Goal: Transaction & Acquisition: Download file/media

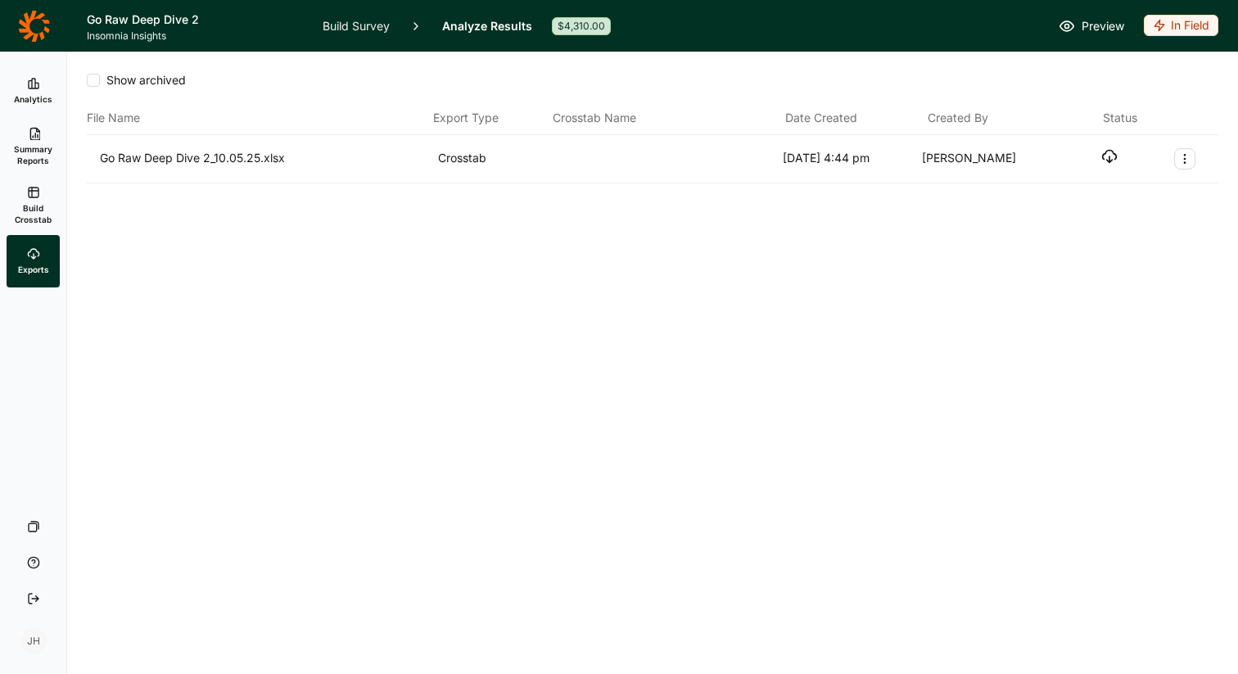
click at [162, 30] on span "Insomnia Insights" at bounding box center [195, 35] width 216 height 13
click at [47, 28] on icon at bounding box center [33, 25] width 31 height 31
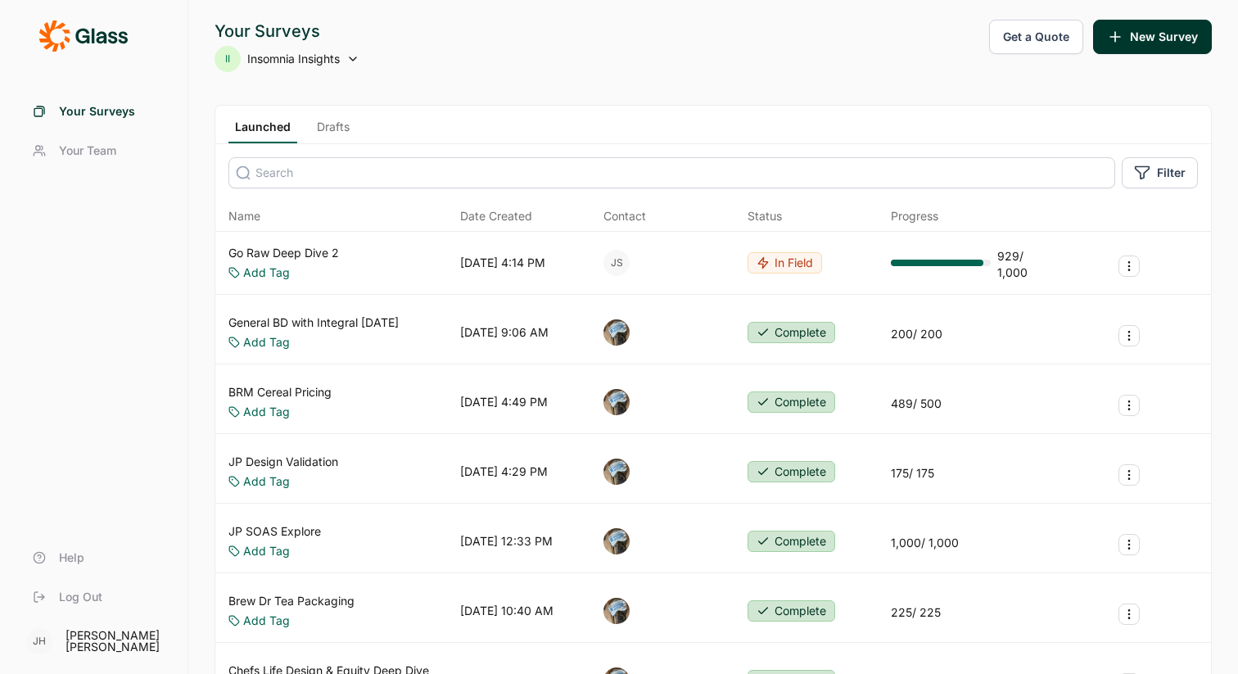
click at [326, 62] on span "Insomnia Insights" at bounding box center [293, 59] width 93 height 16
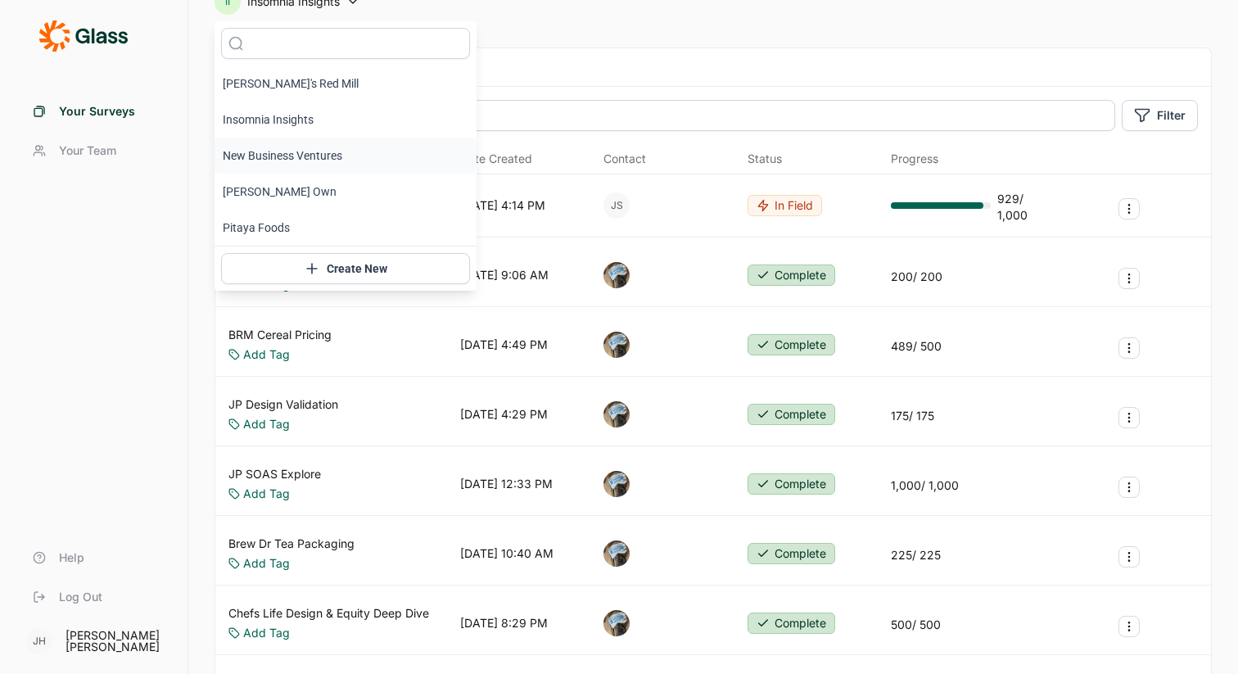
scroll to position [56, 0]
click at [287, 123] on li "Insomnia Insights" at bounding box center [346, 121] width 262 height 36
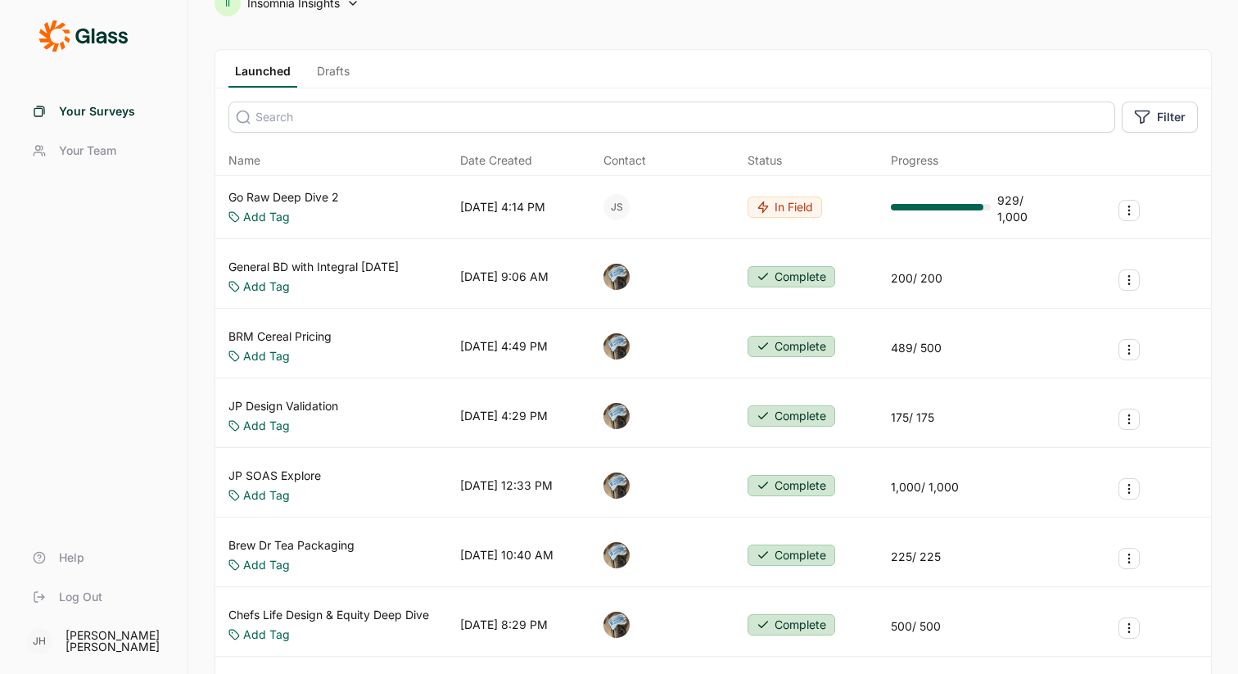
click at [295, 404] on link "JP Design Validation" at bounding box center [284, 406] width 110 height 16
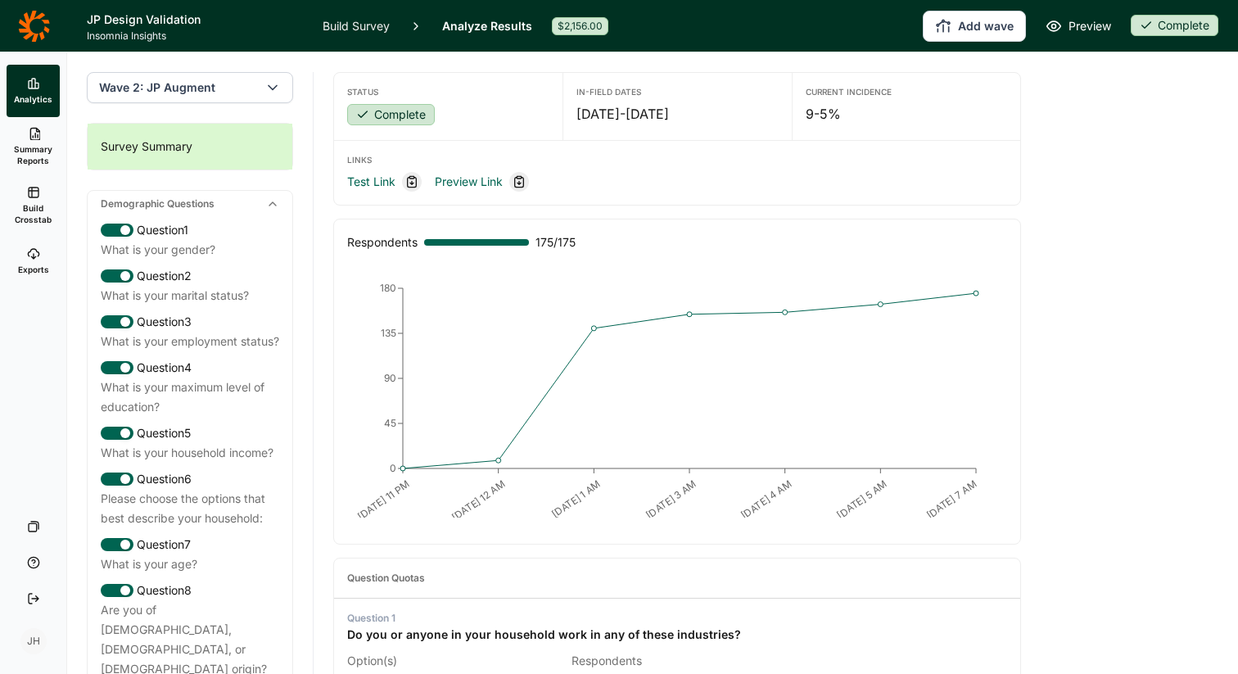
click at [102, 17] on h1 "JP Design Validation" at bounding box center [195, 20] width 216 height 20
click at [55, 19] on link at bounding box center [33, 26] width 67 height 46
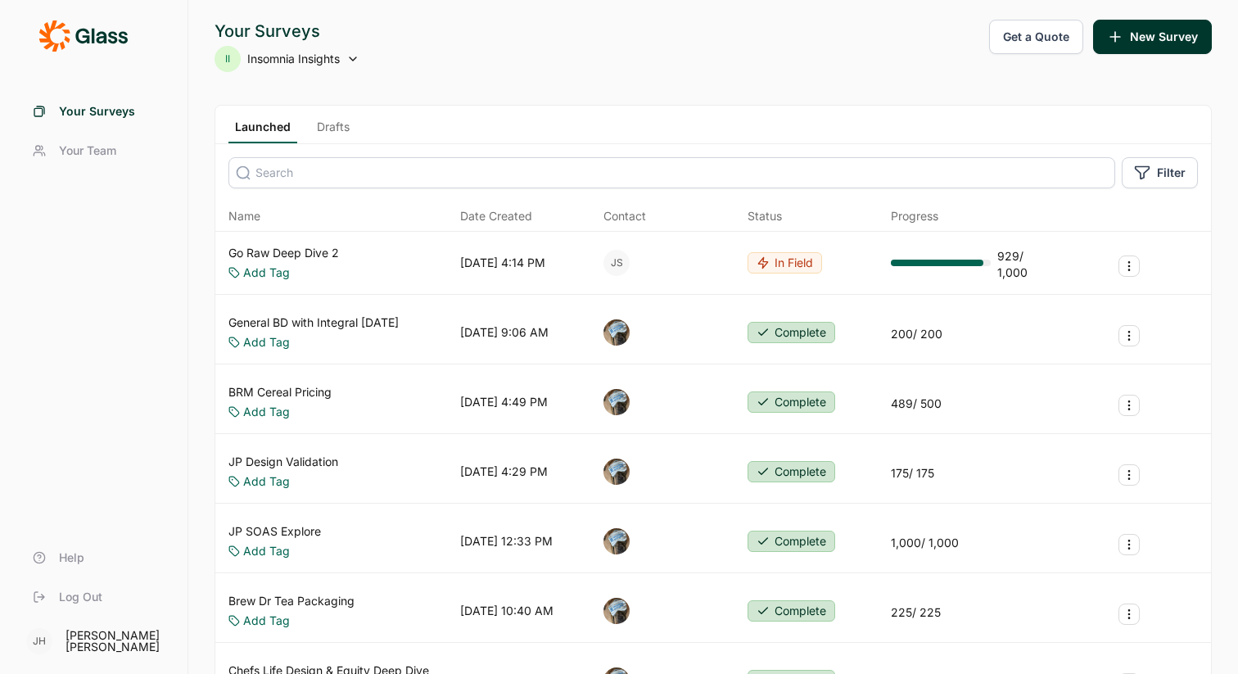
click at [337, 127] on link "Drafts" at bounding box center [333, 131] width 46 height 25
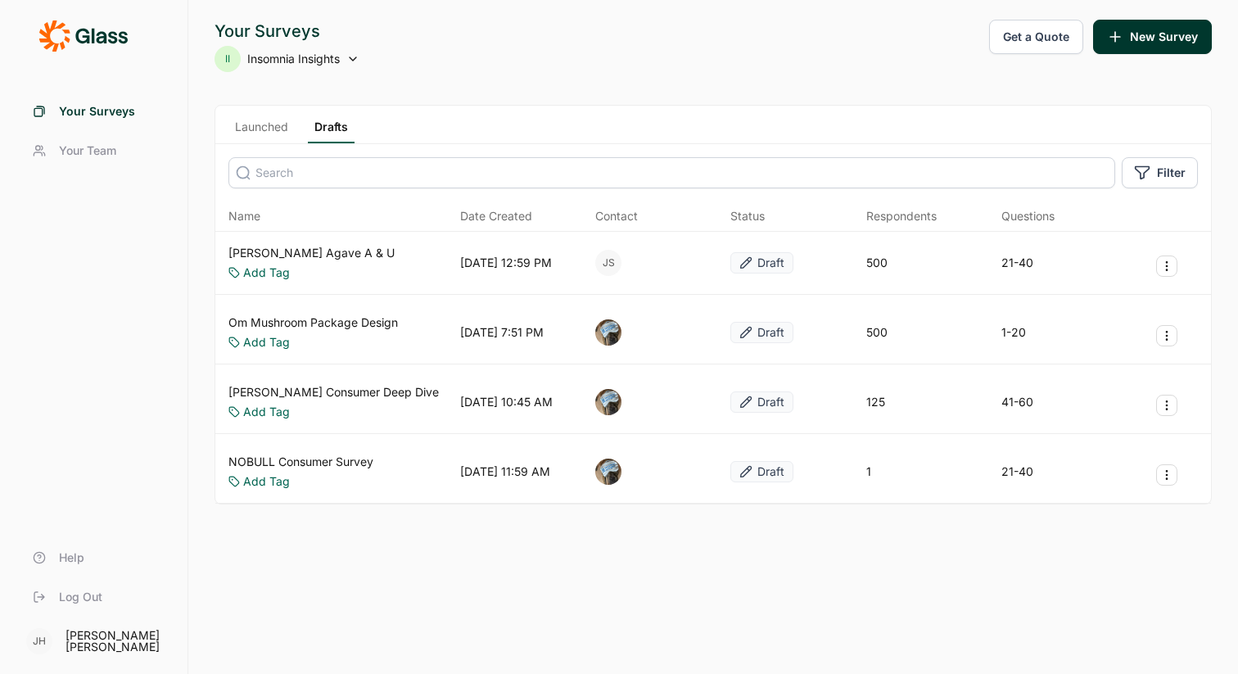
click at [264, 124] on link "Launched" at bounding box center [262, 131] width 66 height 25
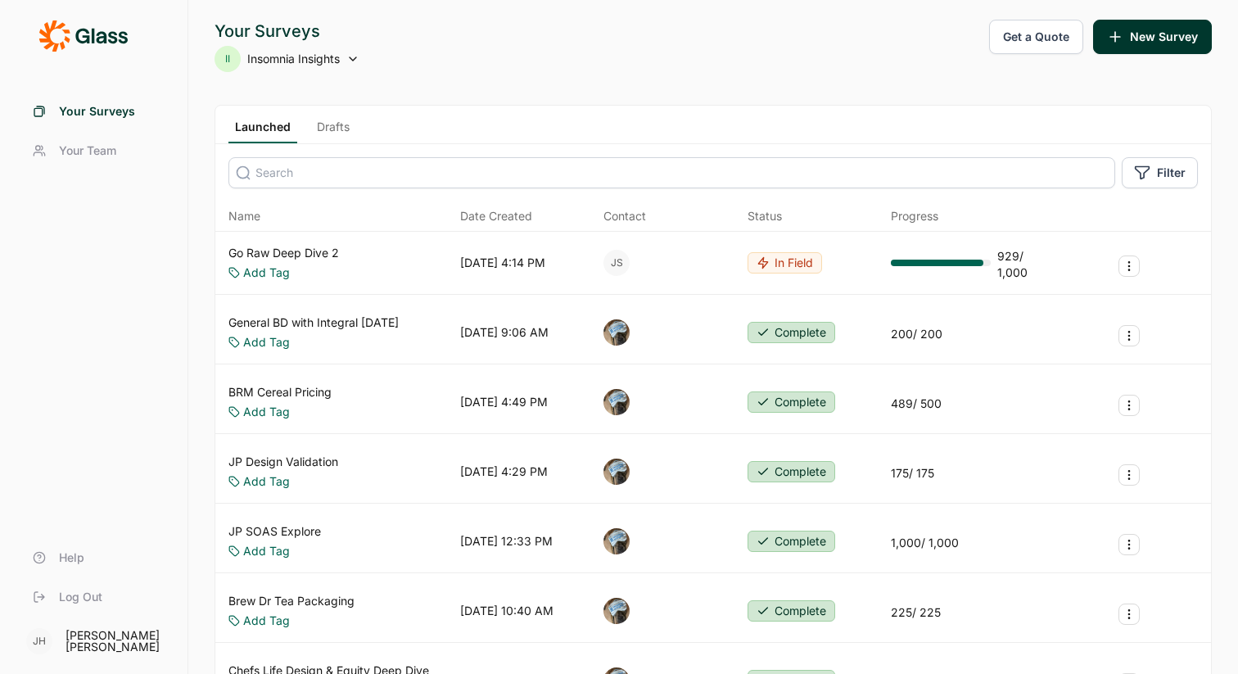
click at [316, 61] on span "Insomnia Insights" at bounding box center [293, 59] width 93 height 16
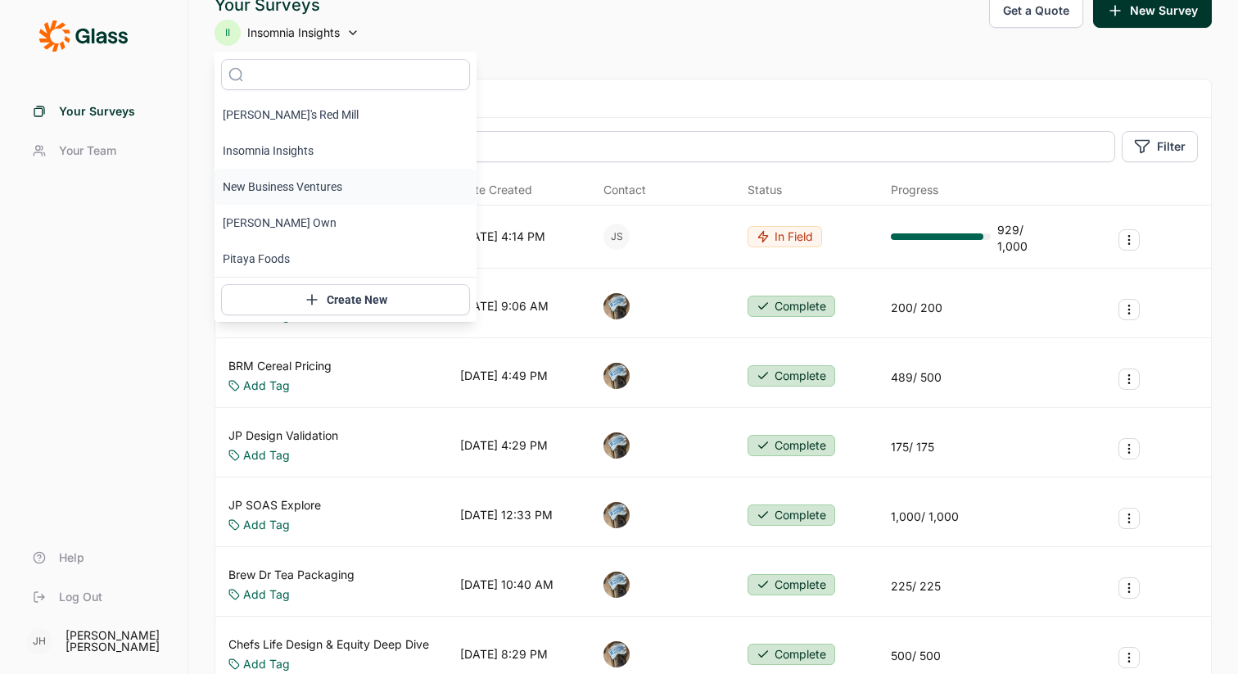
scroll to position [25, 0]
click at [283, 258] on li "Pitaya Foods" at bounding box center [346, 260] width 262 height 36
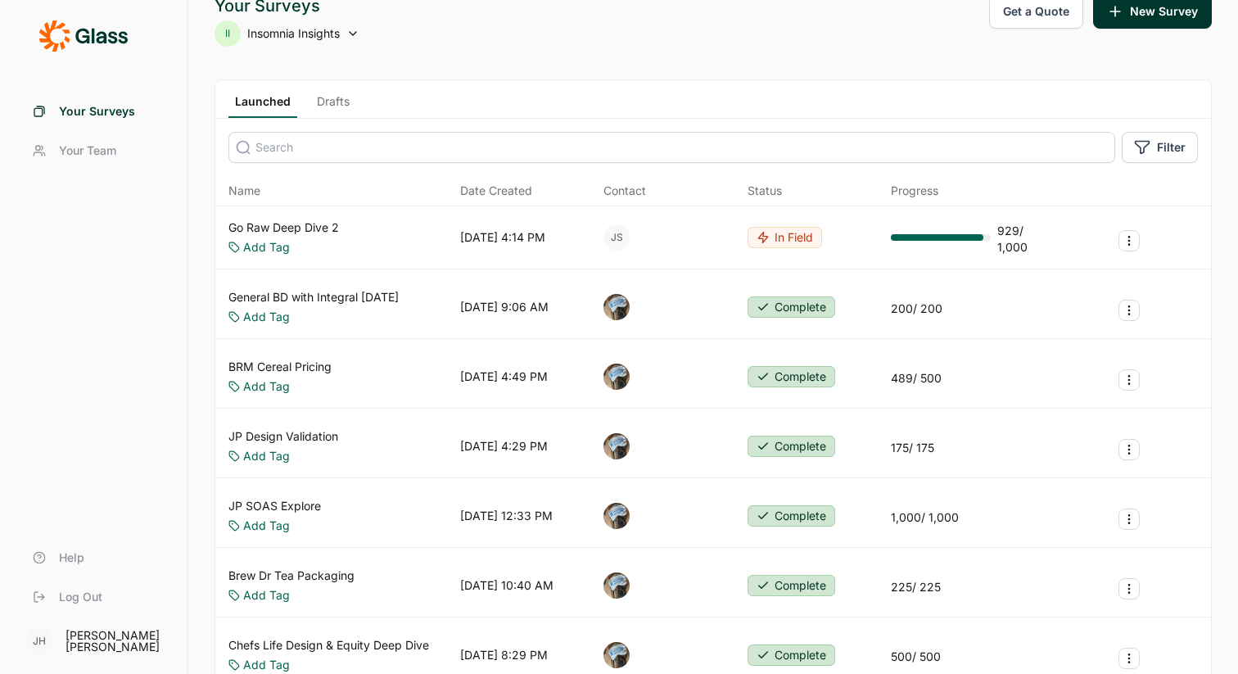
scroll to position [0, 0]
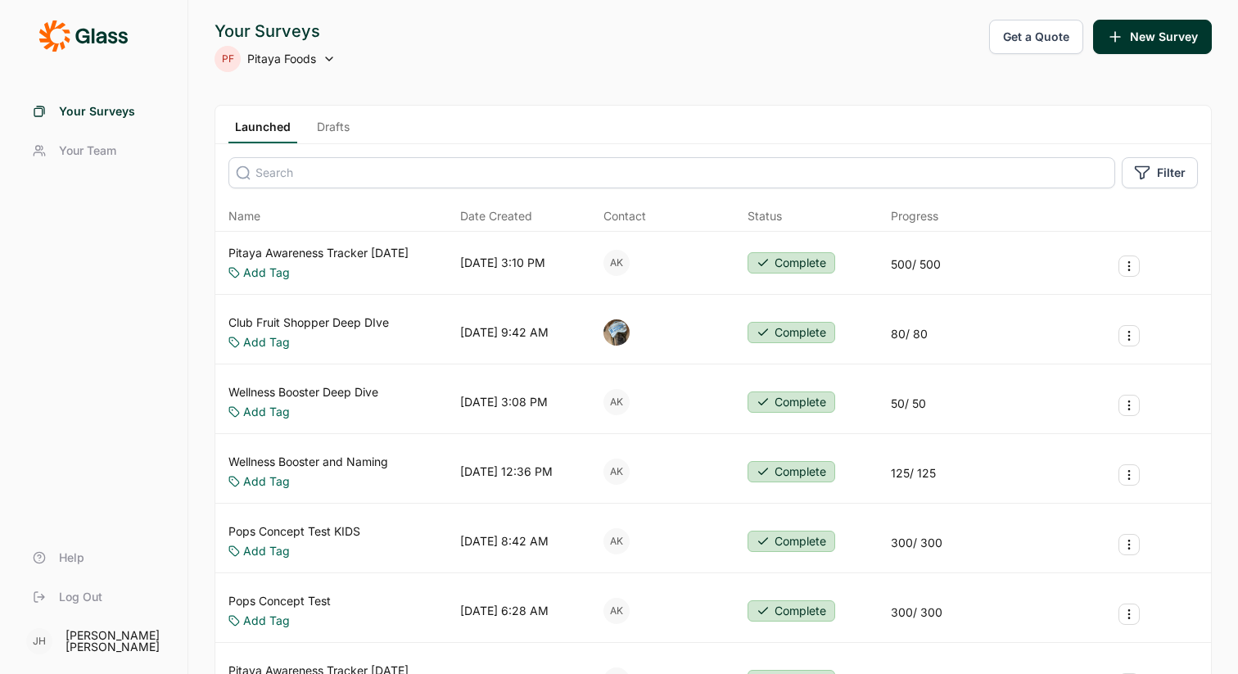
click at [324, 60] on icon at bounding box center [329, 58] width 13 height 13
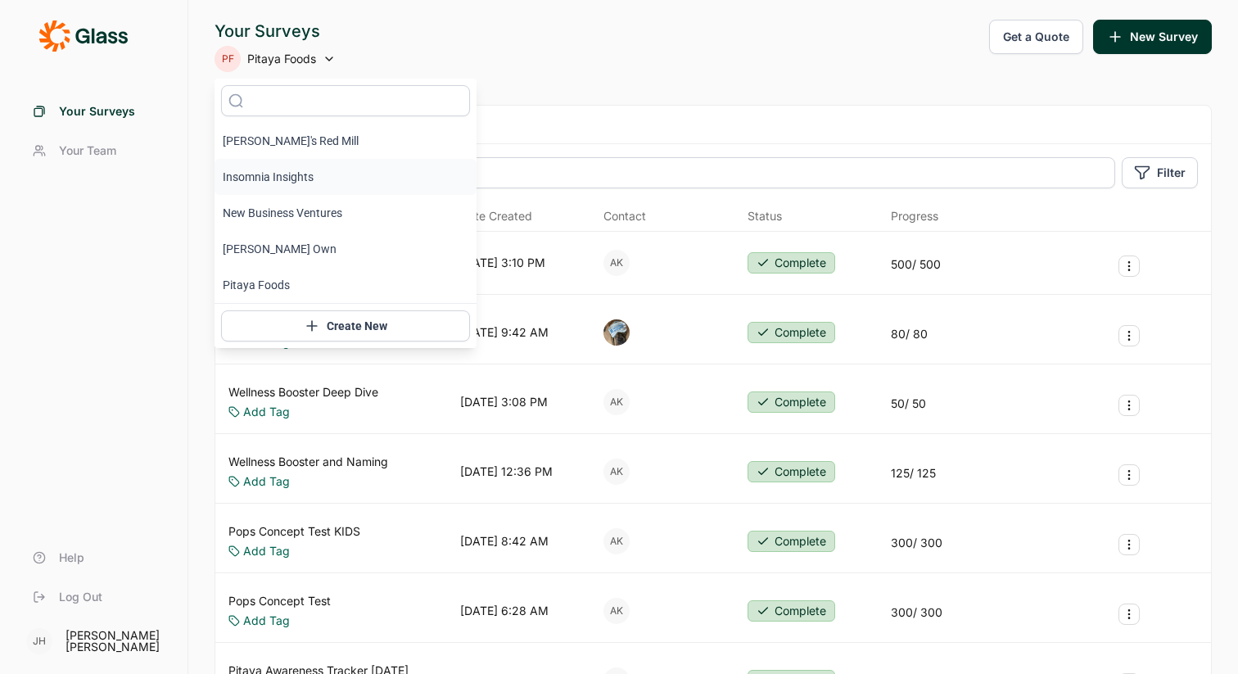
click at [291, 174] on li "Insomnia Insights" at bounding box center [346, 177] width 262 height 36
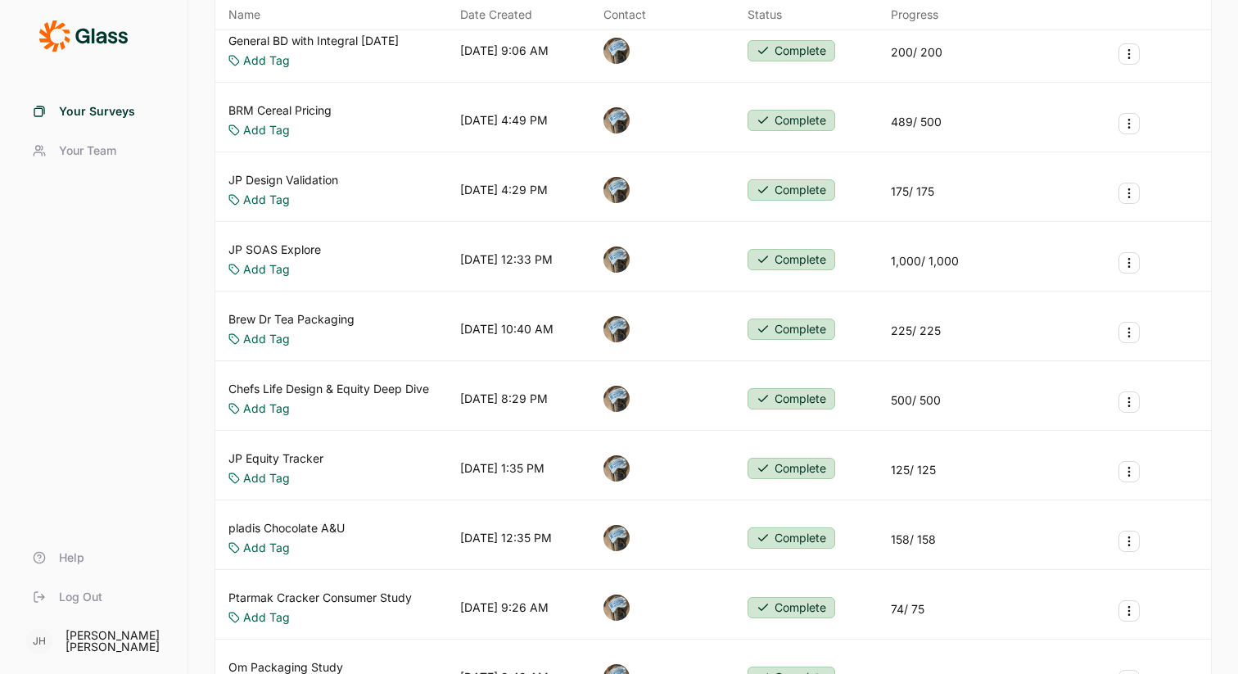
scroll to position [288, 0]
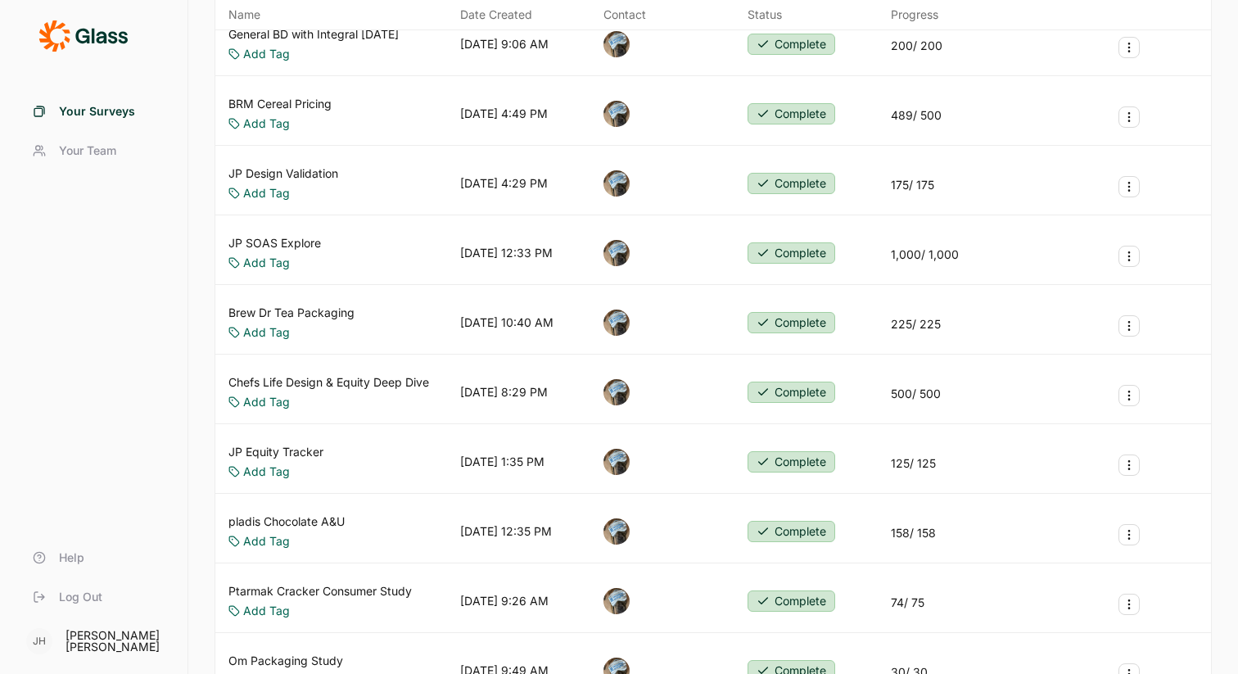
click at [289, 447] on link "JP Equity Tracker" at bounding box center [276, 452] width 95 height 16
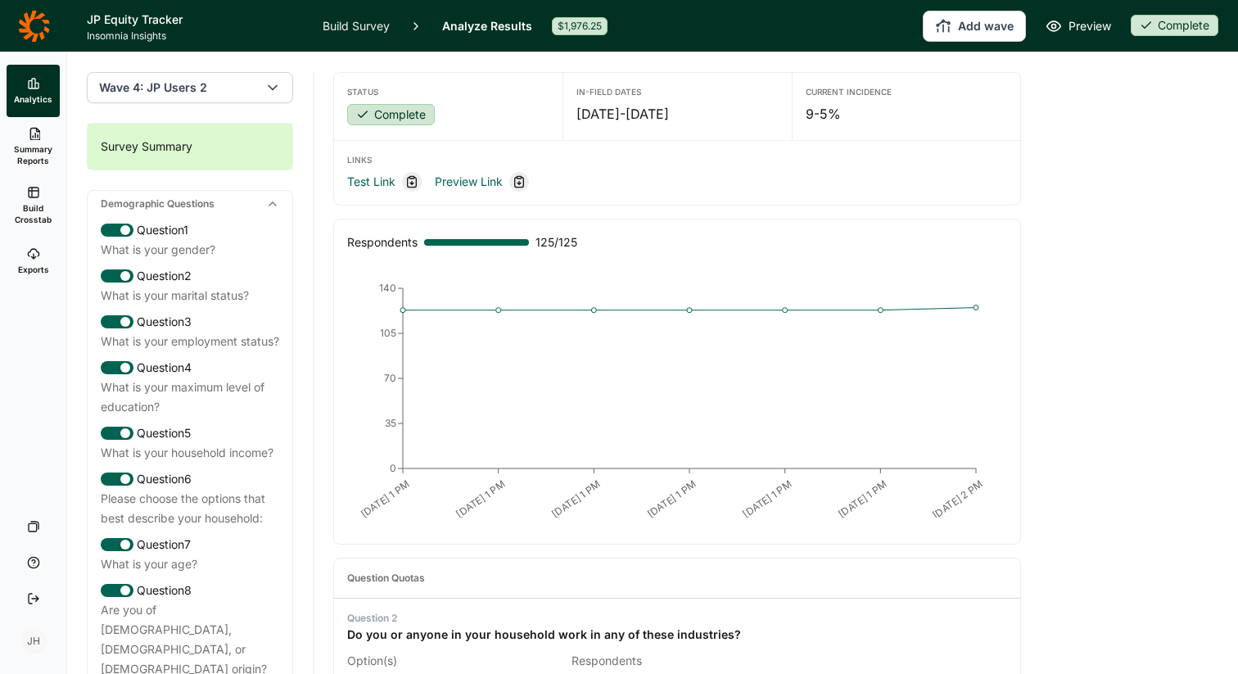
click at [274, 85] on icon "button" at bounding box center [273, 87] width 16 height 16
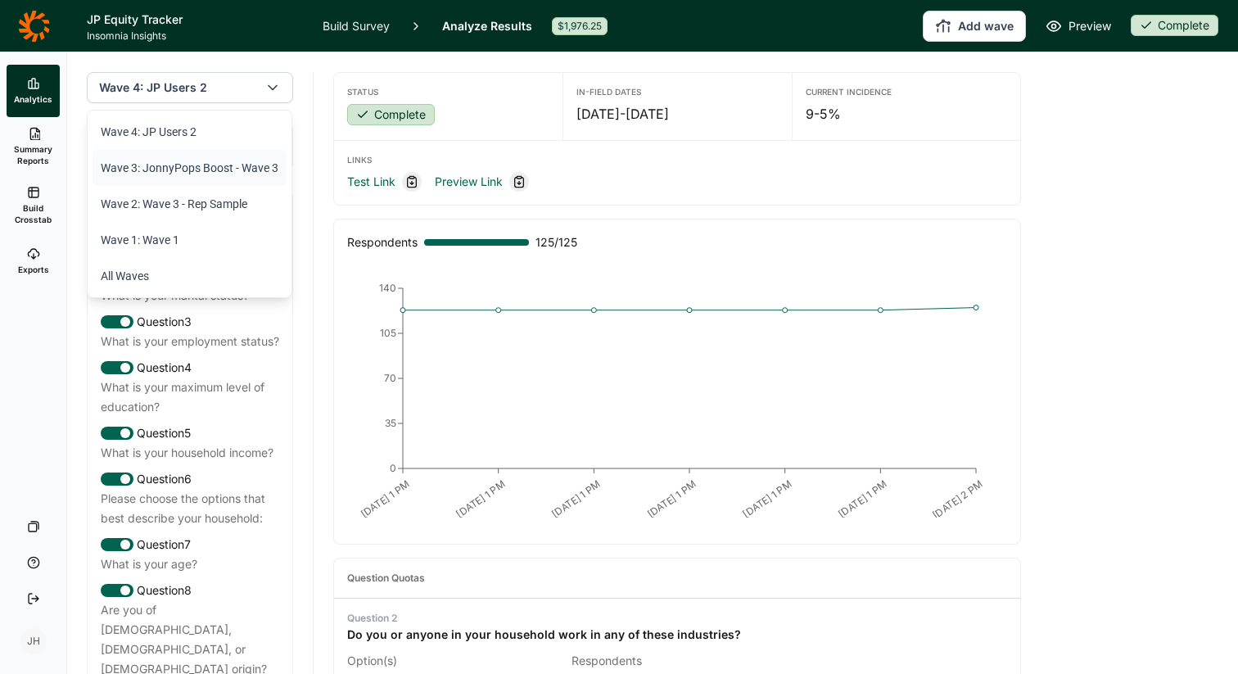
click at [230, 168] on li "Wave 3: JonnyPops Boost - Wave 3" at bounding box center [190, 168] width 194 height 36
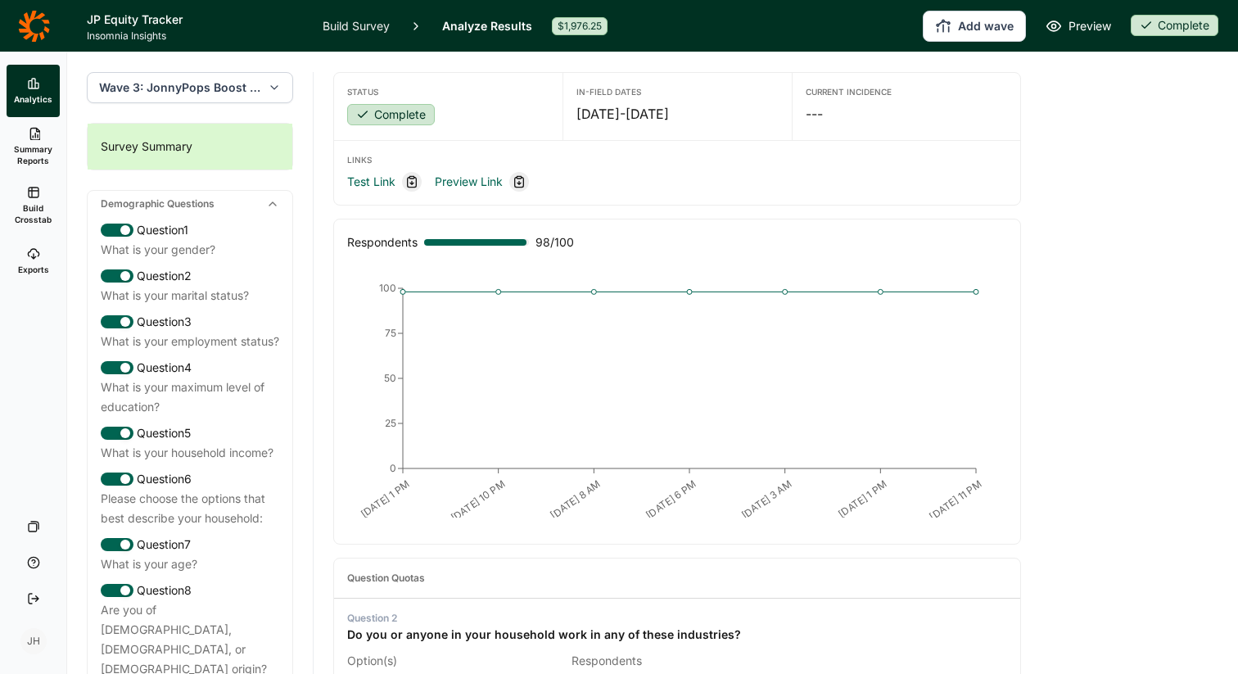
click at [270, 86] on icon "button" at bounding box center [274, 87] width 13 height 16
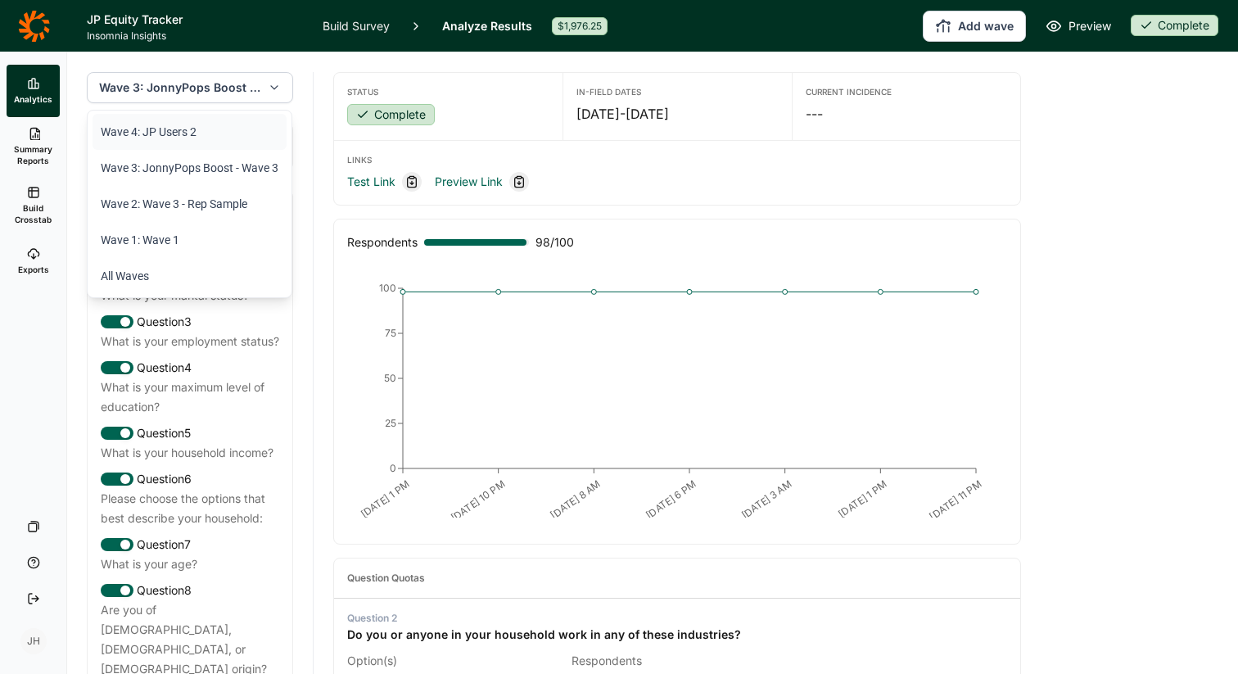
click at [215, 128] on li "Wave 4: JP Users 2" at bounding box center [190, 132] width 194 height 36
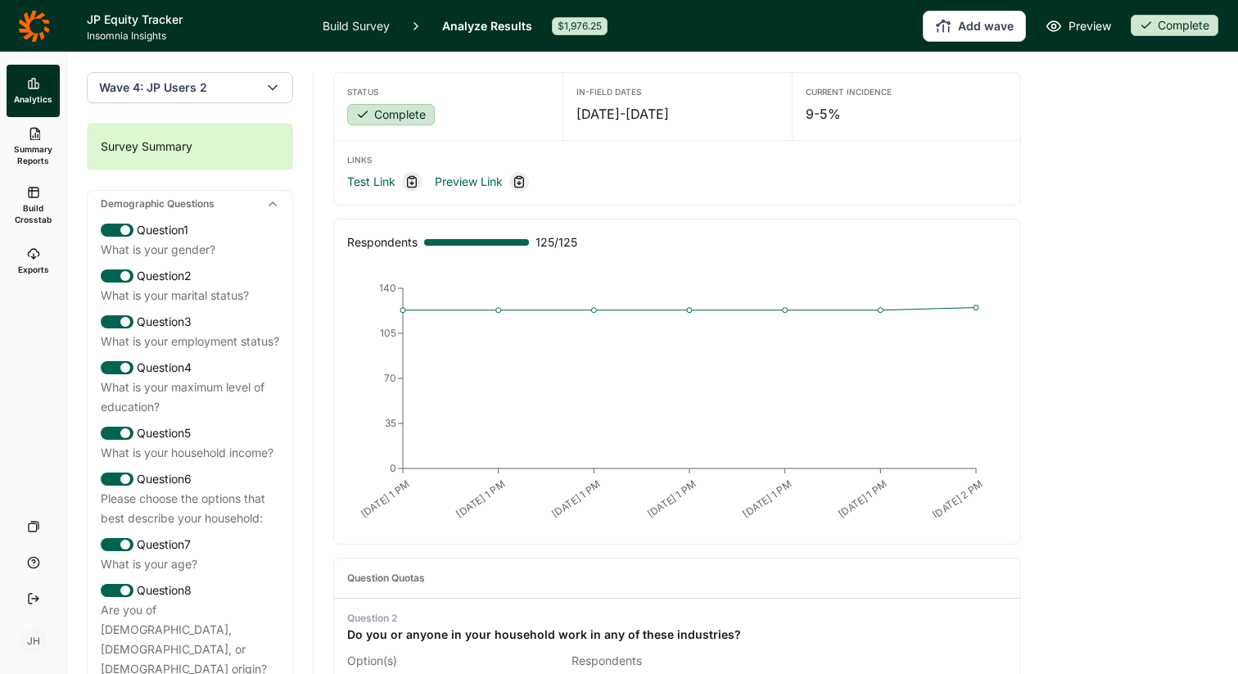
click at [363, 23] on link "Build Survey" at bounding box center [356, 26] width 67 height 52
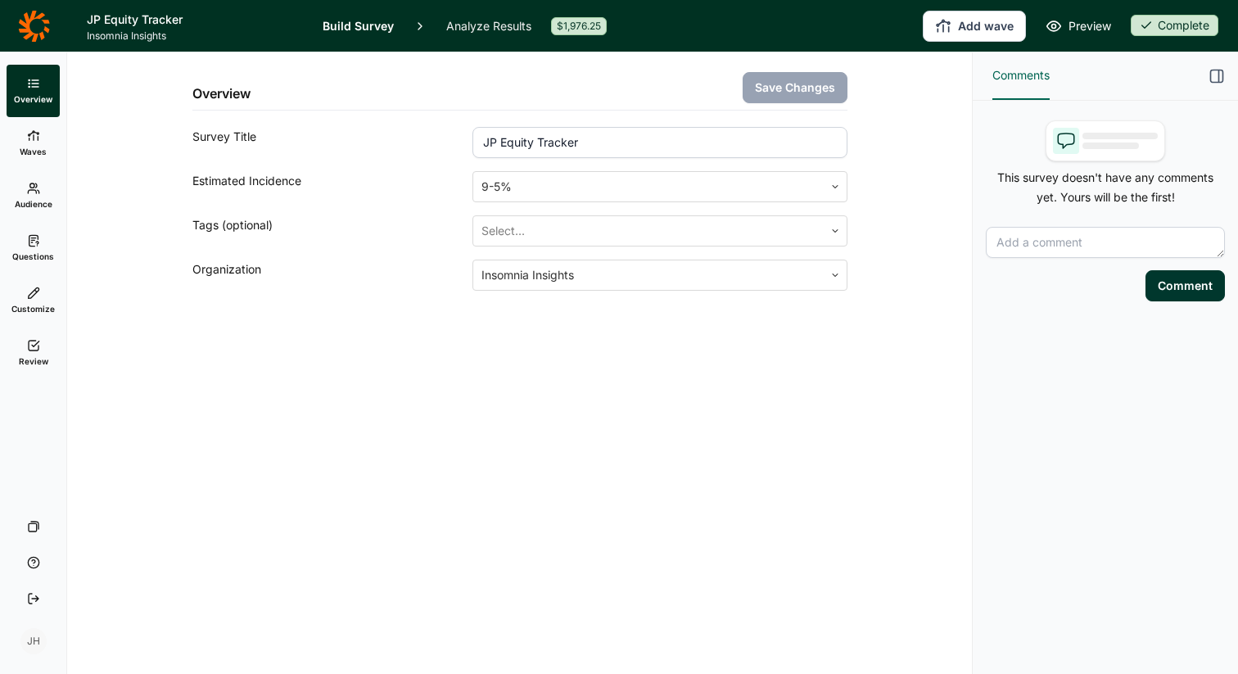
click at [31, 194] on icon at bounding box center [33, 188] width 13 height 13
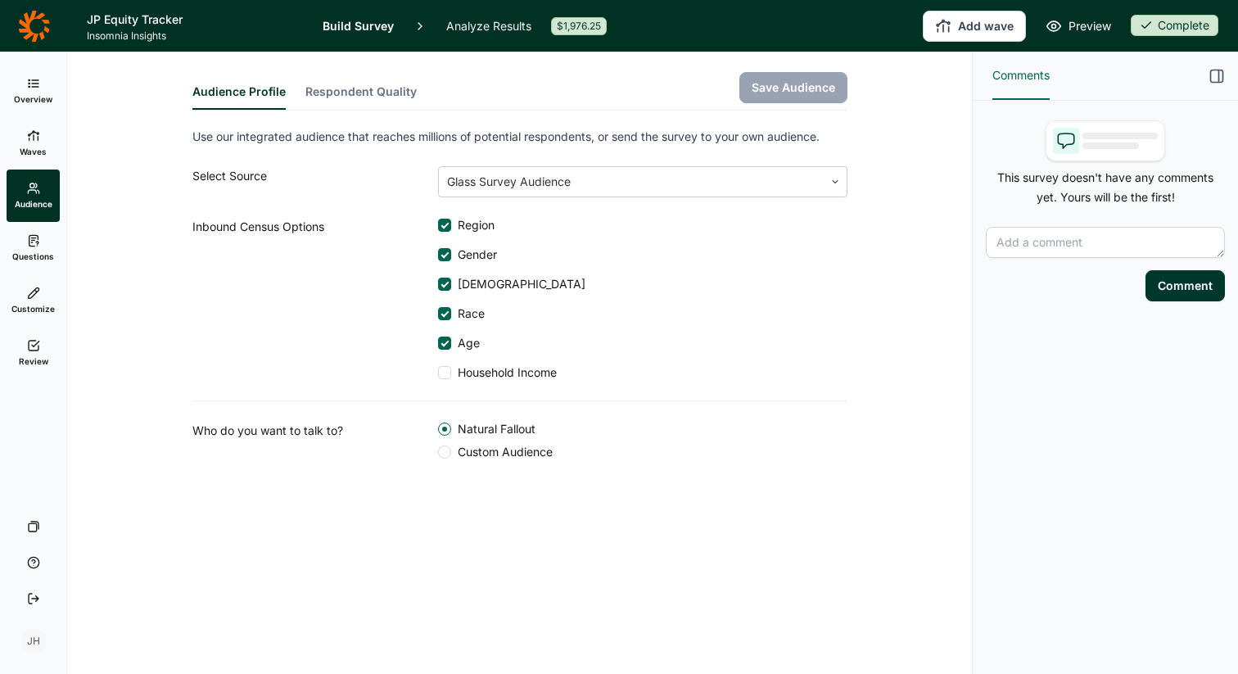
click at [36, 245] on icon at bounding box center [33, 240] width 13 height 13
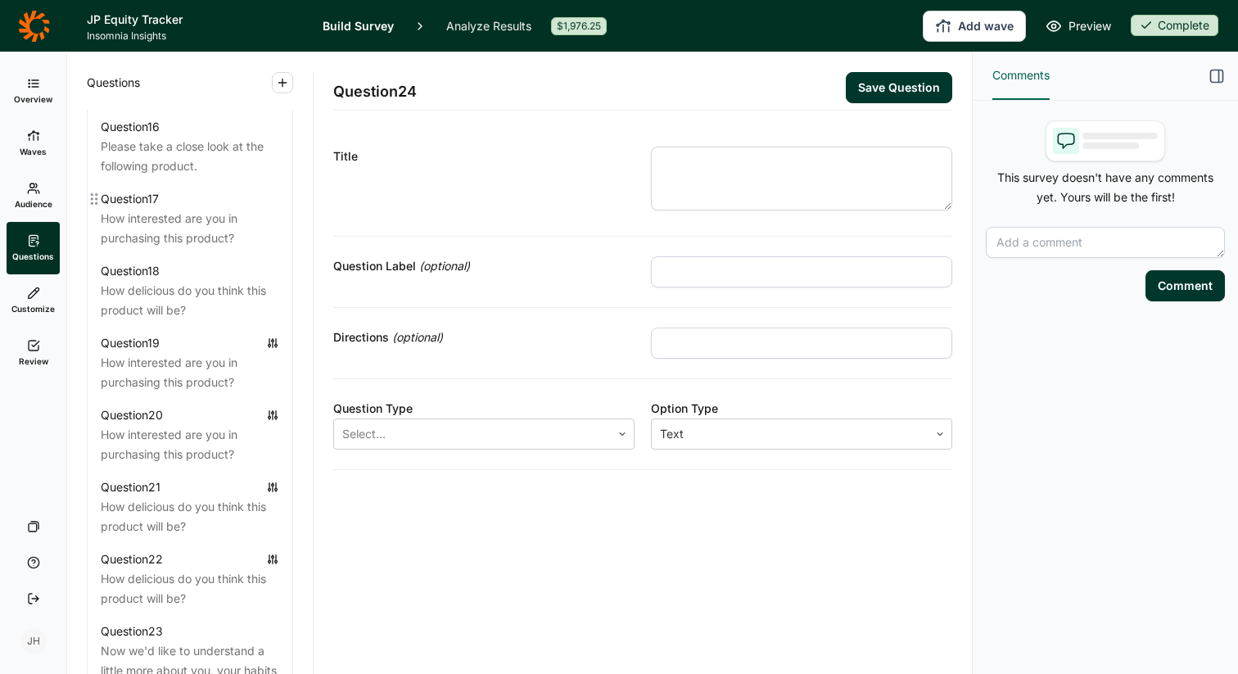
scroll to position [2543, 0]
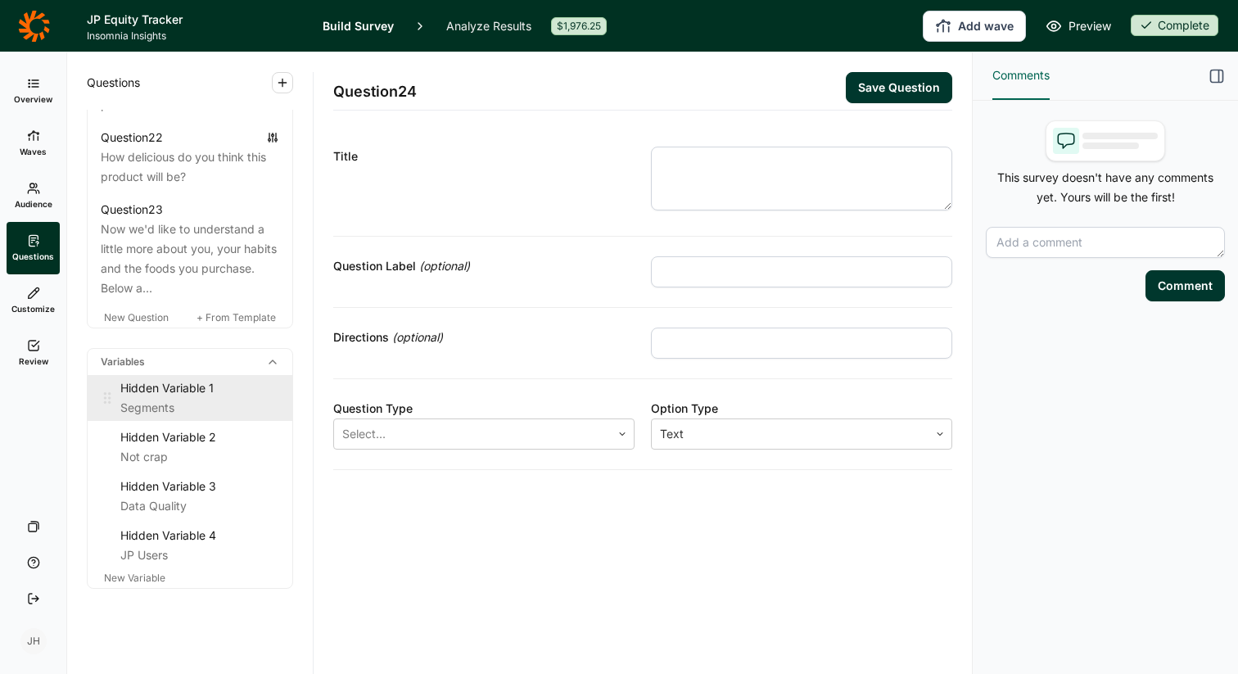
click at [210, 398] on div "Segments" at bounding box center [199, 408] width 159 height 20
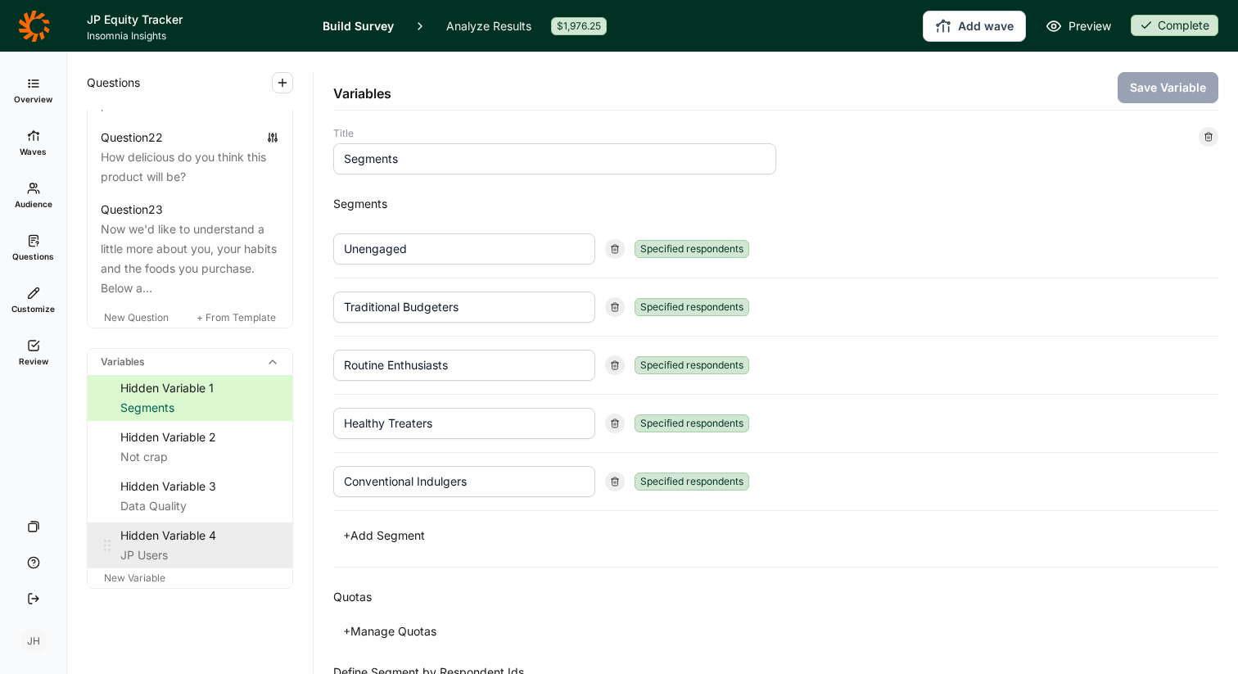
click at [206, 526] on div "Hidden Variable 4" at bounding box center [199, 536] width 159 height 20
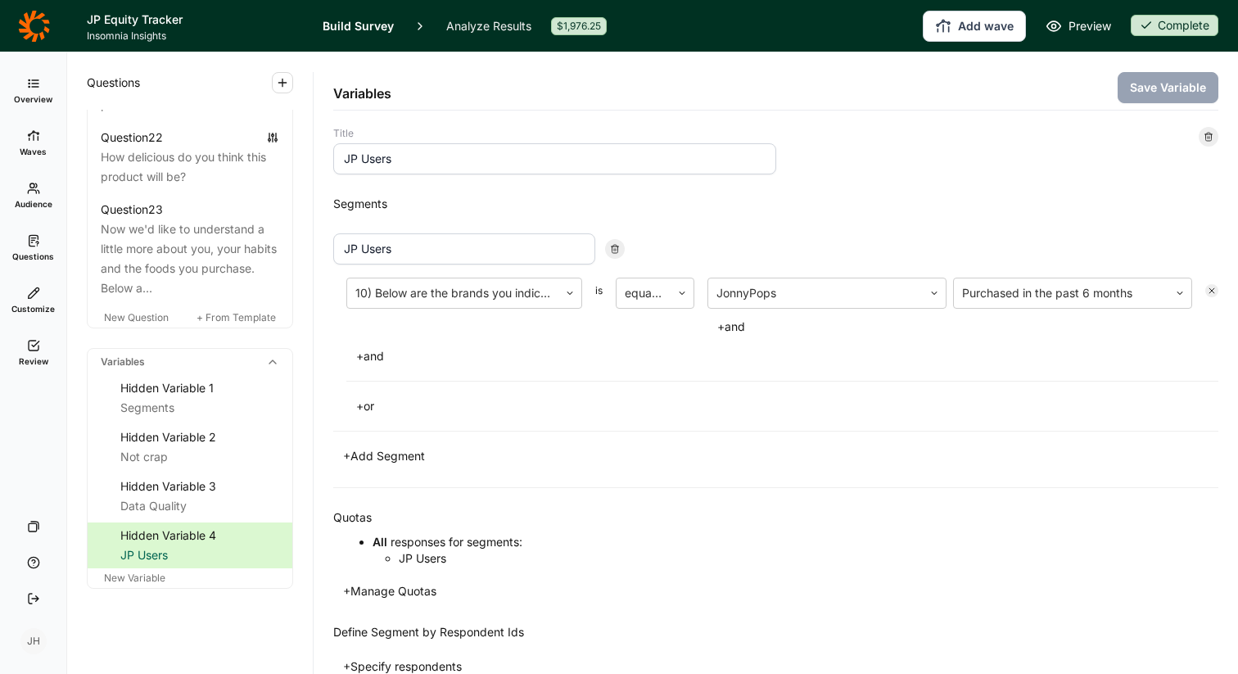
click at [128, 23] on h1 "JP Equity Tracker" at bounding box center [195, 20] width 216 height 20
click at [40, 29] on icon at bounding box center [34, 26] width 32 height 33
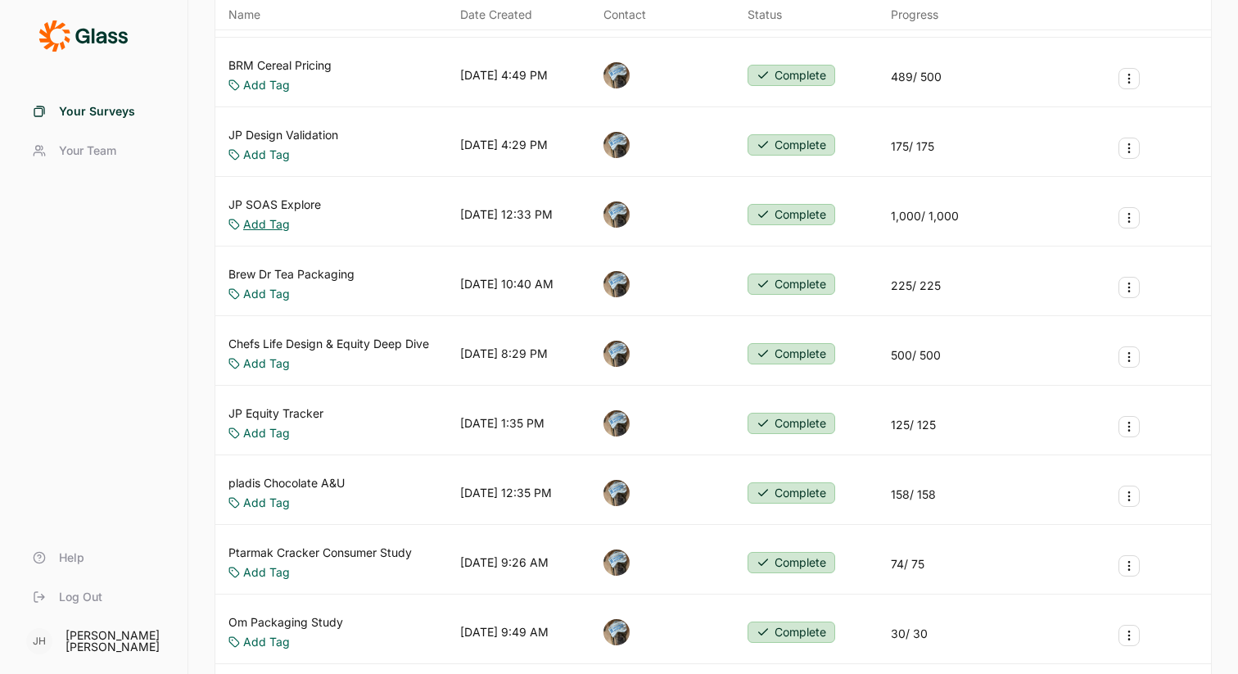
scroll to position [333, 0]
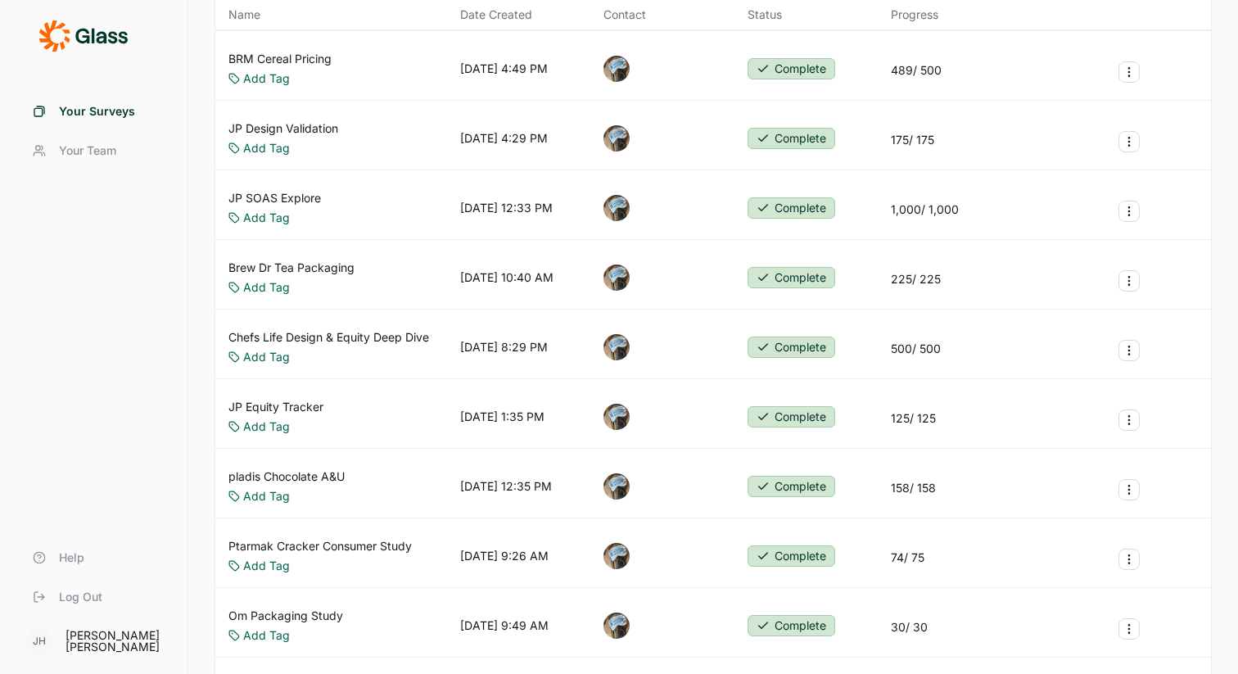
click at [280, 404] on link "JP Equity Tracker" at bounding box center [276, 407] width 95 height 16
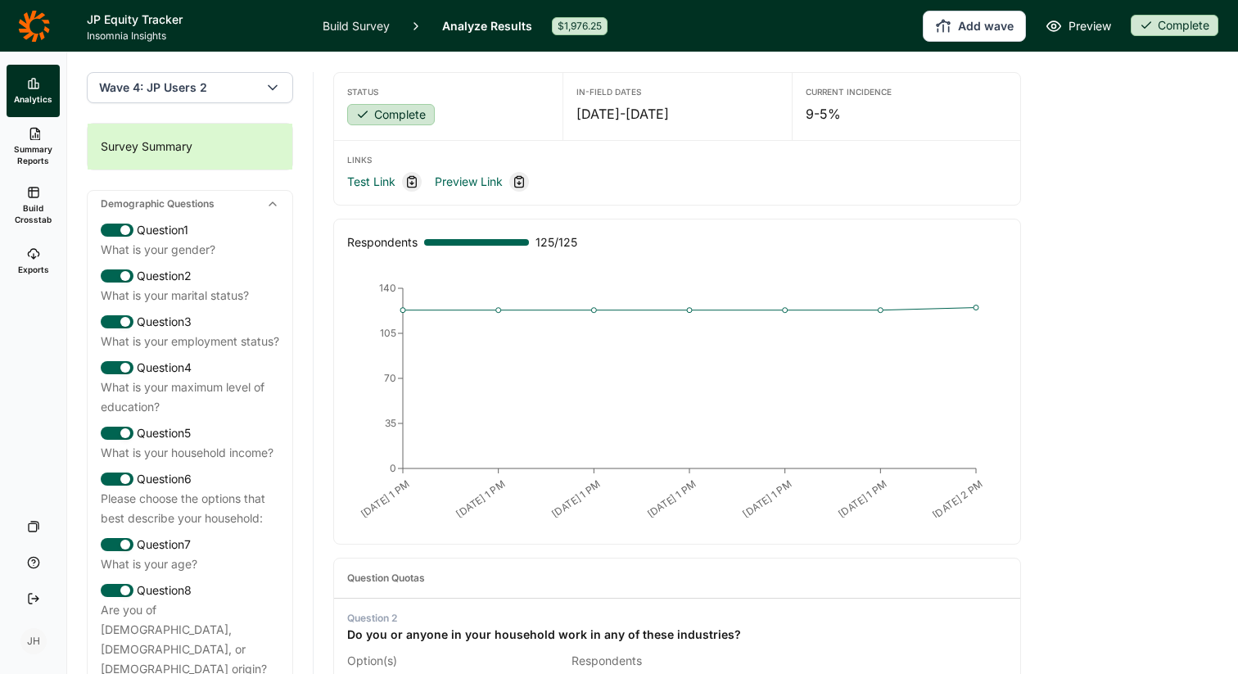
click at [239, 97] on button "Wave 4: JP Users 2" at bounding box center [190, 87] width 206 height 31
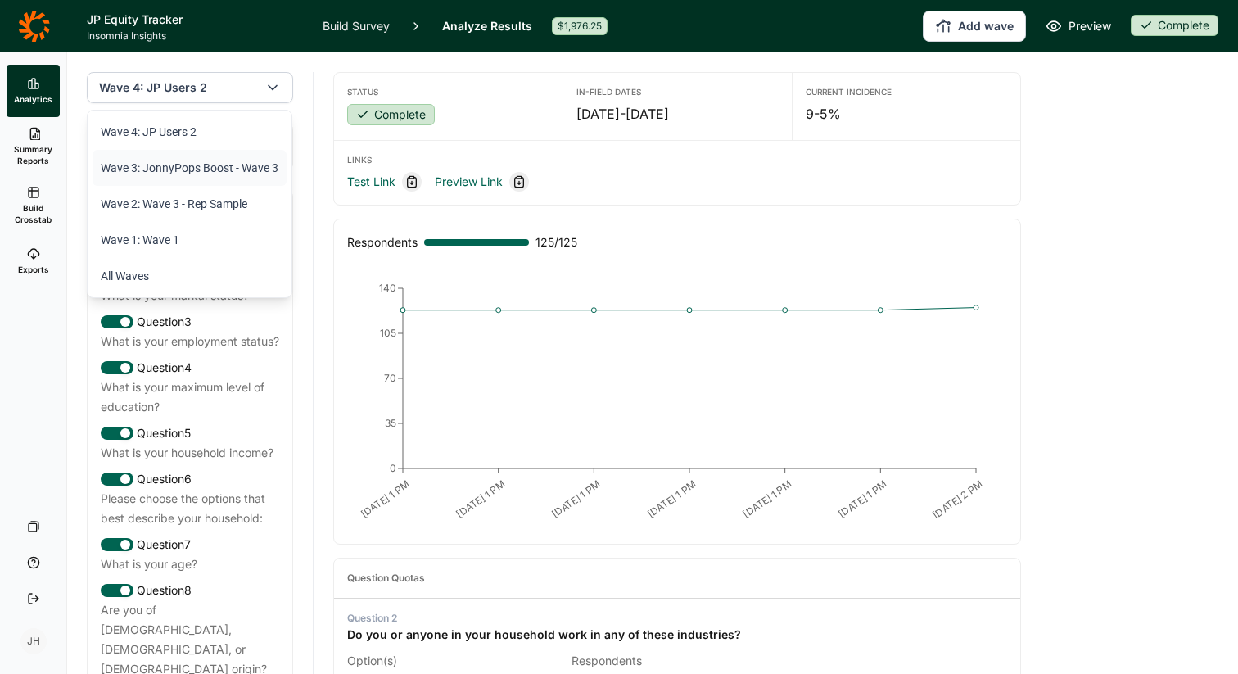
click at [189, 166] on li "Wave 3: JonnyPops Boost - Wave 3" at bounding box center [190, 168] width 194 height 36
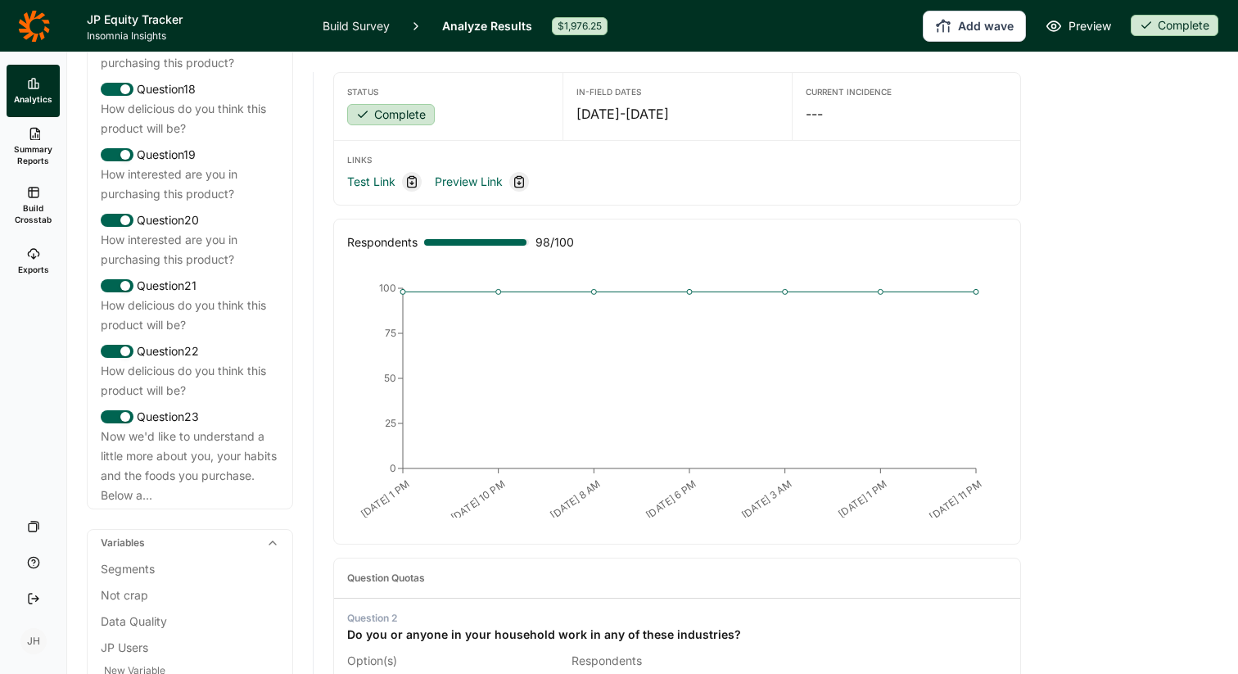
scroll to position [2293, 0]
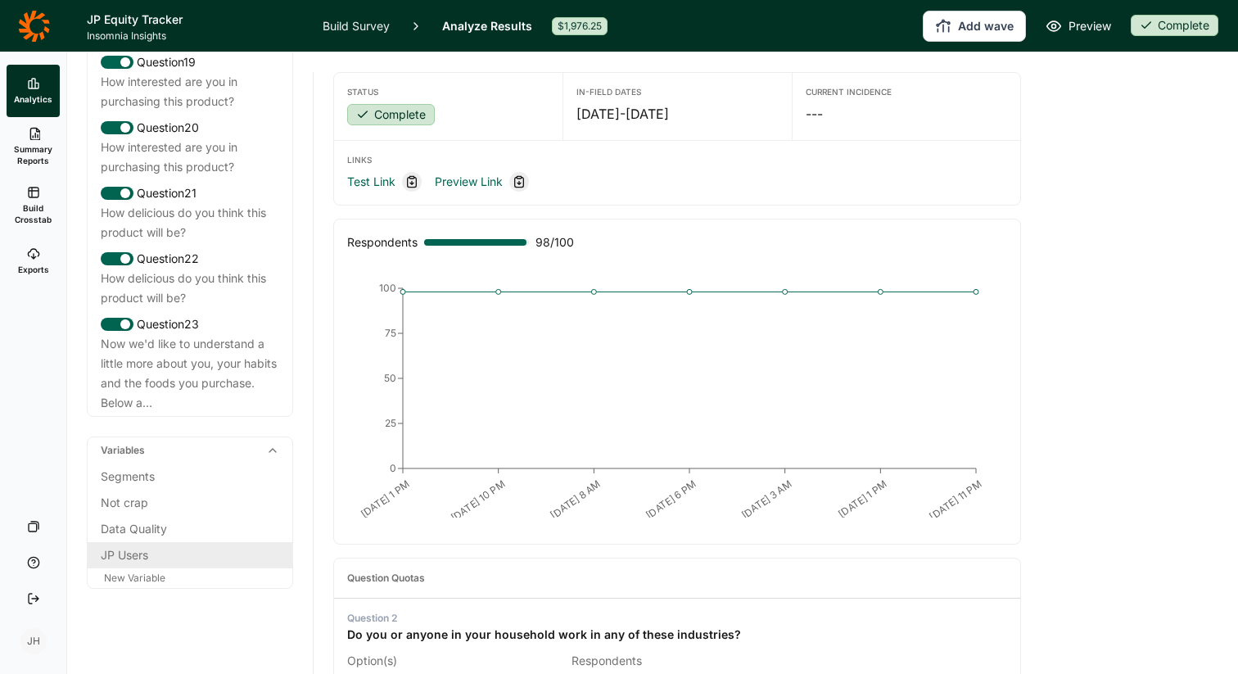
click at [143, 546] on div "JP Users" at bounding box center [190, 556] width 179 height 20
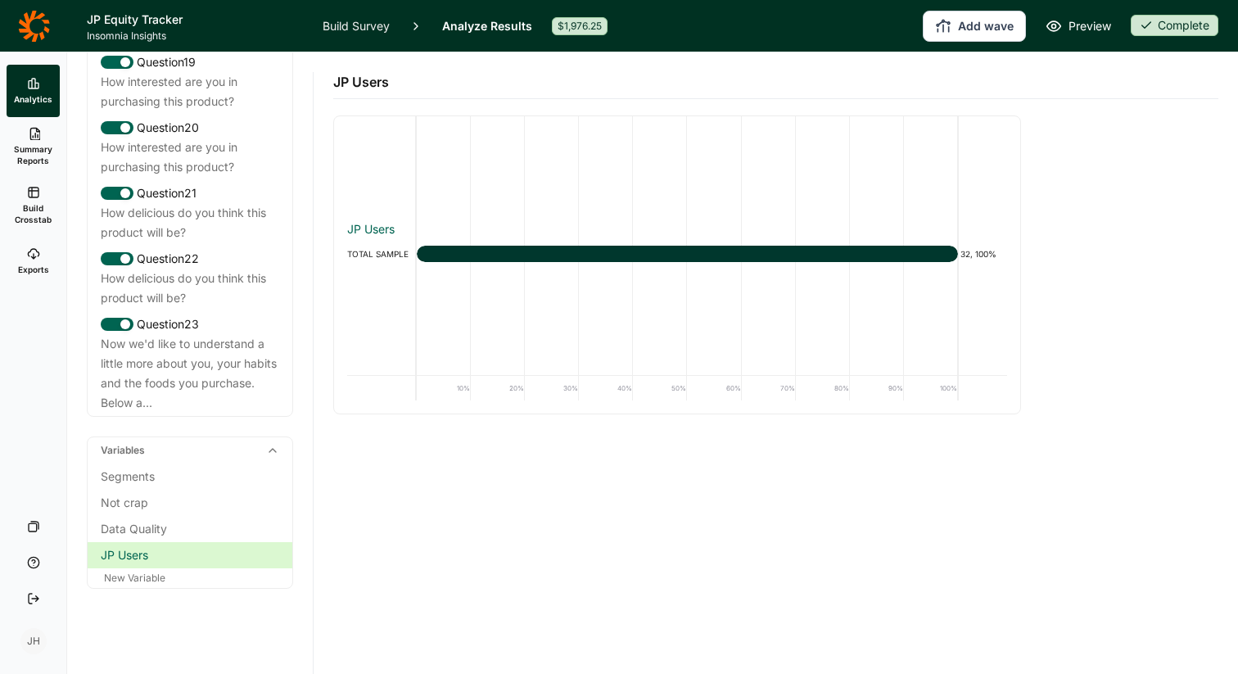
click at [341, 26] on link "Build Survey" at bounding box center [356, 26] width 67 height 52
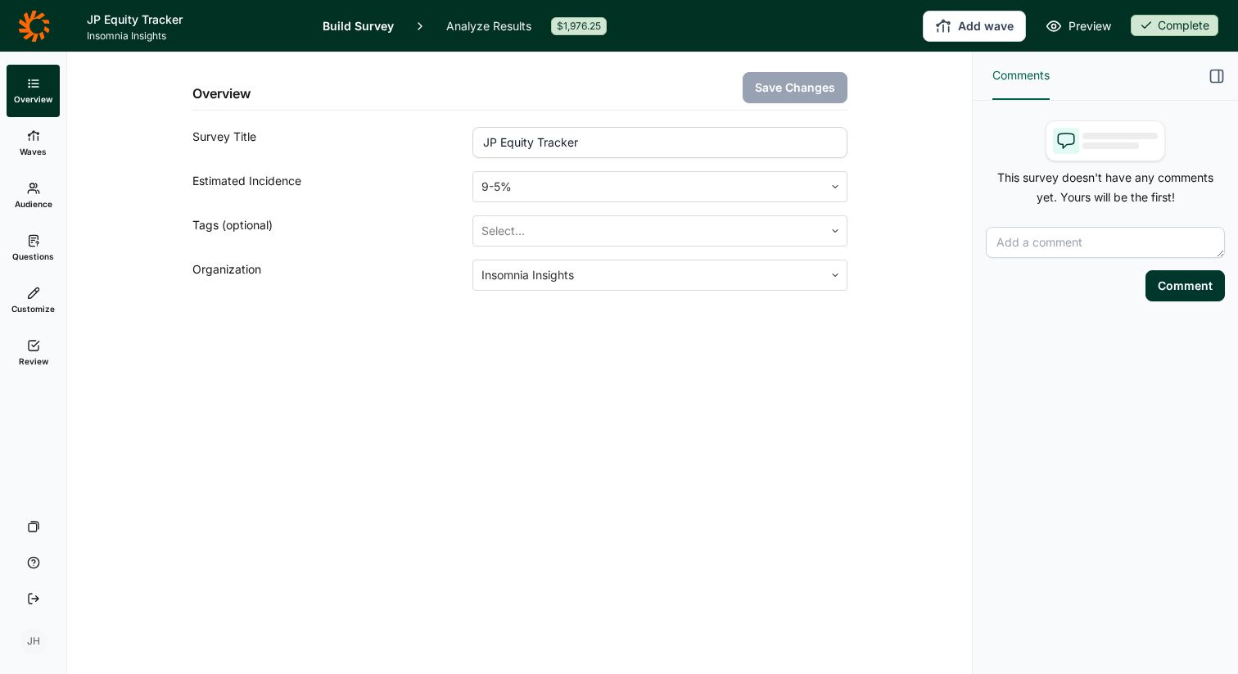
click at [34, 198] on span "Audience" at bounding box center [34, 203] width 38 height 11
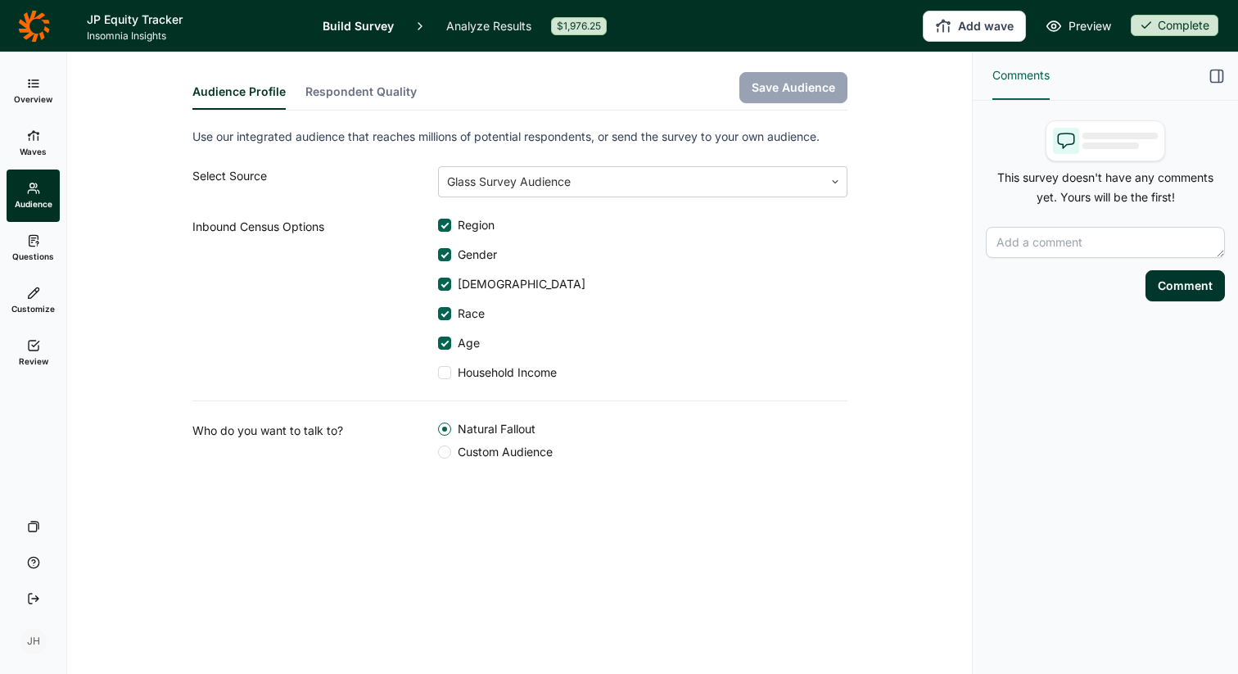
click at [339, 21] on link "Build Survey" at bounding box center [358, 26] width 71 height 52
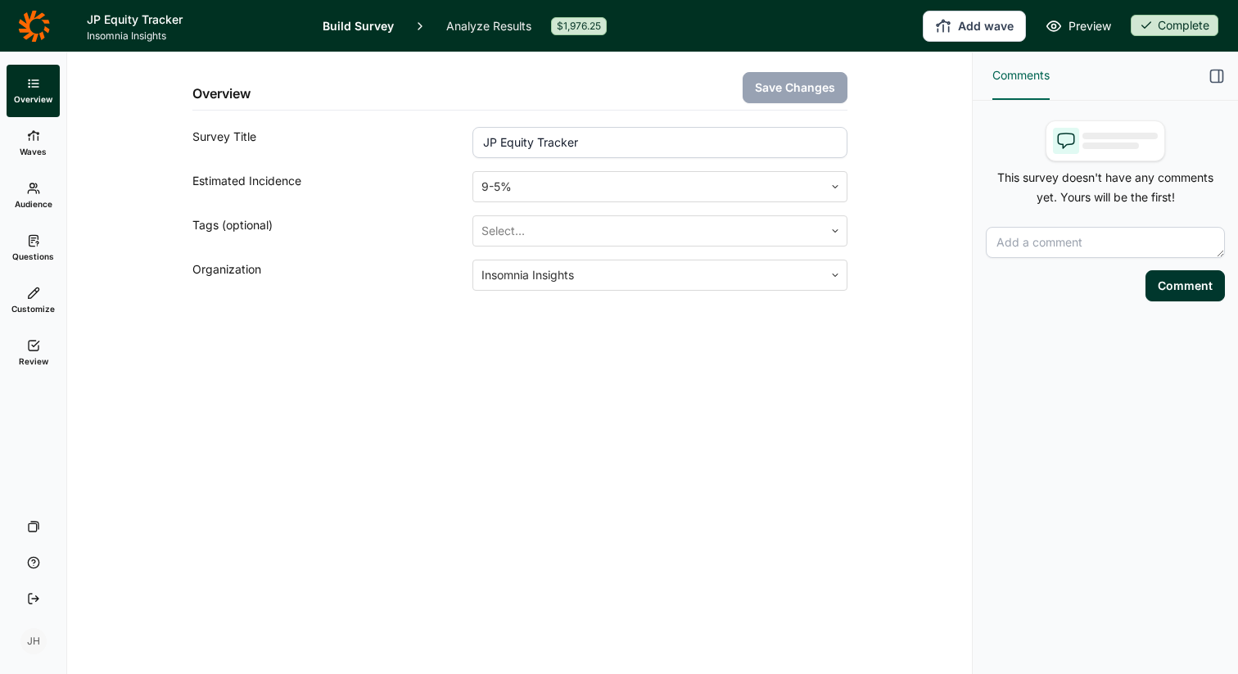
click at [35, 251] on span "Questions" at bounding box center [33, 256] width 42 height 11
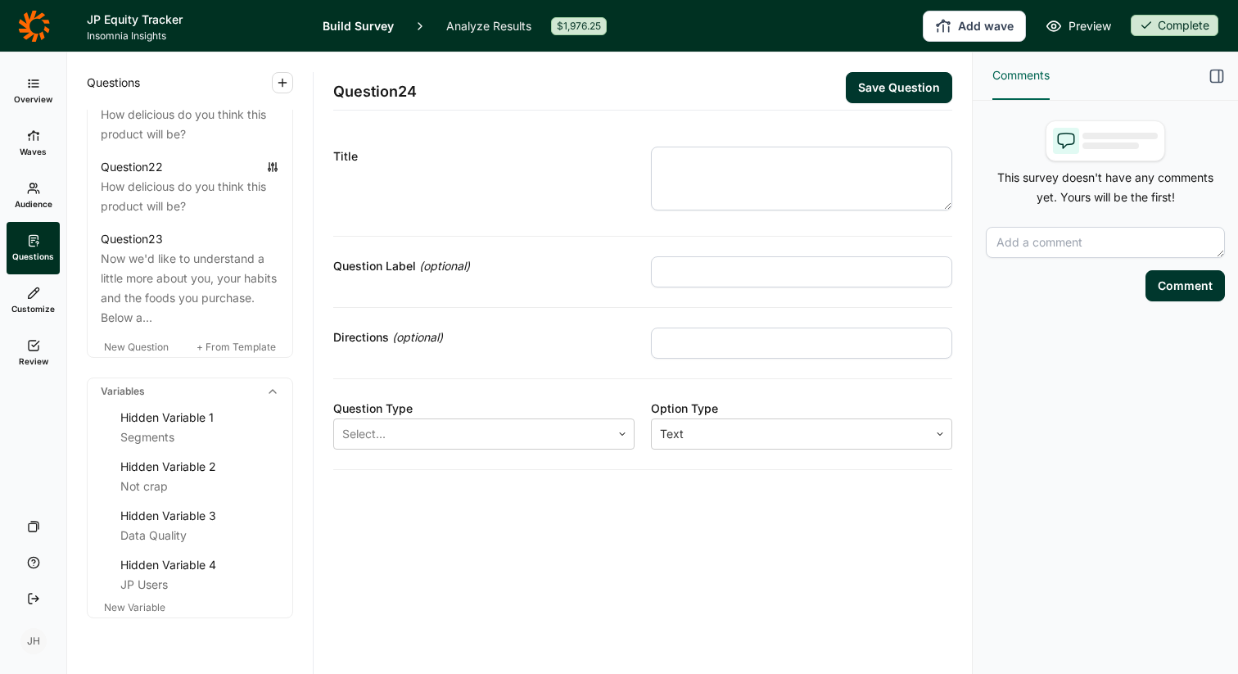
scroll to position [2543, 0]
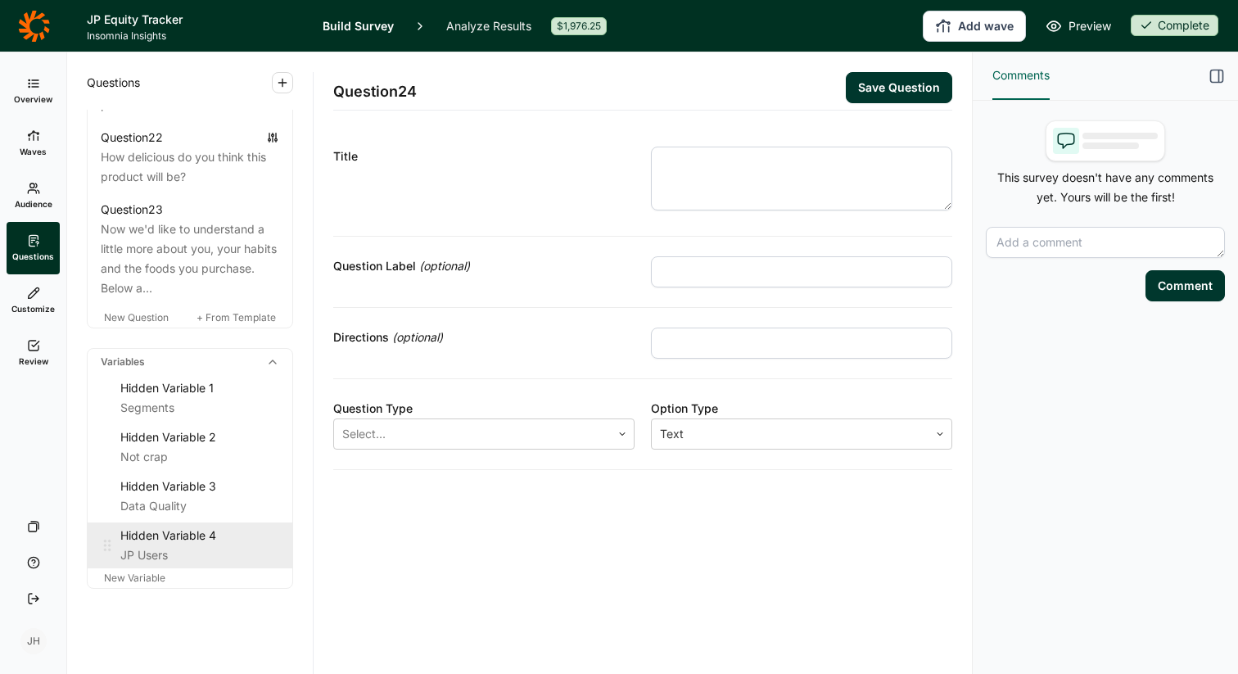
click at [143, 526] on div "Hidden Variable 4" at bounding box center [199, 536] width 159 height 20
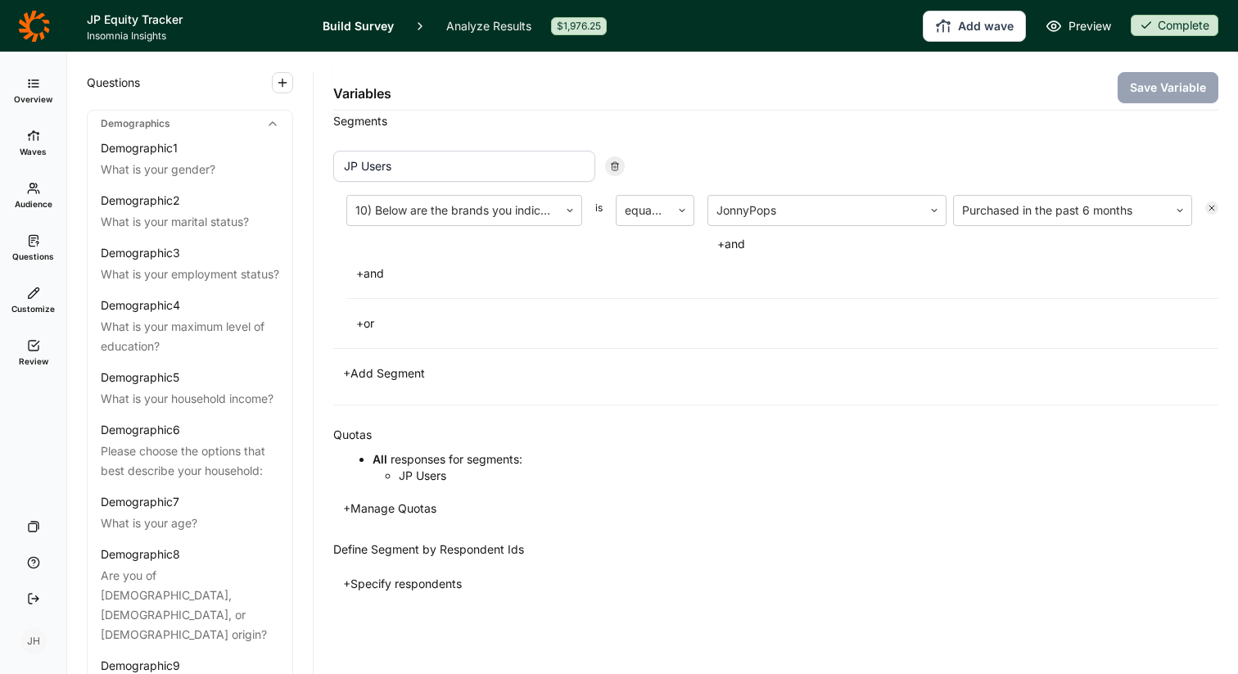
click at [46, 86] on link "Overview" at bounding box center [33, 91] width 53 height 52
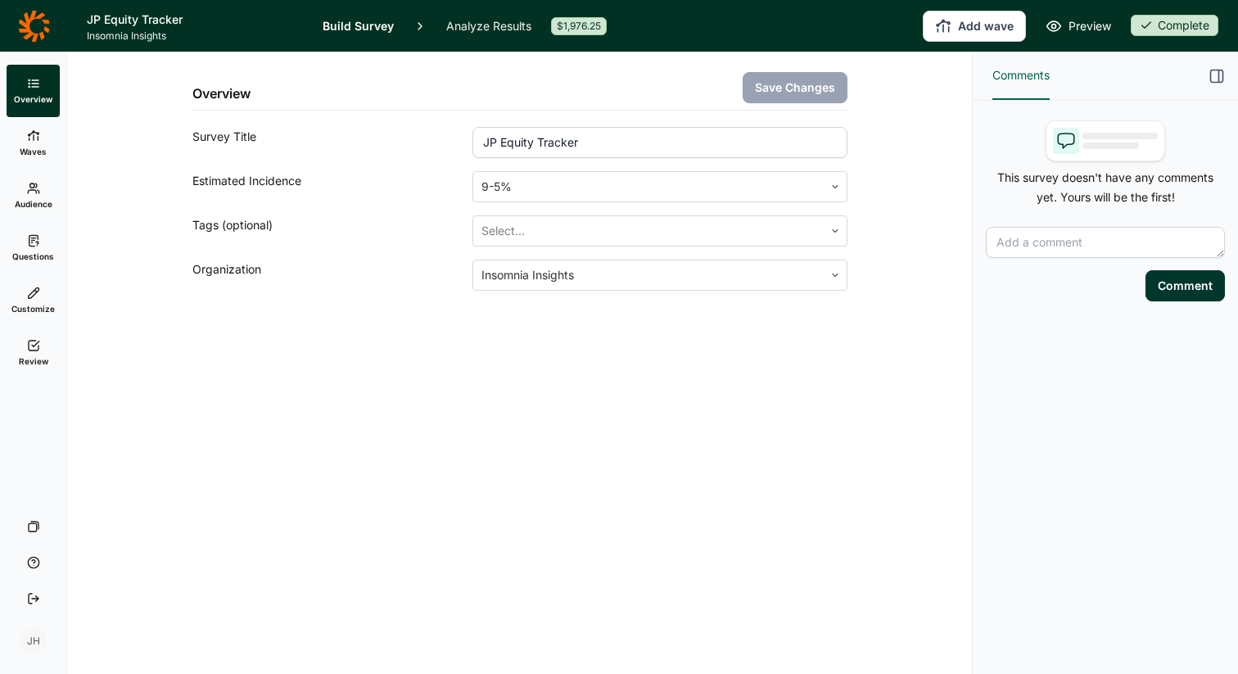
click at [457, 24] on link "Analyze Results" at bounding box center [488, 26] width 85 height 52
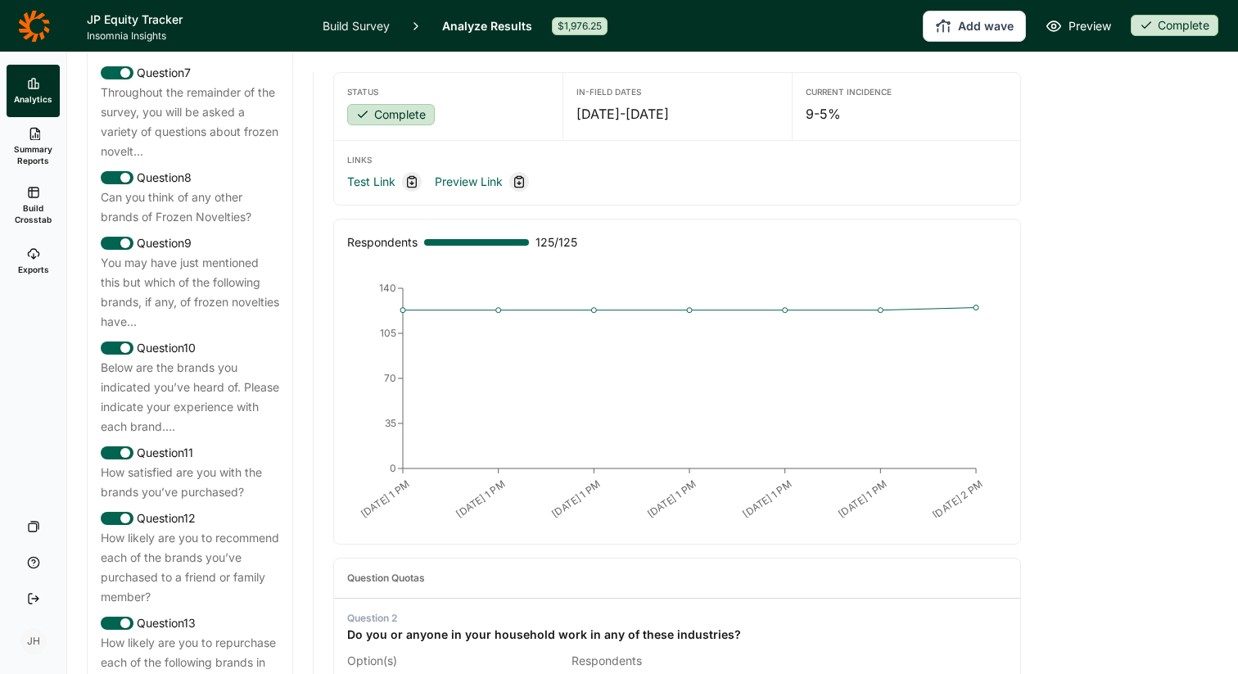
scroll to position [1282, 0]
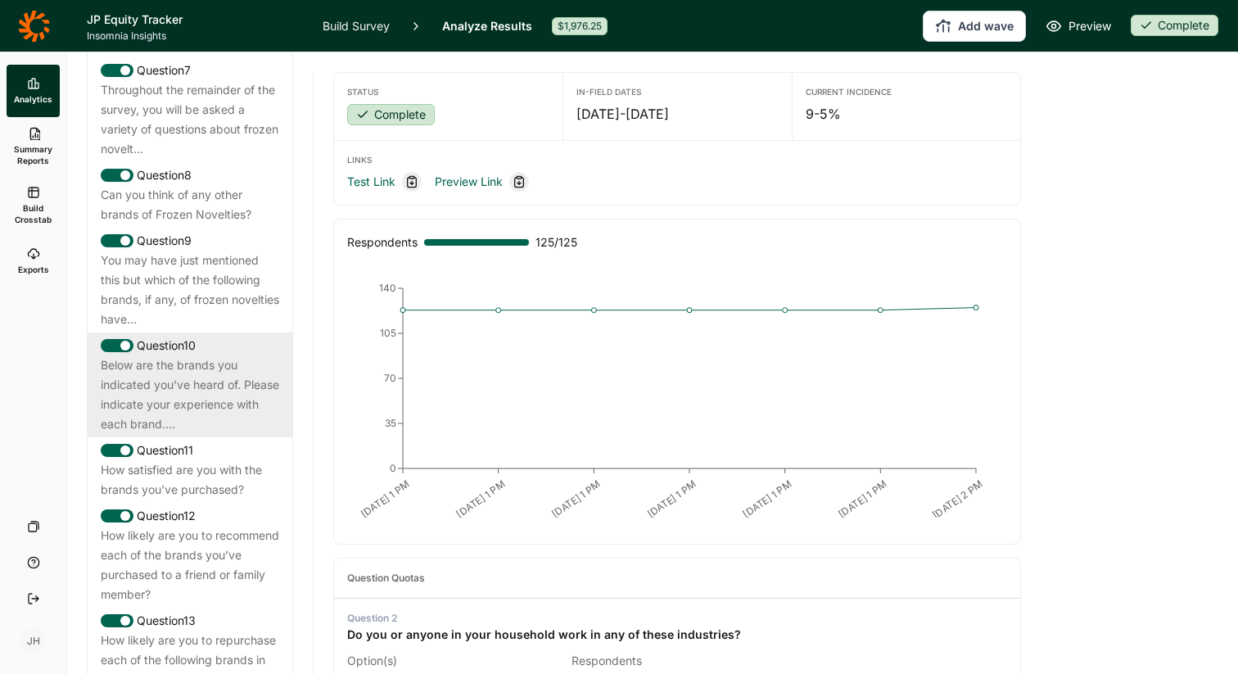
click at [197, 355] on div "Below are the brands you indicated you’ve heard of. Please indicate your experi…" at bounding box center [190, 394] width 179 height 79
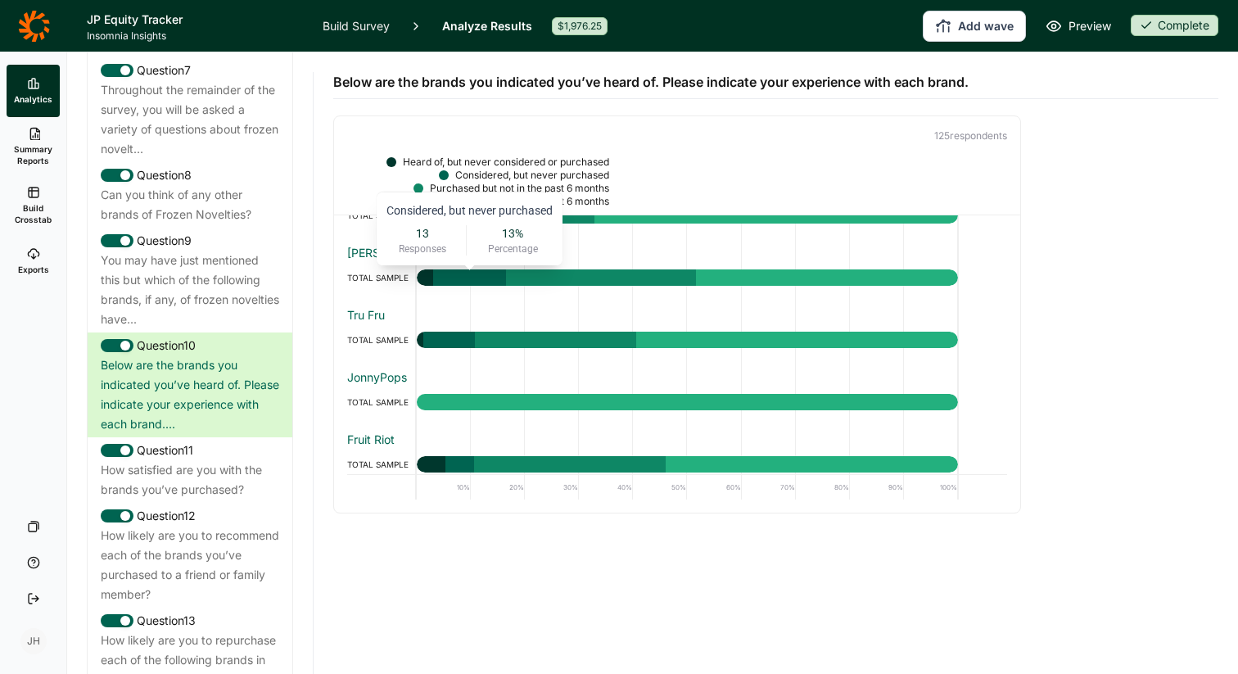
scroll to position [221, 0]
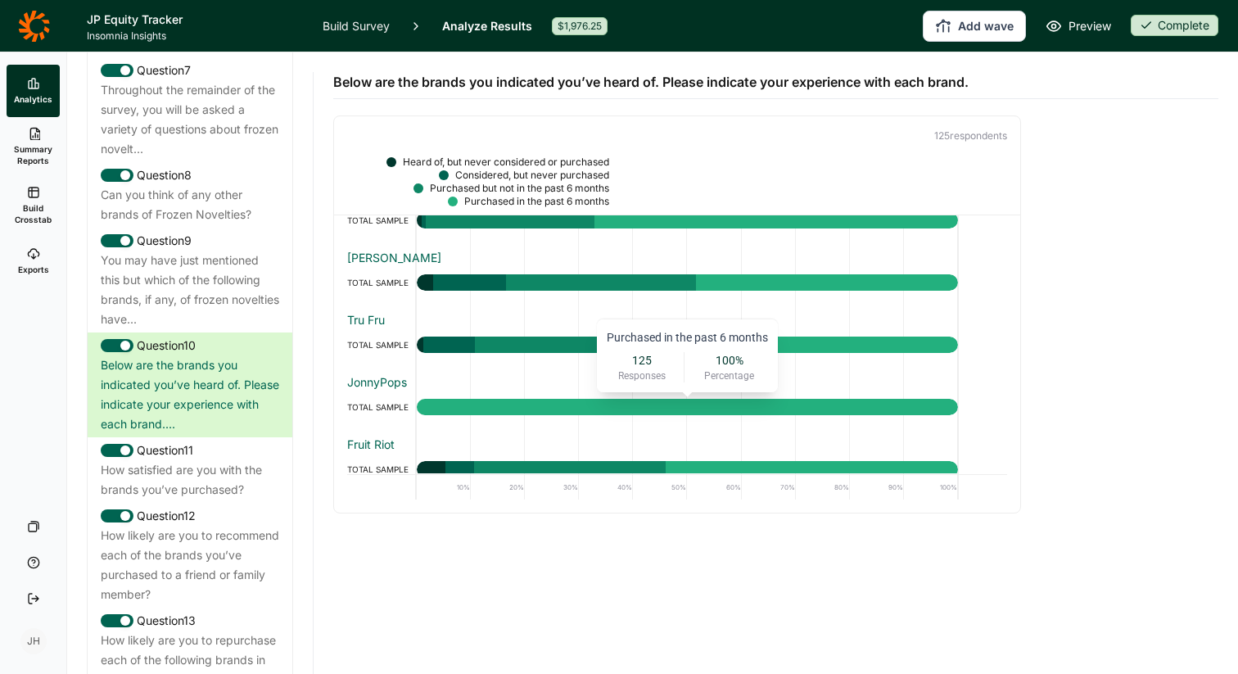
click at [477, 410] on div at bounding box center [687, 407] width 541 height 16
click at [39, 147] on span "Summary Reports" at bounding box center [33, 154] width 40 height 23
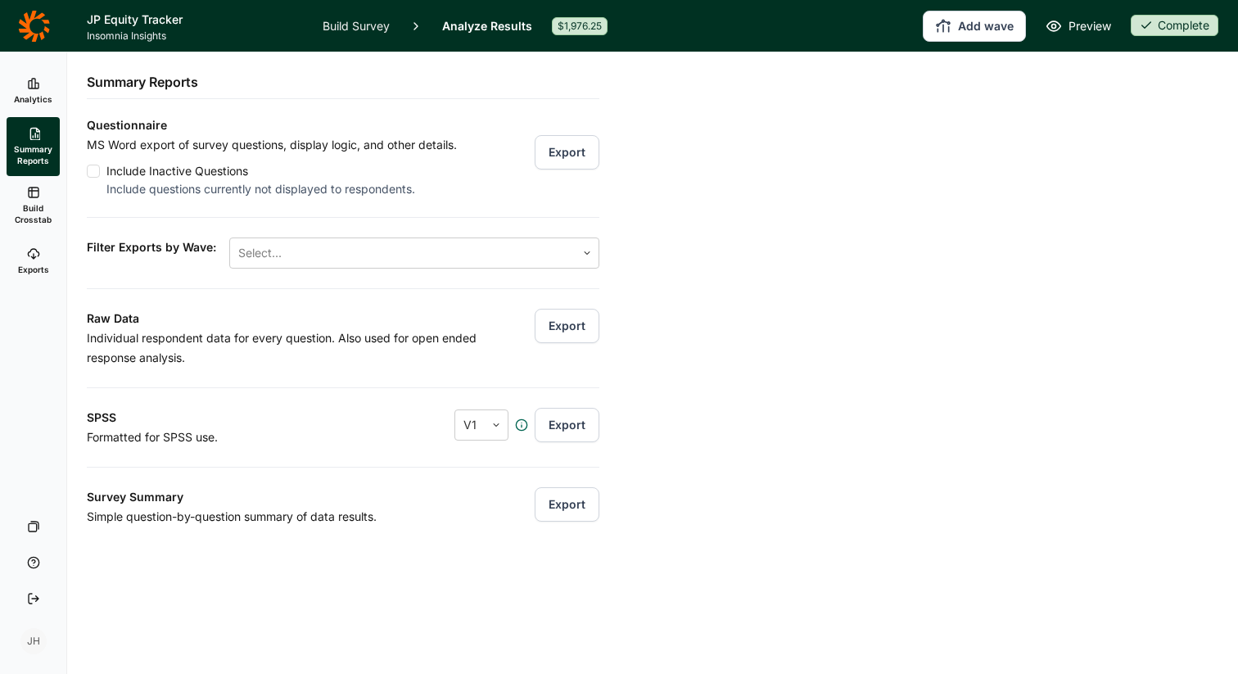
click at [43, 203] on span "Build Crosstab" at bounding box center [33, 213] width 40 height 23
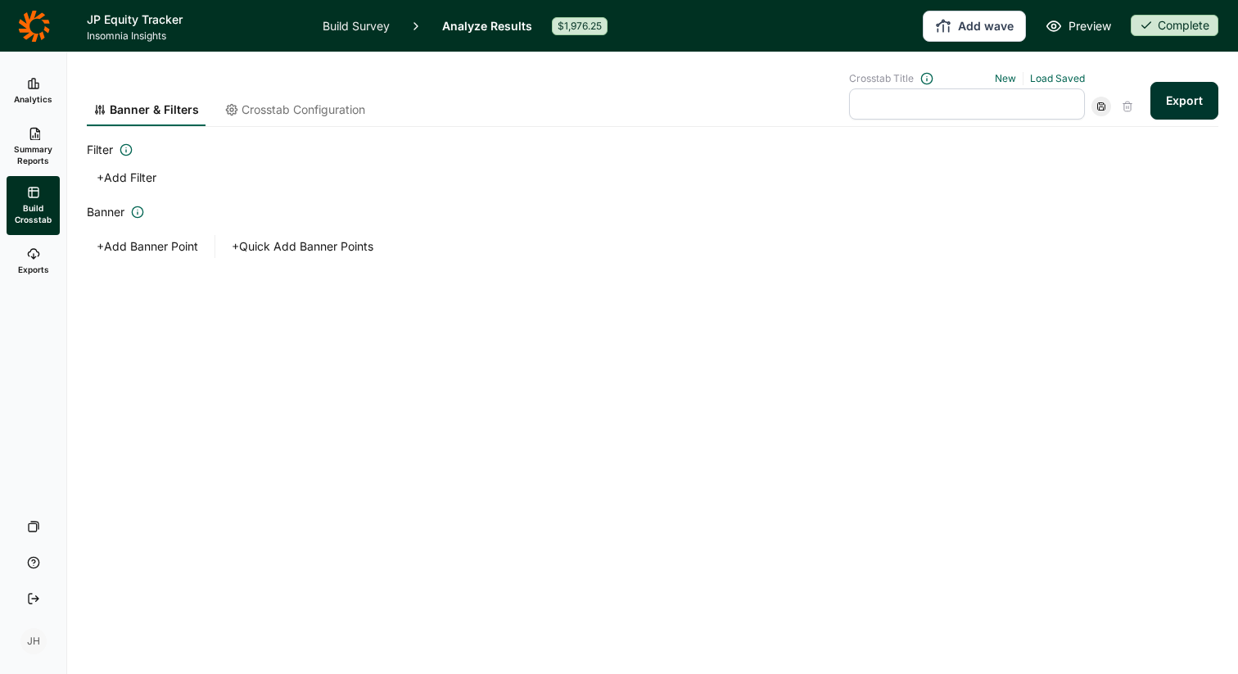
click at [148, 174] on button "+ Add Filter" at bounding box center [126, 177] width 79 height 23
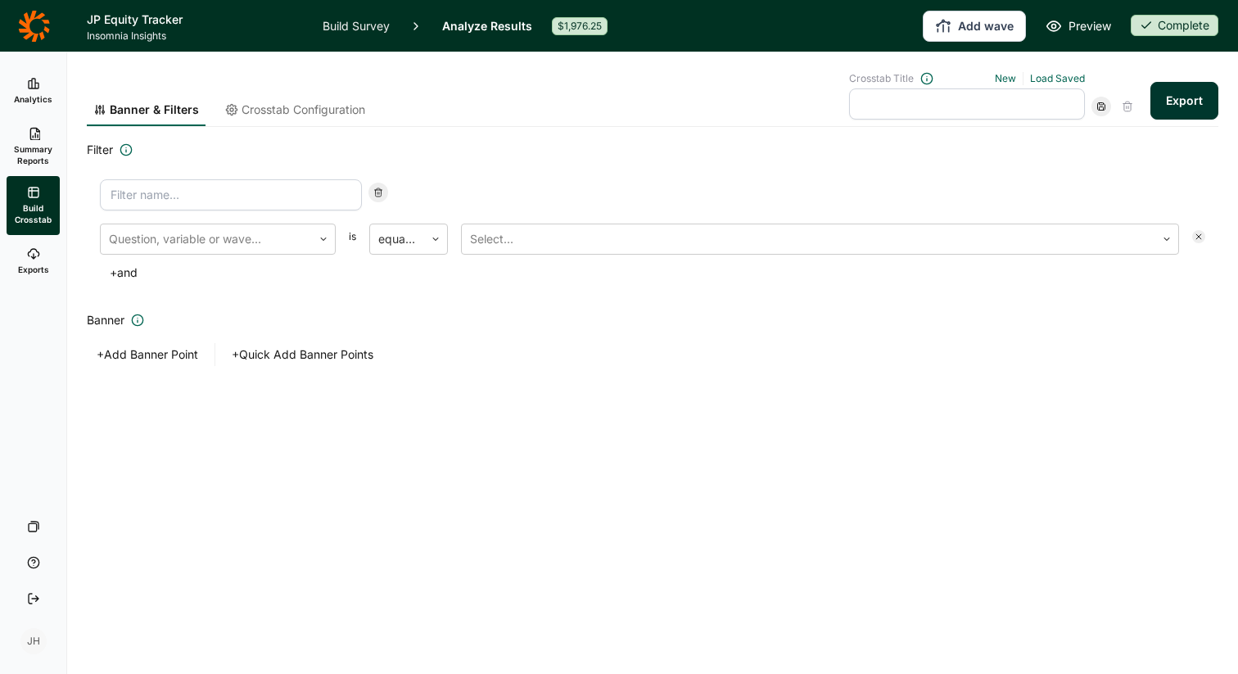
click at [162, 197] on input at bounding box center [231, 194] width 262 height 31
type input "waves"
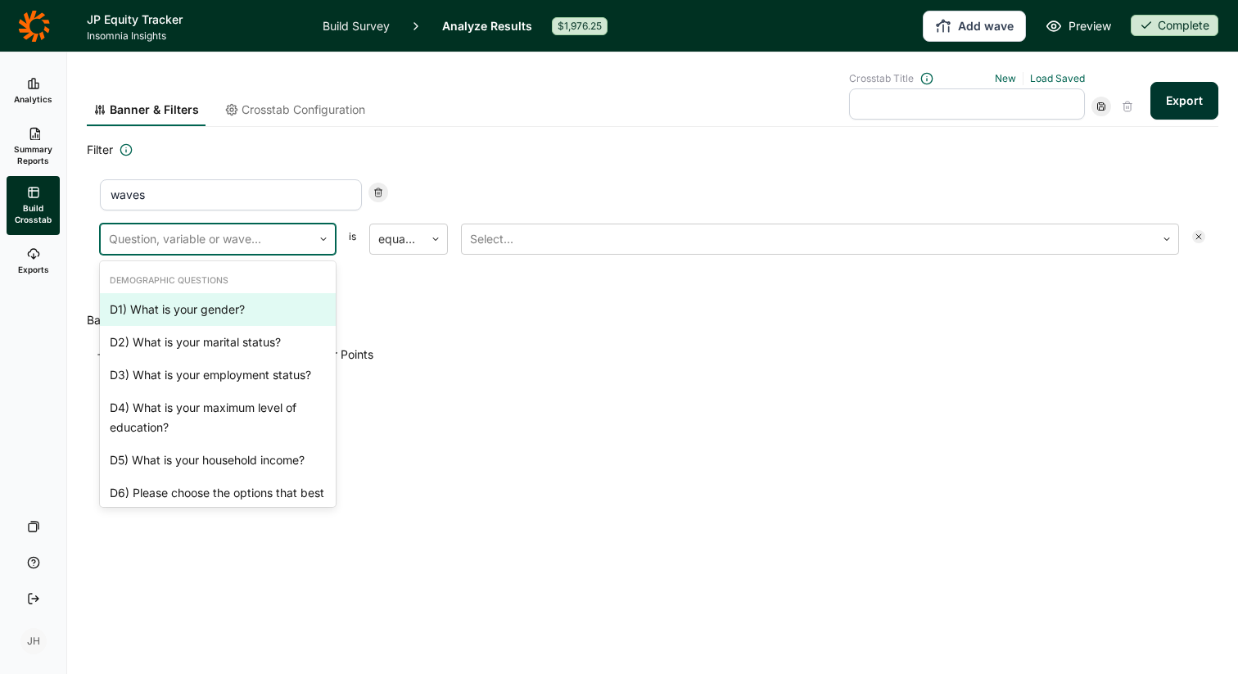
click at [328, 243] on icon at bounding box center [324, 239] width 10 height 10
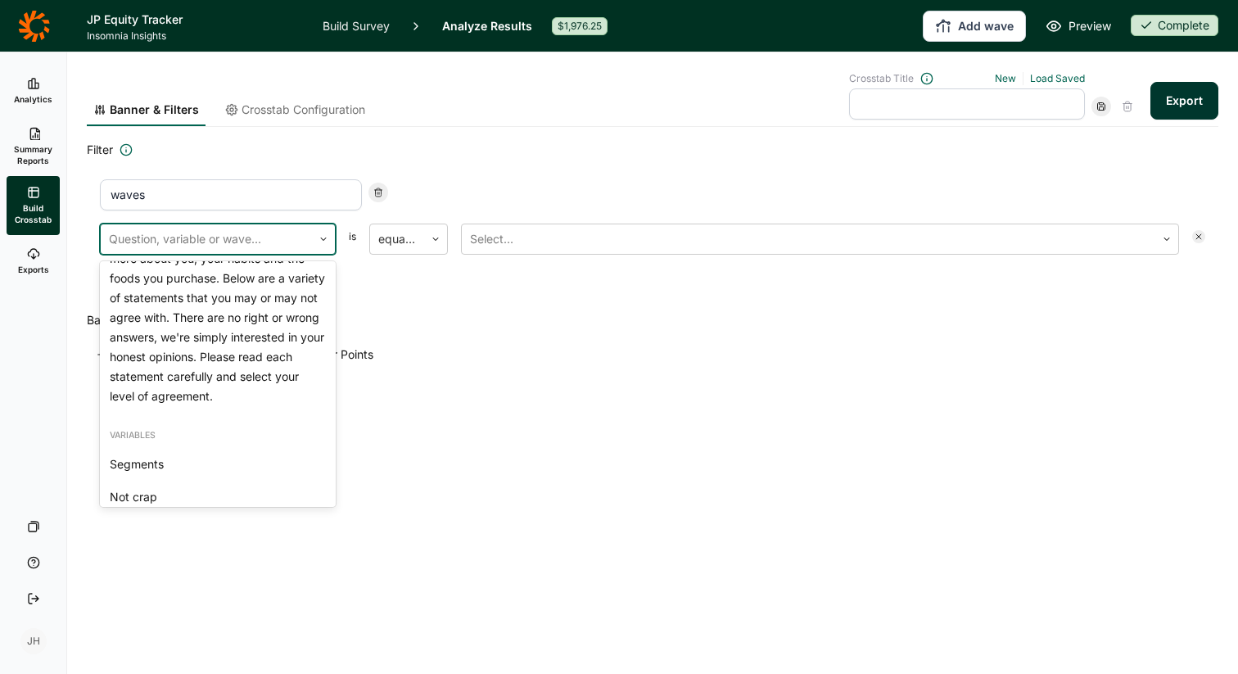
scroll to position [2095, 0]
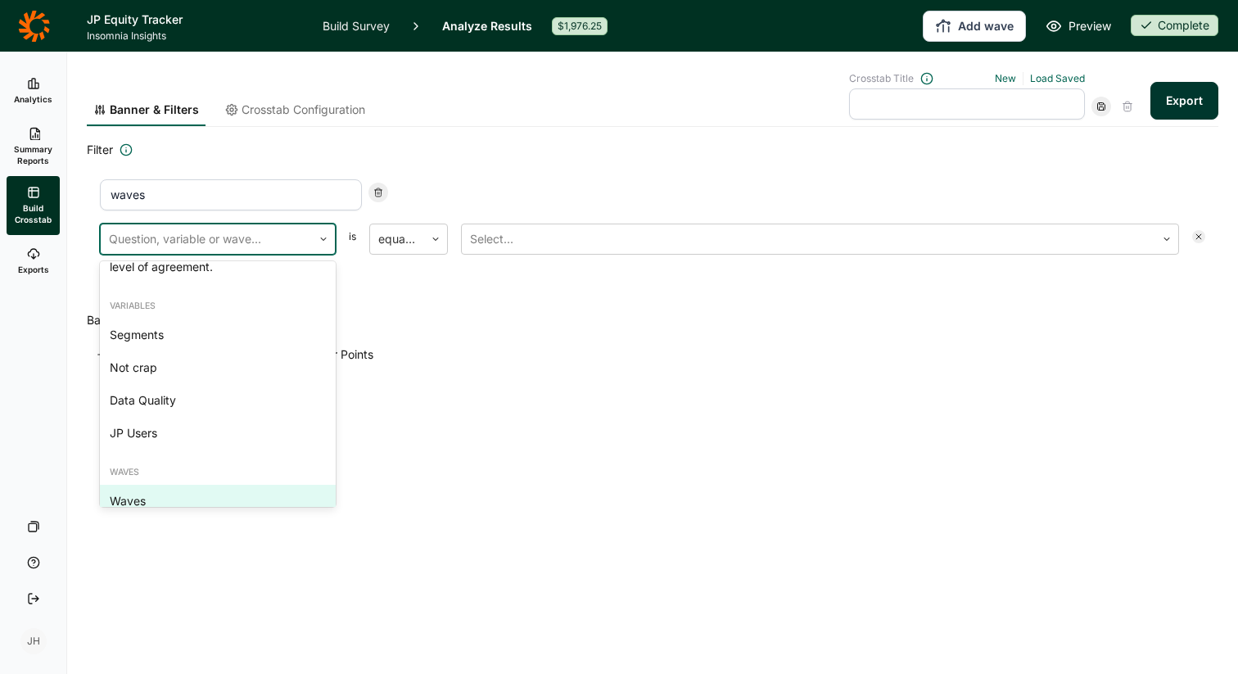
click at [242, 485] on div "Waves" at bounding box center [218, 501] width 236 height 33
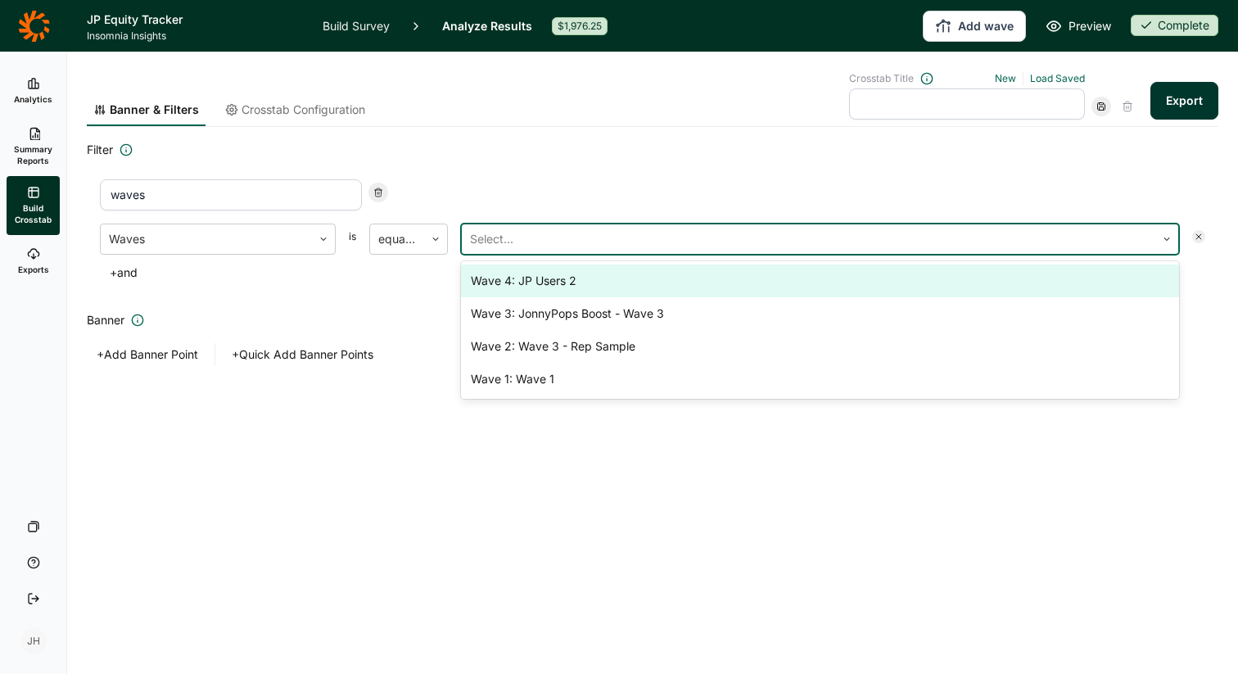
click at [498, 240] on div at bounding box center [808, 239] width 677 height 23
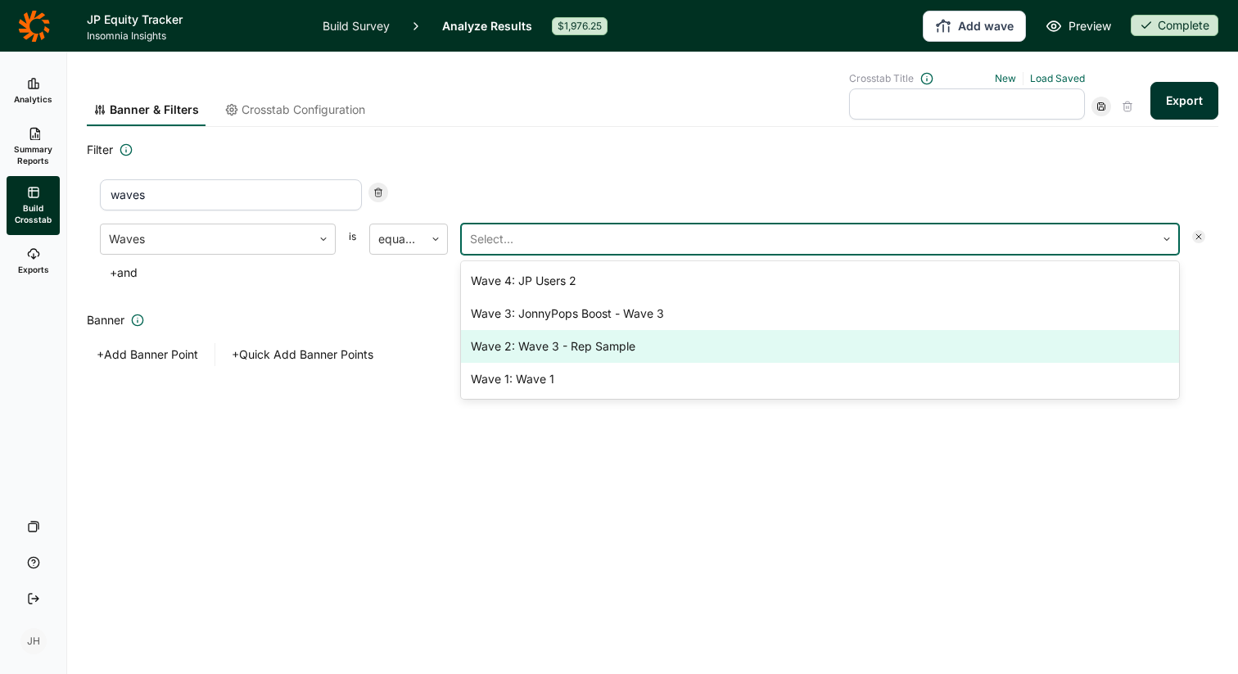
click at [518, 345] on div "Wave 2: Wave 3 - Rep Sample" at bounding box center [820, 346] width 718 height 33
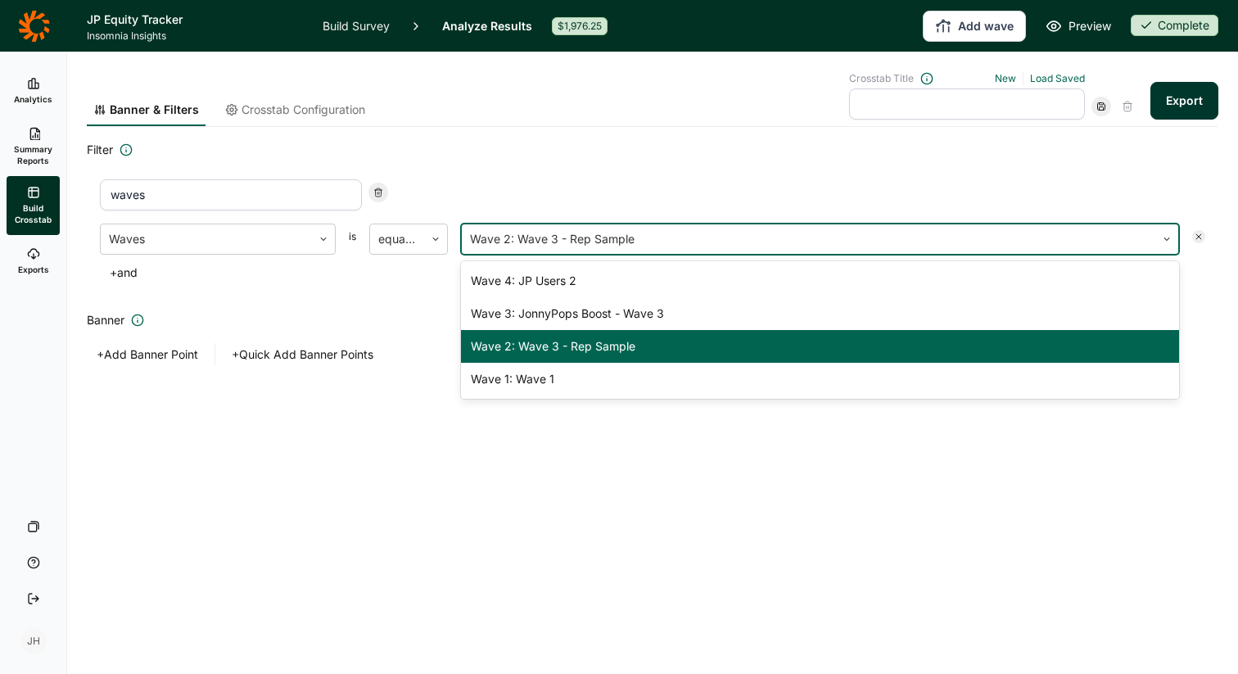
click at [615, 247] on div at bounding box center [808, 239] width 677 height 23
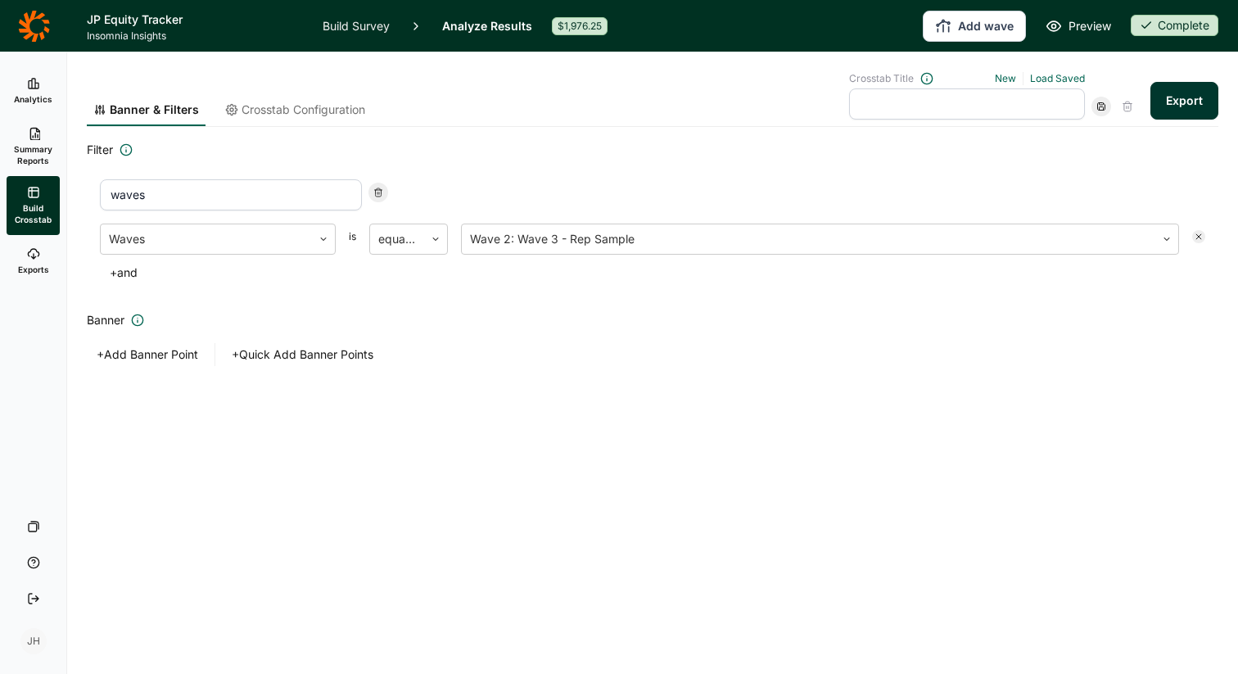
click at [128, 273] on button "+ and" at bounding box center [124, 272] width 48 height 23
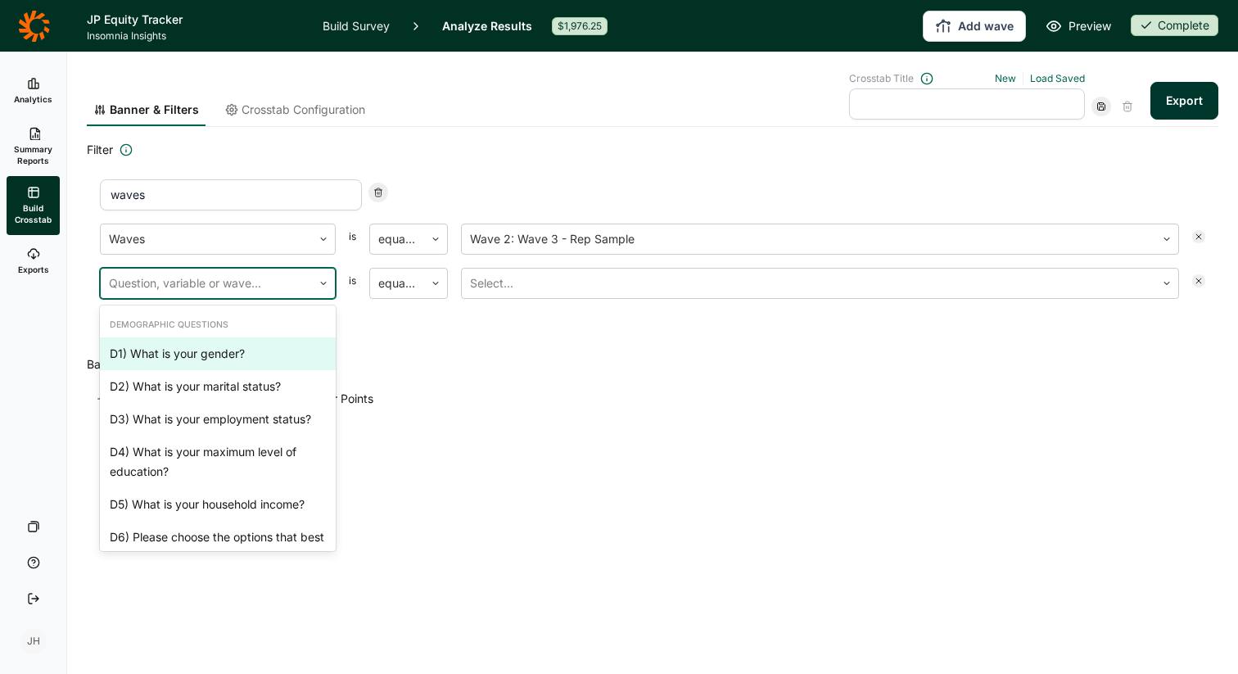
click at [149, 284] on div at bounding box center [206, 283] width 195 height 23
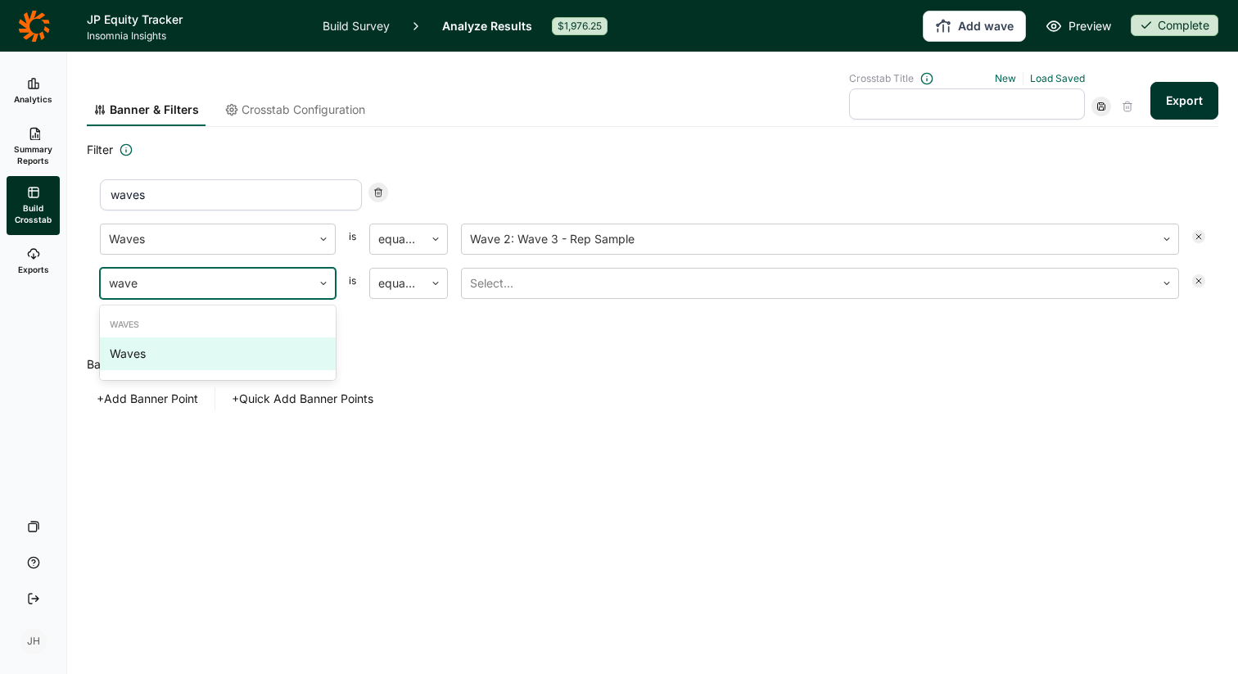
type input "waves"
click at [132, 357] on div "Waves" at bounding box center [218, 353] width 236 height 33
click at [508, 280] on div at bounding box center [808, 283] width 677 height 23
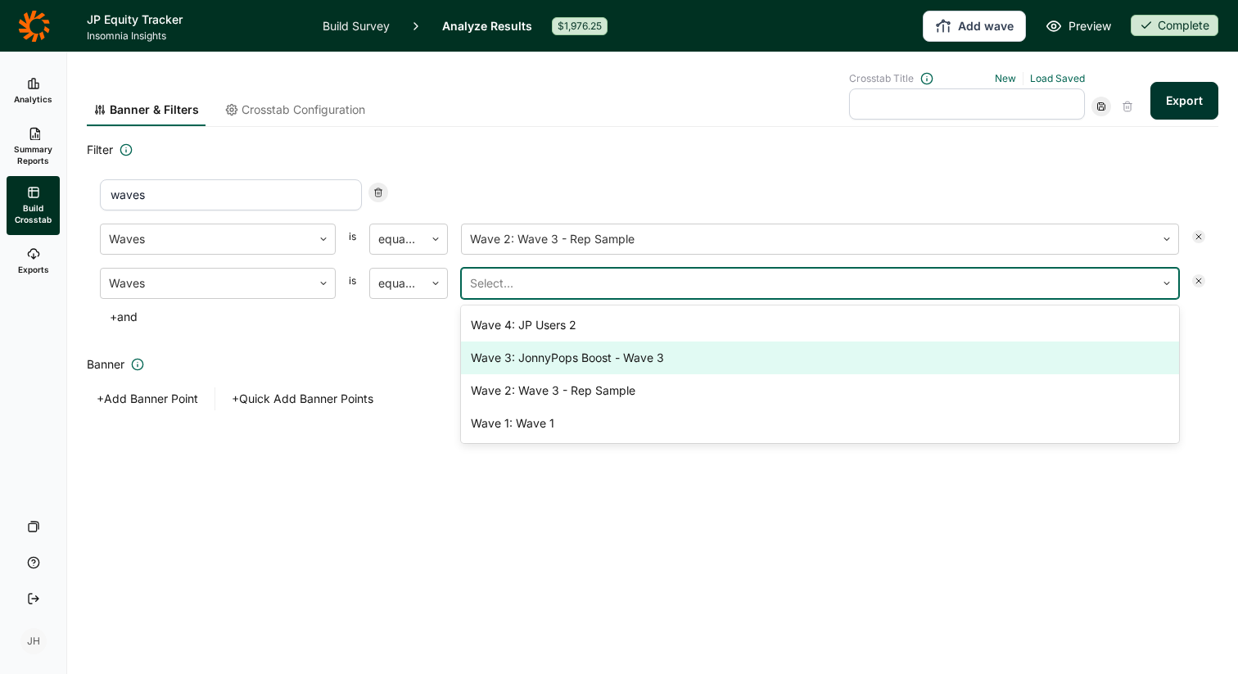
click at [539, 359] on div "Wave 3: JonnyPops Boost - Wave 3" at bounding box center [820, 358] width 718 height 33
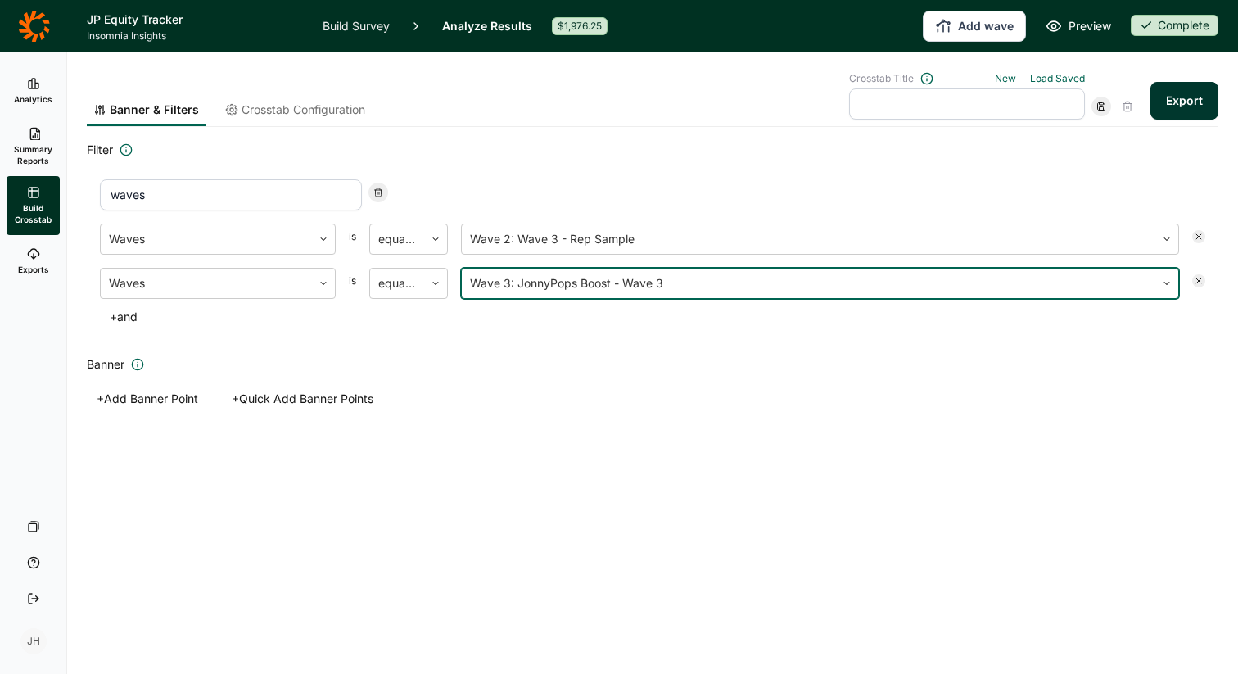
click at [134, 319] on button "+ and" at bounding box center [124, 317] width 48 height 23
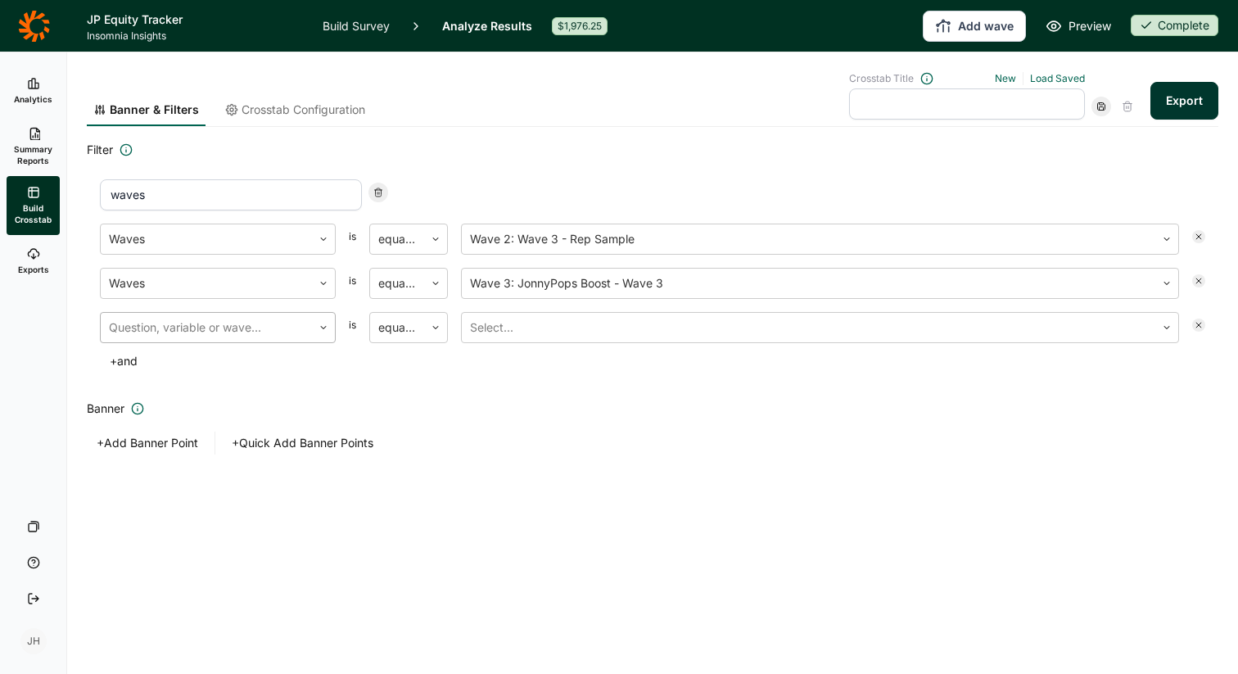
click at [140, 329] on div at bounding box center [206, 327] width 195 height 23
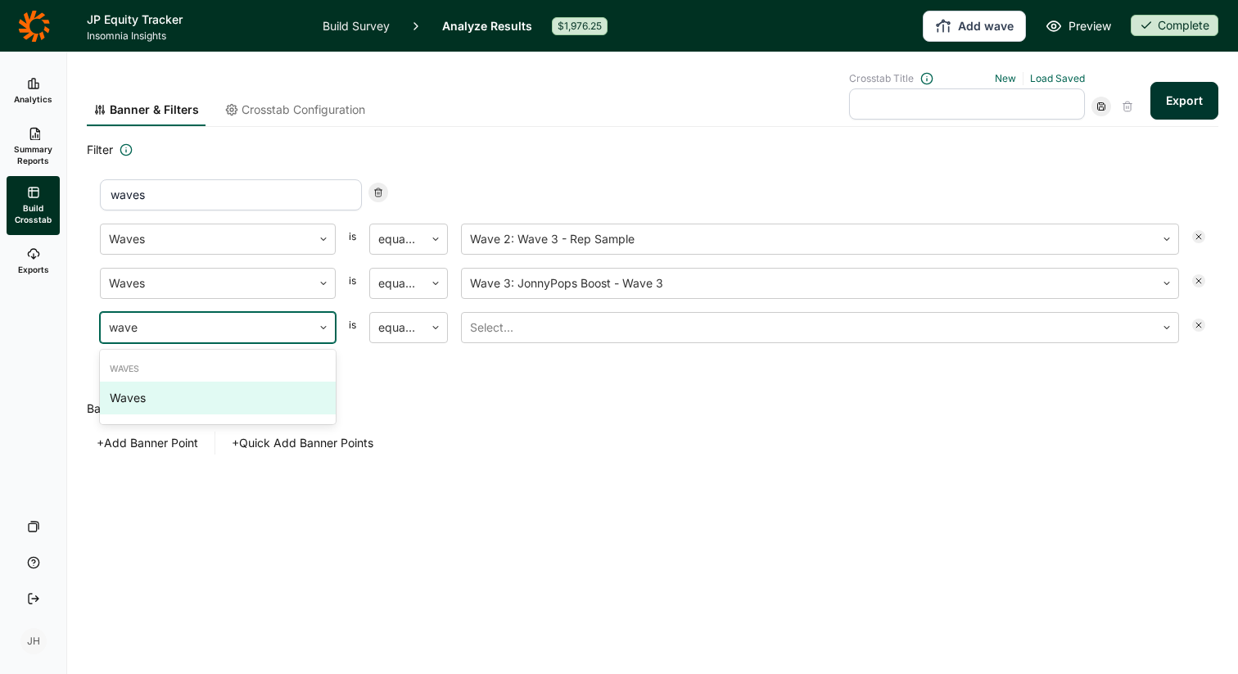
type input "waves"
click at [128, 401] on div "Waves" at bounding box center [218, 398] width 236 height 33
click at [499, 333] on div at bounding box center [808, 327] width 677 height 23
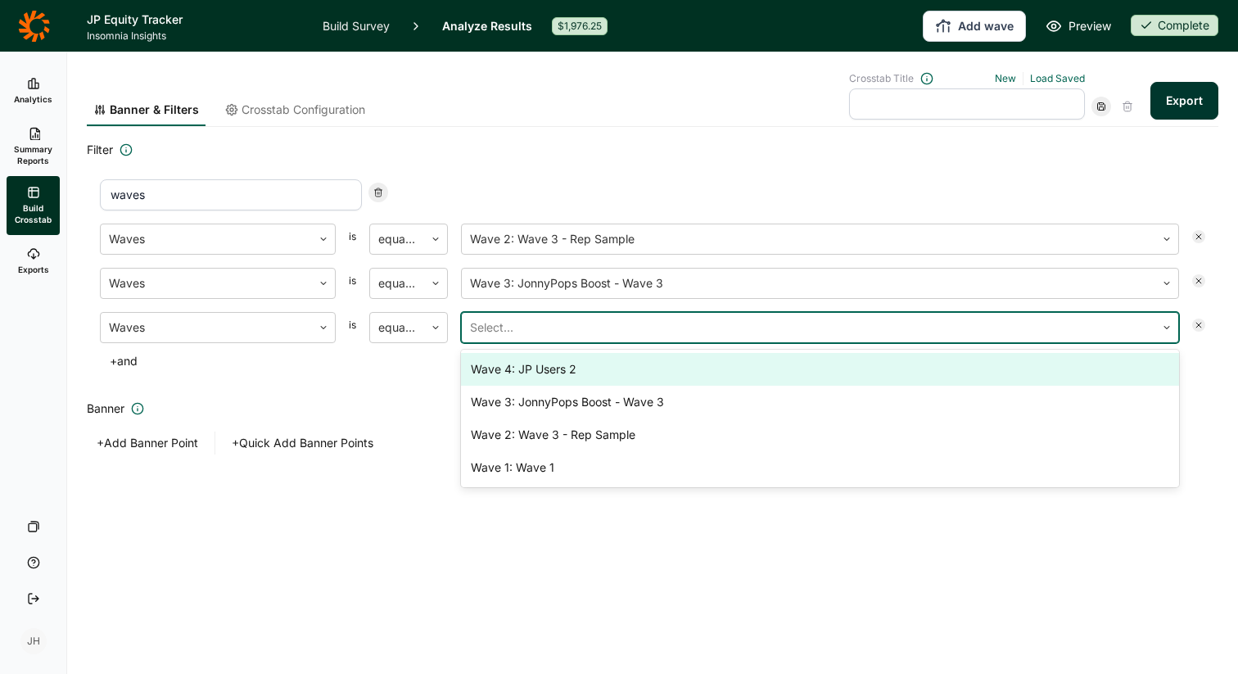
click at [536, 373] on div "Wave 4: JP Users 2" at bounding box center [820, 369] width 718 height 33
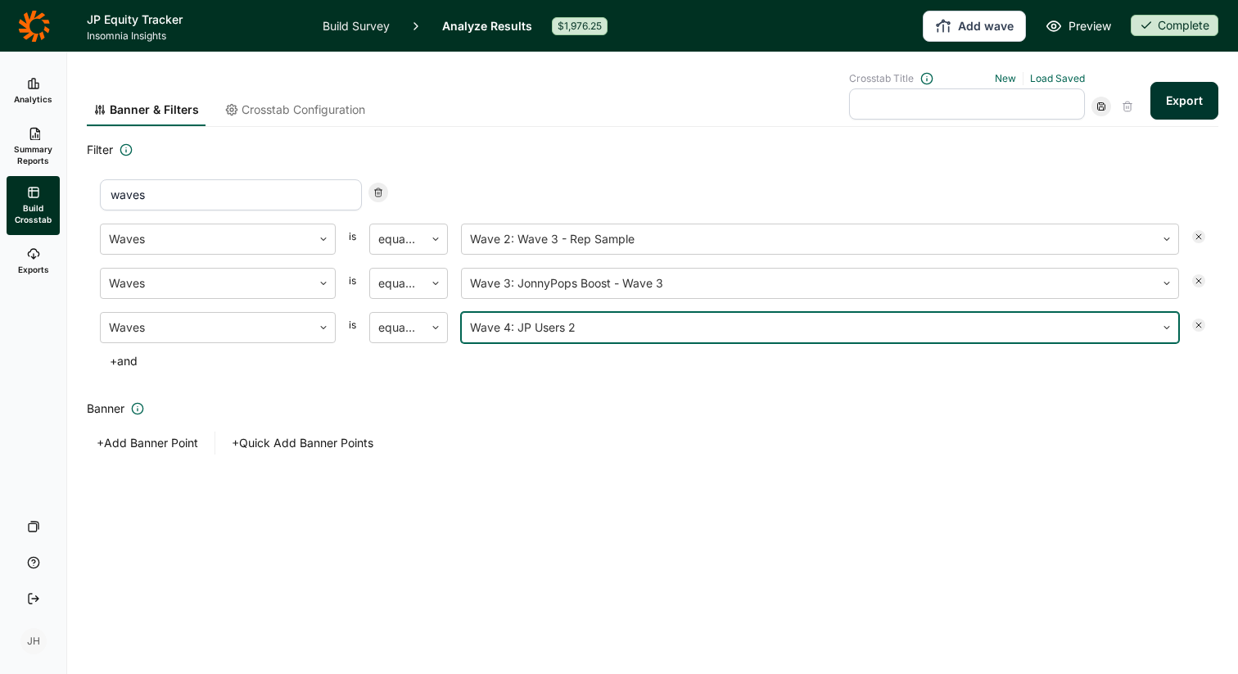
click at [536, 373] on div "waves Waves is equal to Wave 2: Wave 3 - Rep Sample Waves is equal to Wave 3: J…" at bounding box center [653, 276] width 1132 height 220
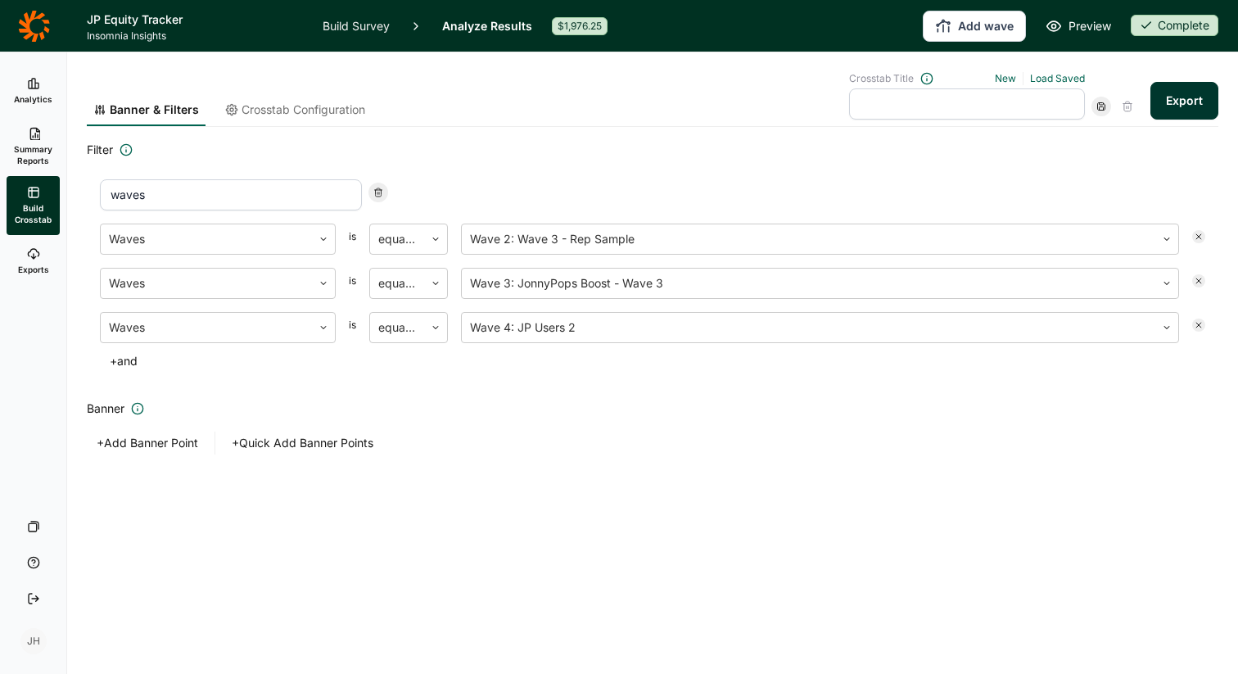
click at [36, 265] on span "Exports" at bounding box center [33, 269] width 31 height 11
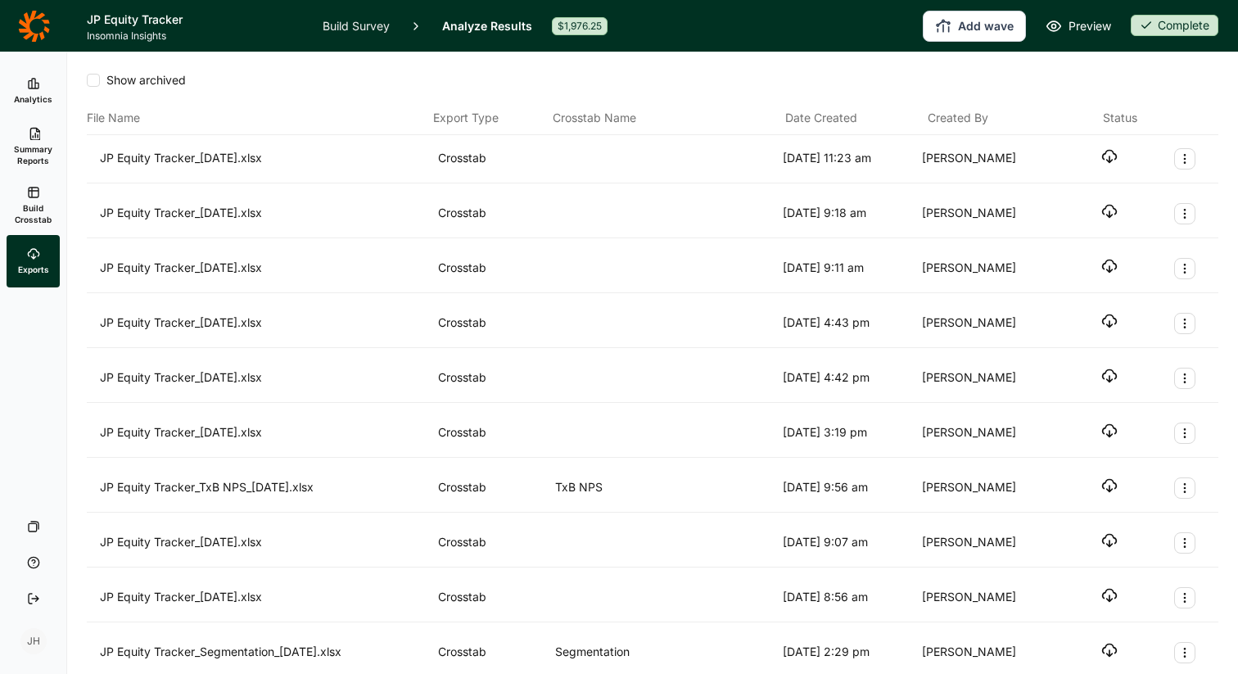
click at [37, 201] on link "Build Crosstab" at bounding box center [33, 205] width 53 height 59
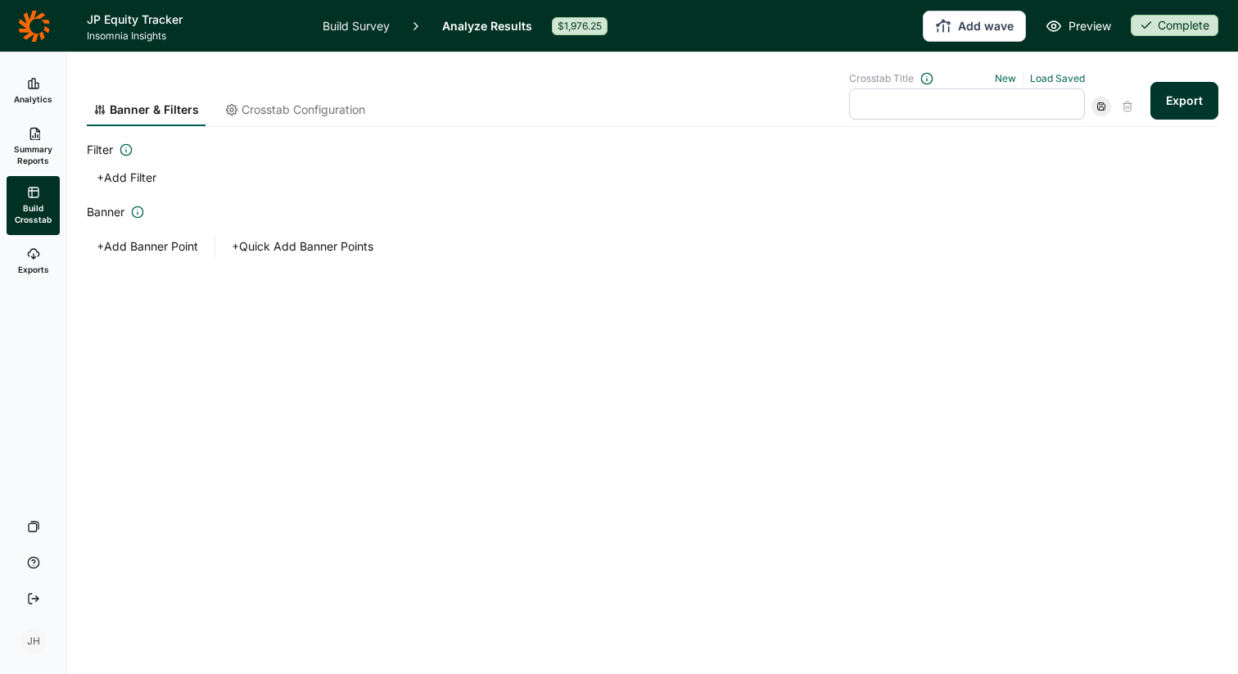
click at [106, 178] on button "+ Add Filter" at bounding box center [126, 177] width 79 height 23
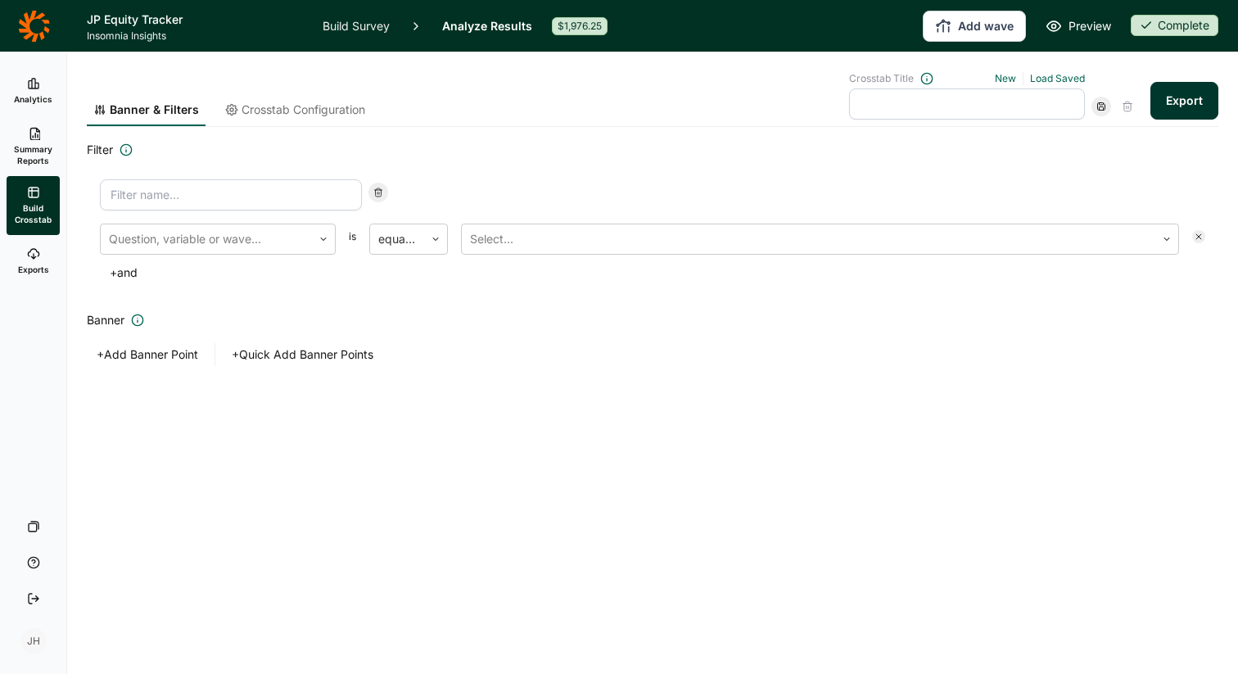
click at [137, 197] on input at bounding box center [231, 194] width 262 height 31
click at [192, 193] on input "waves" at bounding box center [231, 194] width 262 height 31
type input "waves (boosted)"
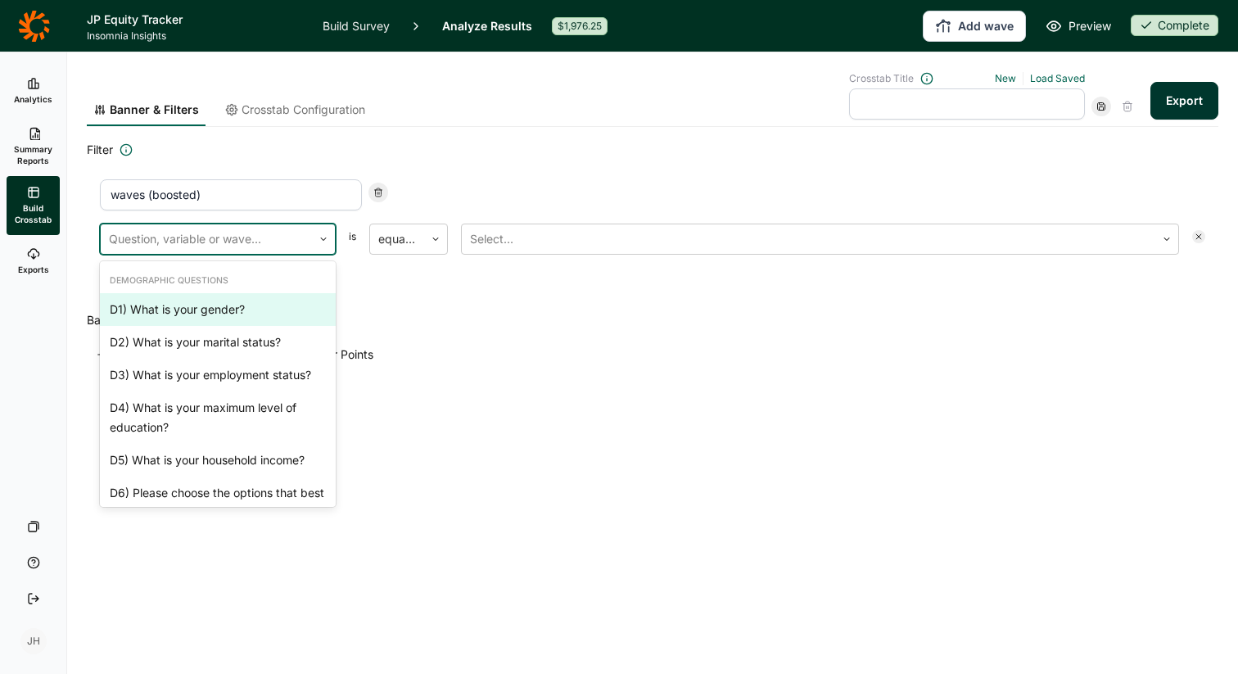
click at [223, 245] on div at bounding box center [206, 239] width 195 height 23
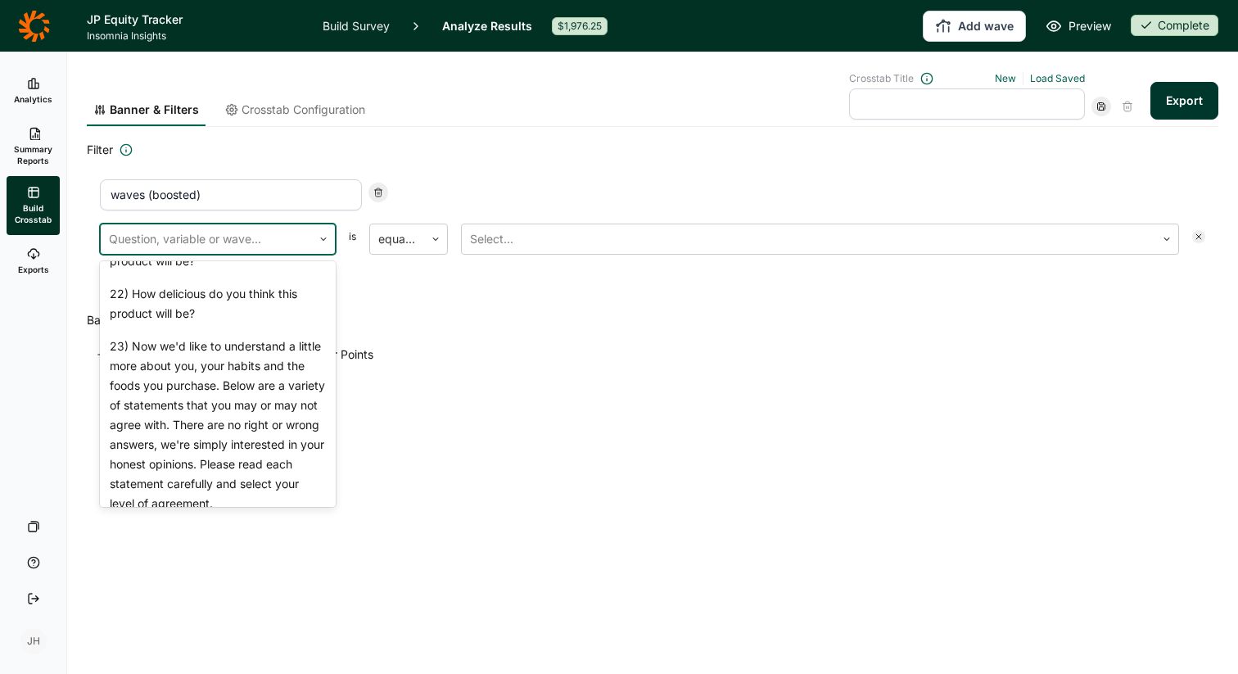
scroll to position [2095, 0]
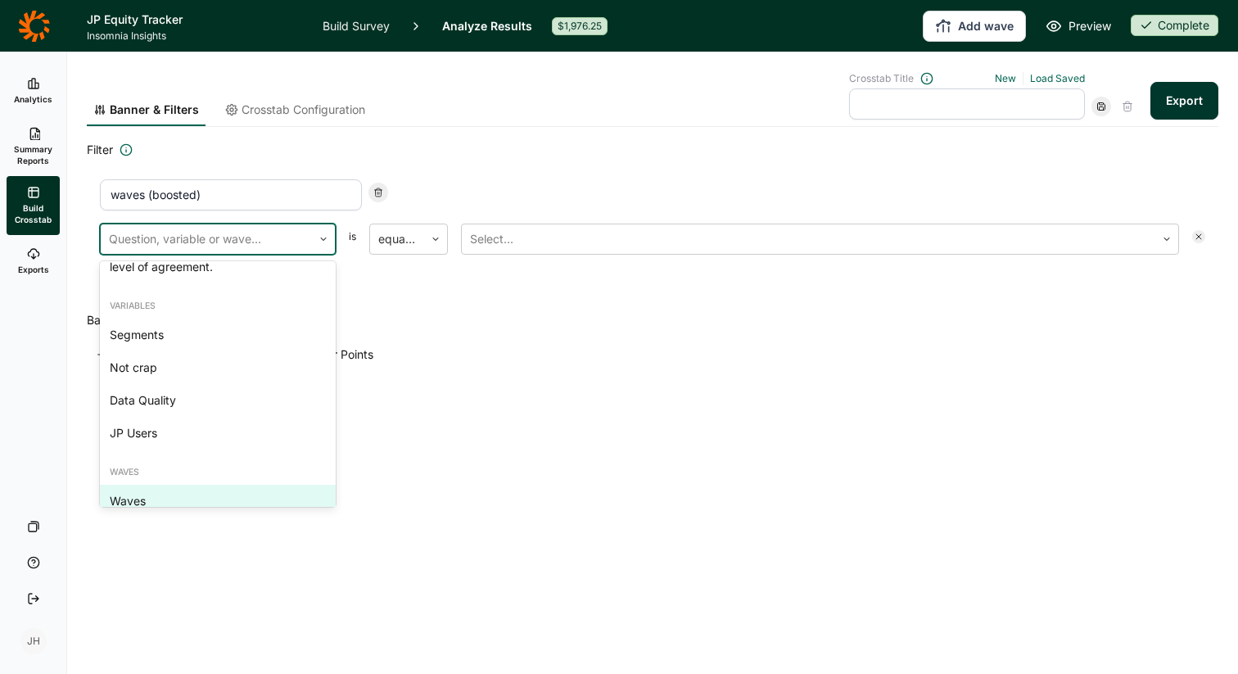
click at [168, 485] on div "Waves" at bounding box center [218, 501] width 236 height 33
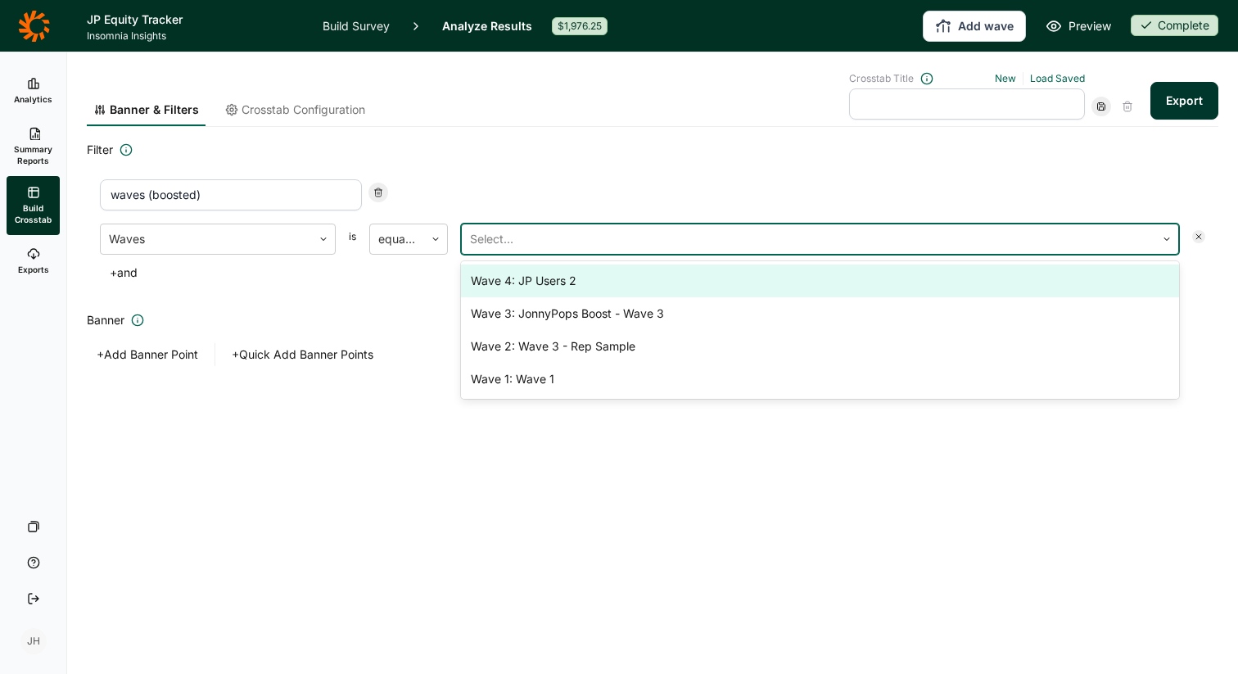
click at [488, 242] on div at bounding box center [808, 239] width 677 height 23
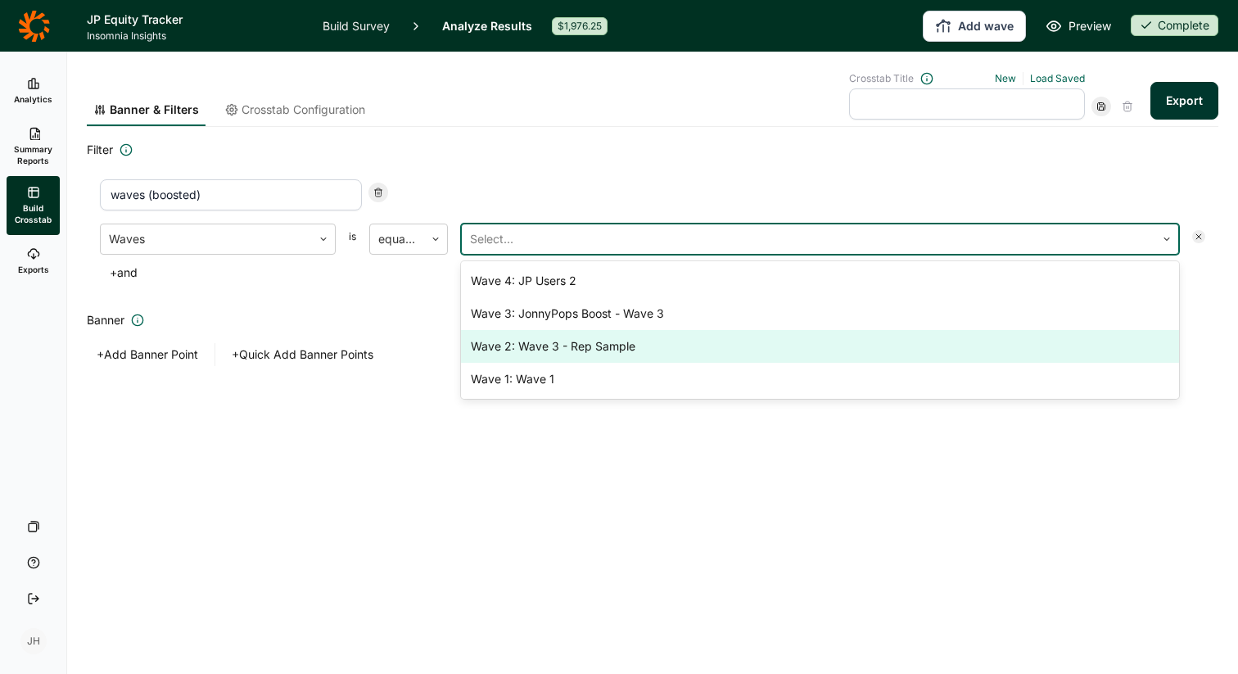
click at [509, 344] on div "Wave 2: Wave 3 - Rep Sample" at bounding box center [820, 346] width 718 height 33
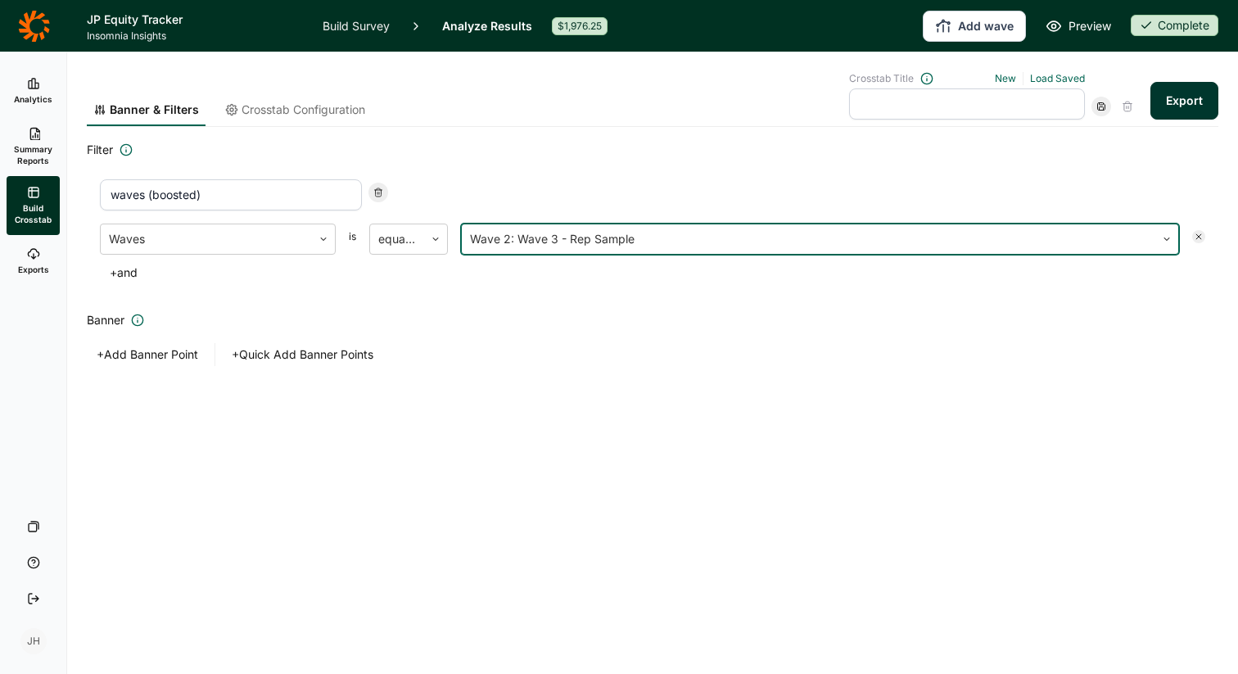
click at [128, 273] on button "+ and" at bounding box center [124, 272] width 48 height 23
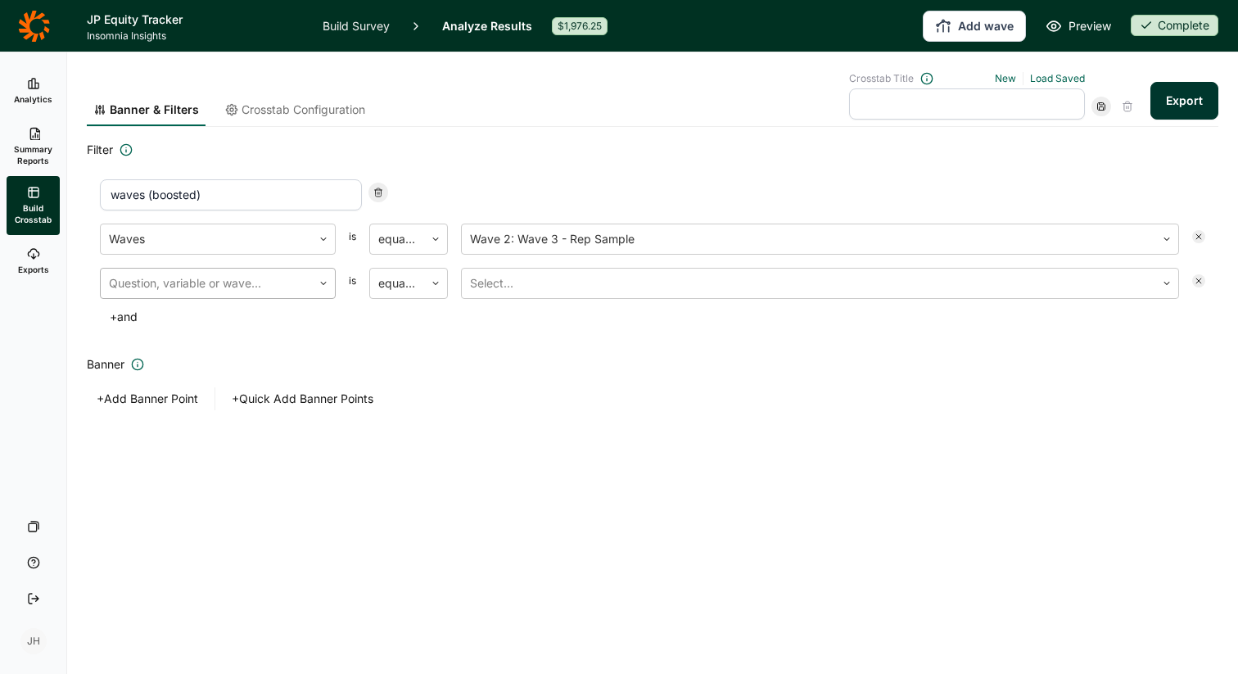
click at [156, 285] on div at bounding box center [206, 283] width 195 height 23
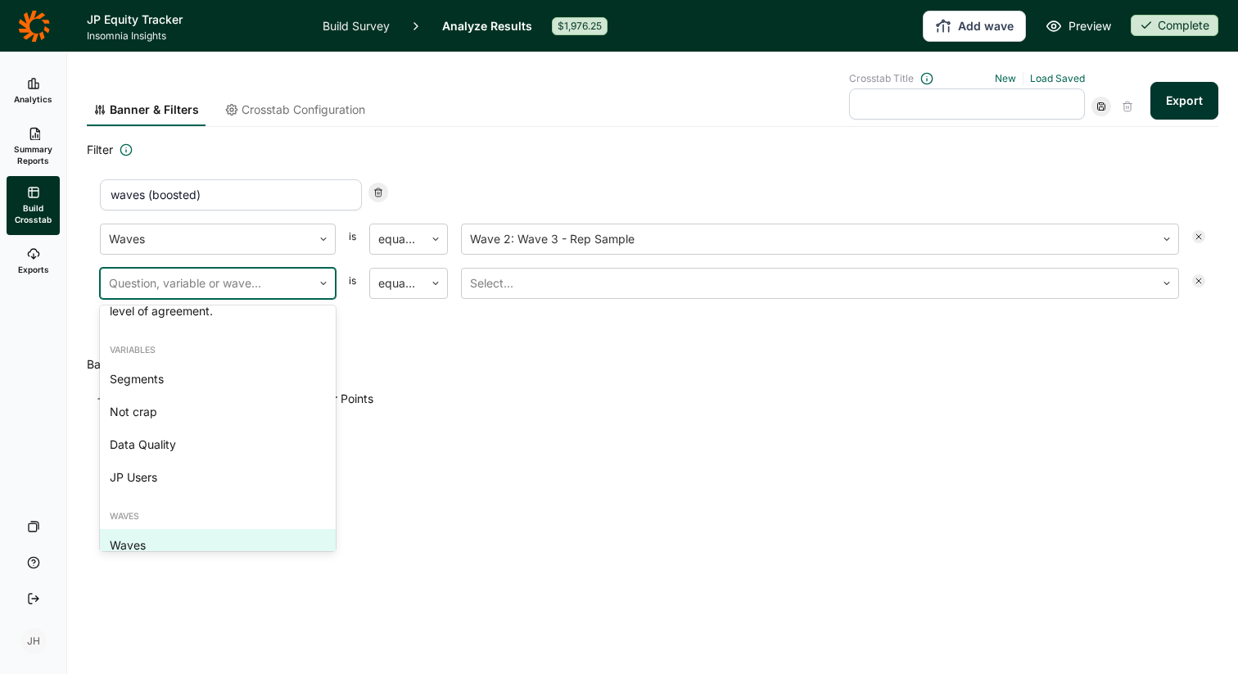
click at [168, 529] on div "Waves" at bounding box center [218, 545] width 236 height 33
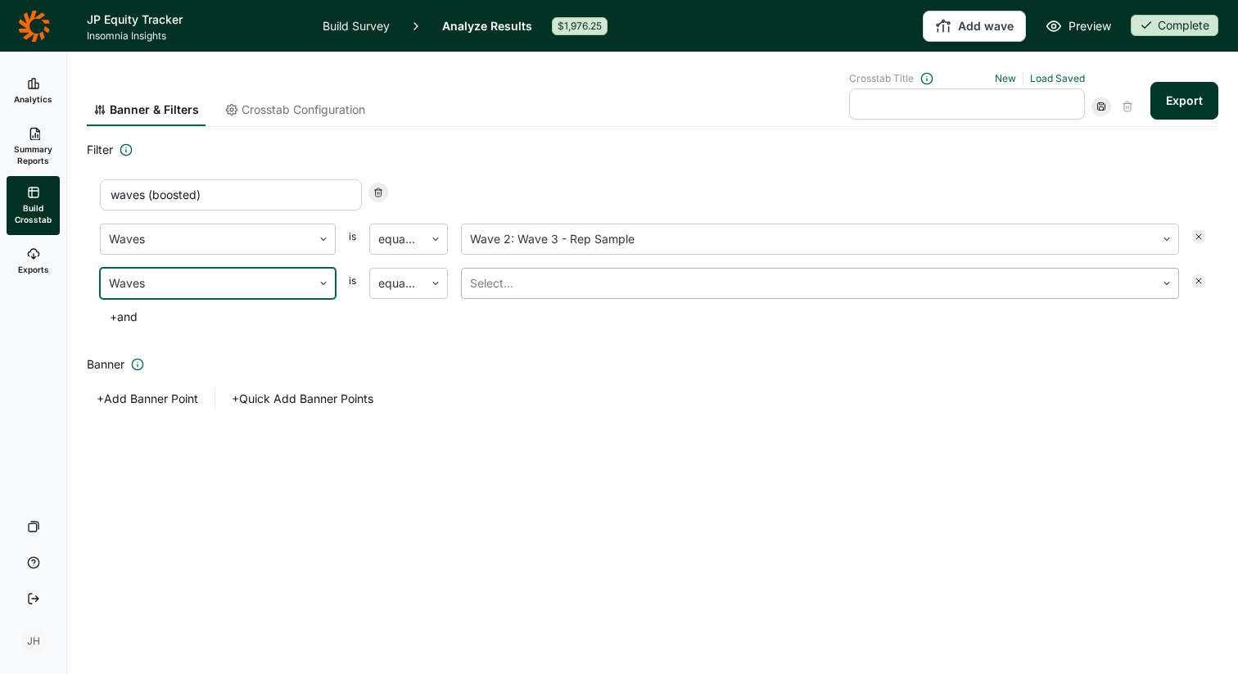
click at [507, 285] on div at bounding box center [808, 283] width 677 height 23
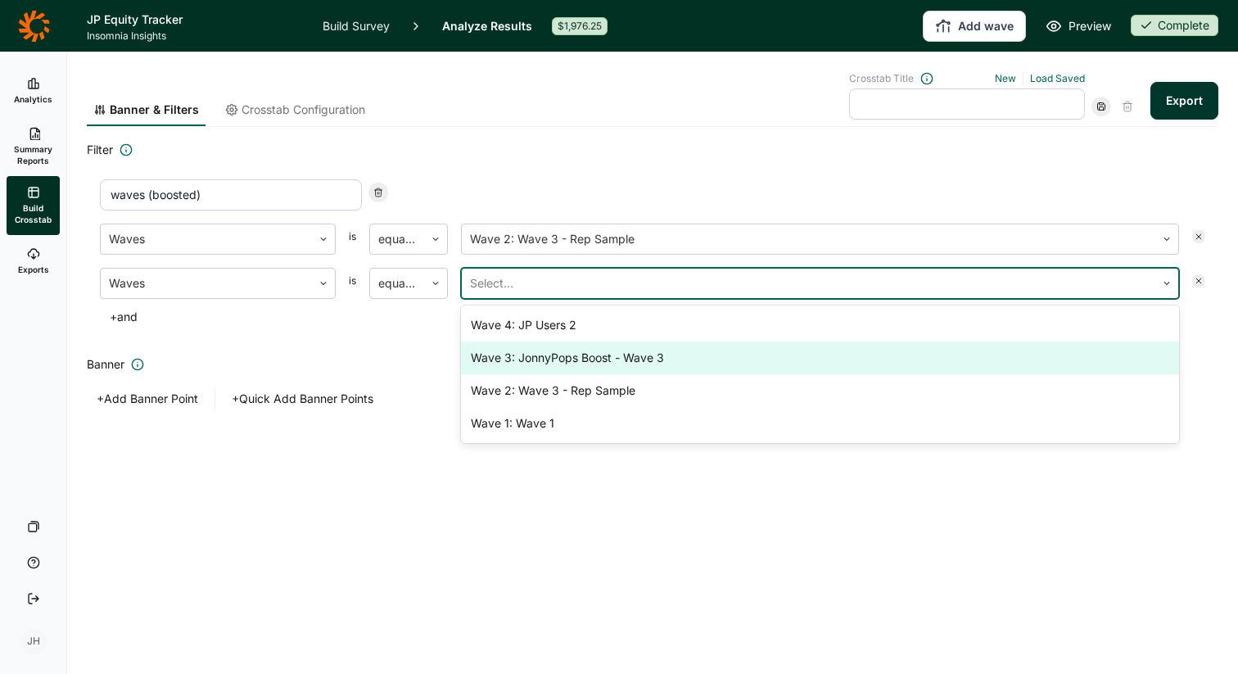
click at [538, 364] on div "Wave 3: JonnyPops Boost - Wave 3" at bounding box center [820, 358] width 718 height 33
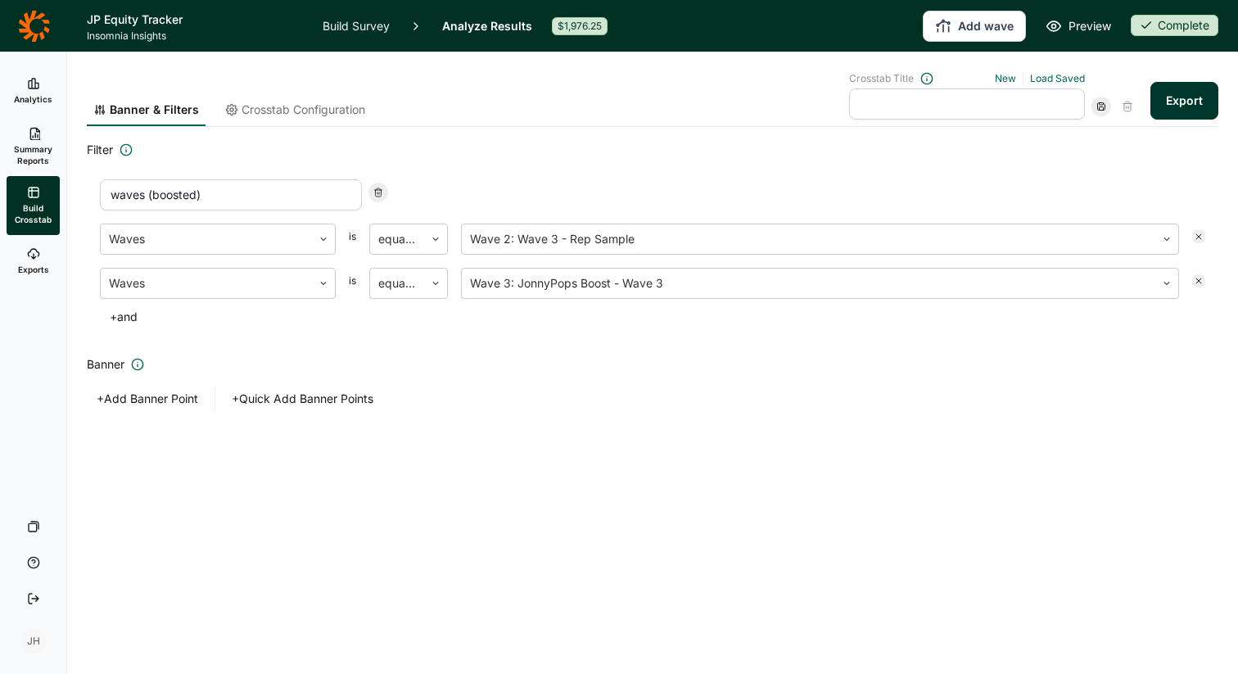
click at [131, 320] on button "+ and" at bounding box center [124, 317] width 48 height 23
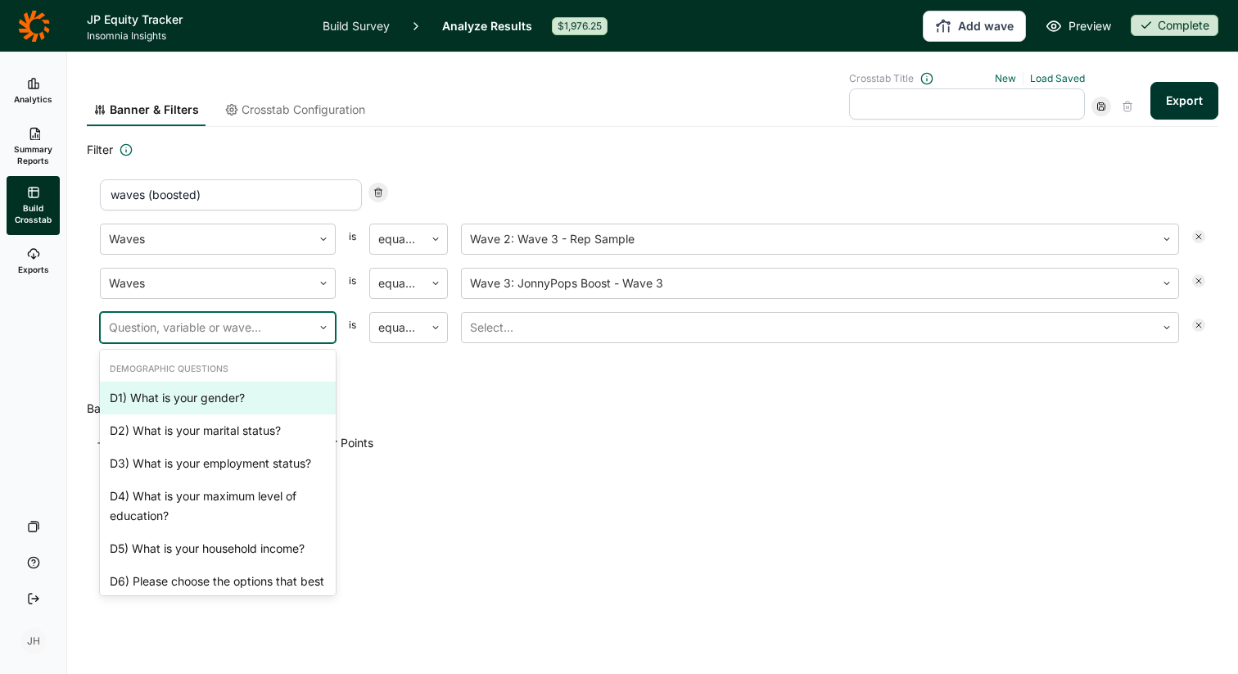
click at [182, 337] on div at bounding box center [206, 327] width 195 height 23
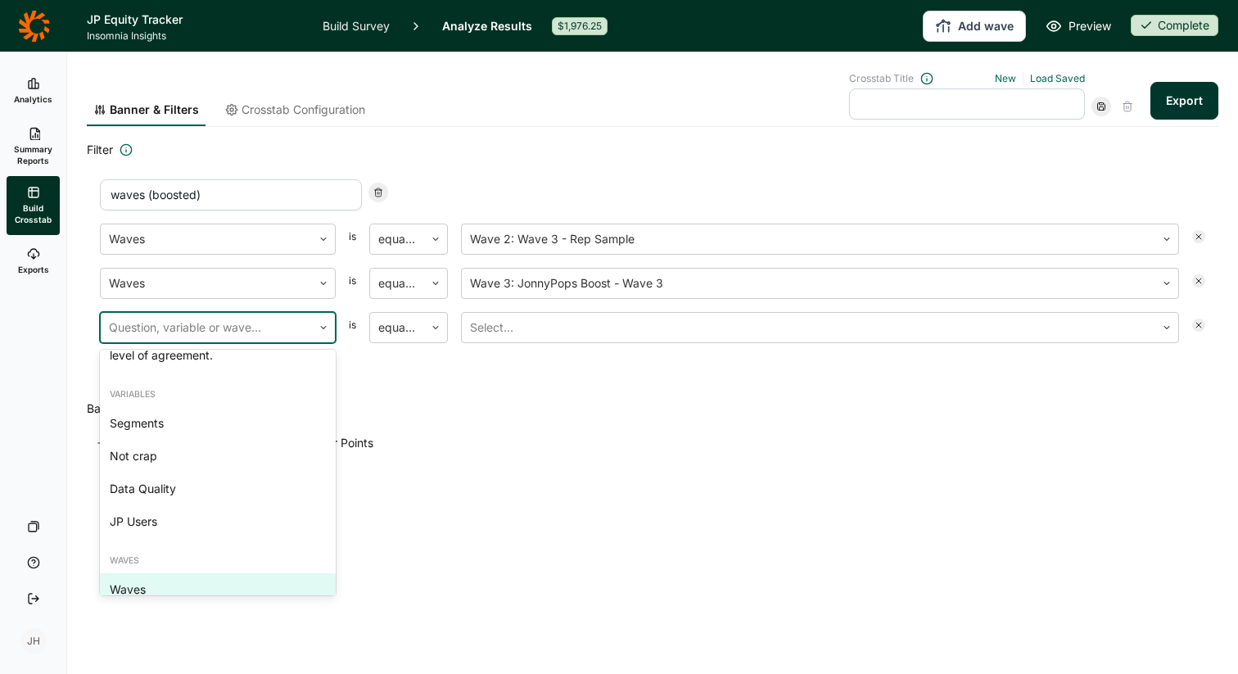
click at [165, 573] on div "Waves" at bounding box center [218, 589] width 236 height 33
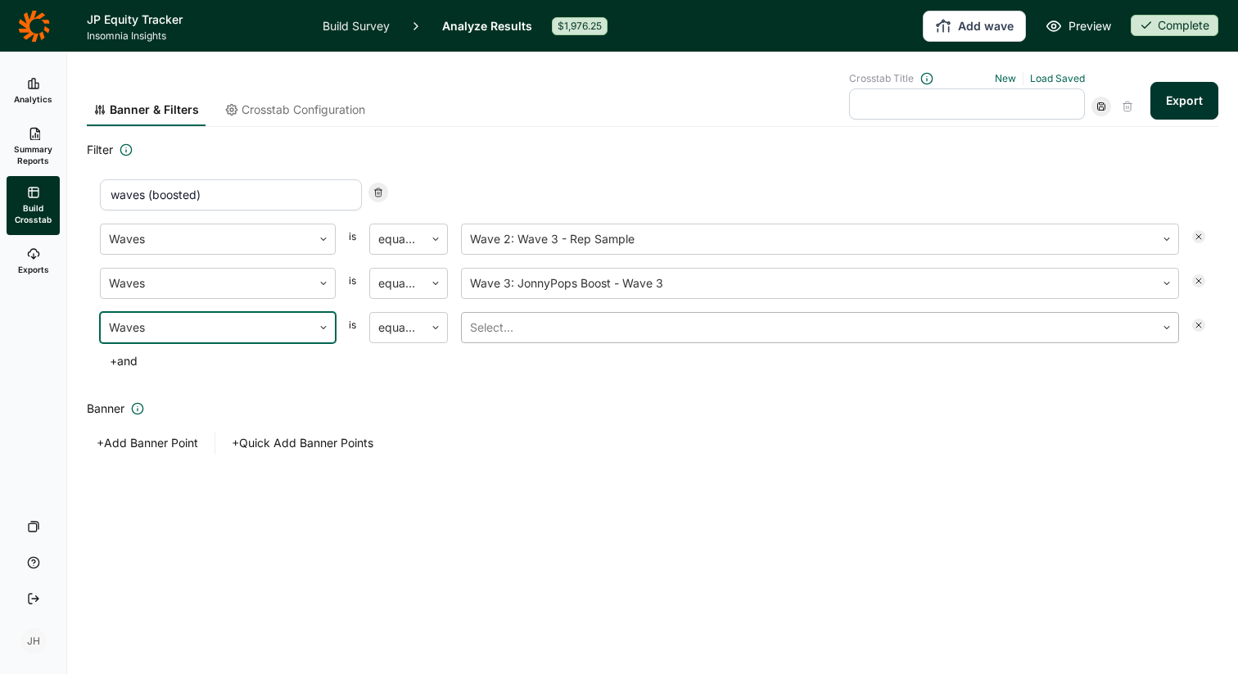
click at [550, 330] on div at bounding box center [808, 327] width 677 height 23
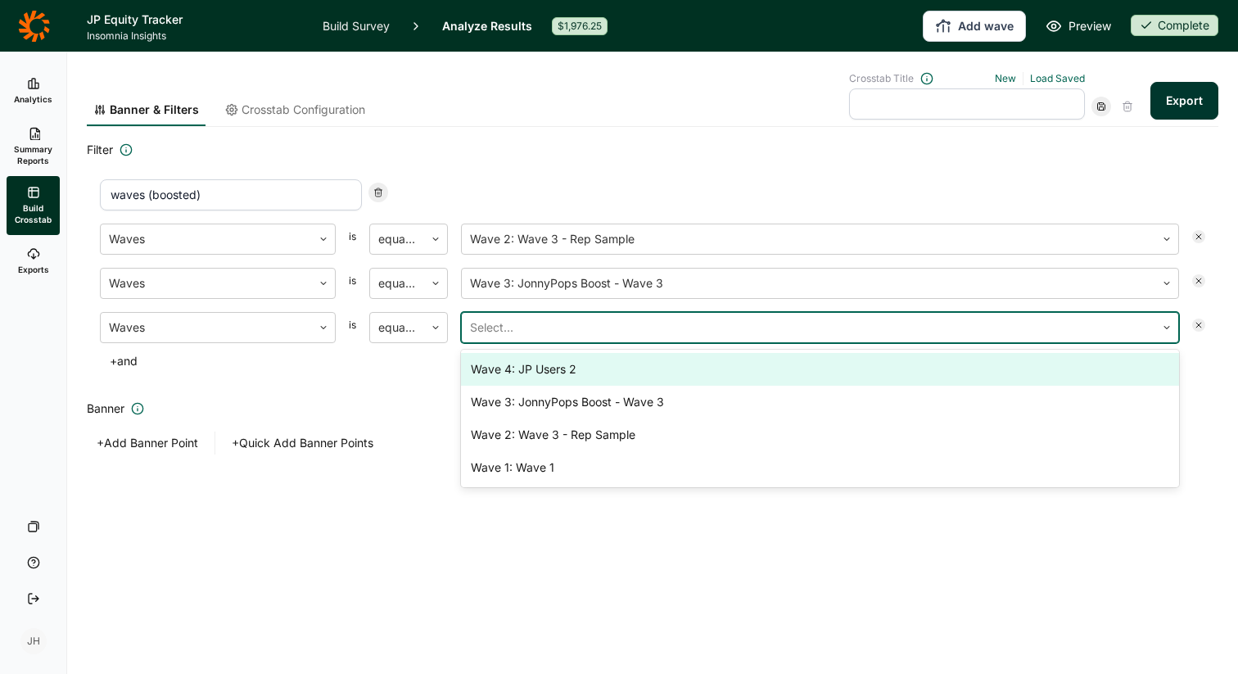
click at [553, 373] on div "Wave 4: JP Users 2" at bounding box center [820, 369] width 718 height 33
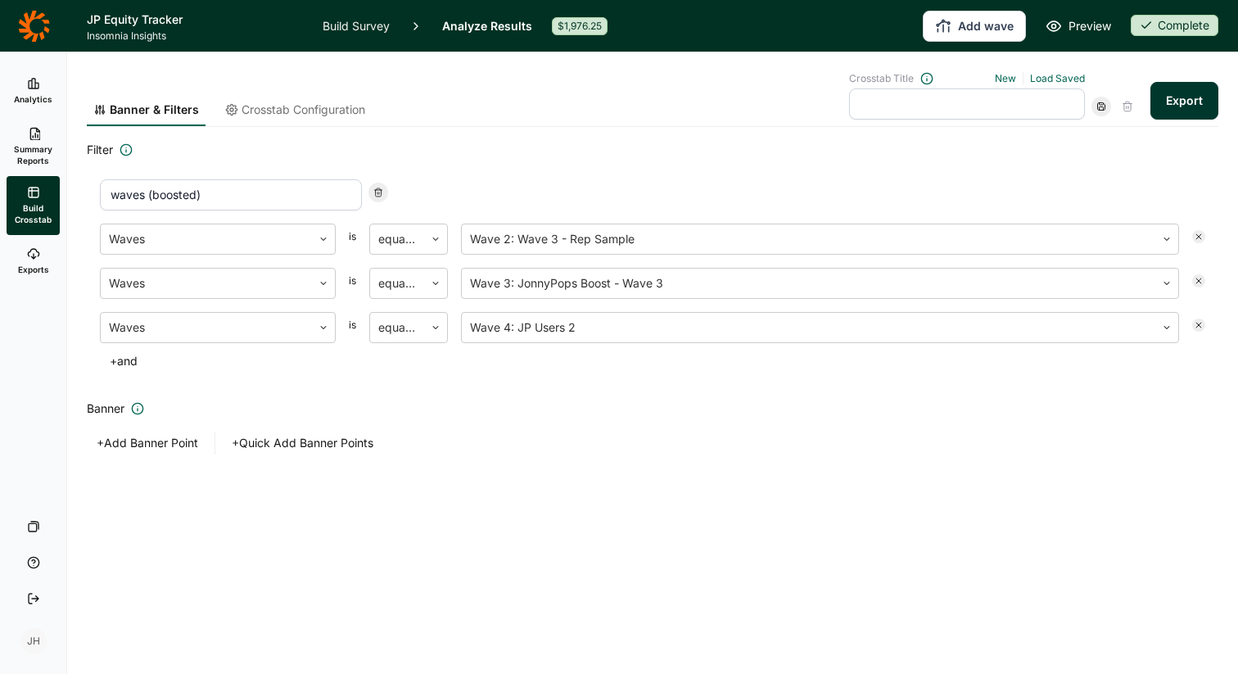
click at [747, 192] on div "waves (boosted)" at bounding box center [653, 194] width 1106 height 31
click at [1046, 79] on link "Load Saved" at bounding box center [1057, 78] width 55 height 12
type input "JP Boosted Waves"
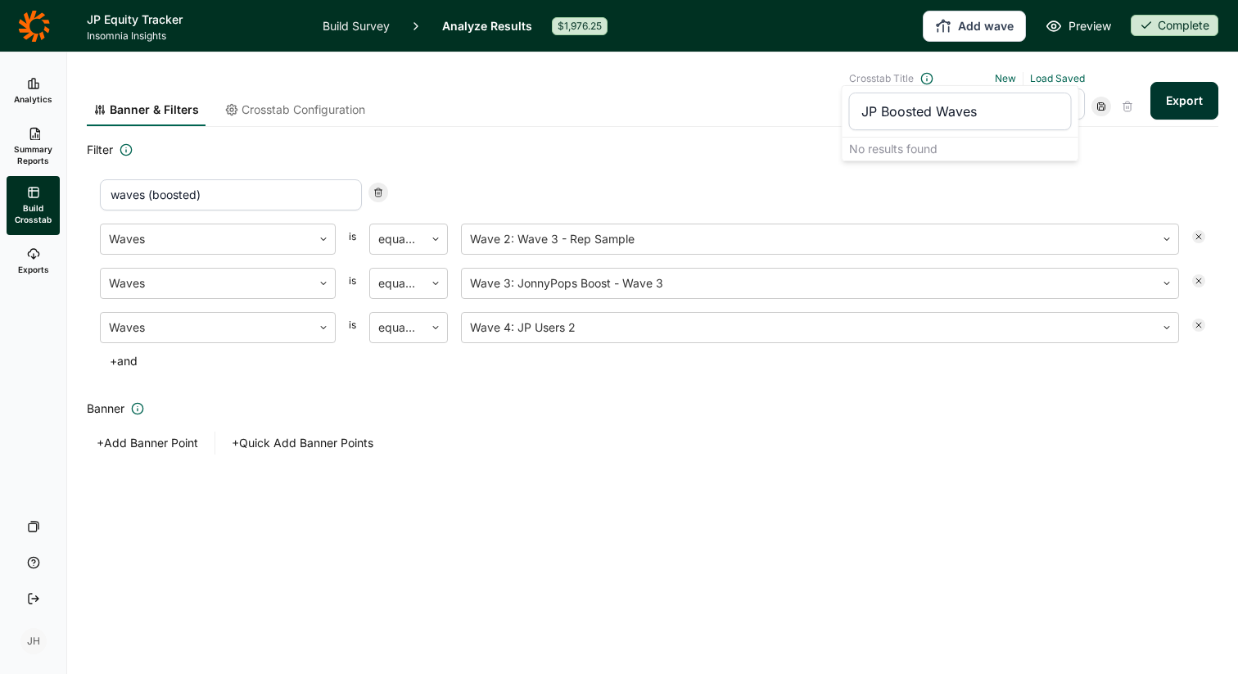
click at [758, 177] on div "waves (boosted) Waves is equal to Wave 2: Wave 3 - Rep Sample Waves is equal to…" at bounding box center [653, 276] width 1132 height 220
click at [1175, 104] on button "Export" at bounding box center [1185, 101] width 68 height 38
click at [1073, 626] on link "download your file here" at bounding box center [1088, 628] width 129 height 13
click at [157, 19] on h1 "JP Equity Tracker" at bounding box center [195, 20] width 216 height 20
click at [468, 25] on link "Analyze Results" at bounding box center [487, 26] width 90 height 52
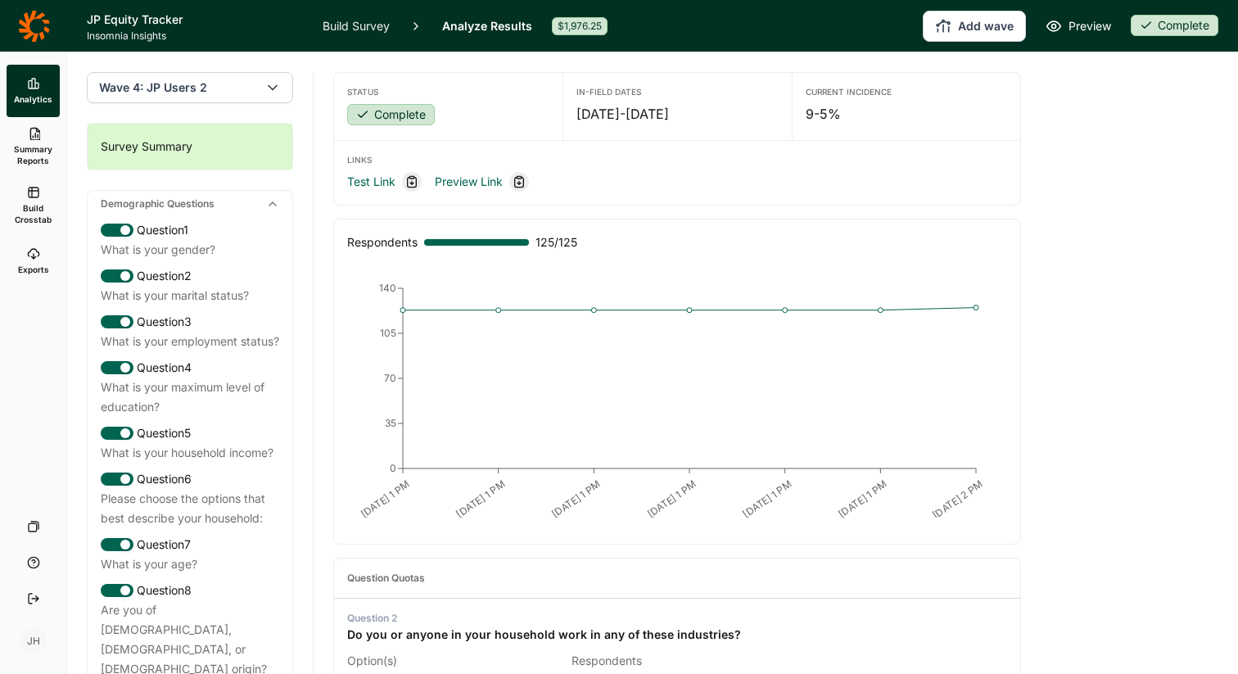
click at [277, 83] on icon "button" at bounding box center [273, 87] width 16 height 16
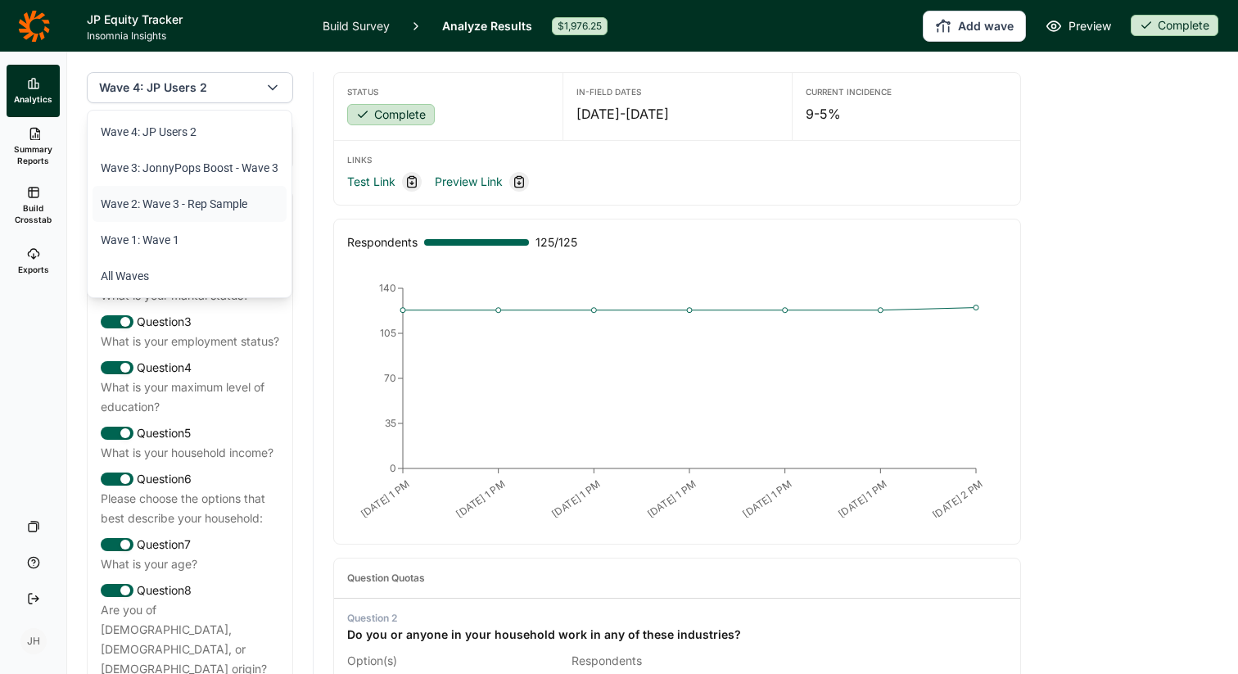
click at [200, 204] on li "Wave 2: Wave 3 - Rep Sample" at bounding box center [190, 204] width 194 height 36
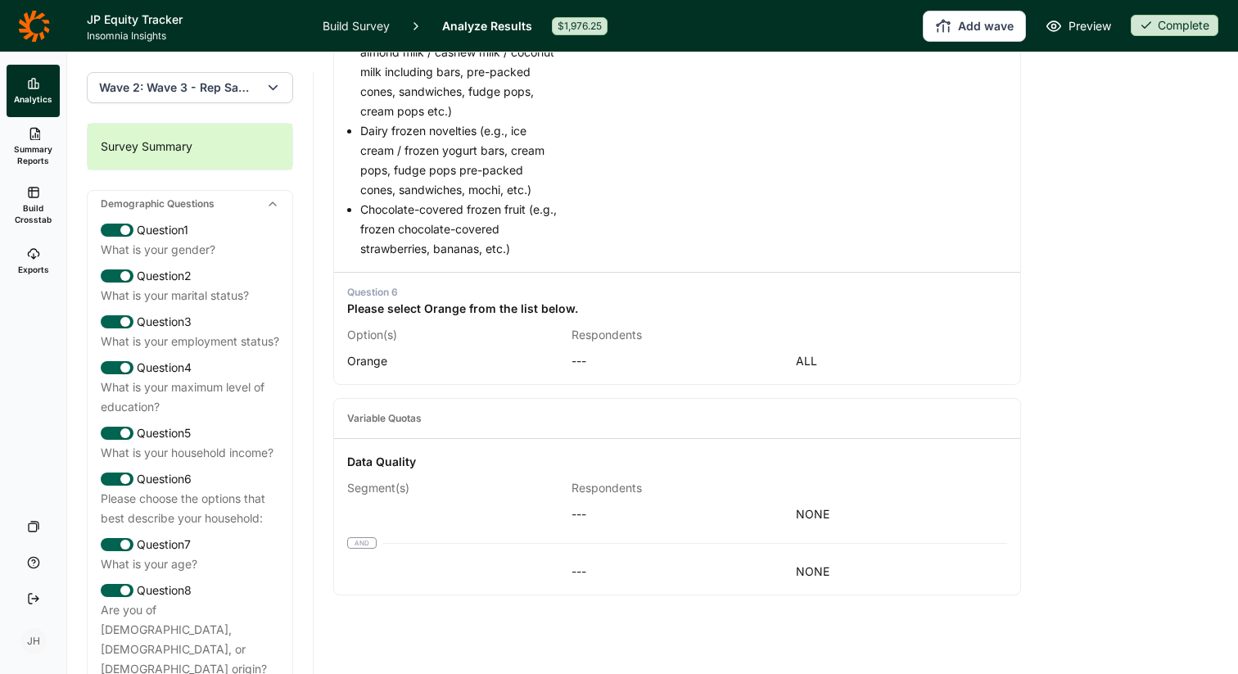
click at [266, 89] on icon "button" at bounding box center [273, 87] width 16 height 16
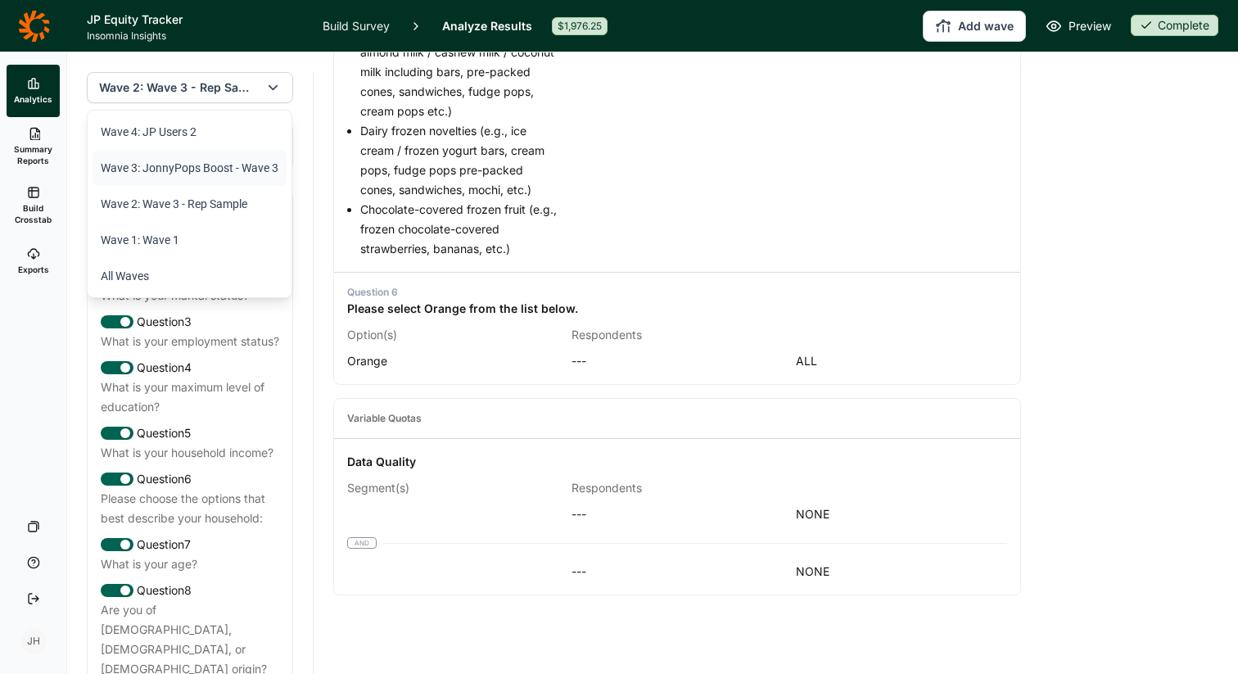
click at [191, 168] on li "Wave 3: JonnyPops Boost - Wave 3" at bounding box center [190, 168] width 194 height 36
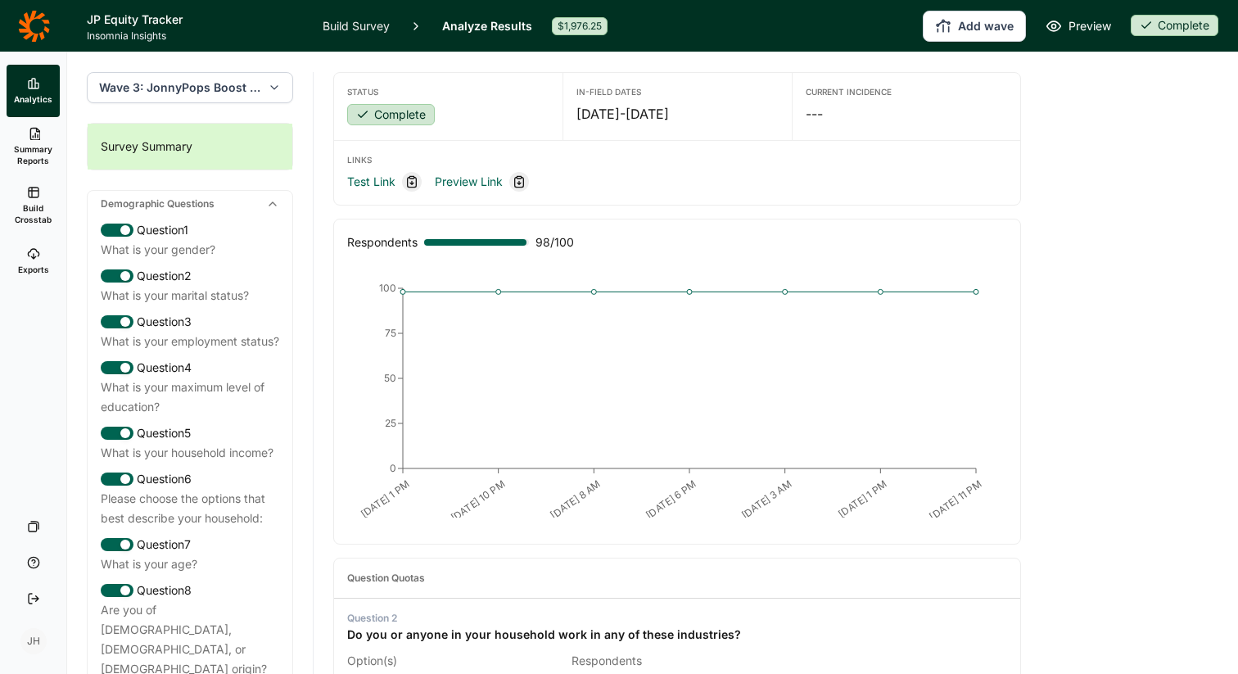
click at [271, 86] on use "button" at bounding box center [274, 87] width 7 height 3
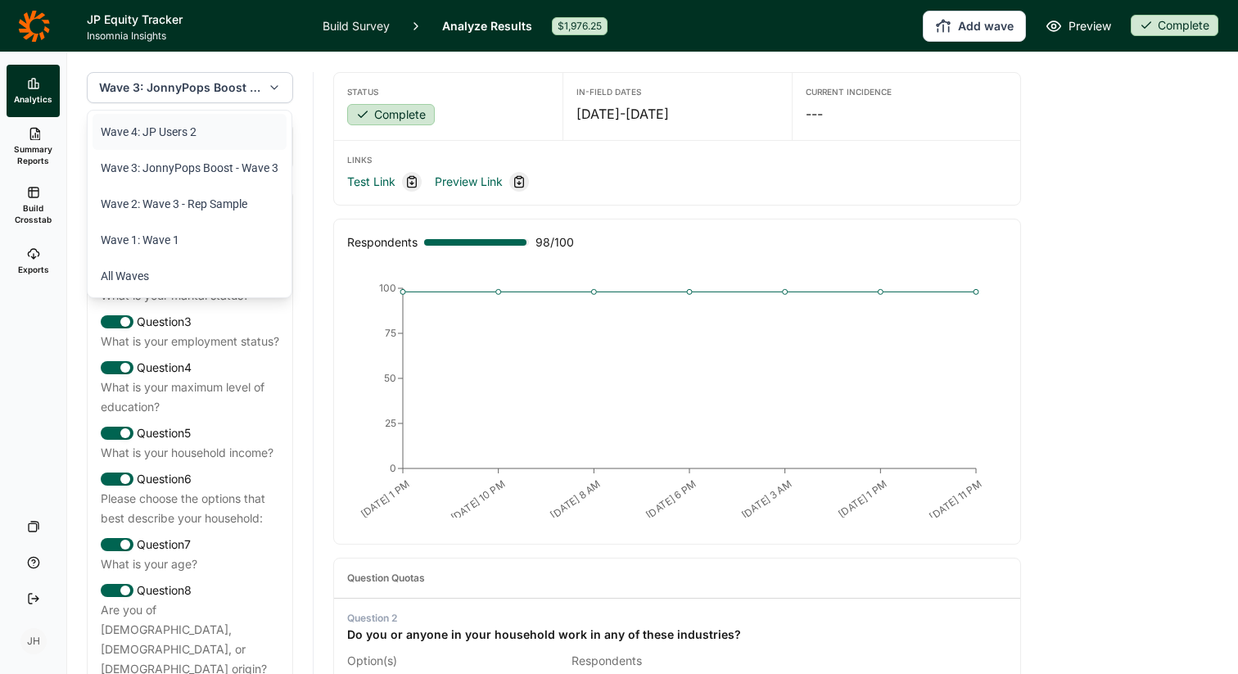
click at [223, 134] on li "Wave 4: JP Users 2" at bounding box center [190, 132] width 194 height 36
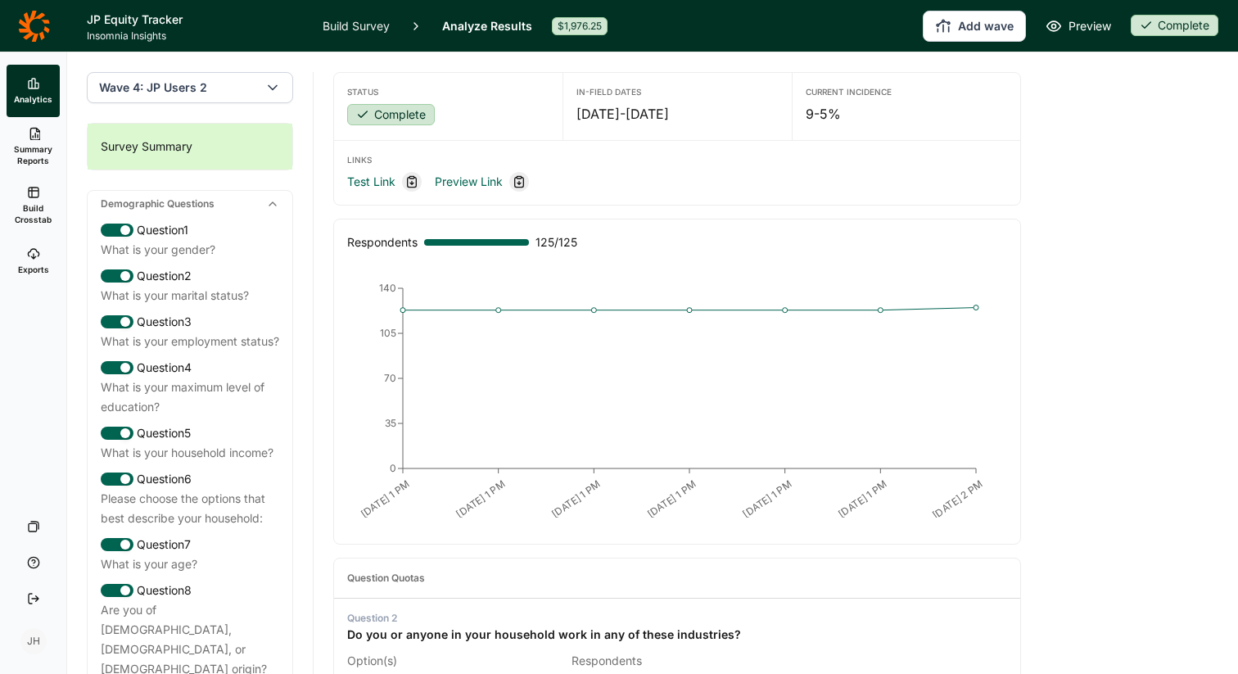
click at [267, 88] on icon "button" at bounding box center [273, 87] width 16 height 16
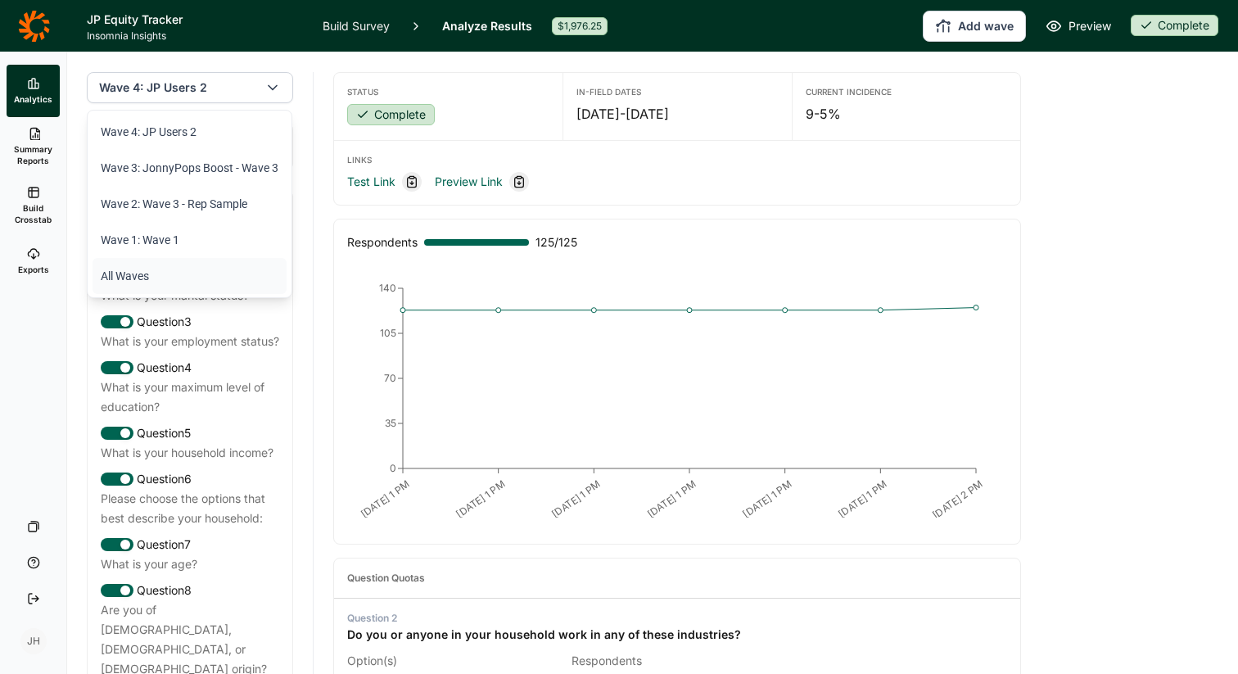
click at [196, 277] on li "All Waves" at bounding box center [190, 276] width 194 height 36
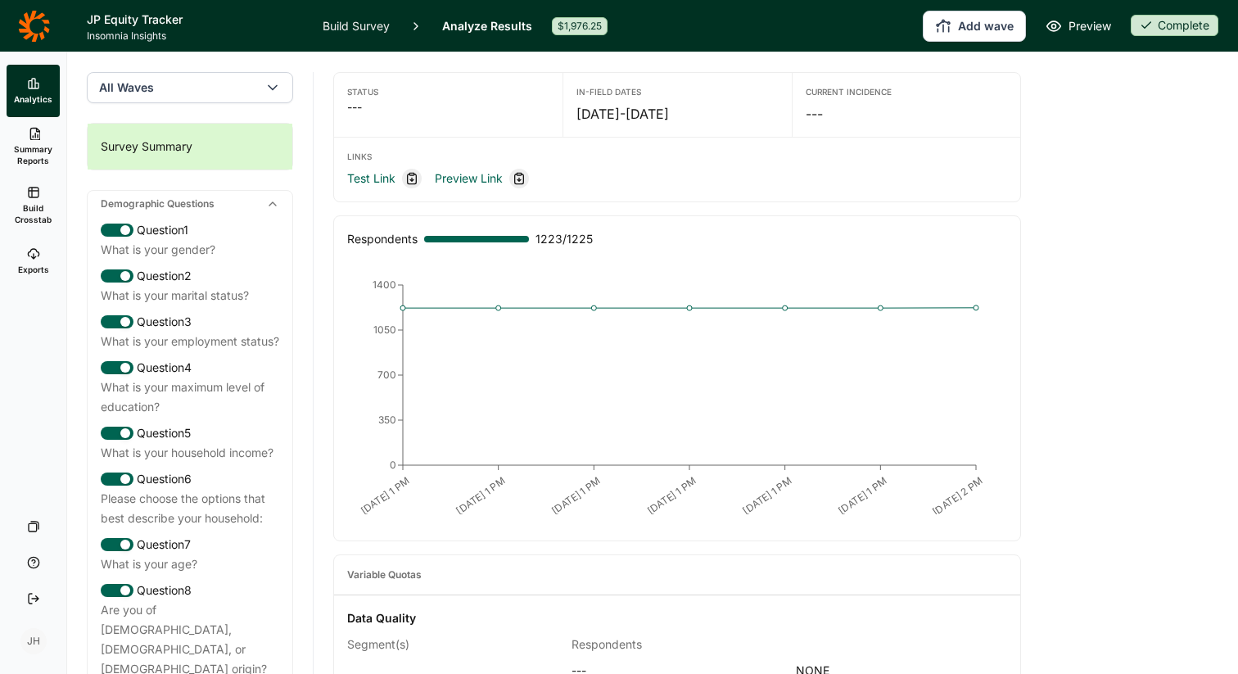
click at [32, 204] on span "Build Crosstab" at bounding box center [33, 213] width 40 height 23
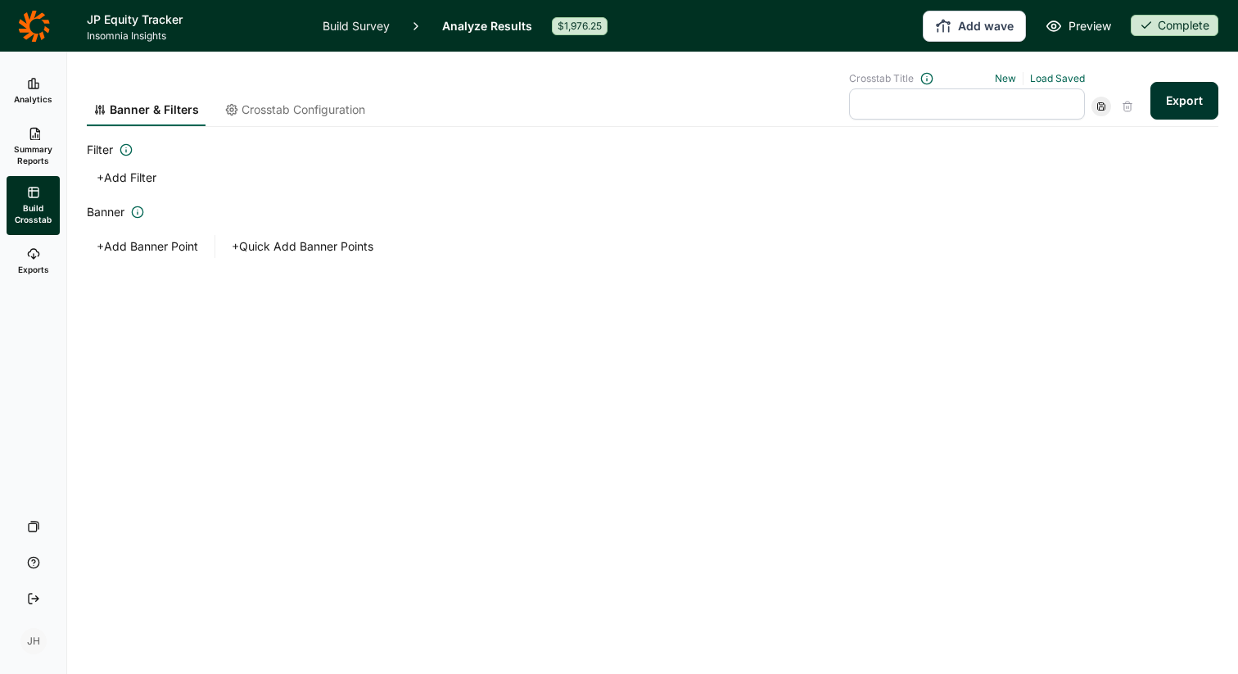
click at [105, 174] on button "+ Add Filter" at bounding box center [126, 177] width 79 height 23
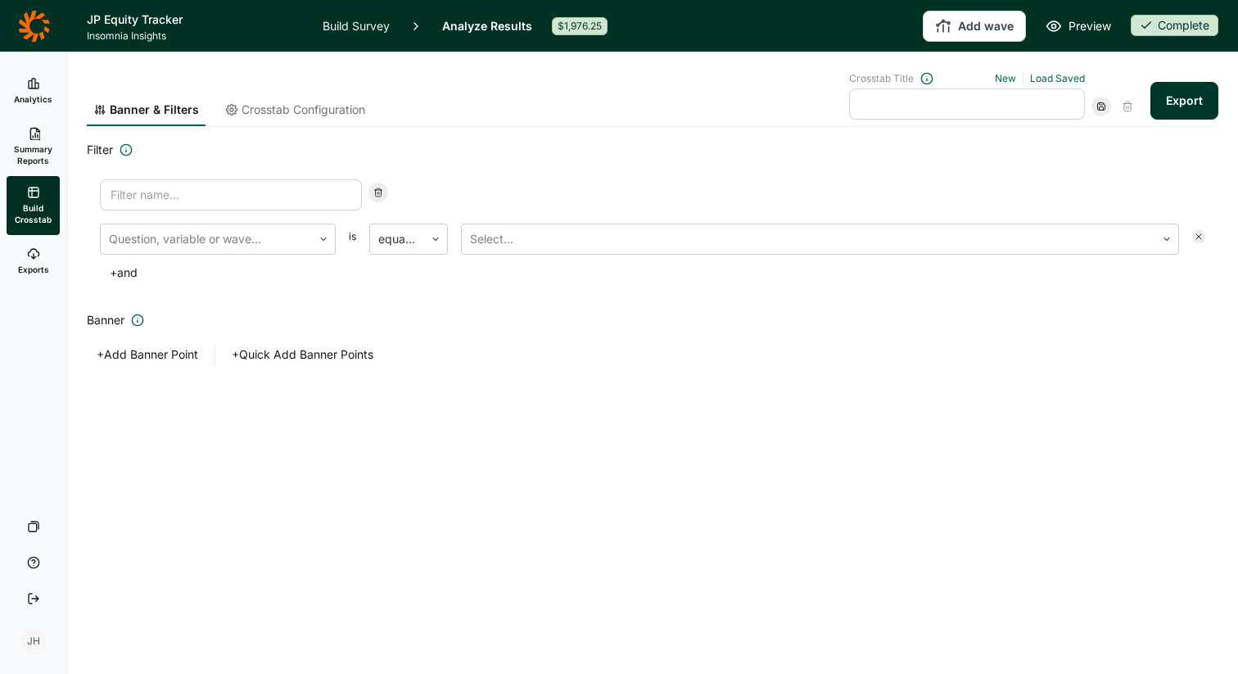
click at [140, 194] on input at bounding box center [231, 194] width 262 height 31
type input "Boosted Waves"
click at [165, 238] on div at bounding box center [206, 239] width 195 height 23
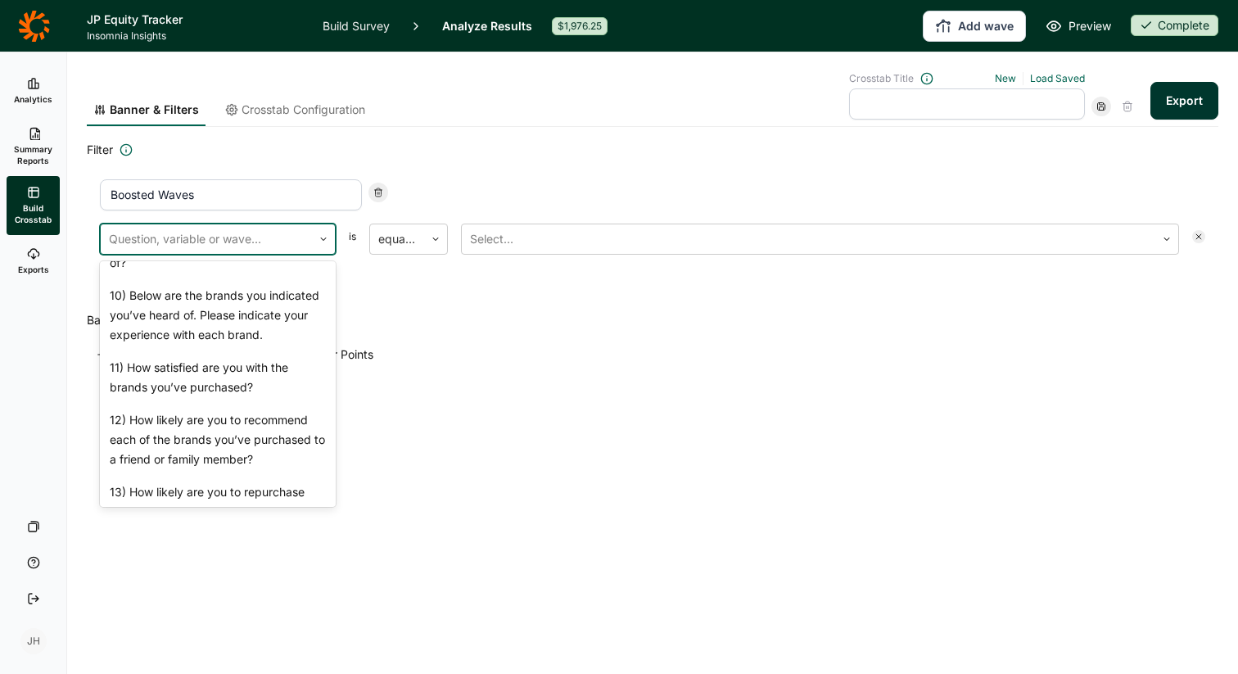
scroll to position [2095, 0]
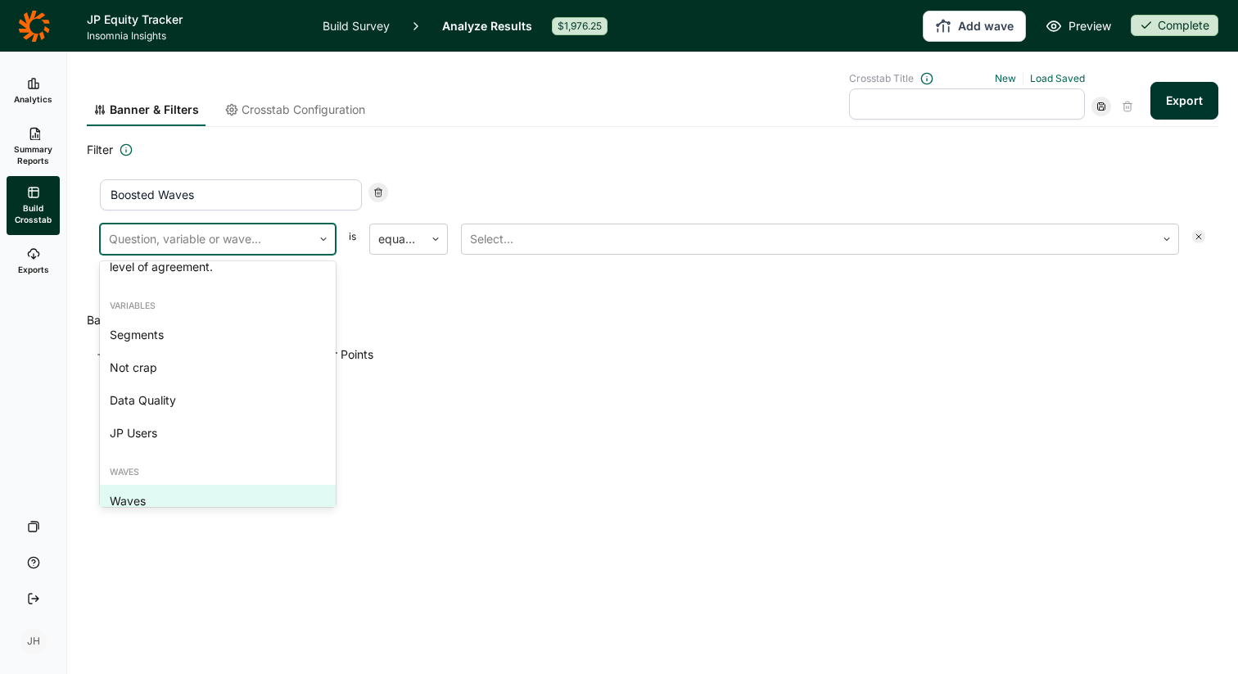
click at [141, 485] on div "Waves" at bounding box center [218, 501] width 236 height 33
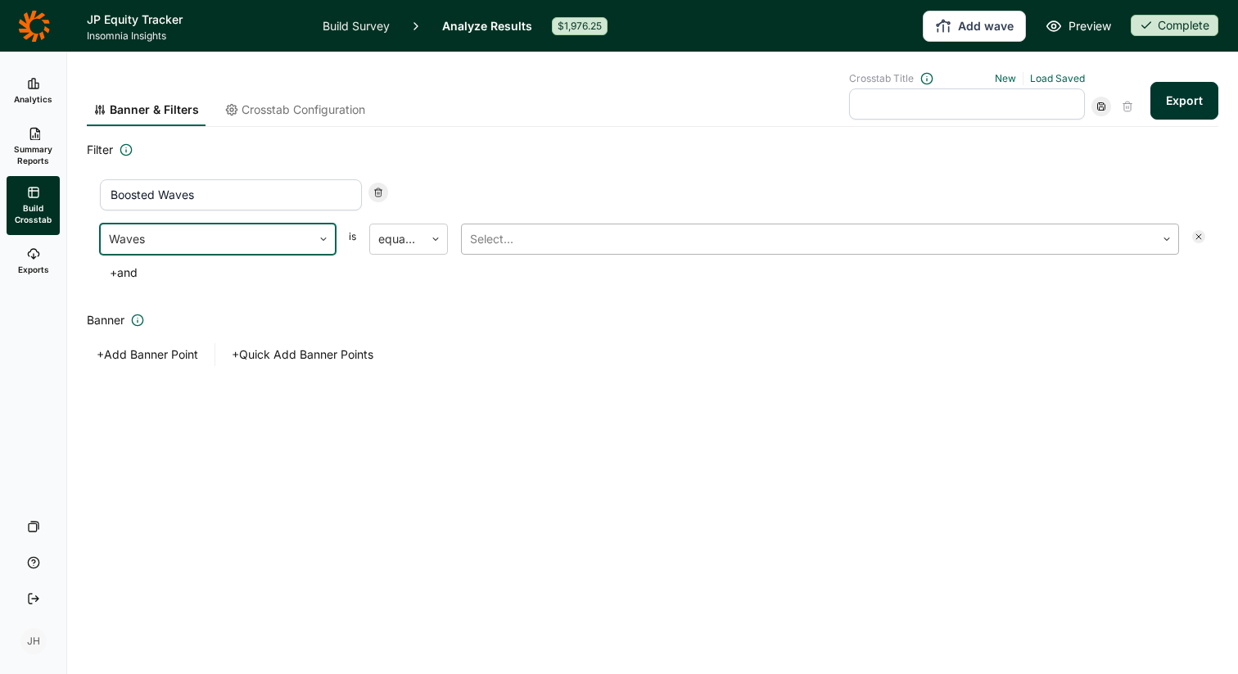
click at [482, 239] on div at bounding box center [808, 239] width 677 height 23
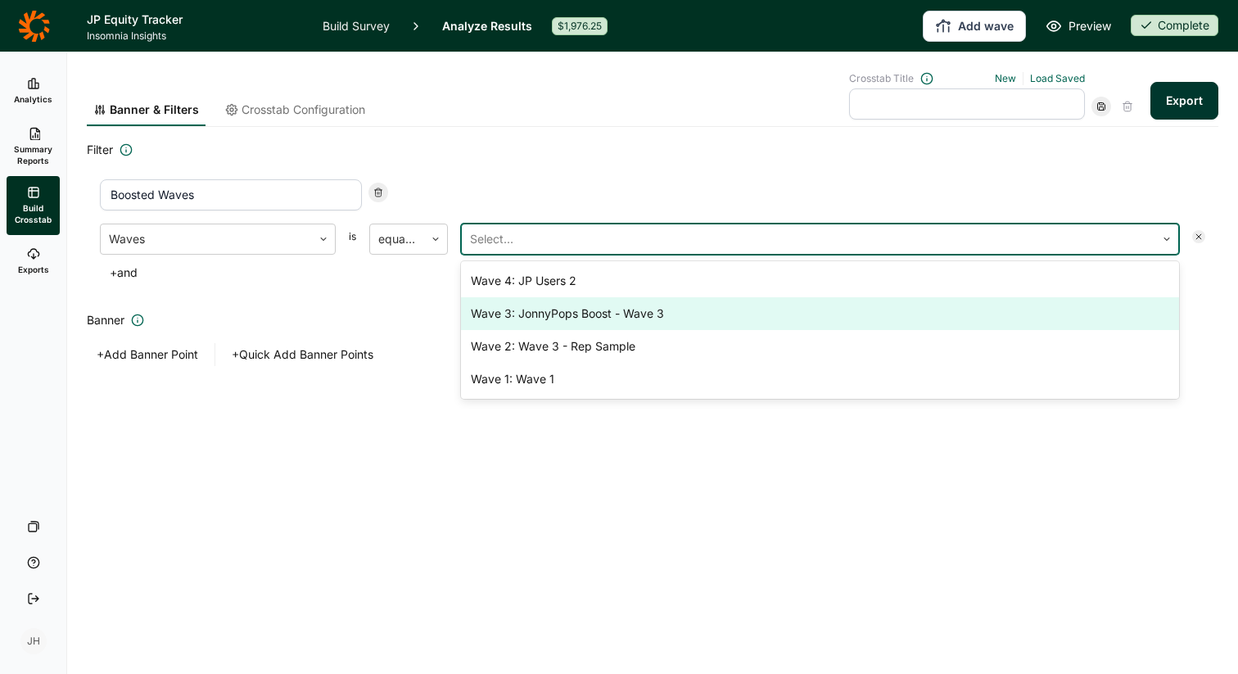
click at [527, 314] on div "Wave 3: JonnyPops Boost - Wave 3" at bounding box center [820, 313] width 718 height 33
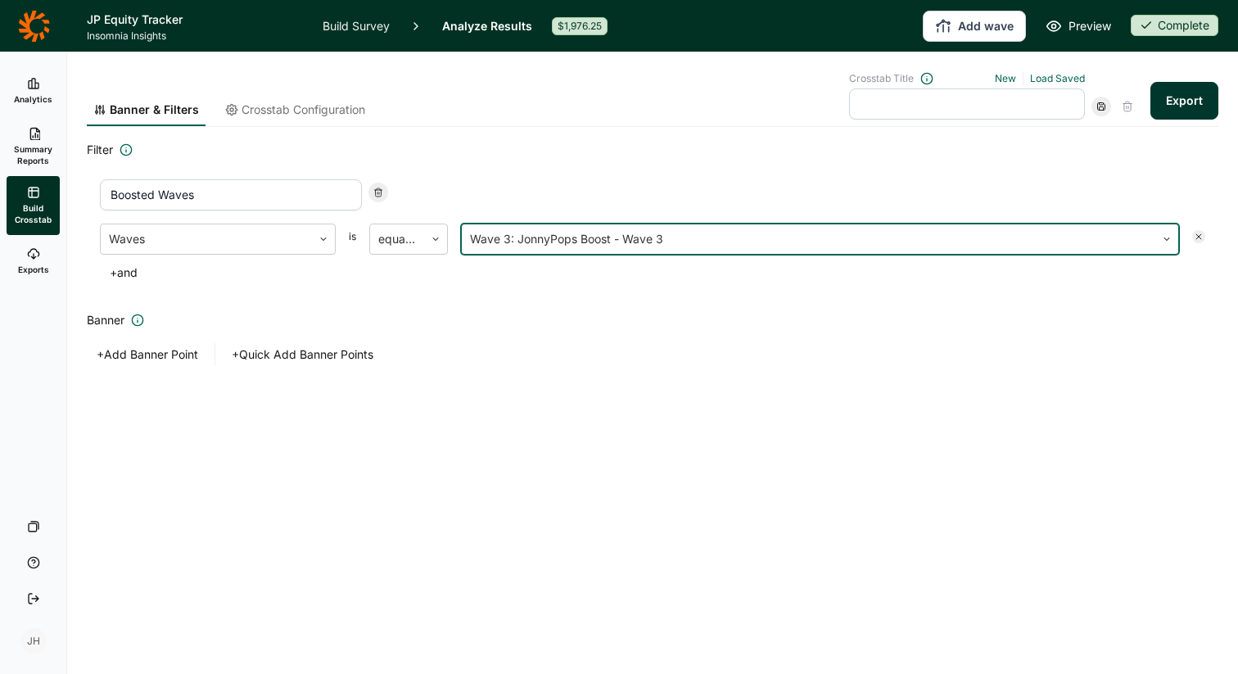
click at [130, 274] on button "+ and" at bounding box center [124, 272] width 48 height 23
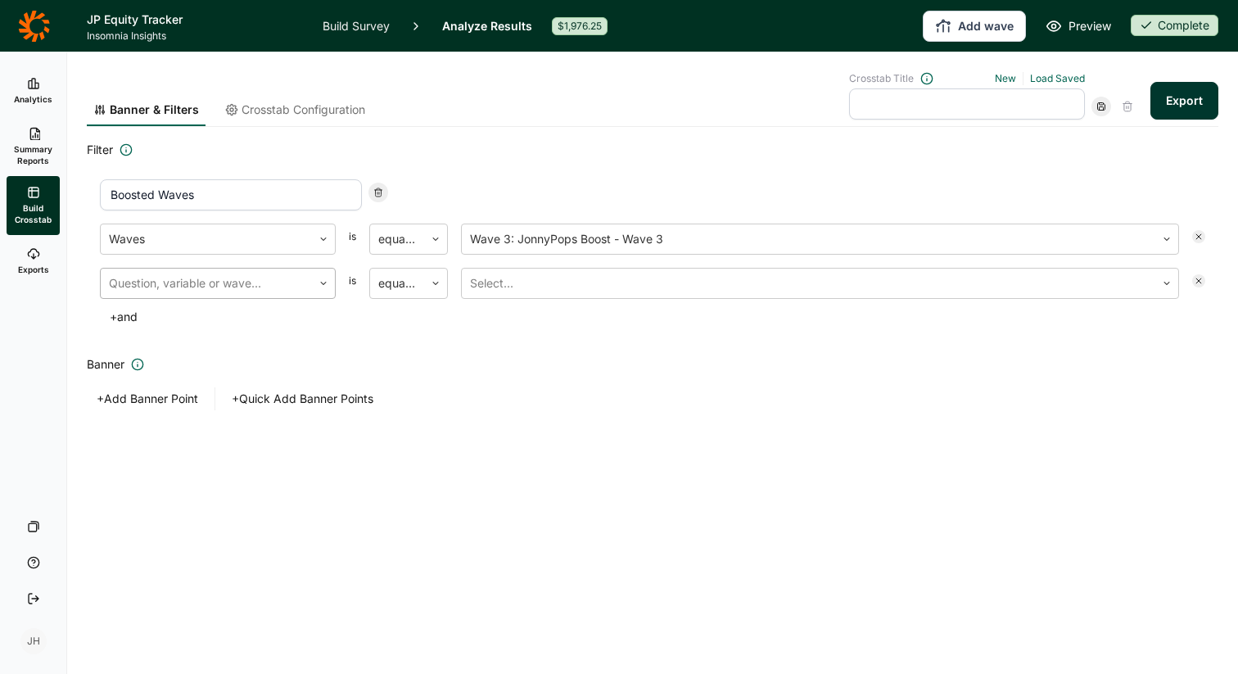
click at [133, 279] on div at bounding box center [206, 283] width 195 height 23
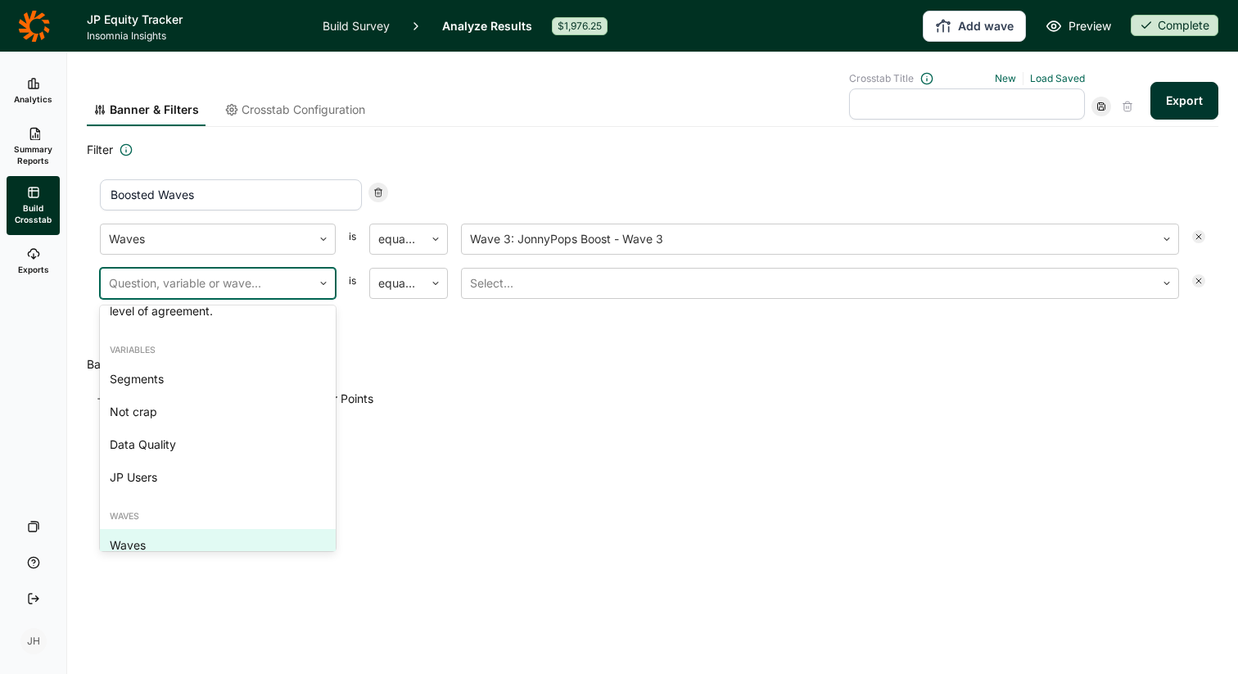
click at [146, 534] on div "Waves" at bounding box center [218, 545] width 236 height 33
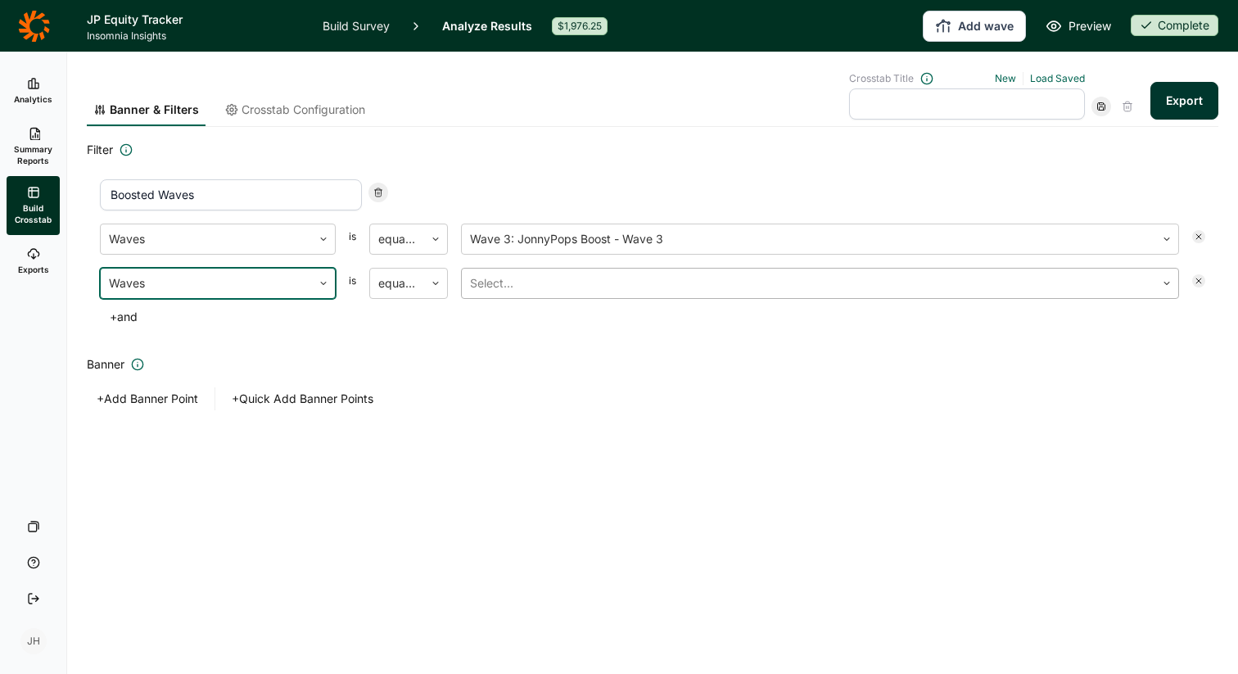
click at [495, 287] on div at bounding box center [808, 283] width 677 height 23
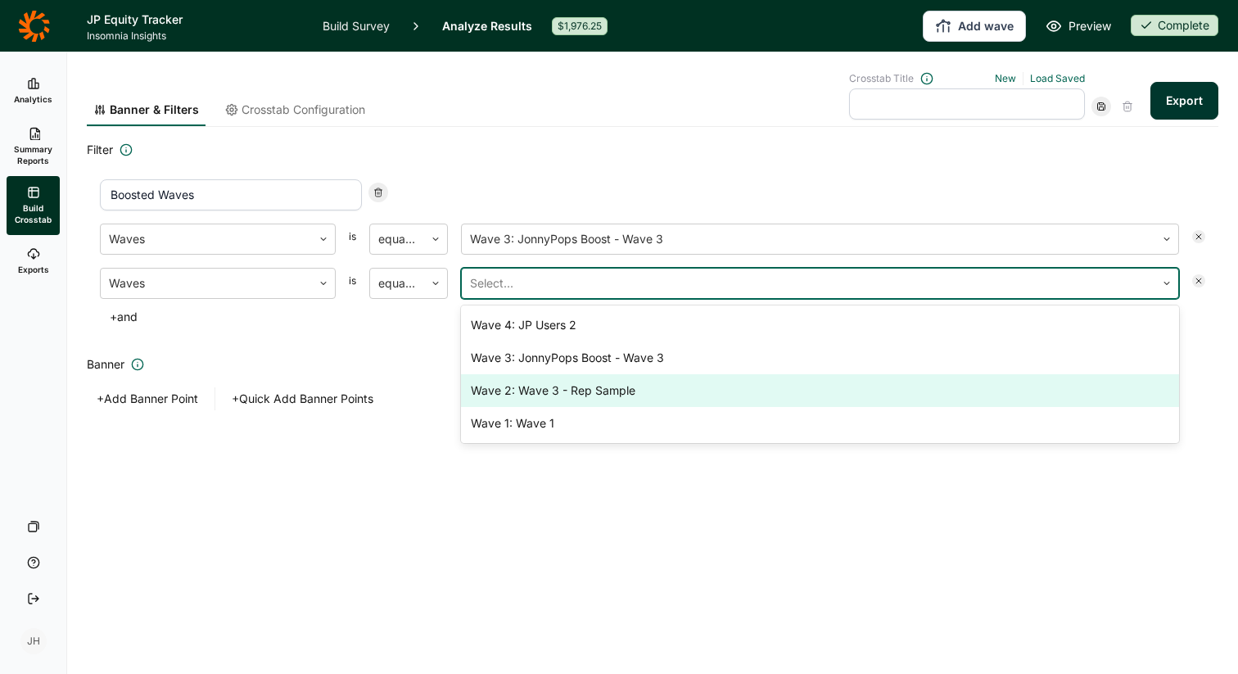
click at [523, 396] on div "Wave 2: Wave 3 - Rep Sample" at bounding box center [820, 390] width 718 height 33
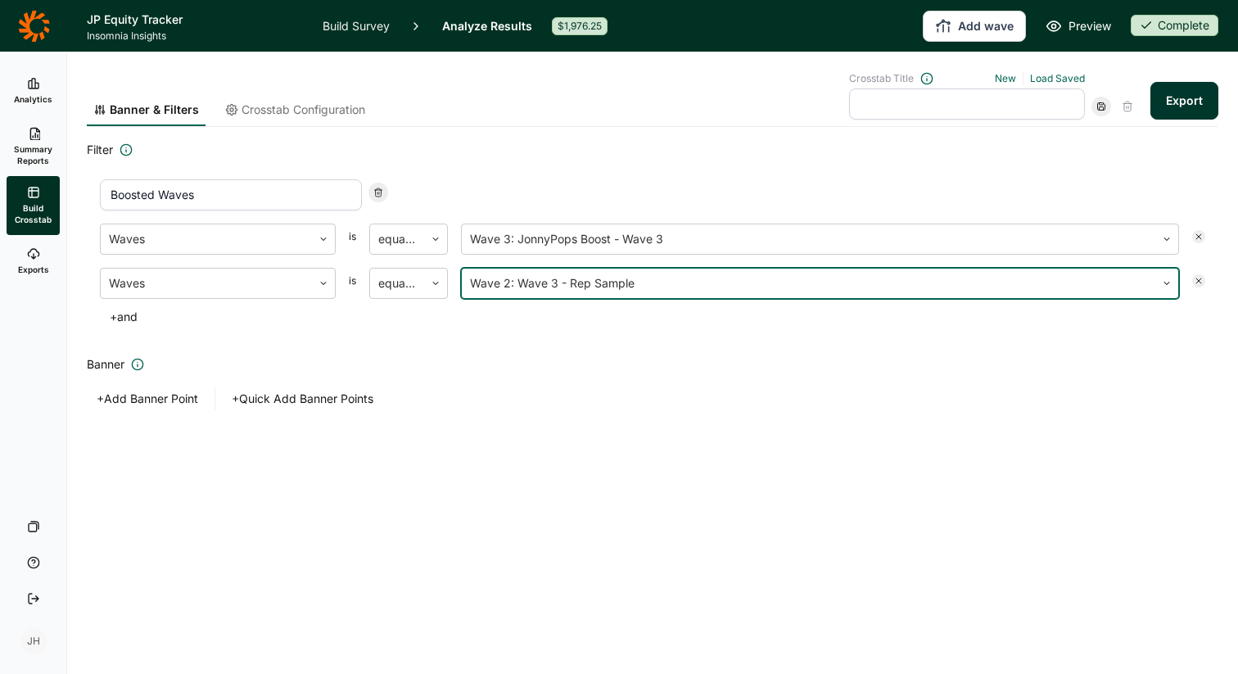
click at [134, 311] on button "+ and" at bounding box center [124, 317] width 48 height 23
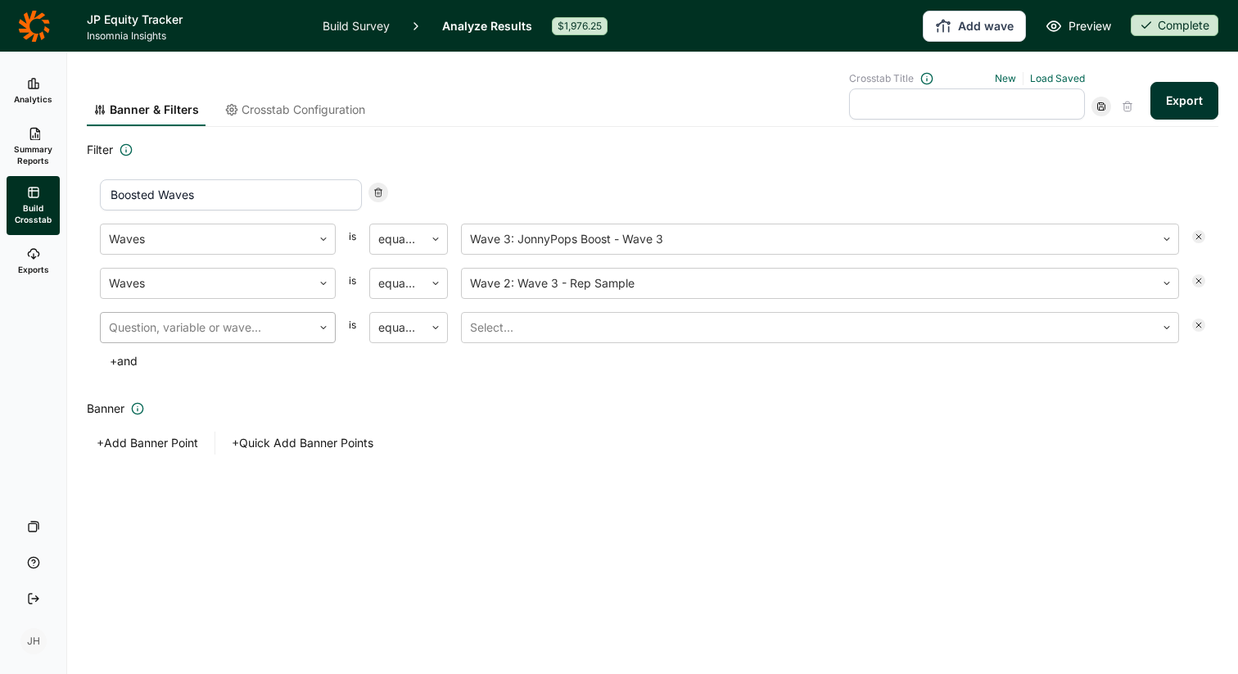
click at [211, 333] on div at bounding box center [206, 327] width 195 height 23
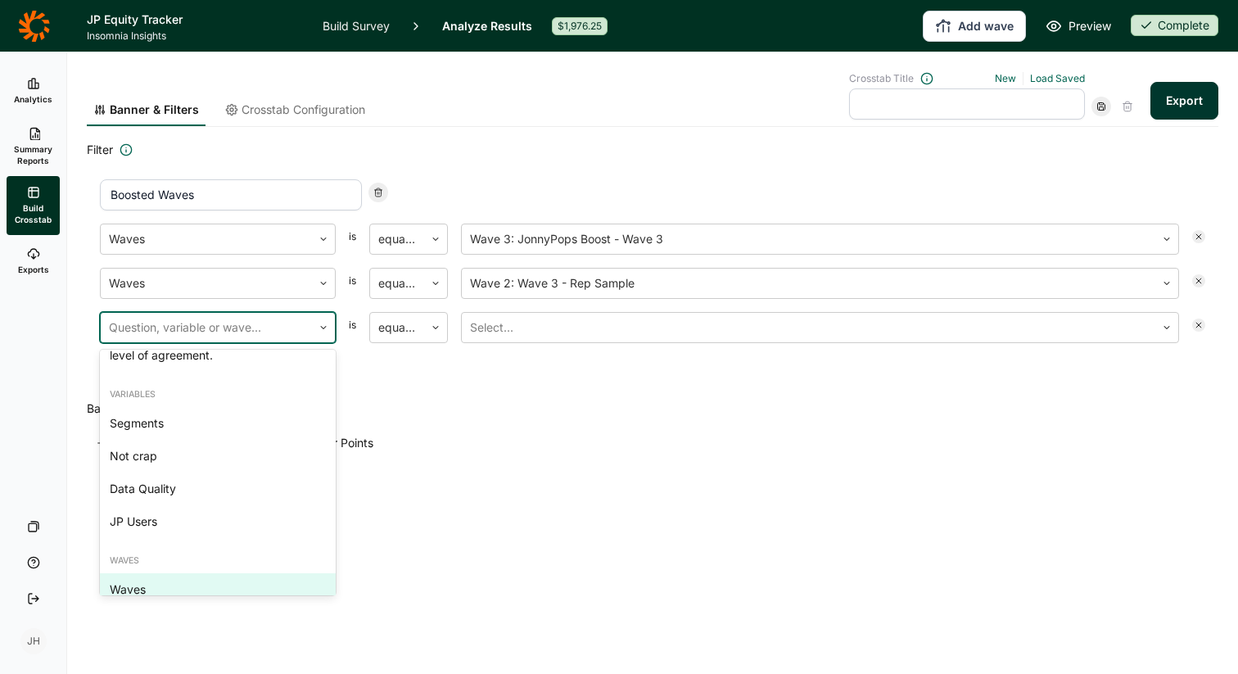
click at [161, 573] on div "Waves" at bounding box center [218, 589] width 236 height 33
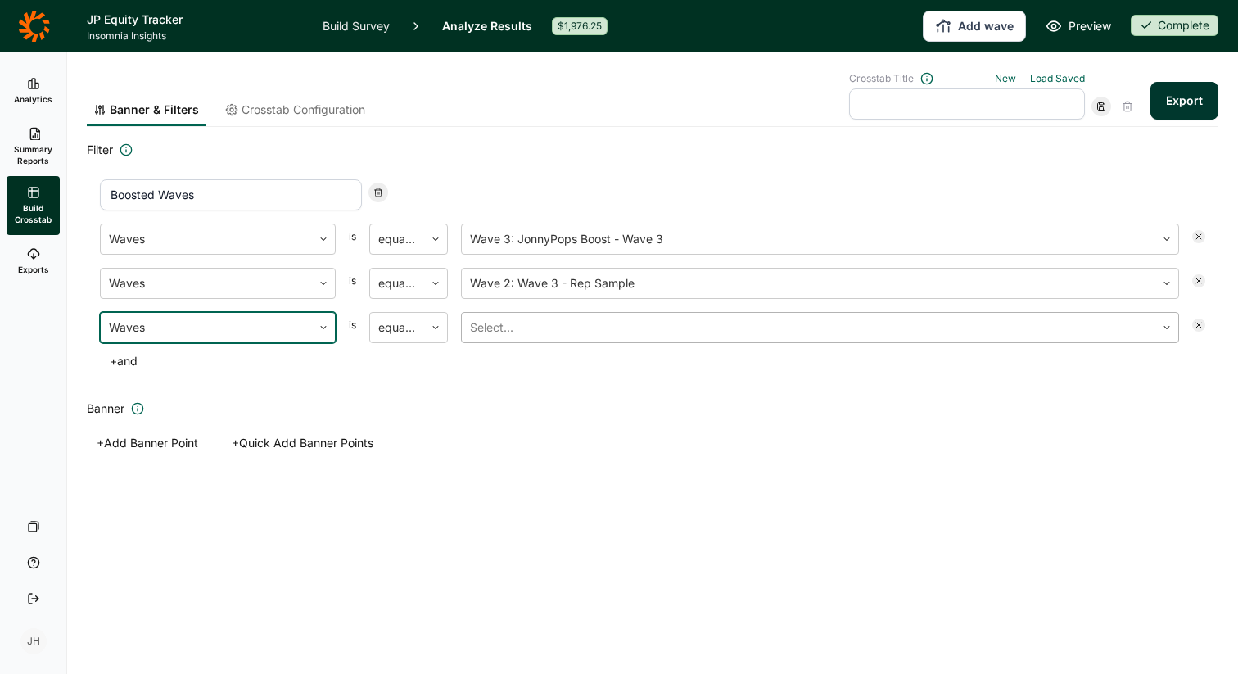
click at [507, 324] on div at bounding box center [808, 327] width 677 height 23
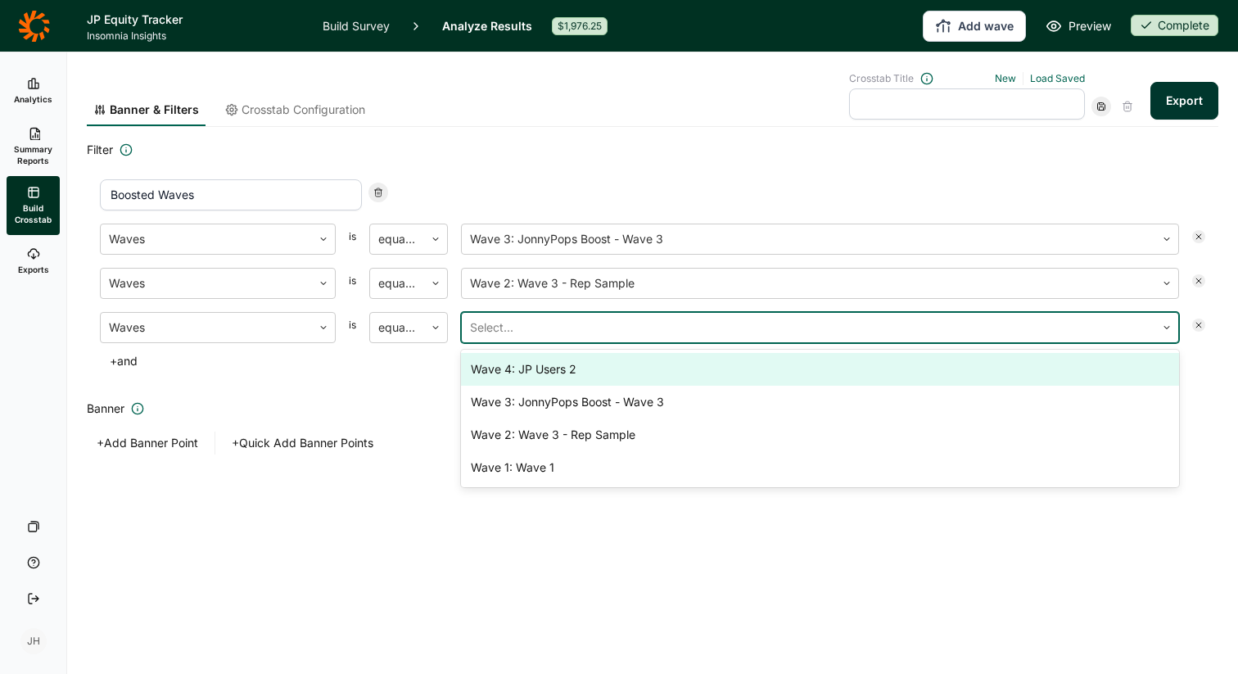
click at [514, 365] on div "Wave 4: JP Users 2" at bounding box center [820, 369] width 718 height 33
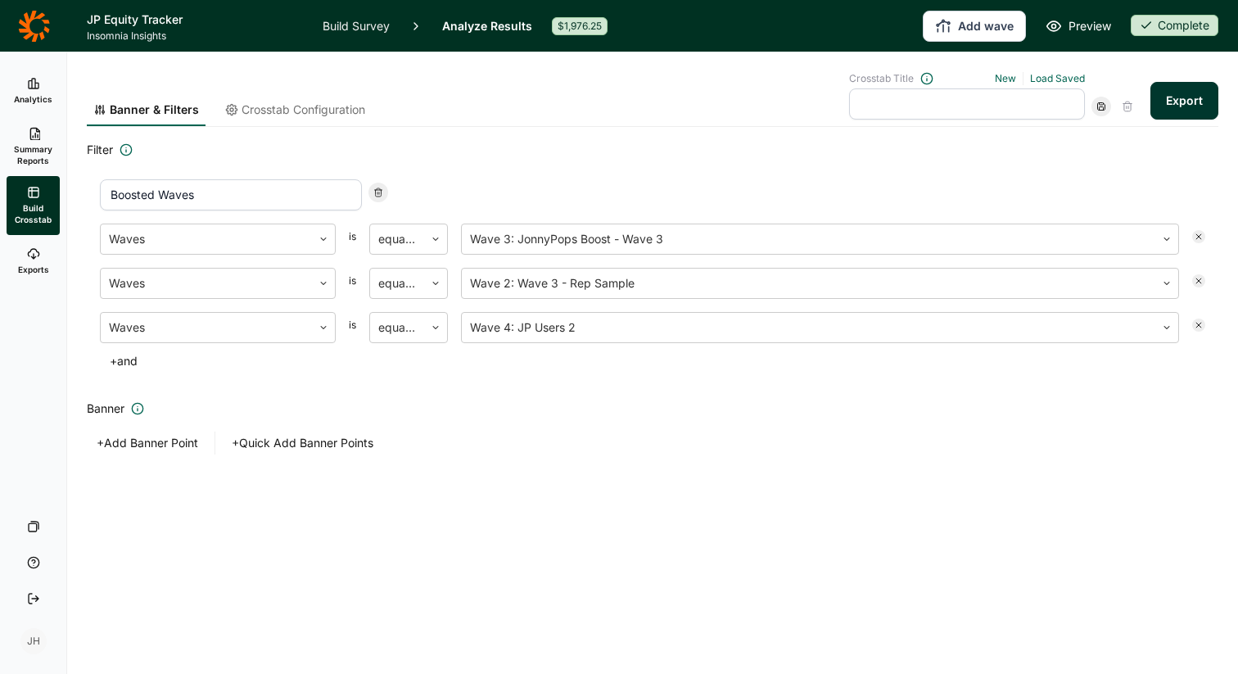
click at [478, 402] on h2 "Banner" at bounding box center [653, 409] width 1132 height 20
click at [297, 111] on span "Crosstab Configuration" at bounding box center [304, 110] width 124 height 16
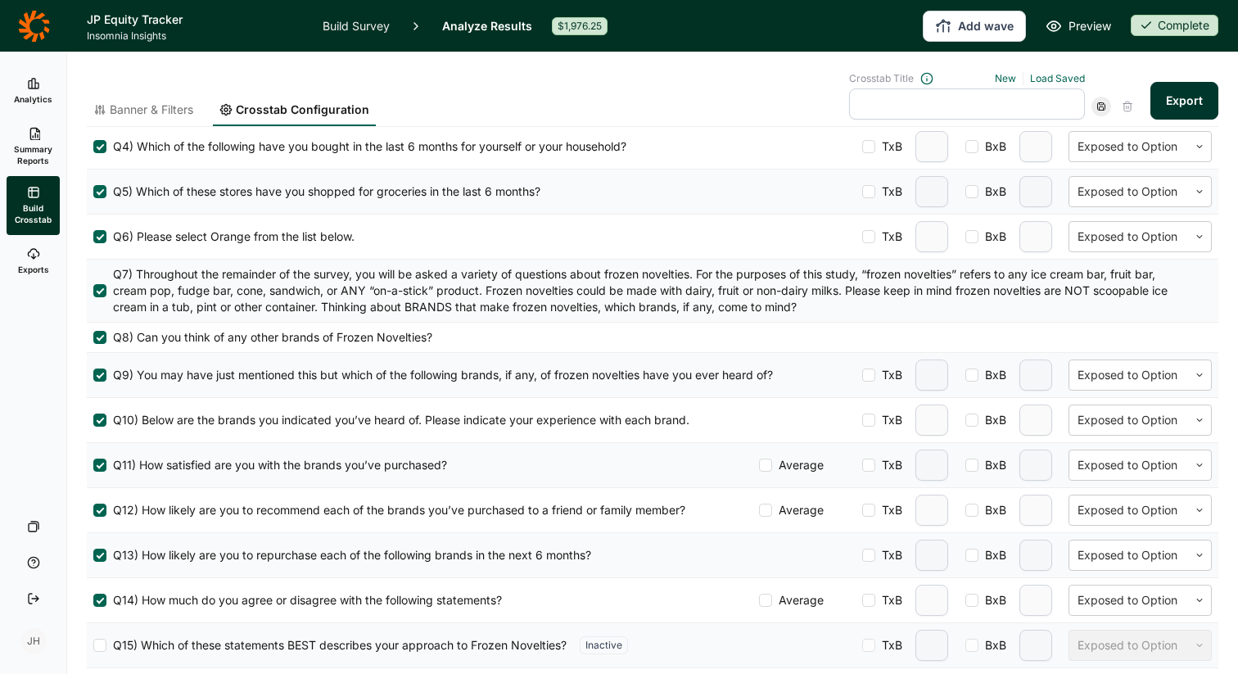
scroll to position [716, 0]
click at [1185, 419] on div "Exposed to Option" at bounding box center [1129, 419] width 119 height 26
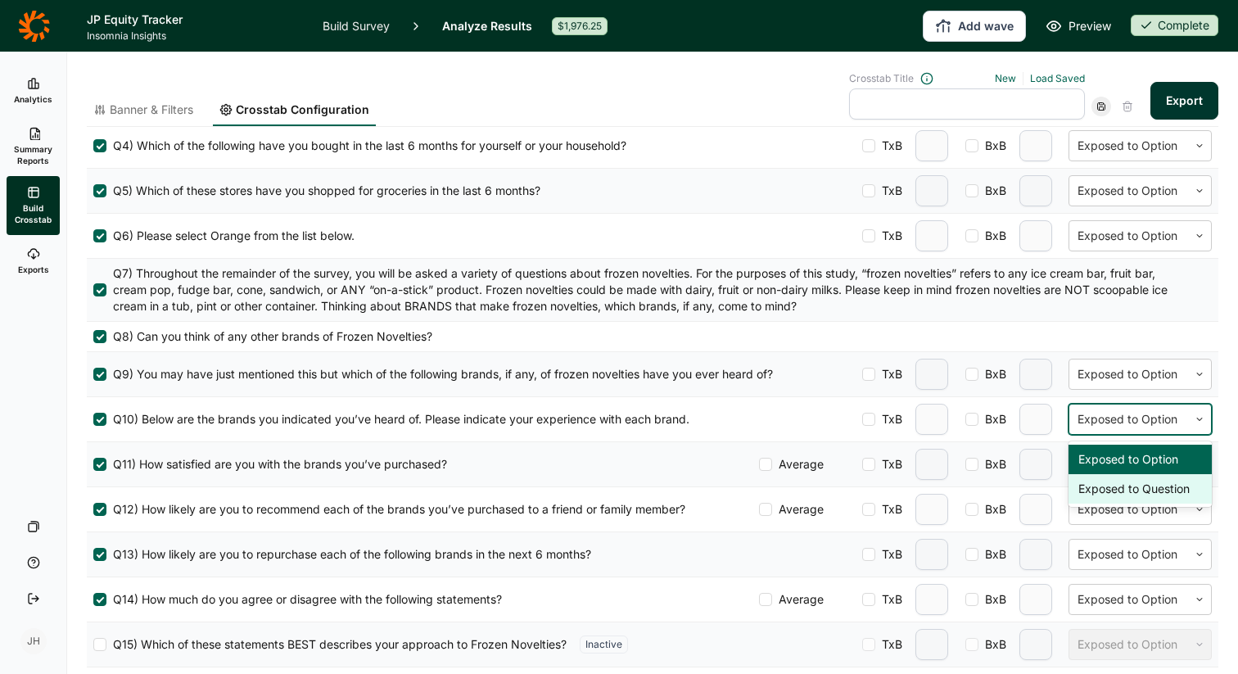
click at [1161, 487] on div "Exposed to Question" at bounding box center [1140, 488] width 143 height 29
click at [1195, 463] on icon at bounding box center [1200, 464] width 10 height 10
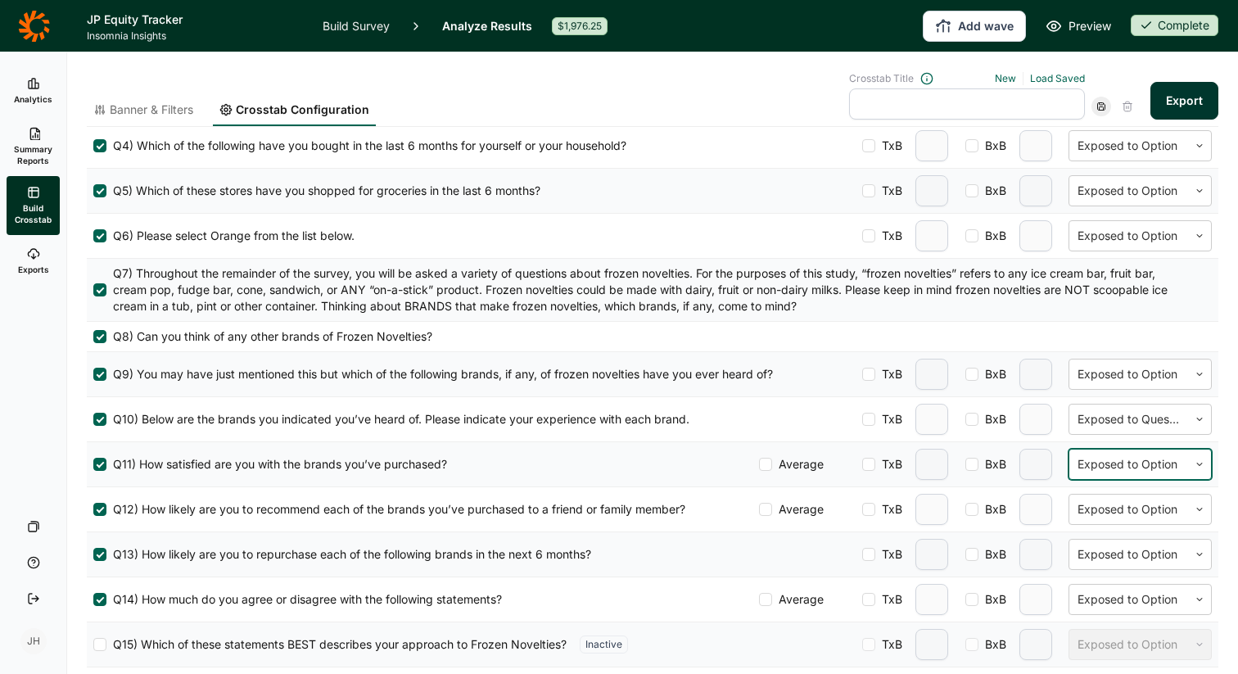
click at [1195, 463] on icon at bounding box center [1200, 464] width 10 height 10
click at [179, 112] on span "Banner & Filters" at bounding box center [152, 110] width 84 height 16
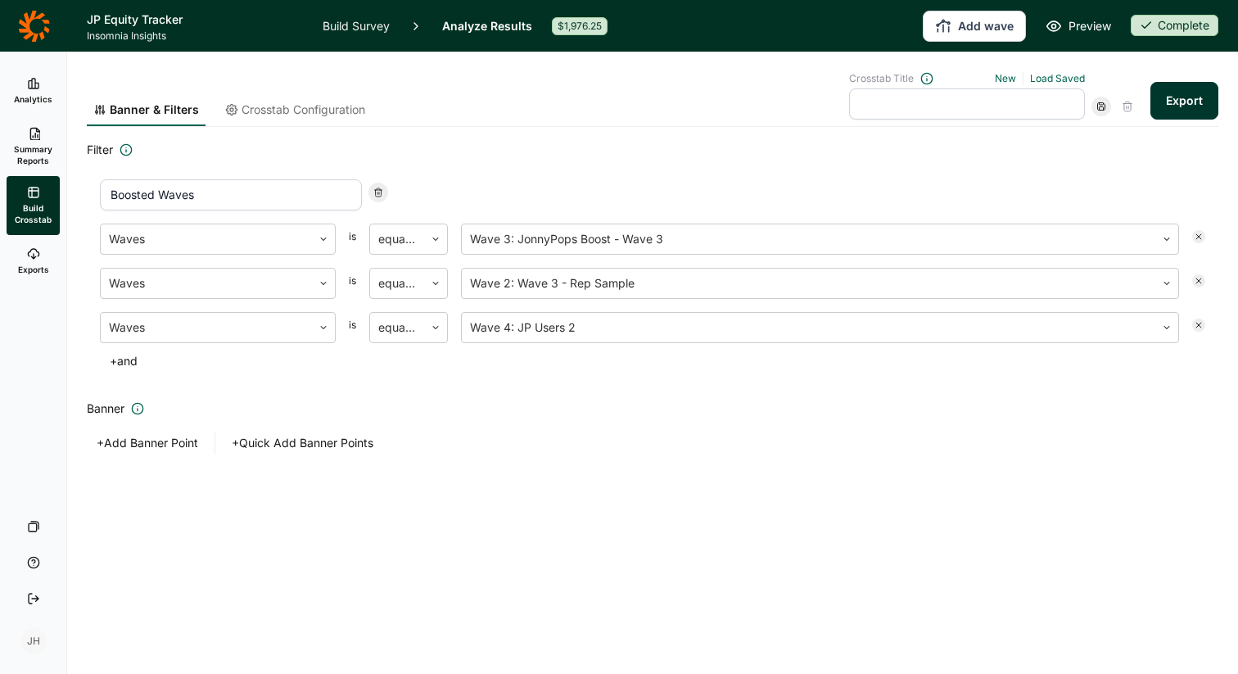
click at [292, 107] on span "Crosstab Configuration" at bounding box center [304, 110] width 124 height 16
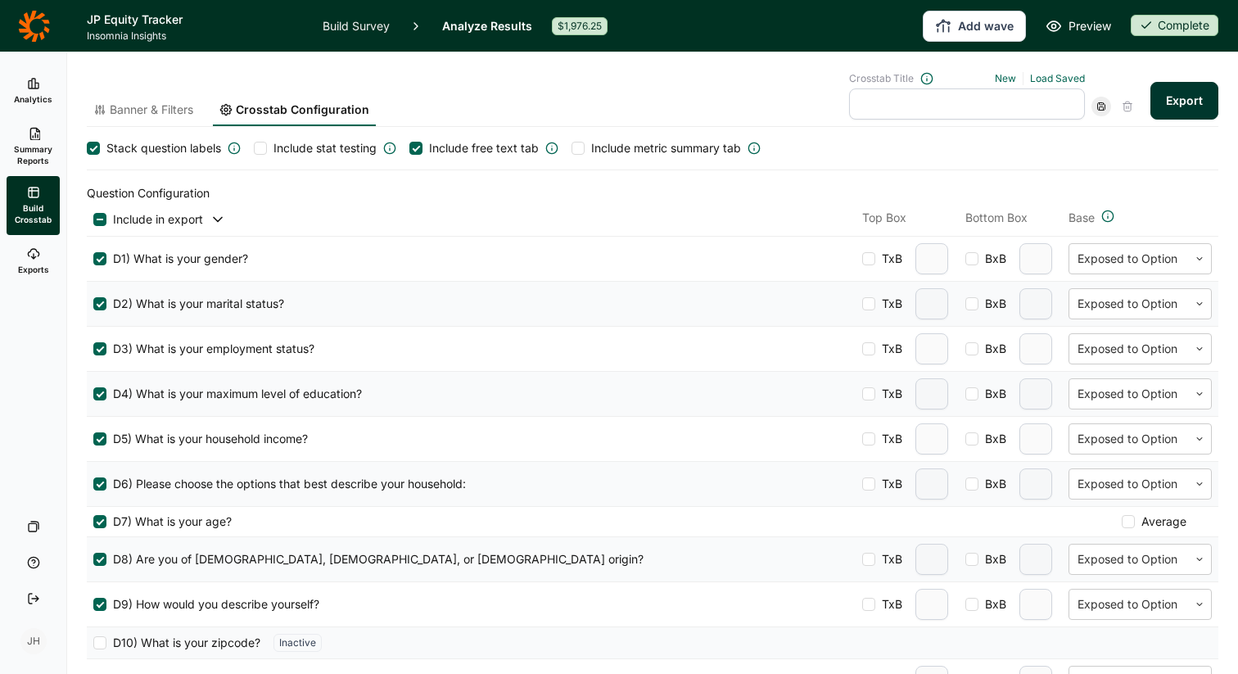
click at [271, 147] on span "Include stat testing" at bounding box center [331, 148] width 129 height 16
click at [254, 148] on input "Include stat testing" at bounding box center [254, 148] width 0 height 0
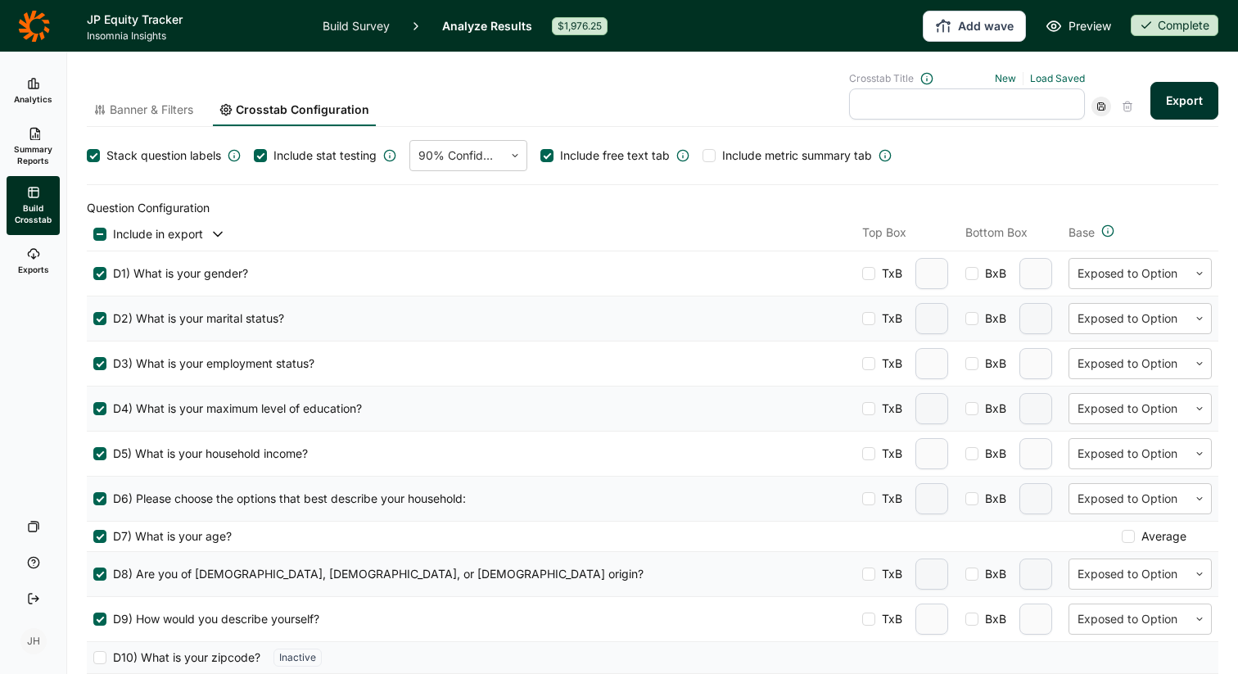
click at [703, 155] on div at bounding box center [709, 155] width 13 height 13
click at [703, 156] on input "Include metric summary tab" at bounding box center [703, 156] width 0 height 0
click at [892, 101] on input "text" at bounding box center [967, 103] width 236 height 31
type input "Boosted JP Waves"
click at [1055, 77] on link "Load Saved" at bounding box center [1057, 78] width 55 height 12
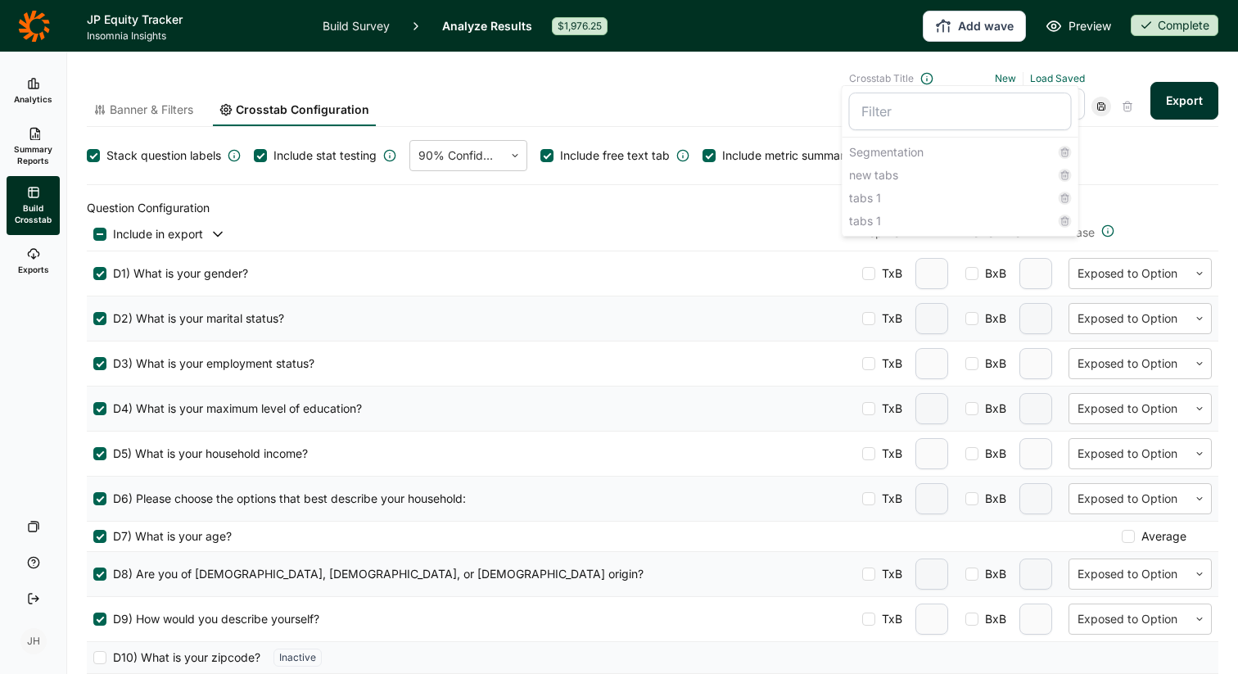
click at [881, 115] on input "Crosstab Title New Load Saved Segmentation new tabs tabs 1 tabs 1" at bounding box center [960, 112] width 223 height 38
type input "B"
type input "Boosted waves Sept"
click at [1102, 107] on icon at bounding box center [1102, 107] width 10 height 10
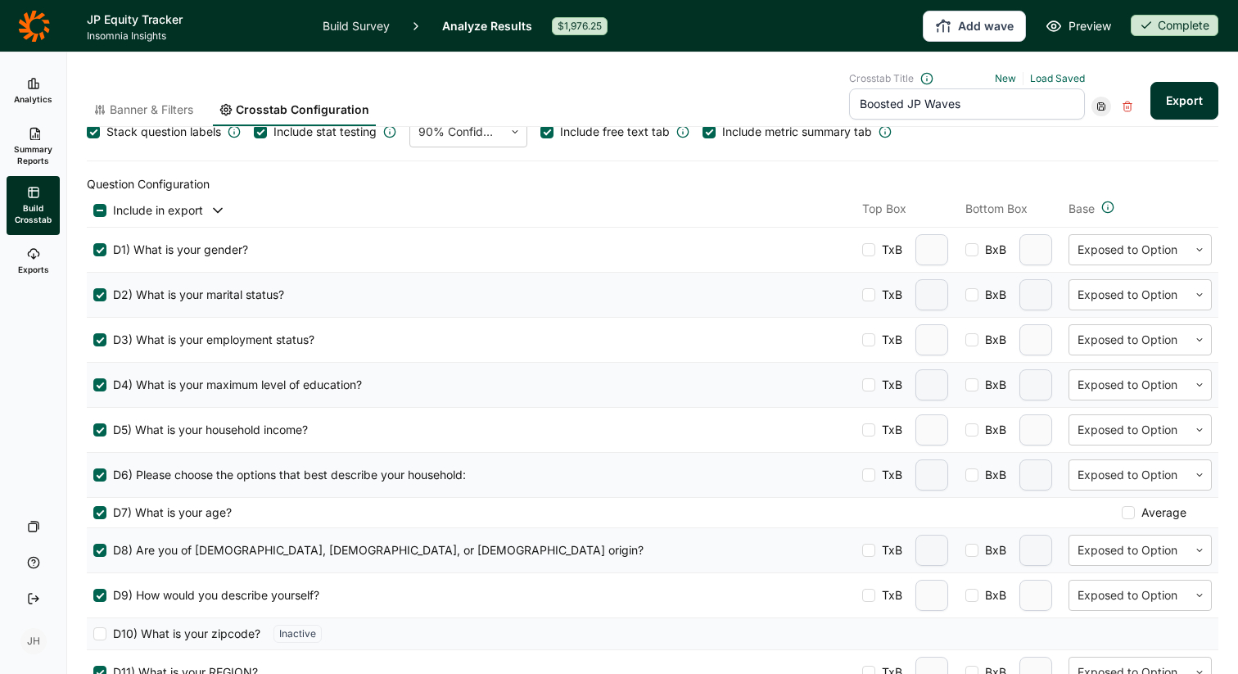
scroll to position [25, 0]
click at [1184, 106] on button "Export" at bounding box center [1185, 101] width 68 height 38
click at [34, 258] on use at bounding box center [33, 254] width 11 height 10
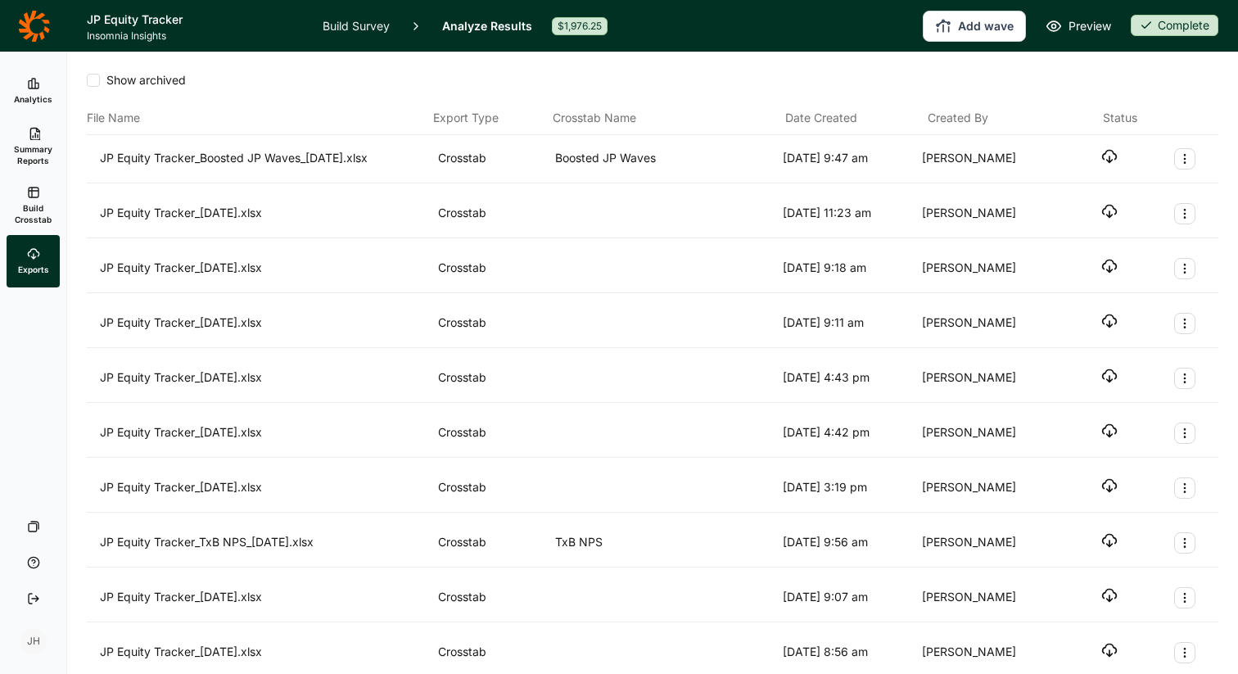
click at [1109, 158] on use "button" at bounding box center [1110, 157] width 14 height 12
click at [33, 85] on icon at bounding box center [33, 83] width 13 height 13
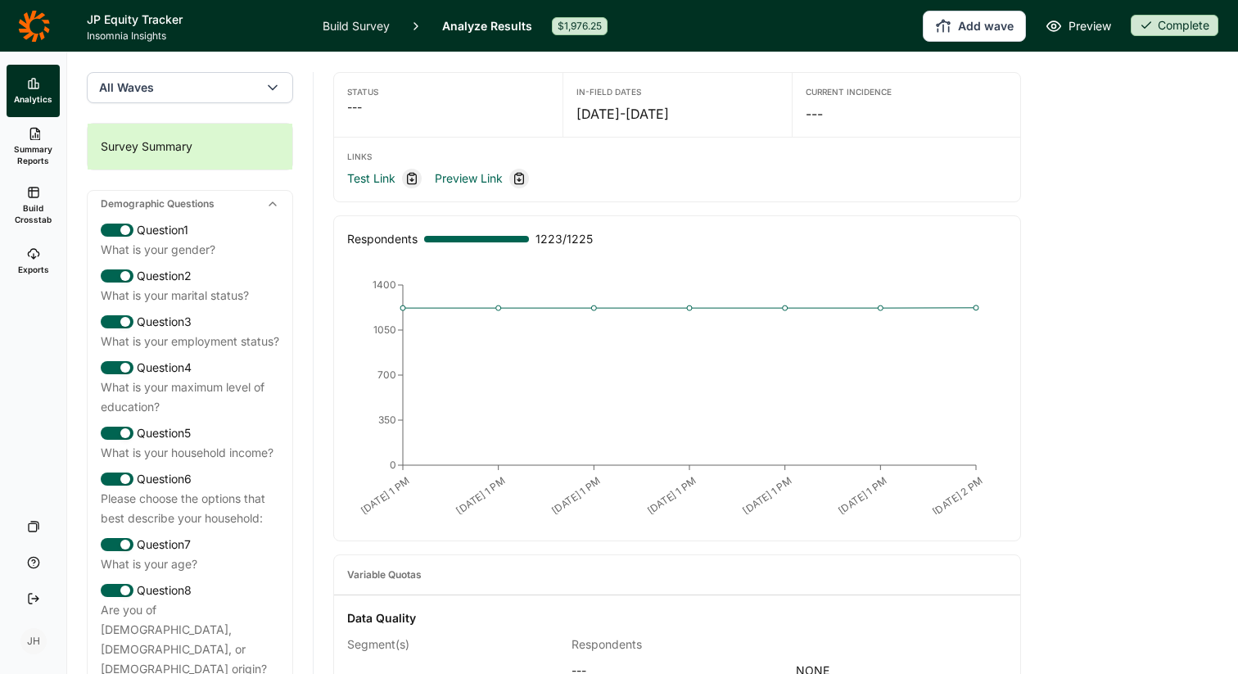
click at [182, 97] on button "All Waves" at bounding box center [190, 87] width 206 height 31
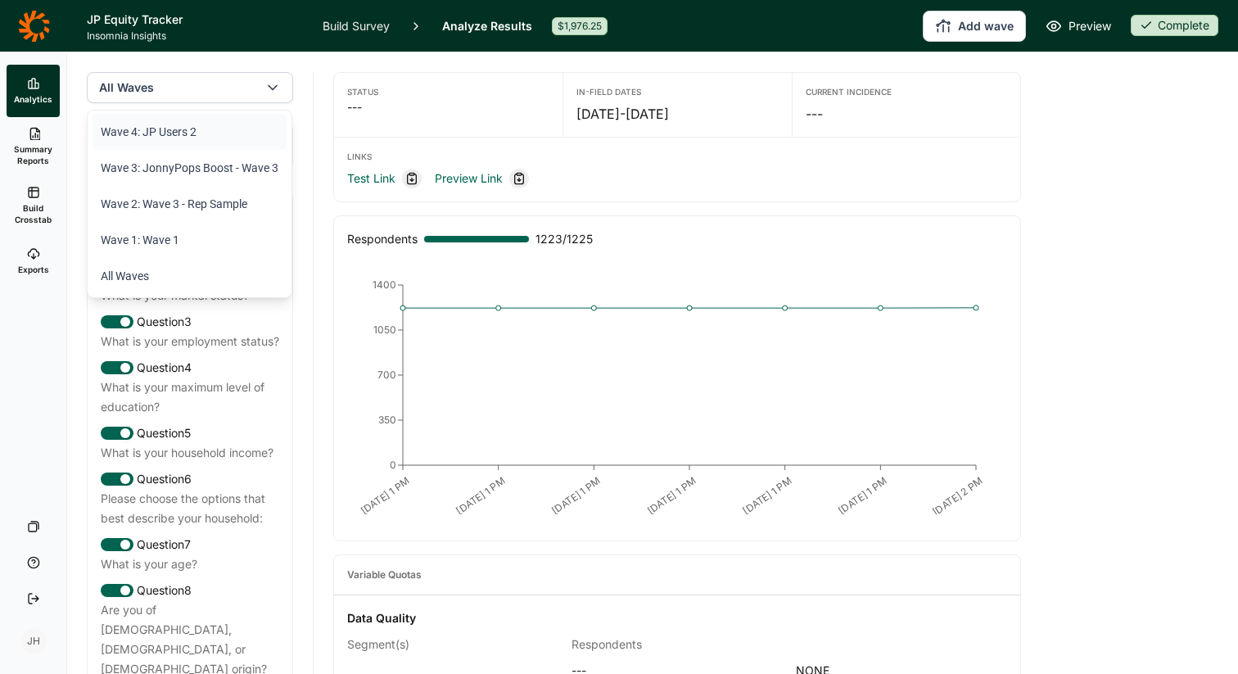
click at [165, 131] on li "Wave 4: JP Users 2" at bounding box center [190, 132] width 194 height 36
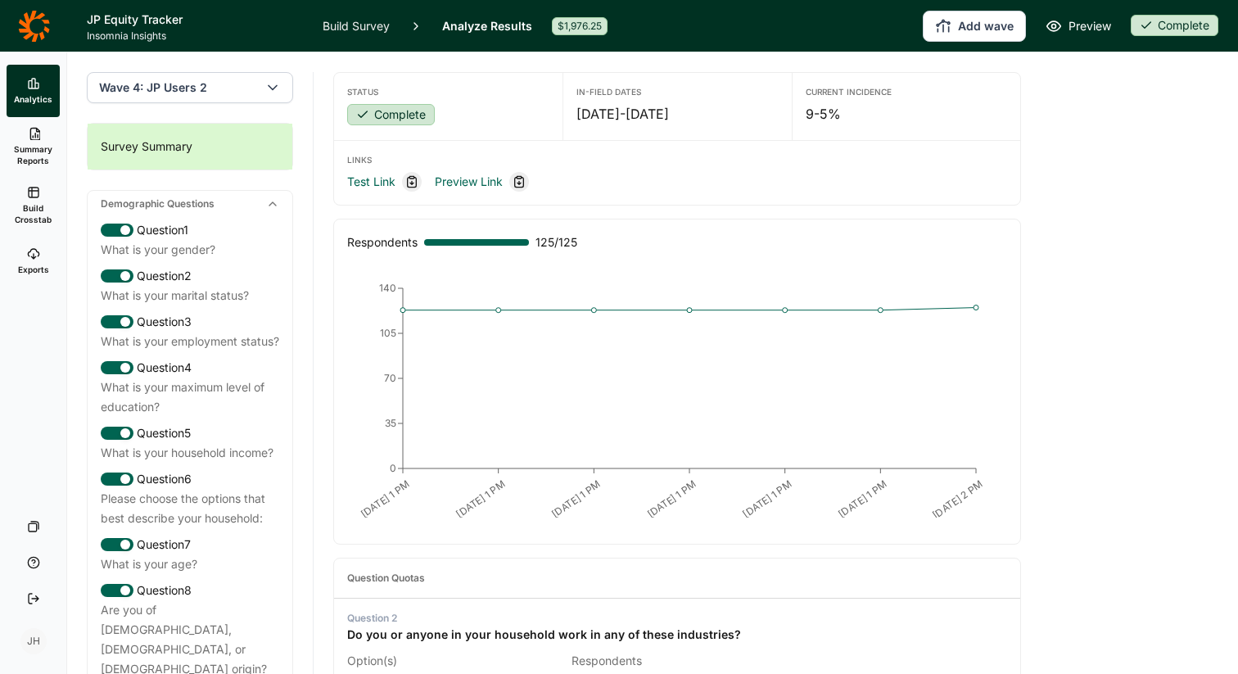
click at [40, 150] on span "Summary Reports" at bounding box center [33, 154] width 40 height 23
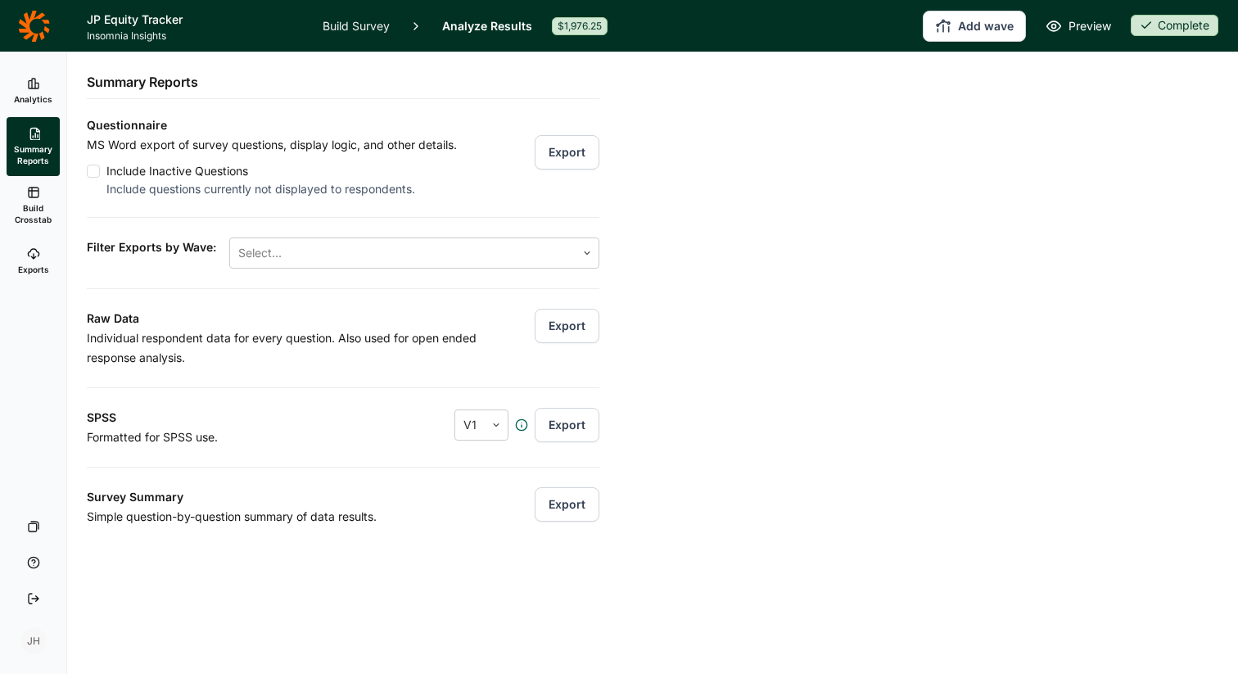
click at [38, 197] on icon at bounding box center [33, 192] width 13 height 13
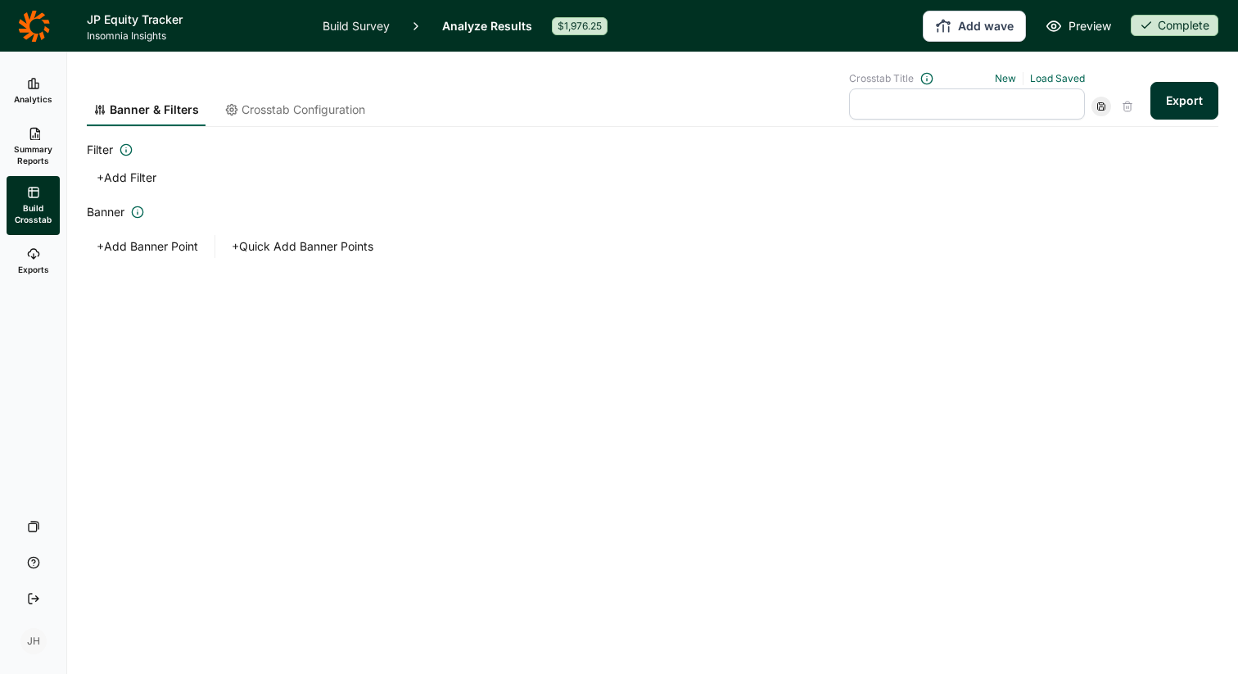
click at [301, 109] on span "Crosstab Configuration" at bounding box center [304, 110] width 124 height 16
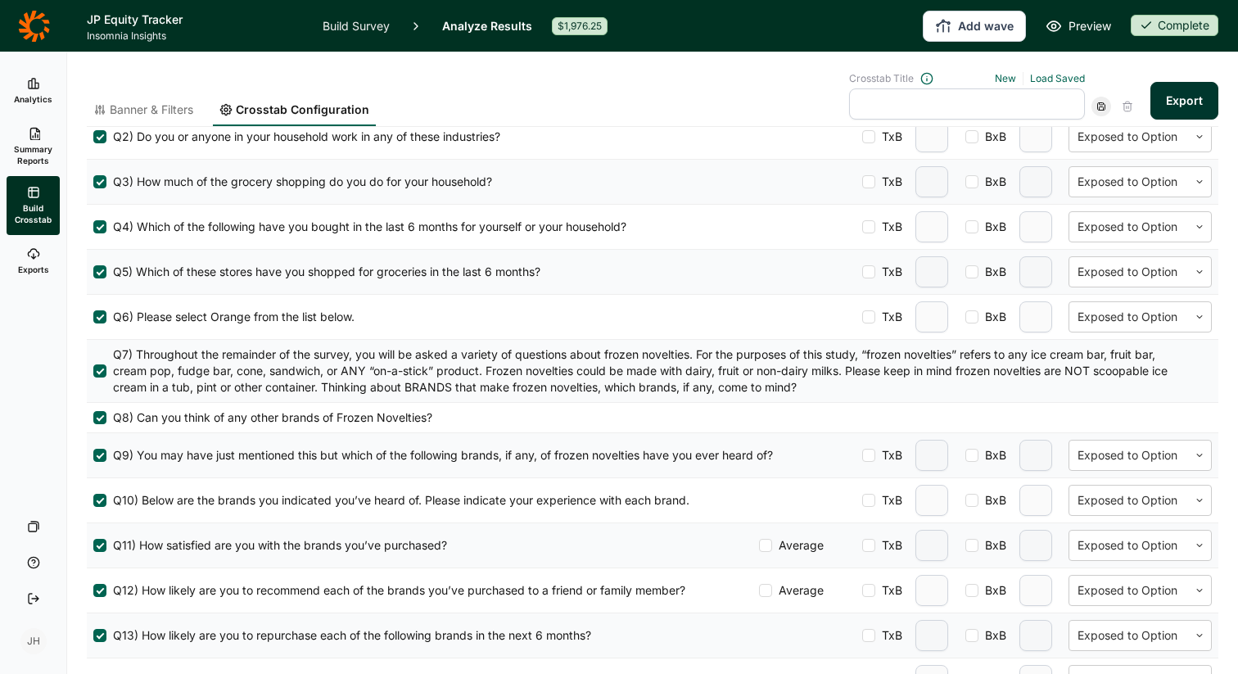
scroll to position [648, 0]
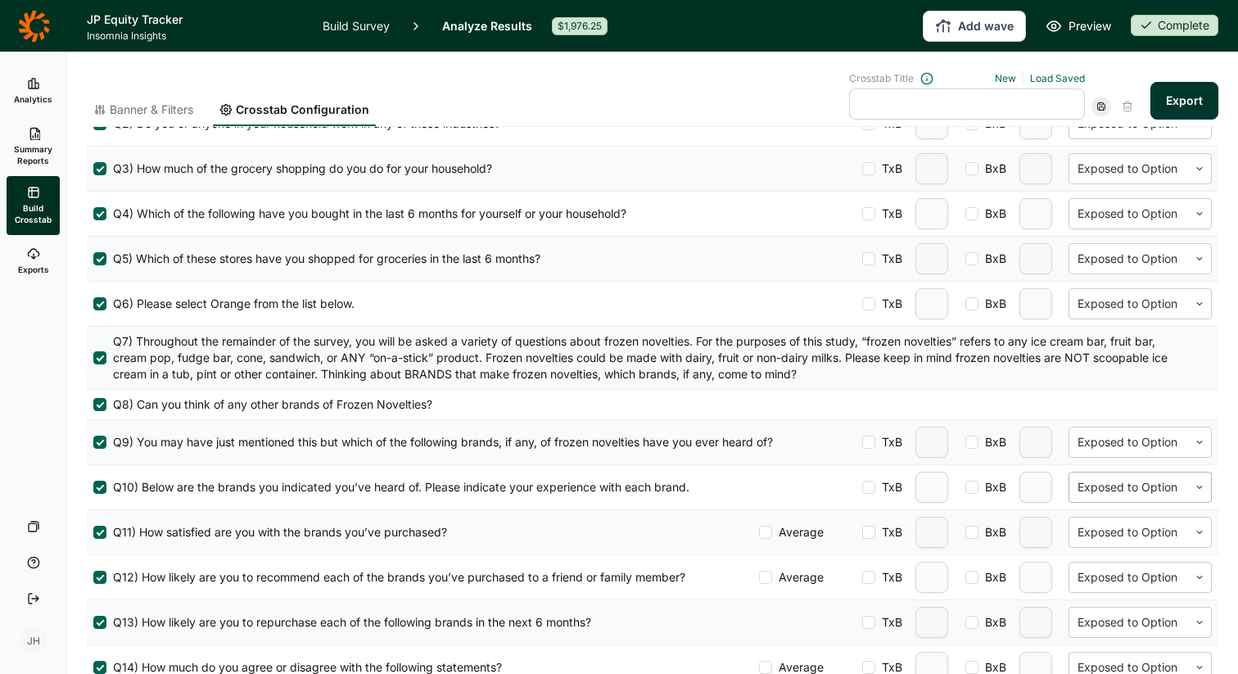
click at [1114, 487] on div at bounding box center [1129, 488] width 102 height 20
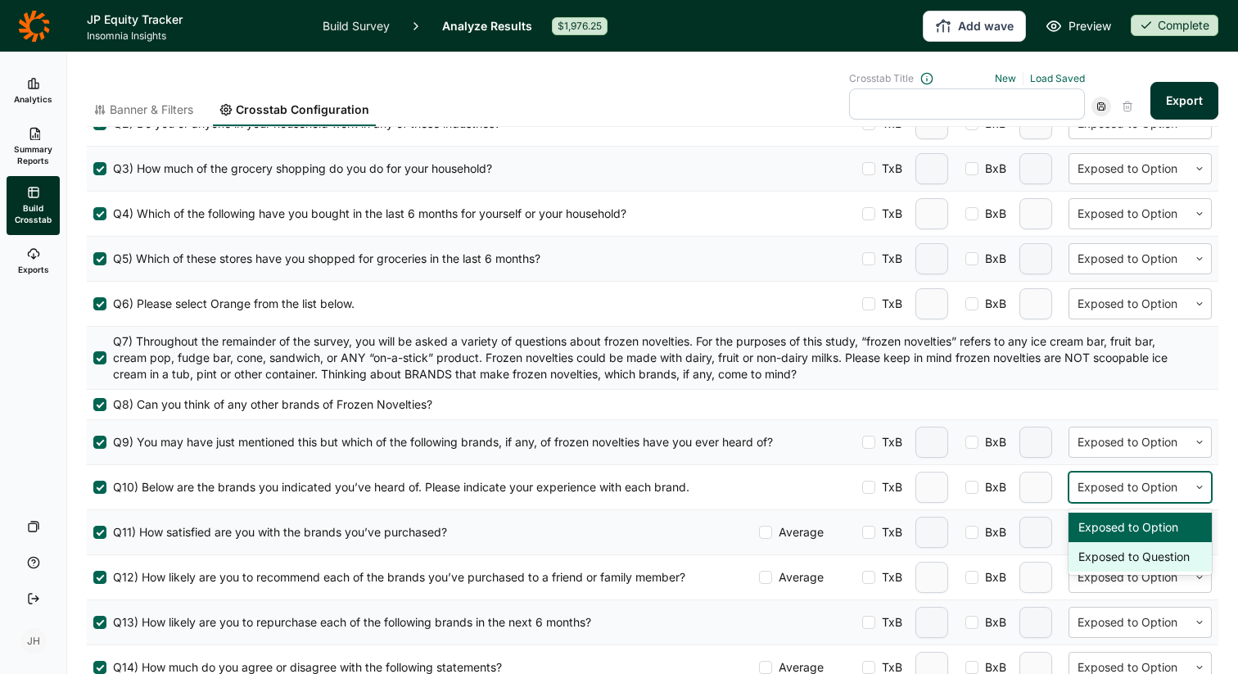
click at [1108, 560] on div "Exposed to Question" at bounding box center [1140, 556] width 143 height 29
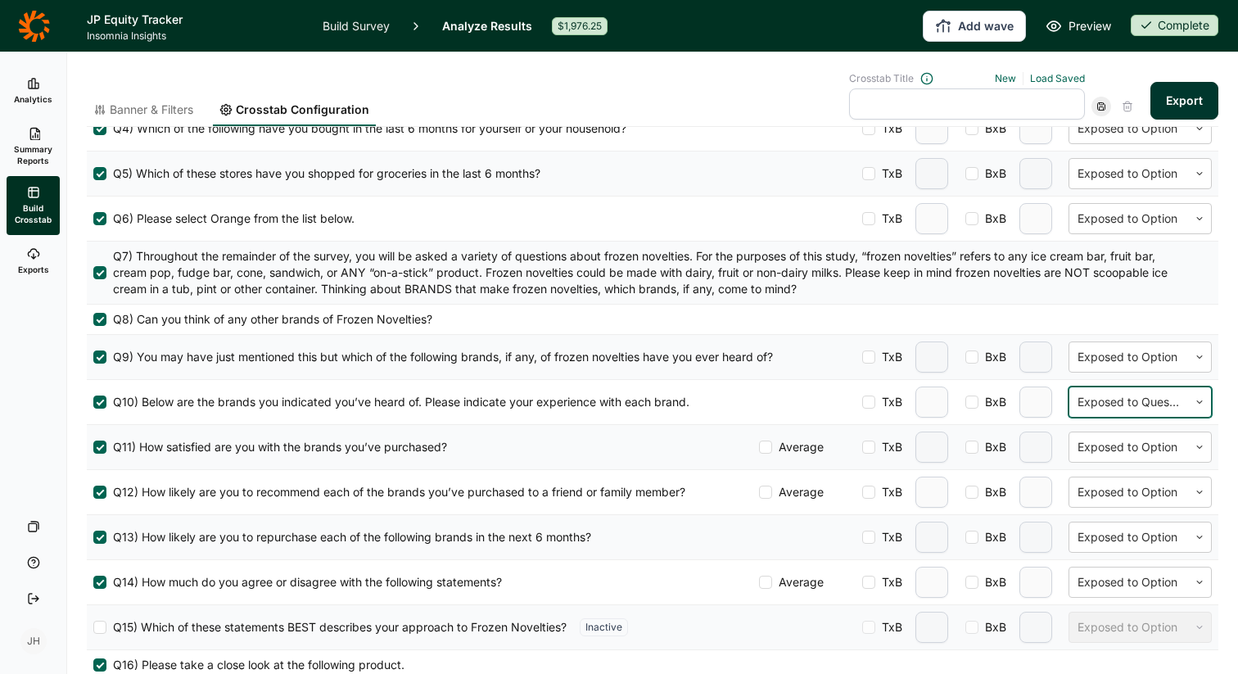
scroll to position [739, 0]
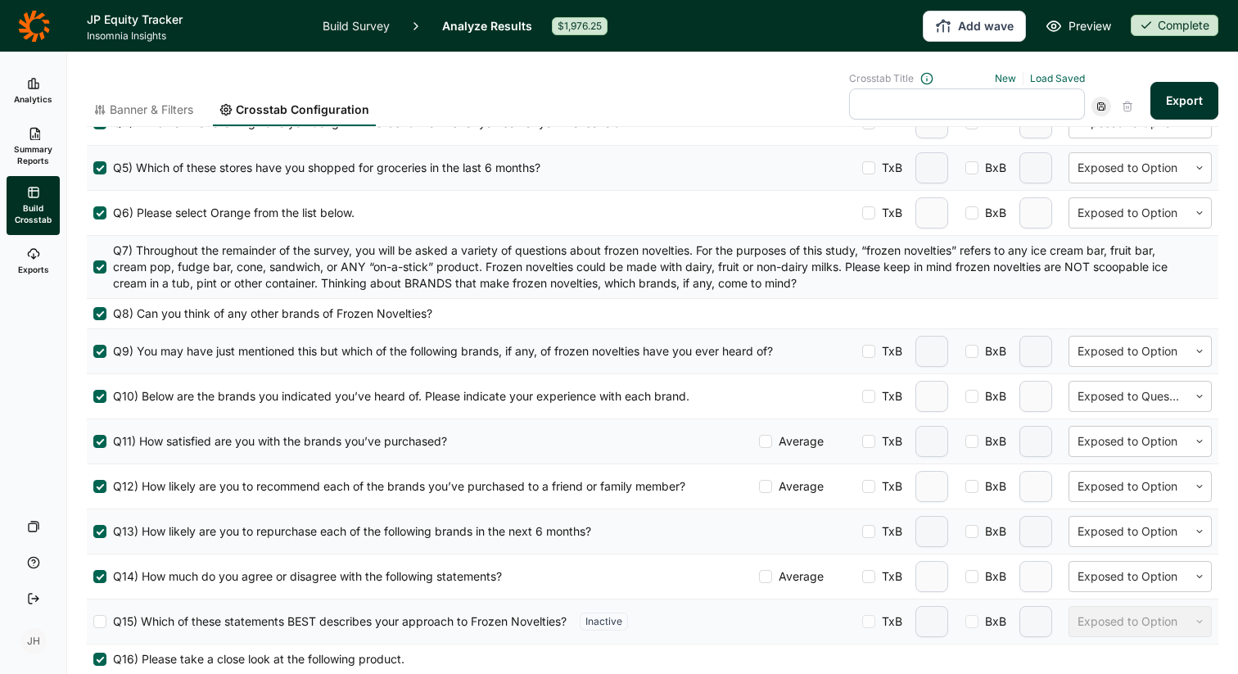
click at [876, 440] on label "TxB" at bounding box center [882, 441] width 40 height 16
click at [862, 441] on input "TxB" at bounding box center [862, 441] width 0 height 0
type input "2"
click at [944, 441] on input "2" at bounding box center [932, 441] width 33 height 31
type input "3"
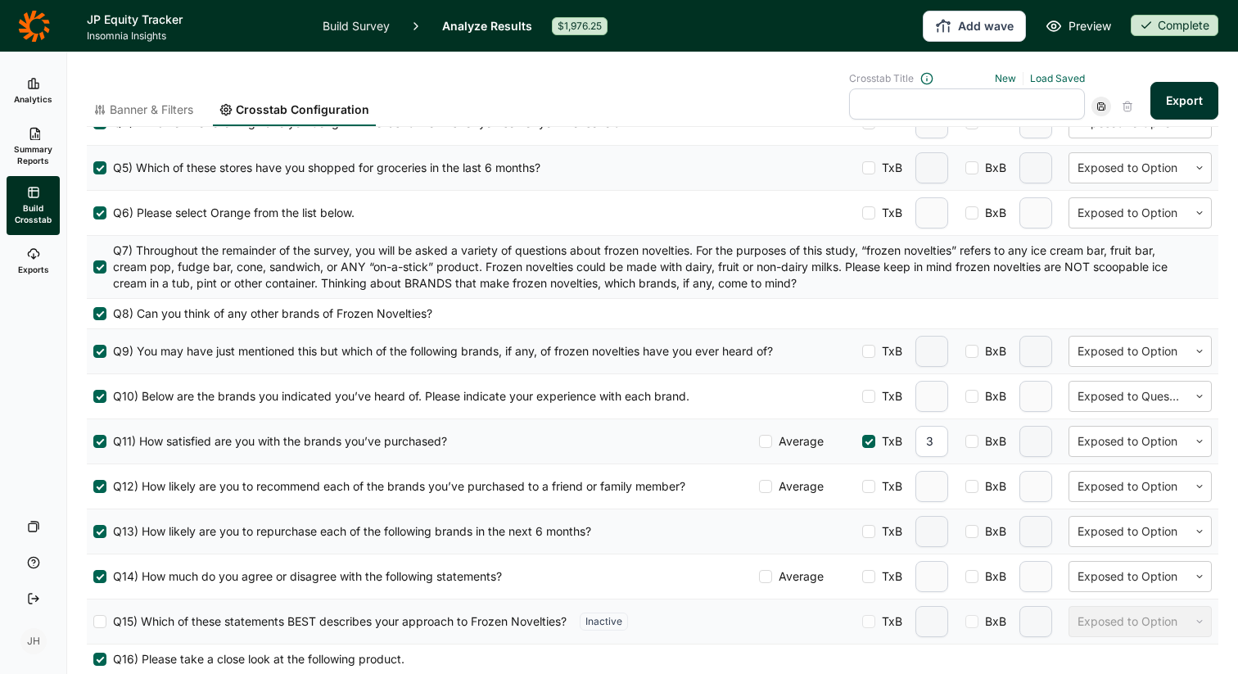
click at [872, 484] on div at bounding box center [868, 486] width 13 height 13
click at [862, 487] on input "TxB" at bounding box center [862, 487] width 0 height 0
type input "2"
click at [939, 484] on input "2" at bounding box center [932, 486] width 33 height 31
type input "3"
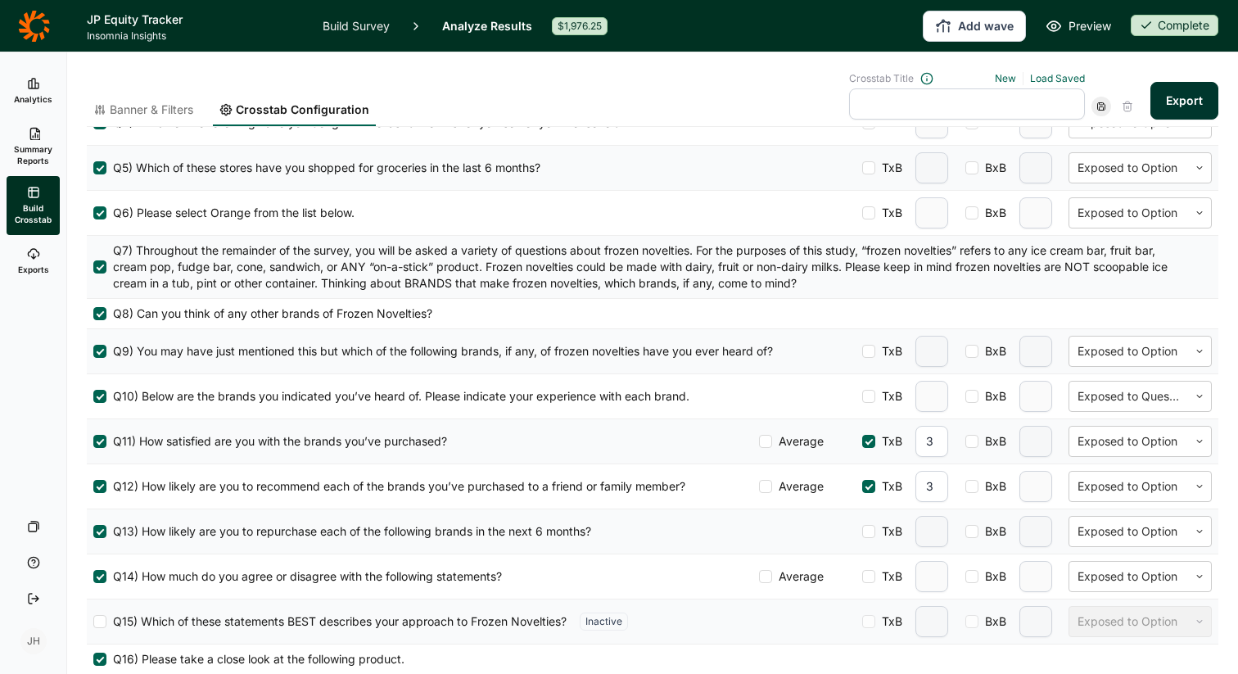
click at [871, 531] on div at bounding box center [868, 531] width 13 height 13
click at [862, 532] on input "TxB" at bounding box center [862, 532] width 0 height 0
type input "2"
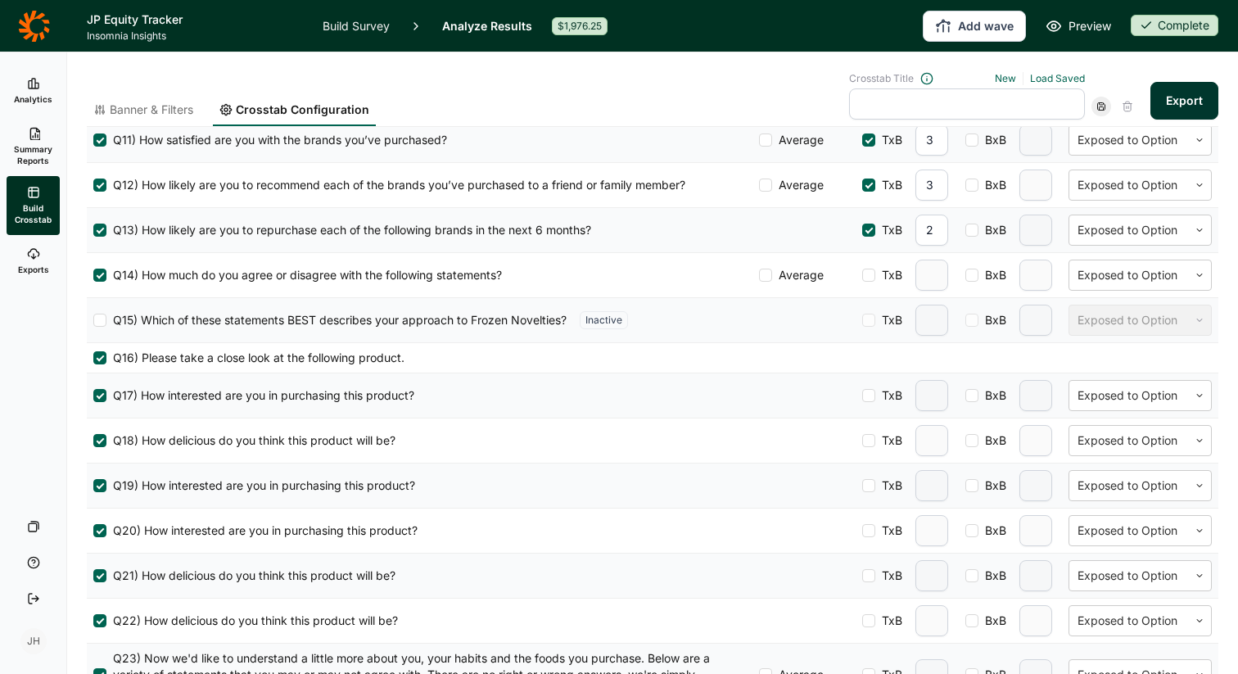
scroll to position [1041, 0]
click at [1175, 102] on button "Export" at bounding box center [1185, 101] width 68 height 38
click at [40, 265] on span "Exports" at bounding box center [33, 269] width 31 height 11
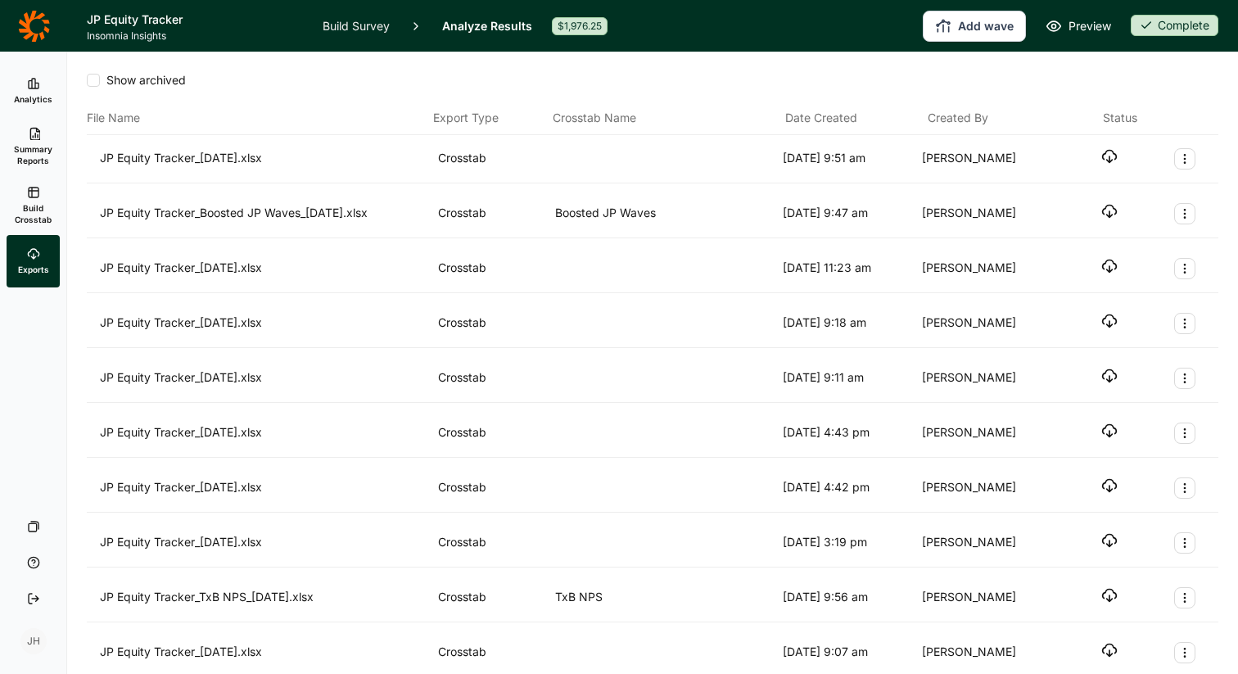
click at [1108, 161] on use "button" at bounding box center [1110, 157] width 14 height 12
click at [1181, 156] on icon "Export Actions" at bounding box center [1185, 158] width 13 height 13
click at [906, 161] on div "10/6/2025 9:51 am" at bounding box center [849, 158] width 133 height 21
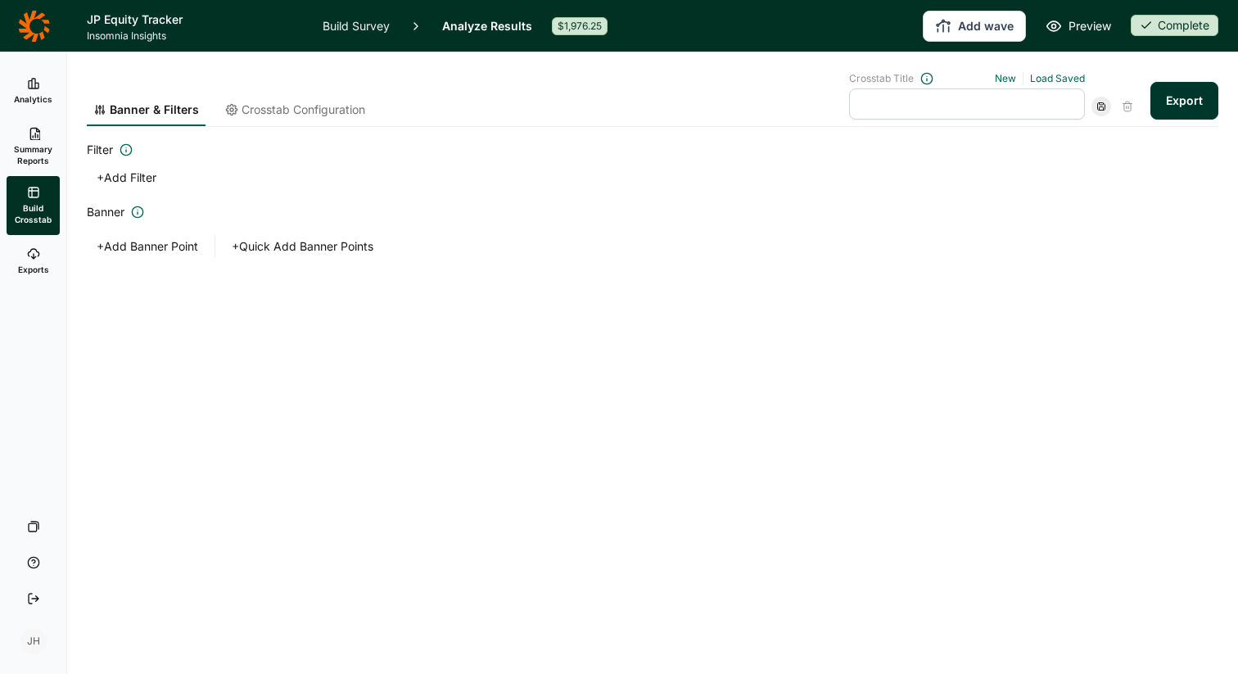
click at [288, 111] on span "Crosstab Configuration" at bounding box center [304, 110] width 124 height 16
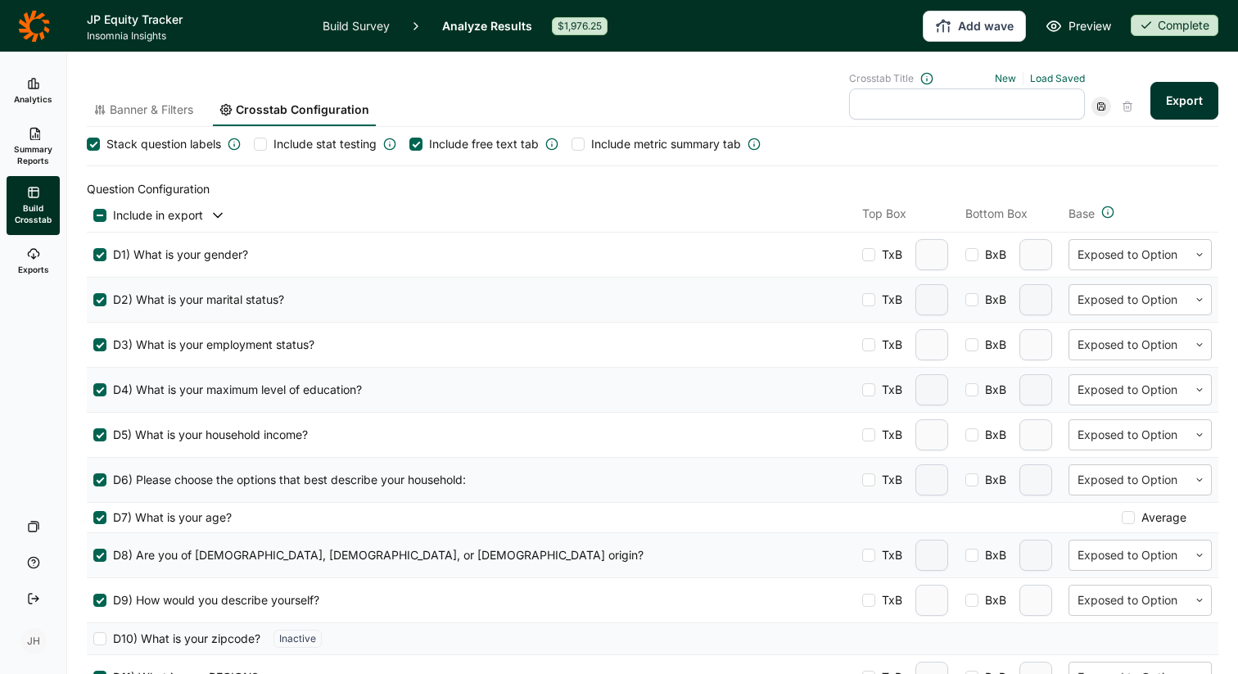
scroll to position [5, 0]
click at [894, 111] on input "text" at bounding box center [967, 103] width 236 height 31
type input "Boosted JP Waves"
click at [184, 109] on span "Banner & Filters" at bounding box center [152, 110] width 84 height 16
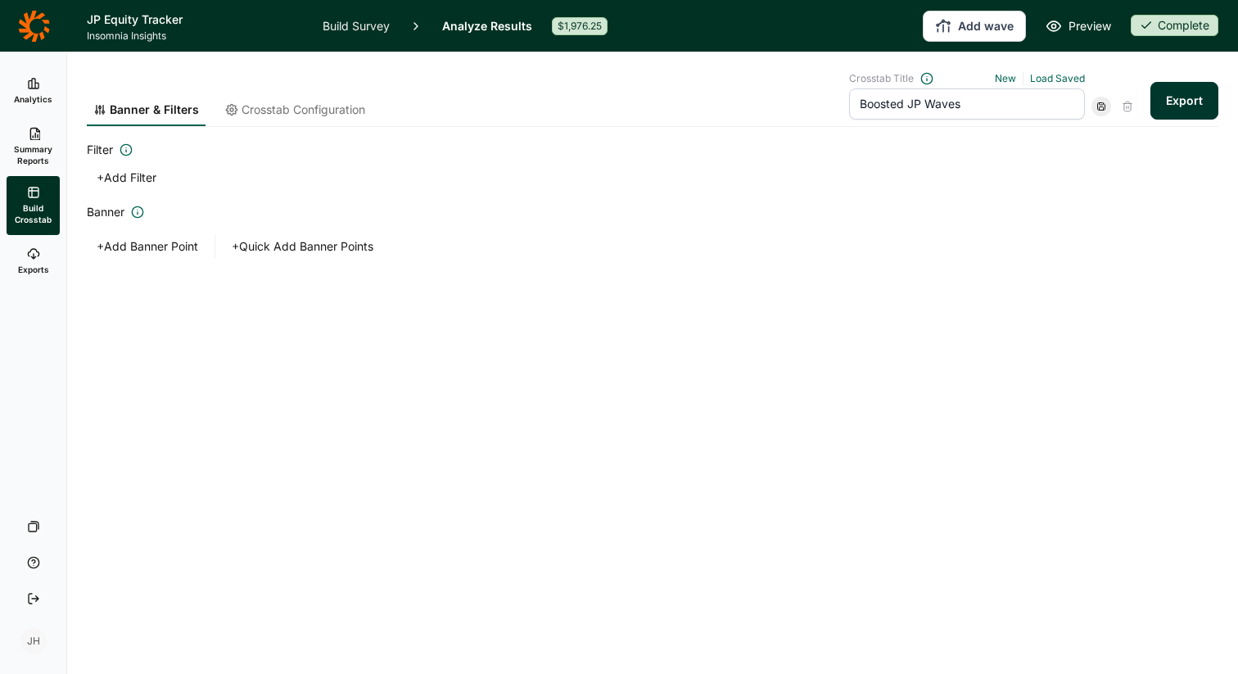
click at [272, 113] on span "Crosstab Configuration" at bounding box center [304, 110] width 124 height 16
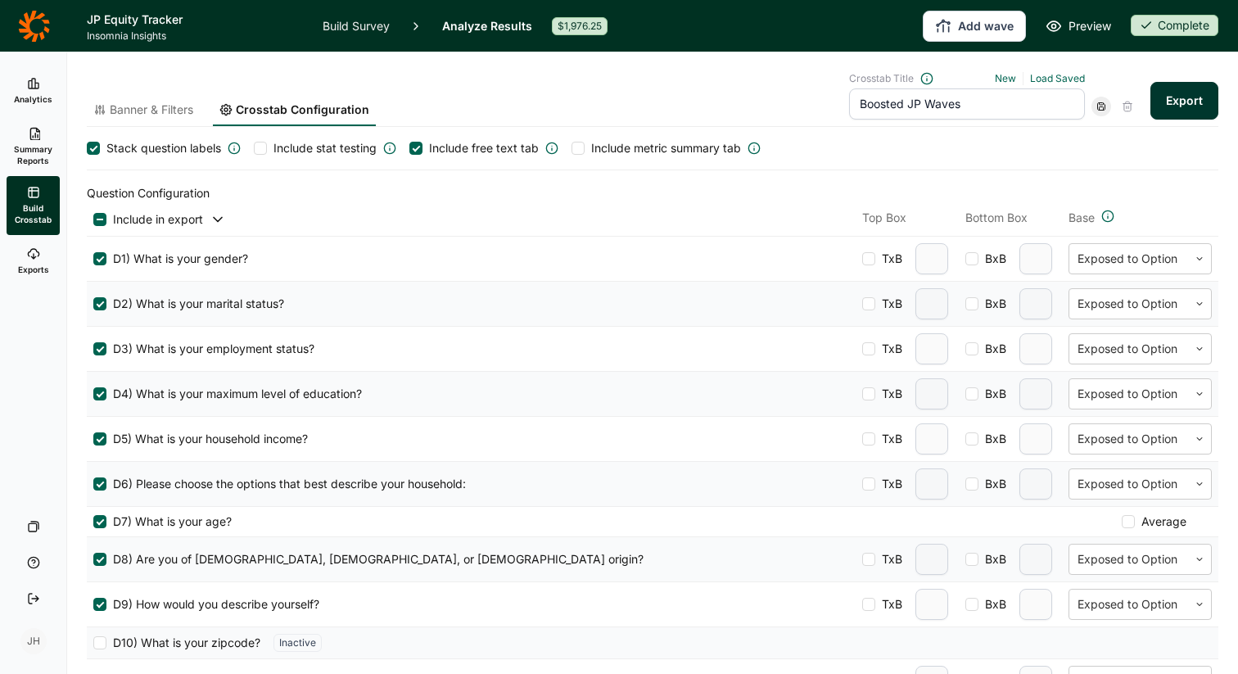
click at [174, 107] on span "Banner & Filters" at bounding box center [152, 110] width 84 height 16
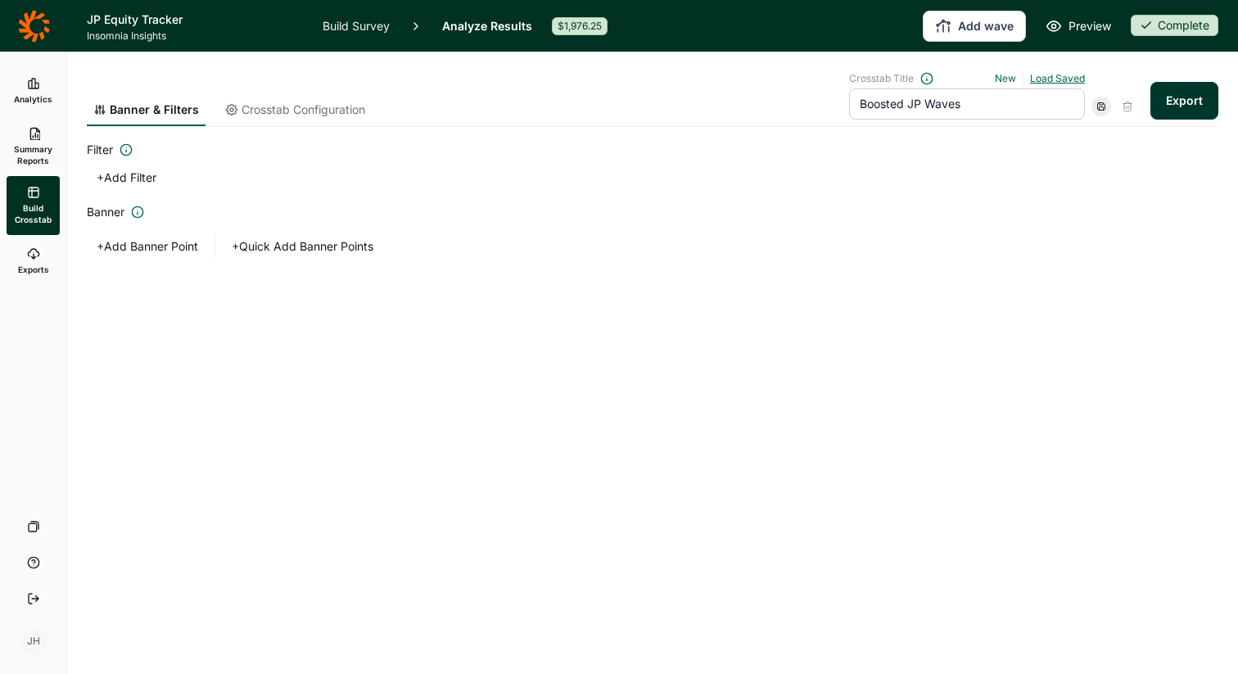
click at [1054, 77] on link "Load Saved" at bounding box center [1057, 78] width 55 height 12
click at [695, 91] on div "Banner & Filters Crosstab Configuration Crosstab Title New Load Saved Boosted J…" at bounding box center [653, 99] width 1132 height 55
click at [128, 177] on button "+ Add Filter" at bounding box center [126, 177] width 79 height 23
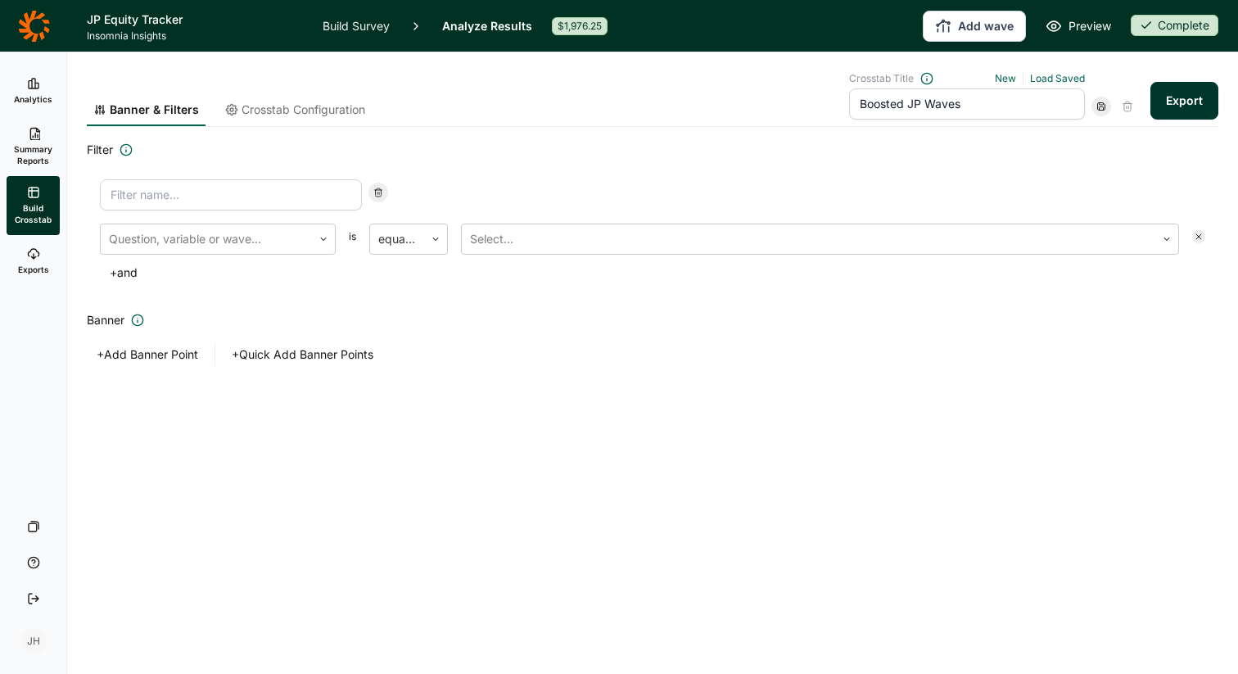
click at [141, 197] on input at bounding box center [231, 194] width 262 height 31
click at [243, 241] on div at bounding box center [206, 239] width 195 height 23
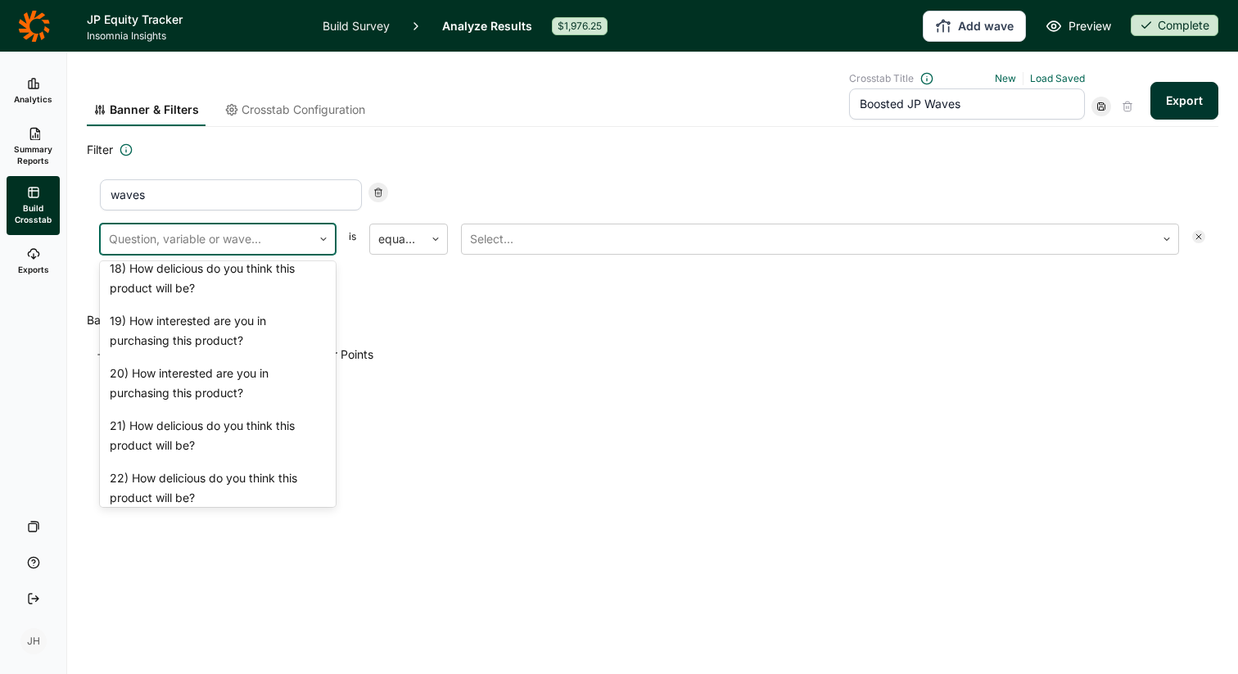
scroll to position [2095, 0]
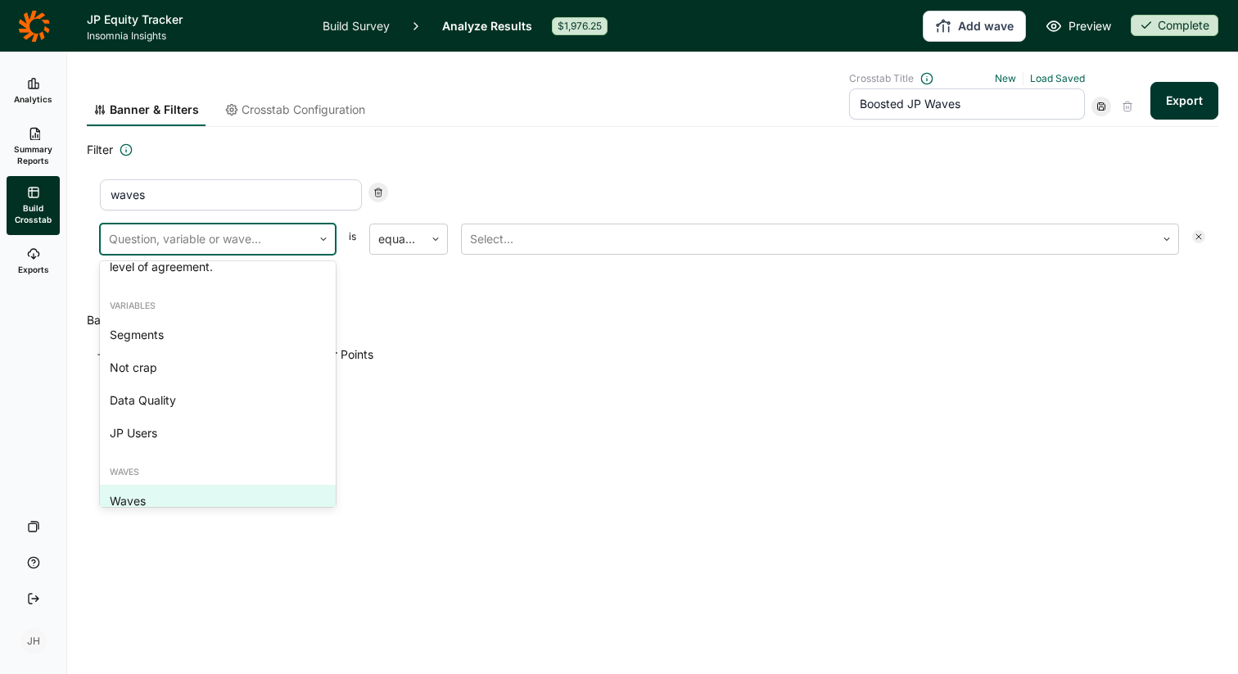
click at [179, 485] on div "Waves" at bounding box center [218, 501] width 236 height 33
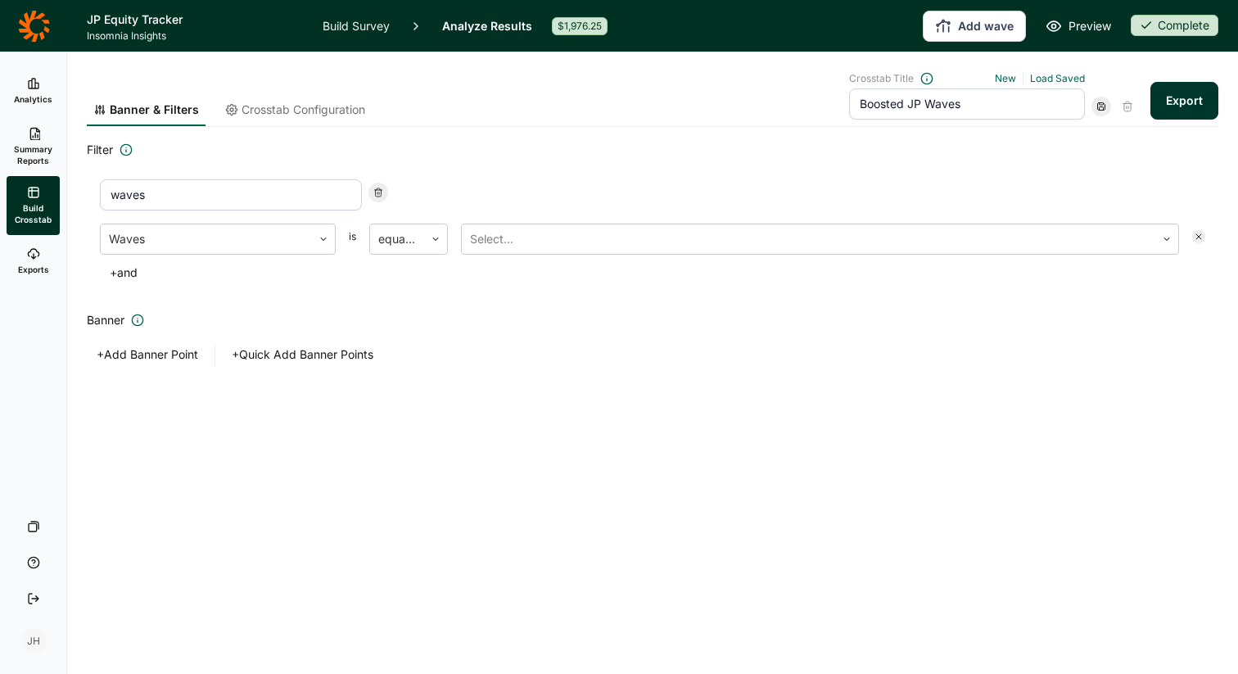
click at [161, 192] on input "waves" at bounding box center [231, 194] width 262 height 31
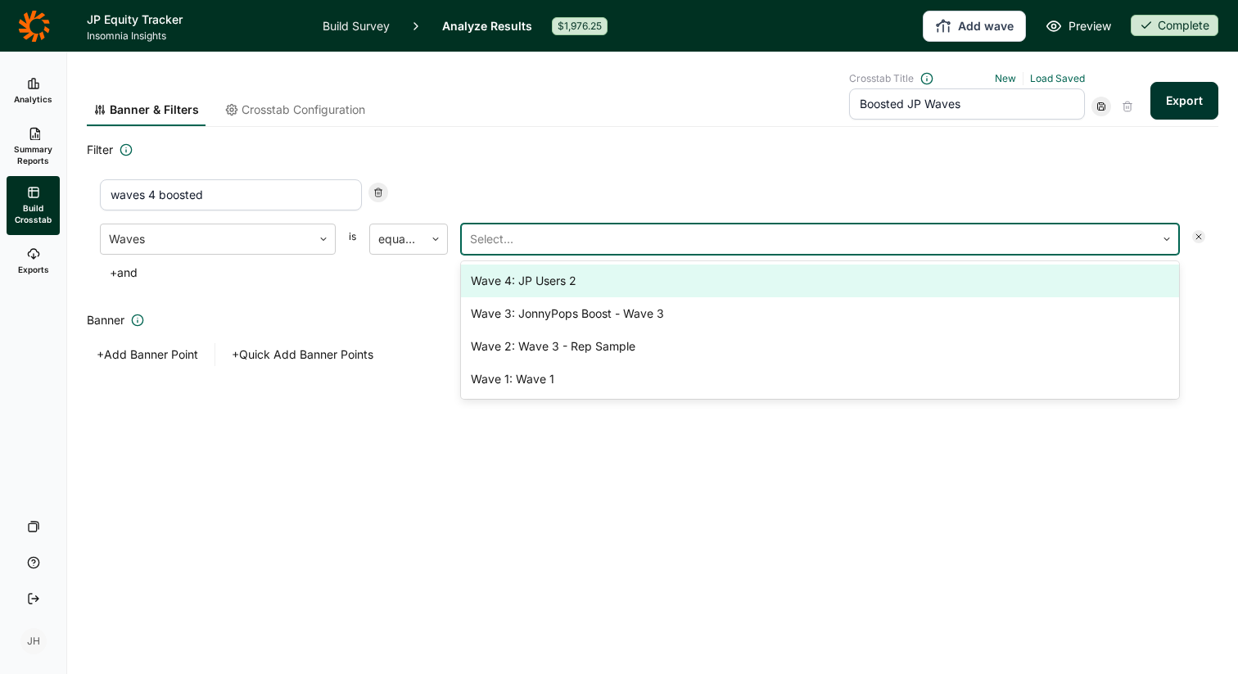
click at [500, 244] on div at bounding box center [808, 239] width 677 height 23
click at [523, 278] on div "Wave 4: JP Users 2" at bounding box center [820, 281] width 718 height 33
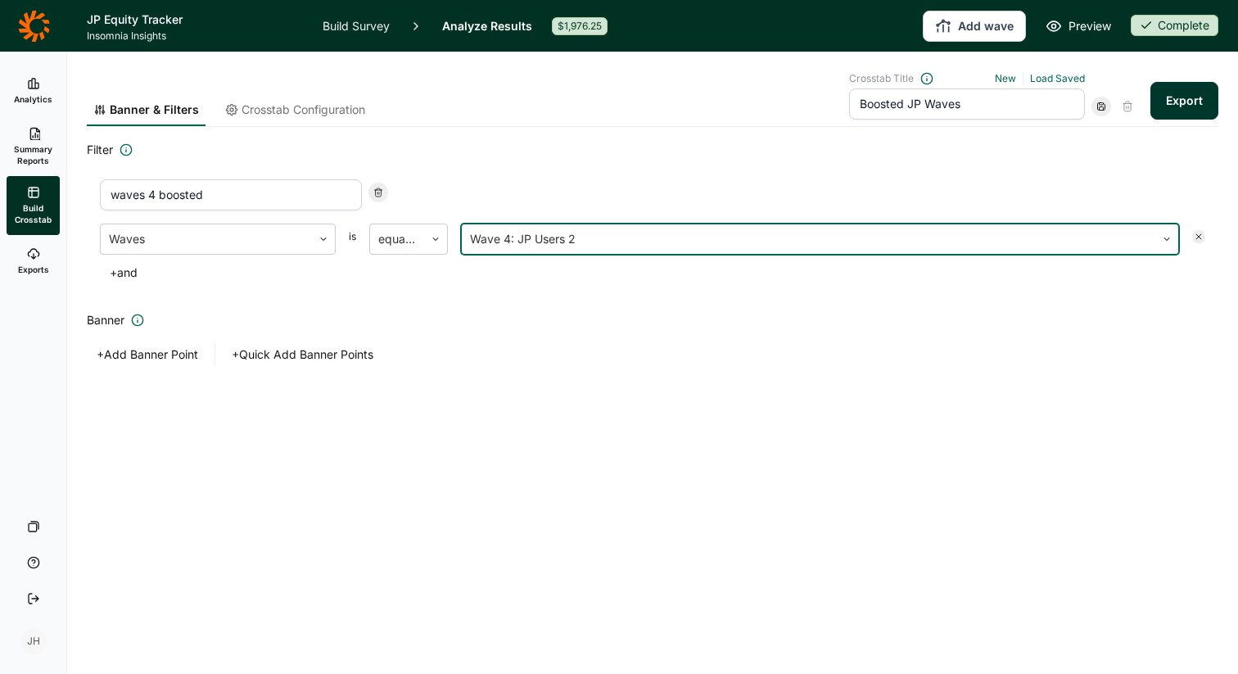
click at [227, 196] on input "waves 4 boosted" at bounding box center [231, 194] width 262 height 31
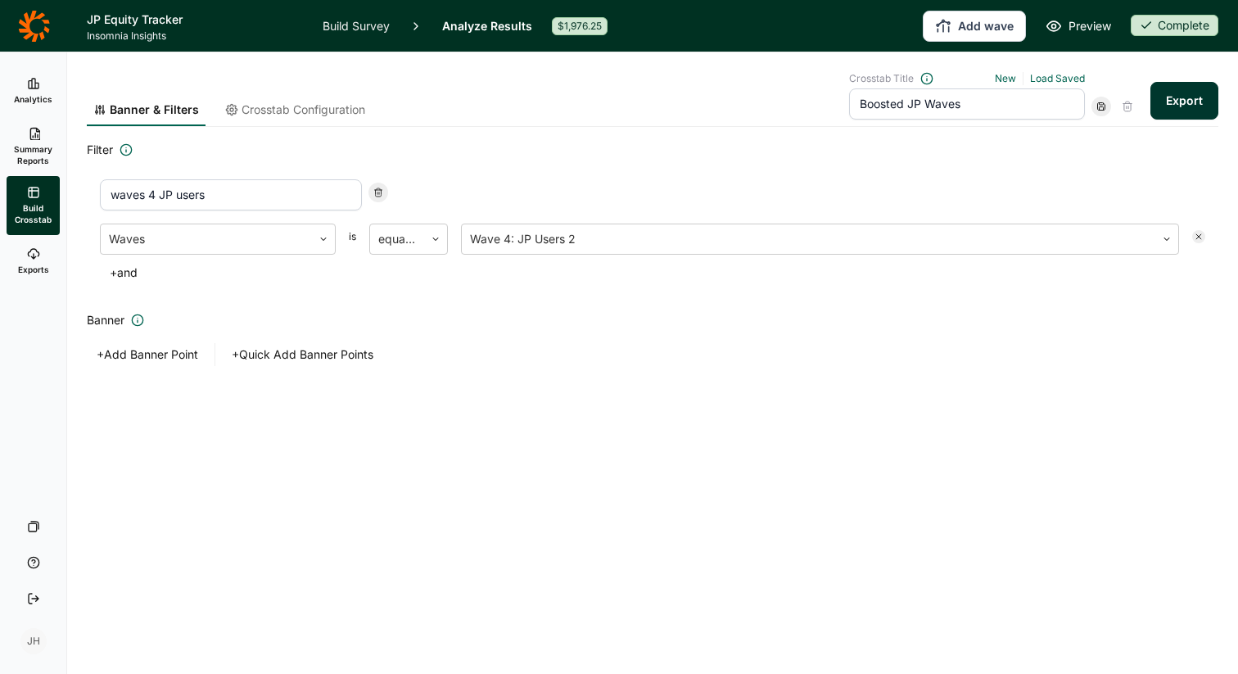
type input "waves 4 JP users"
click at [328, 111] on span "Crosstab Configuration" at bounding box center [304, 110] width 124 height 16
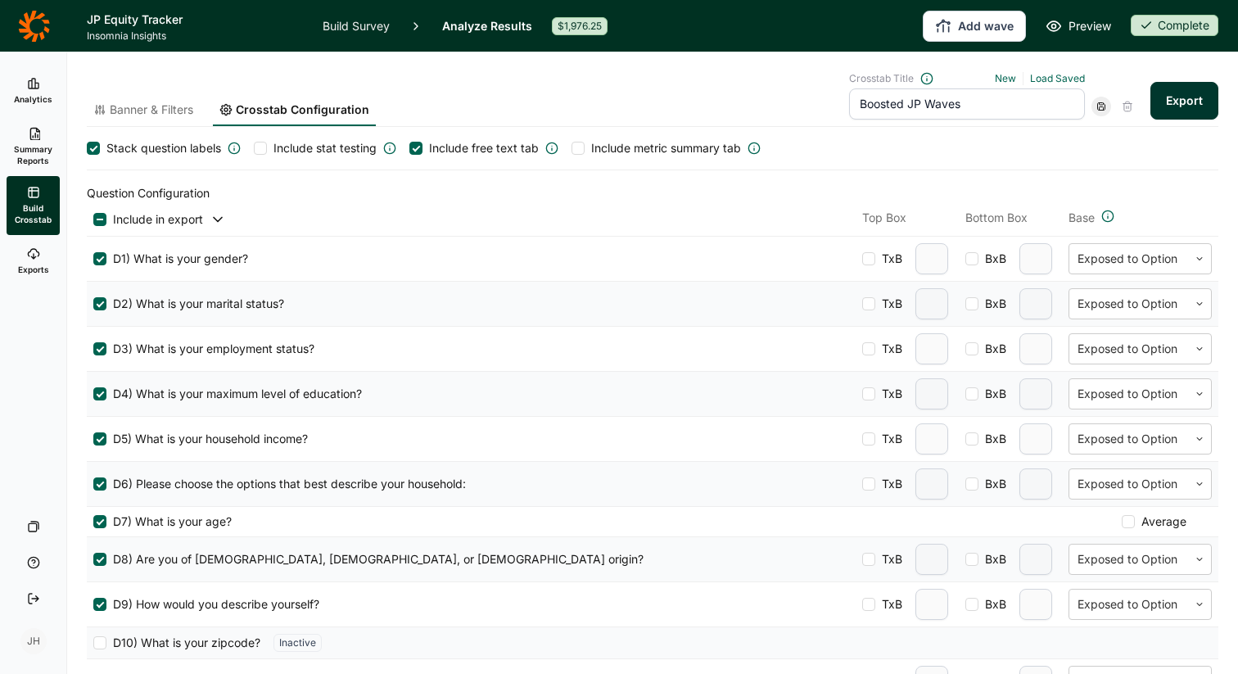
click at [263, 150] on div at bounding box center [260, 148] width 13 height 13
click at [254, 148] on input "Include stat testing" at bounding box center [254, 148] width 0 height 0
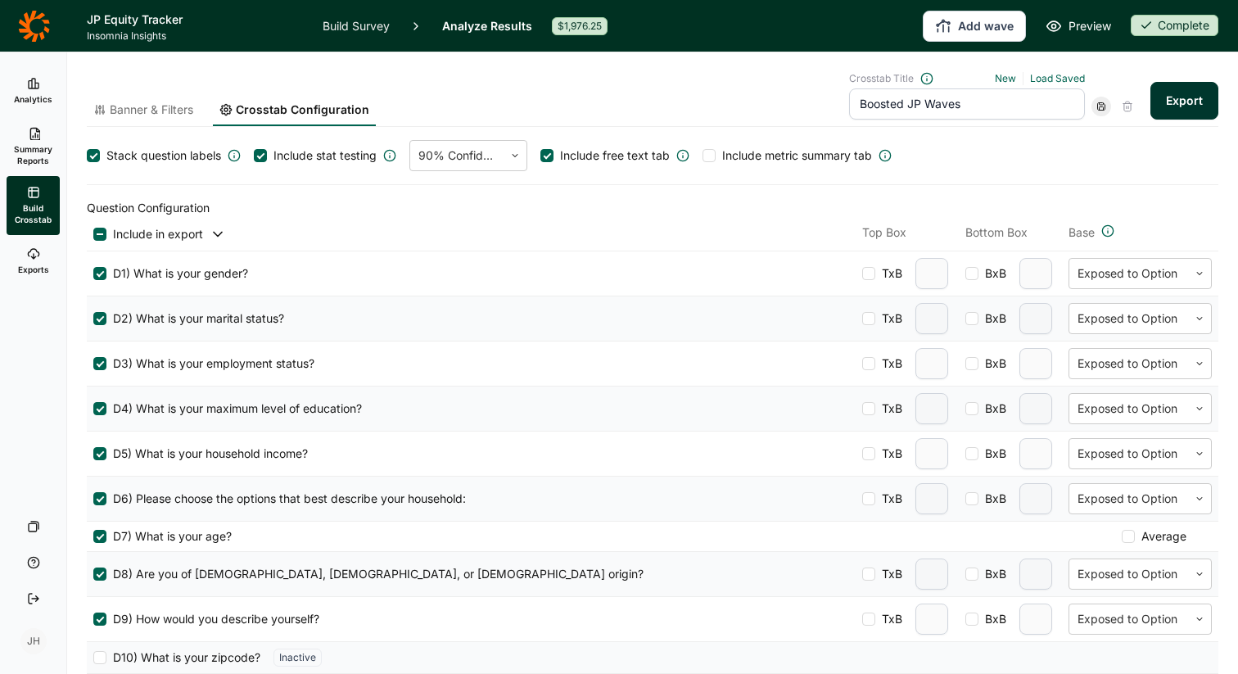
click at [712, 154] on div at bounding box center [709, 155] width 13 height 13
click at [703, 156] on input "Include metric summary tab" at bounding box center [703, 156] width 0 height 0
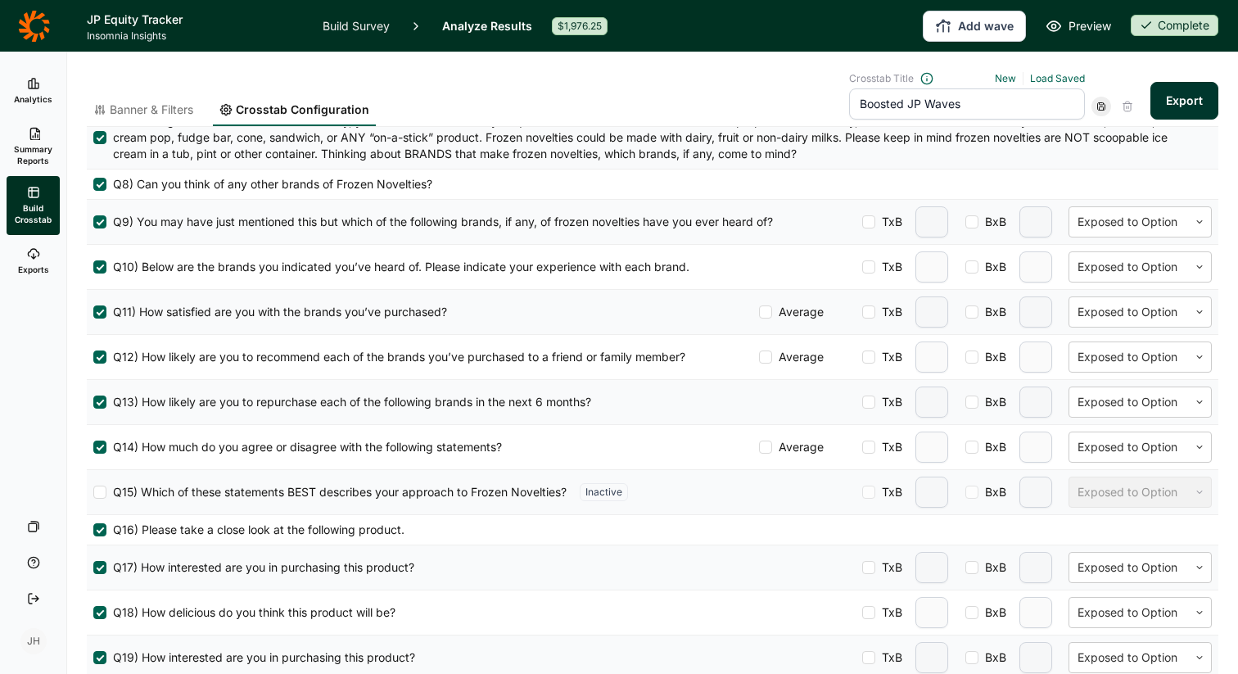
scroll to position [882, 0]
click at [1120, 269] on div at bounding box center [1129, 268] width 102 height 20
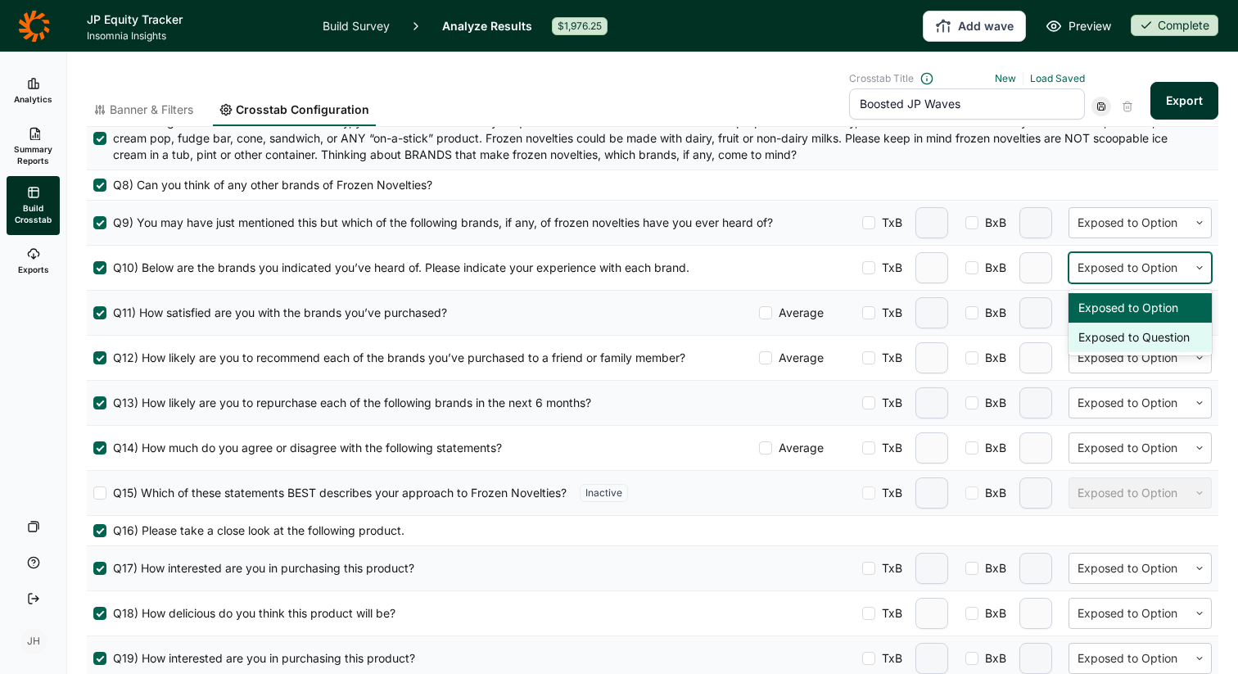
click at [1112, 345] on div "Exposed to Question" at bounding box center [1140, 337] width 143 height 29
click at [869, 316] on div at bounding box center [868, 312] width 13 height 13
click at [862, 313] on input "TxB" at bounding box center [862, 313] width 0 height 0
type input "2"
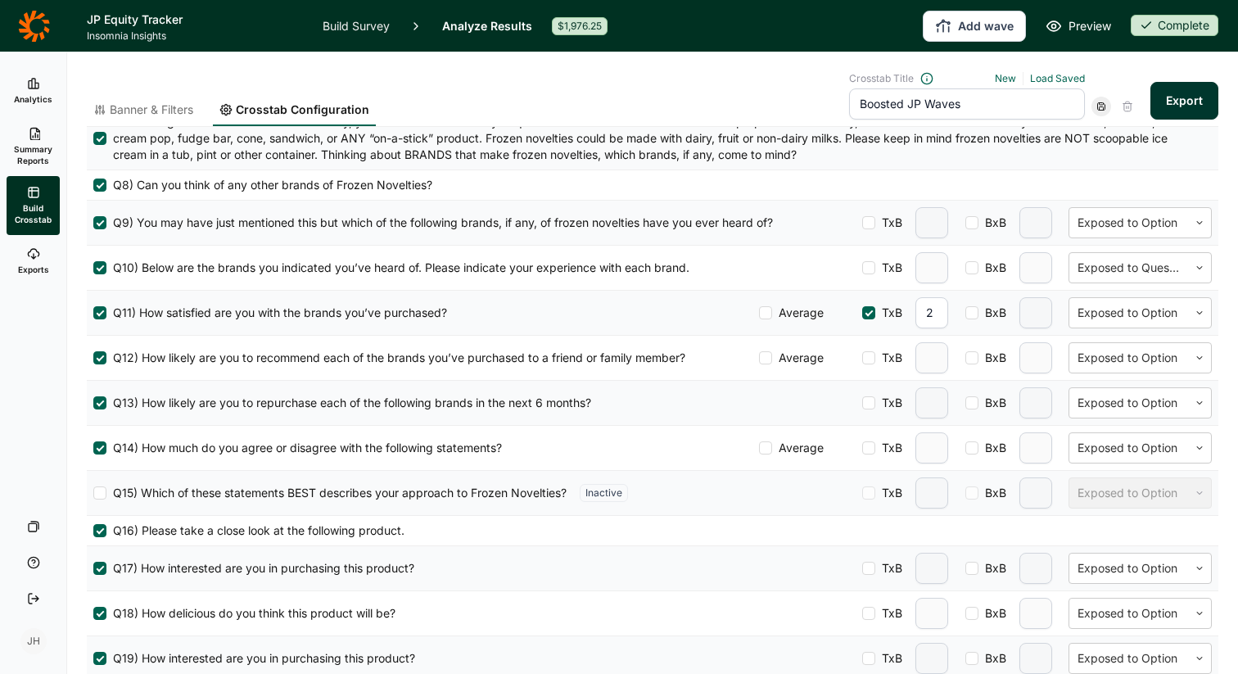
click at [939, 315] on input "2" at bounding box center [932, 312] width 33 height 31
type input "3"
click at [873, 363] on div at bounding box center [868, 357] width 13 height 13
click at [862, 358] on input "TxB" at bounding box center [862, 358] width 0 height 0
type input "2"
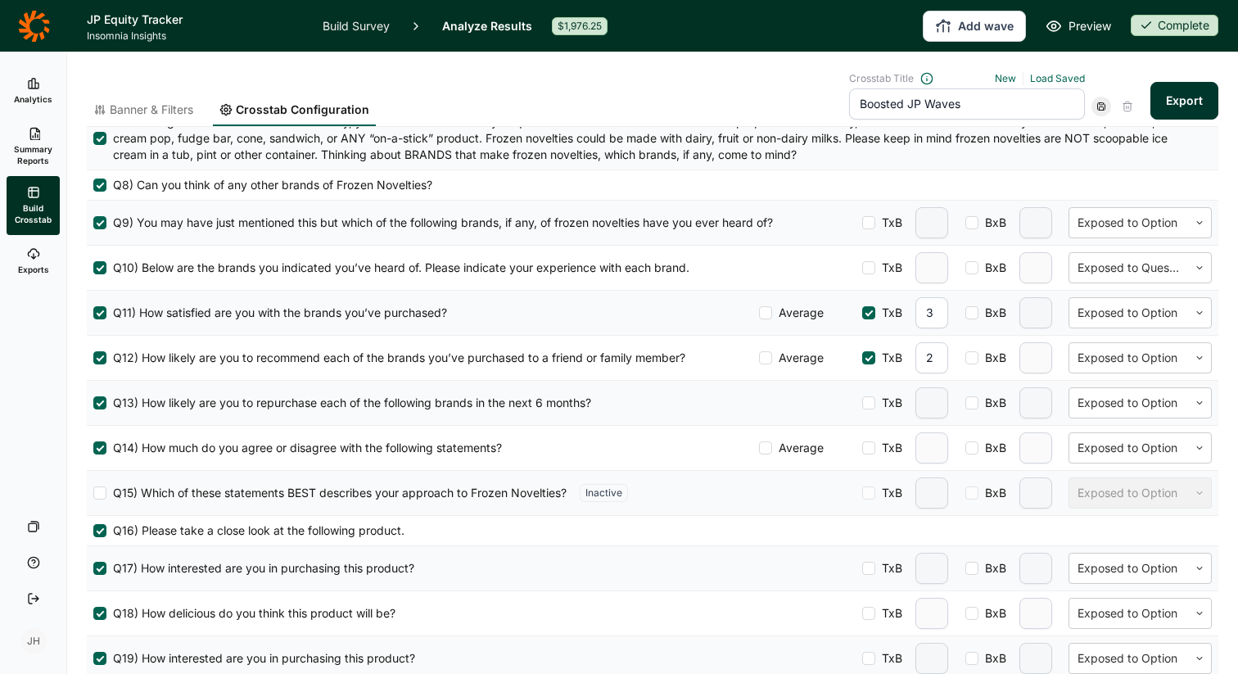
click at [942, 360] on input "2" at bounding box center [932, 357] width 33 height 31
click at [871, 402] on div at bounding box center [868, 402] width 13 height 13
click at [862, 403] on input "TxB" at bounding box center [862, 403] width 0 height 0
type input "2"
click at [937, 404] on input "2" at bounding box center [932, 402] width 33 height 31
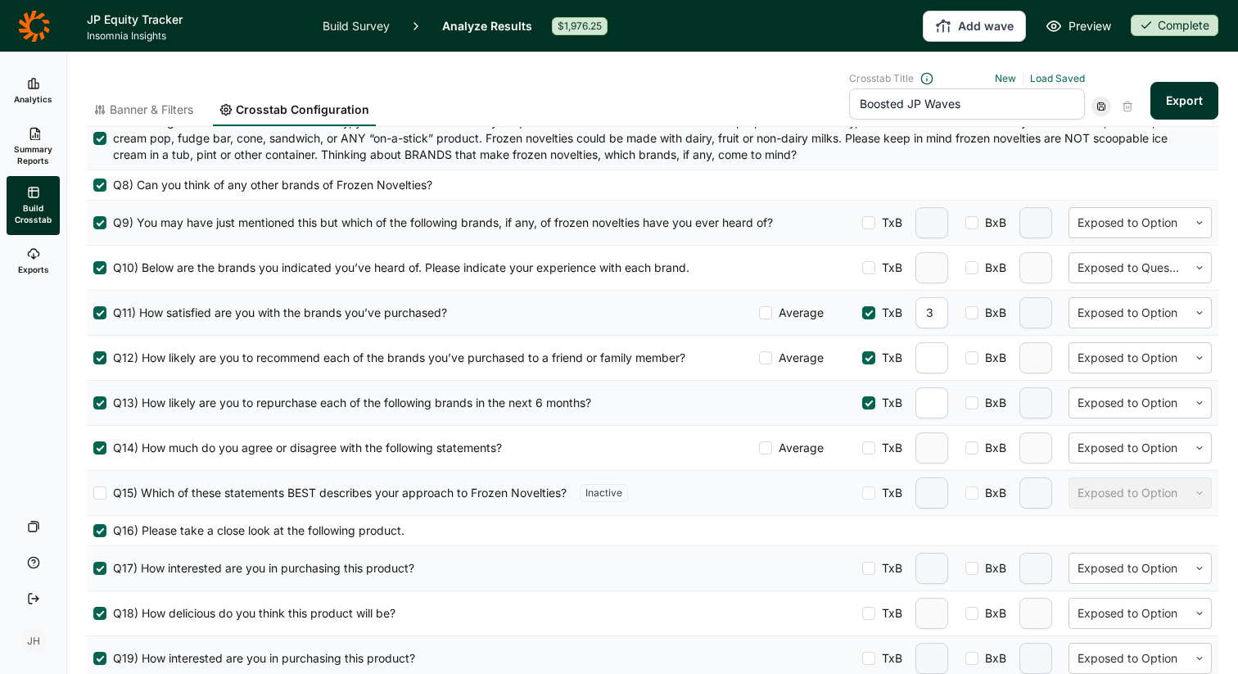
type input "2"
click at [928, 358] on input "number" at bounding box center [932, 357] width 33 height 31
type input "3"
click at [976, 105] on input "Boosted JP Waves" at bounding box center [967, 103] width 236 height 31
drag, startPoint x: 976, startPoint y: 105, endPoint x: 837, endPoint y: 98, distance: 138.6
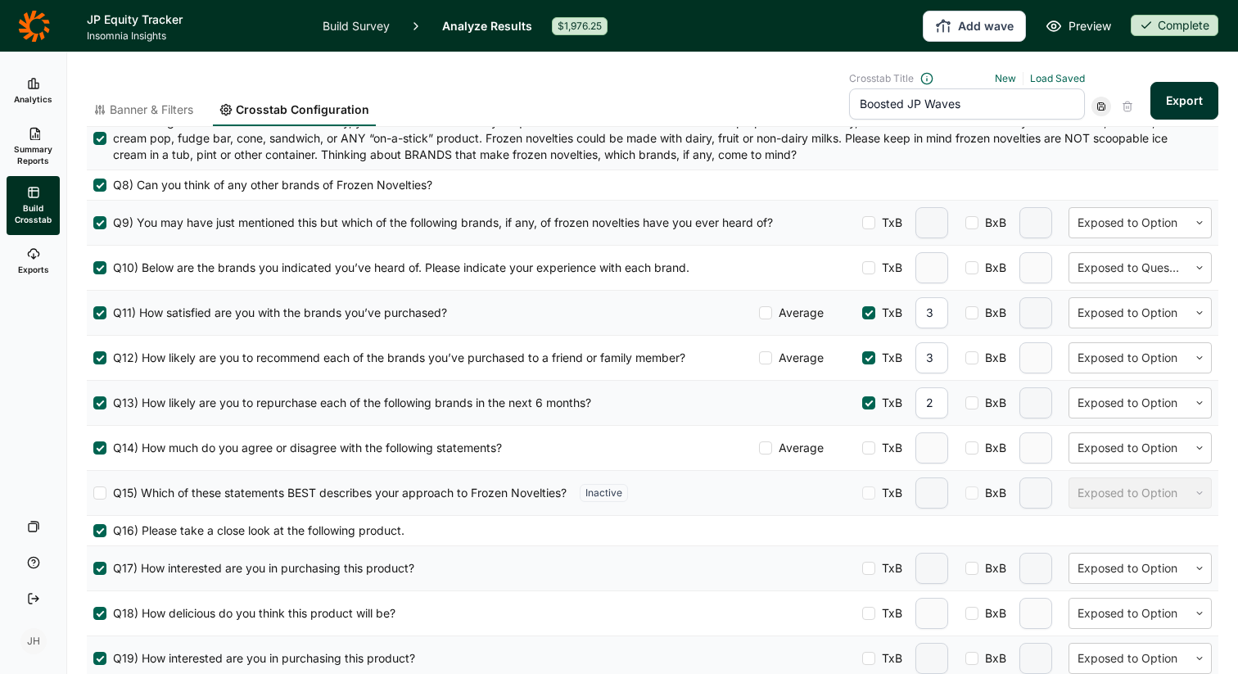
click at [837, 98] on div "Banner & Filters Crosstab Configuration Crosstab Title New Load Saved Boosted J…" at bounding box center [653, 99] width 1132 height 55
type input "E"
type input "Wave 4 JP users"
click at [1099, 105] on icon at bounding box center [1102, 107] width 10 height 10
click at [1174, 105] on button "Export" at bounding box center [1185, 101] width 68 height 38
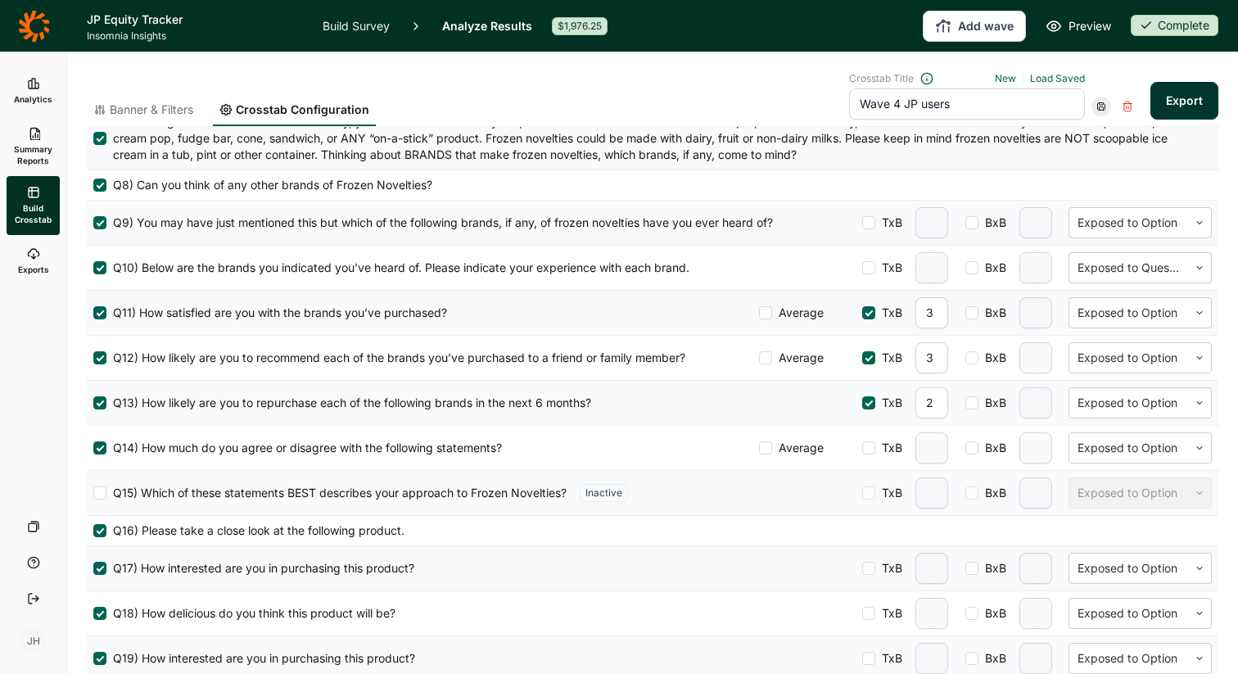
click at [35, 262] on link "Exports" at bounding box center [33, 261] width 53 height 52
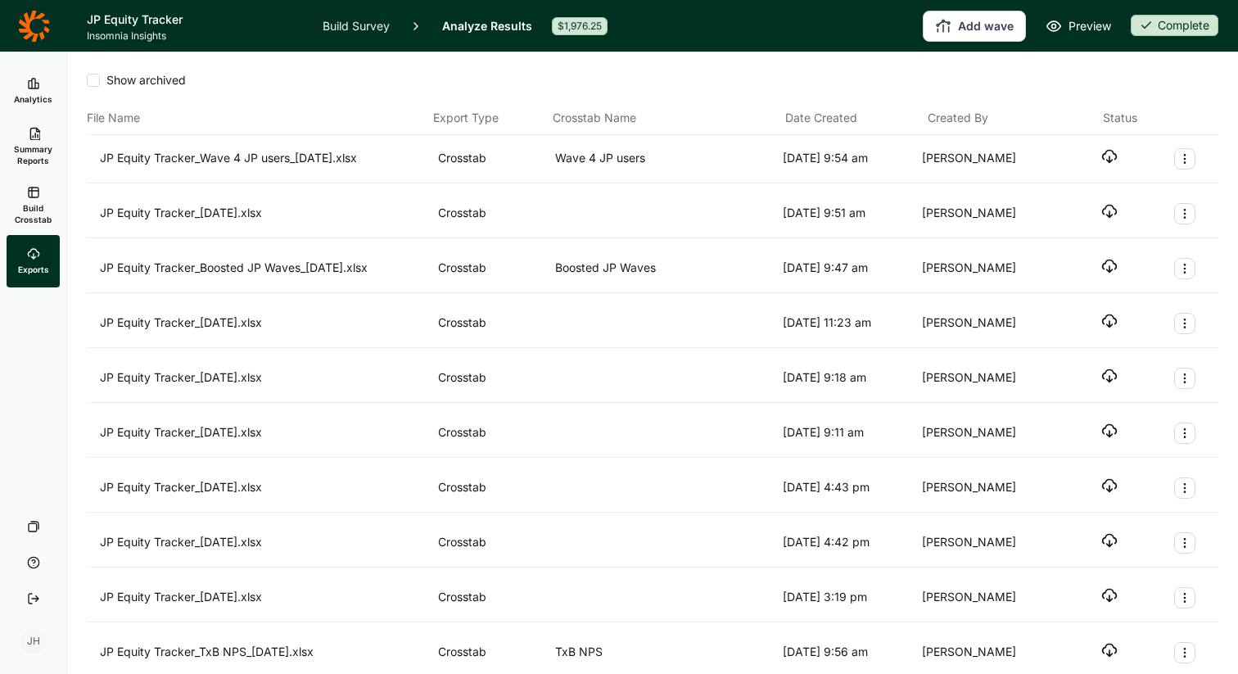
click at [1107, 156] on icon "button" at bounding box center [1110, 156] width 16 height 16
click at [1188, 268] on icon "Export Actions" at bounding box center [1185, 268] width 13 height 13
click at [1060, 307] on button "Archive" at bounding box center [1097, 308] width 185 height 36
click at [156, 27] on h1 "JP Equity Tracker" at bounding box center [195, 20] width 216 height 20
click at [150, 14] on h1 "JP Equity Tracker" at bounding box center [195, 20] width 216 height 20
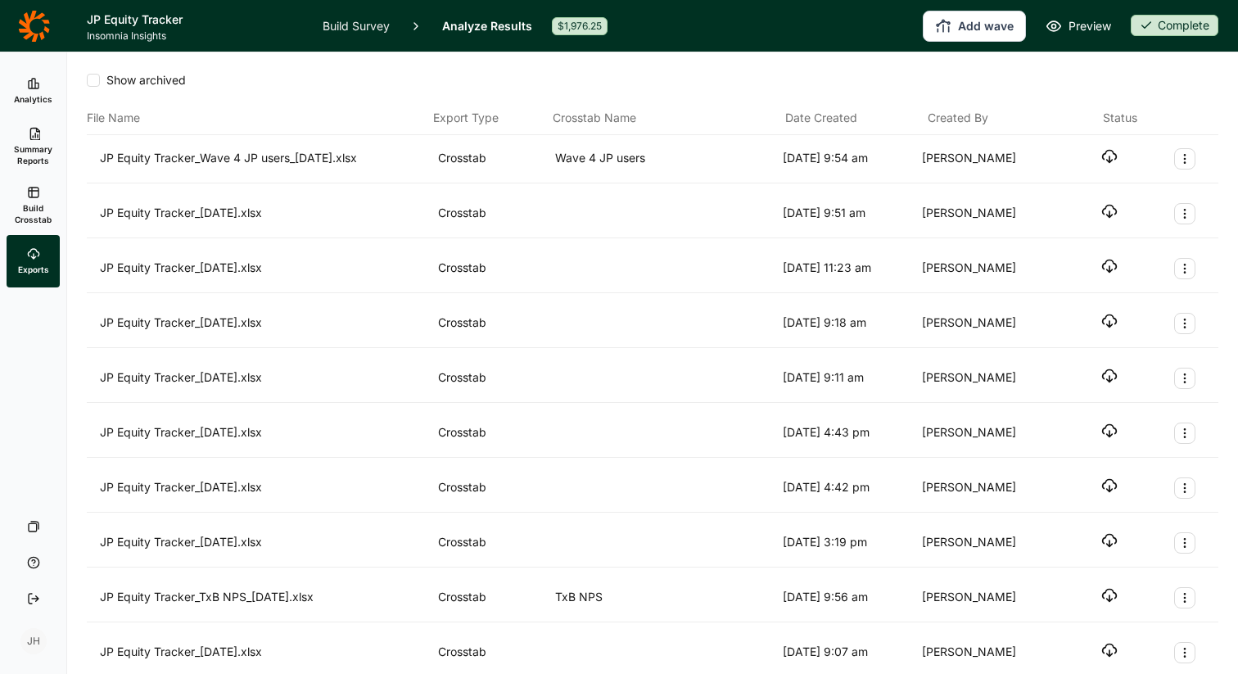
click at [146, 14] on h1 "JP Equity Tracker" at bounding box center [195, 20] width 216 height 20
click at [43, 19] on icon at bounding box center [33, 25] width 31 height 31
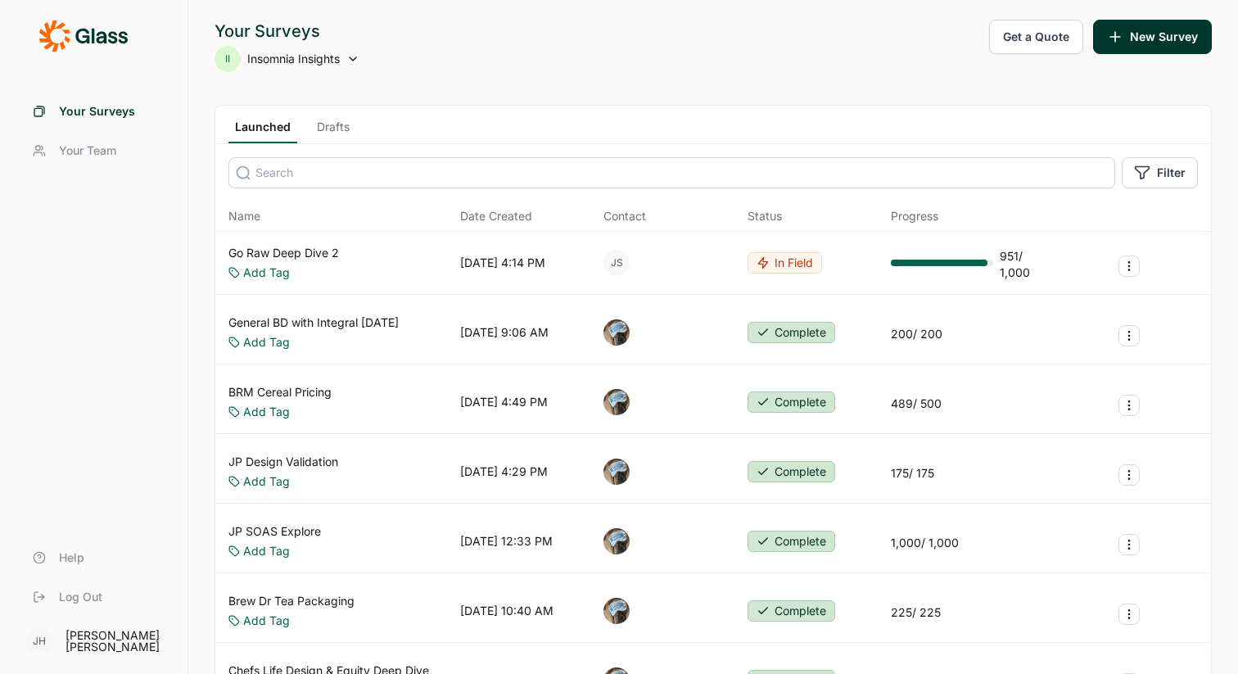
click at [292, 250] on link "Go Raw Deep Dive 2" at bounding box center [284, 253] width 111 height 16
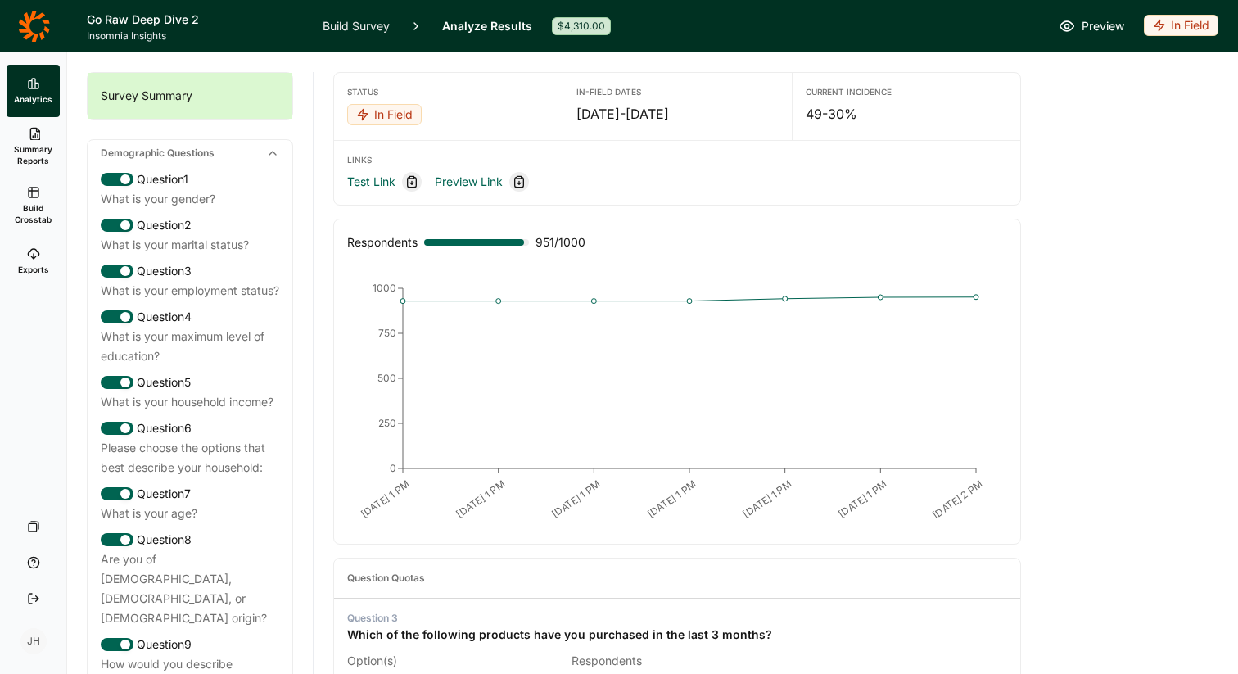
click at [349, 28] on link "Build Survey" at bounding box center [356, 26] width 67 height 52
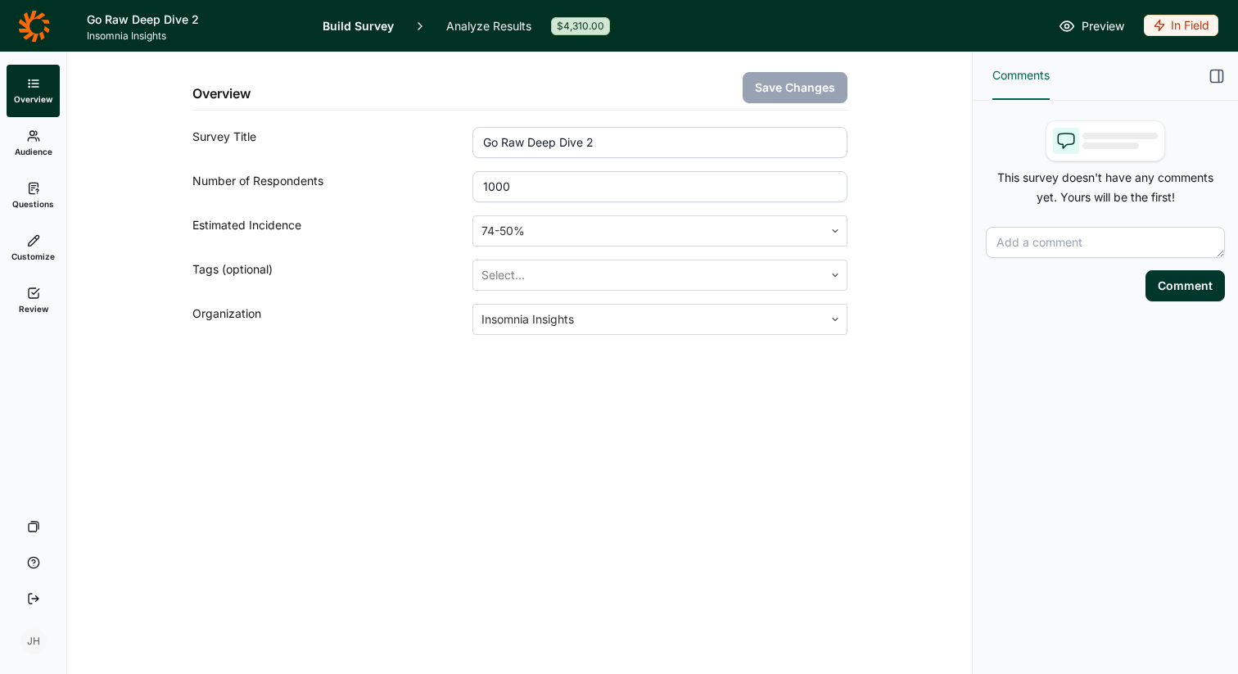
click at [31, 287] on icon at bounding box center [33, 293] width 13 height 13
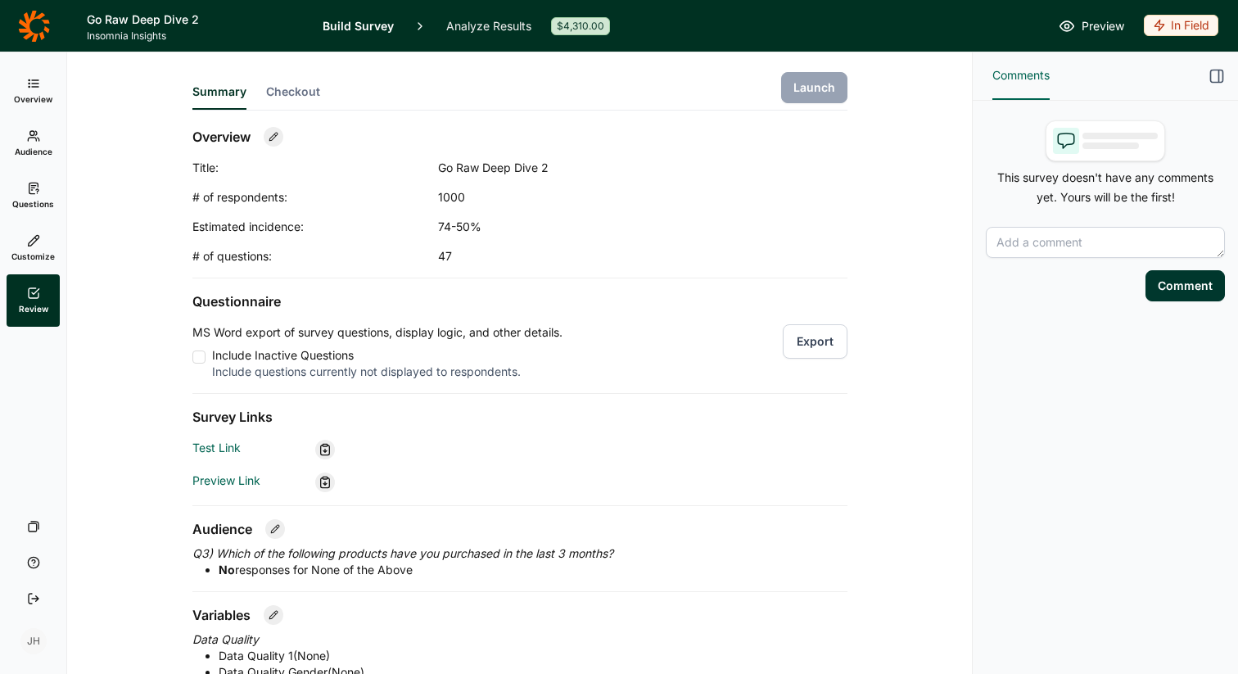
click at [824, 340] on button "Export" at bounding box center [815, 341] width 65 height 34
click at [41, 29] on icon at bounding box center [34, 26] width 32 height 33
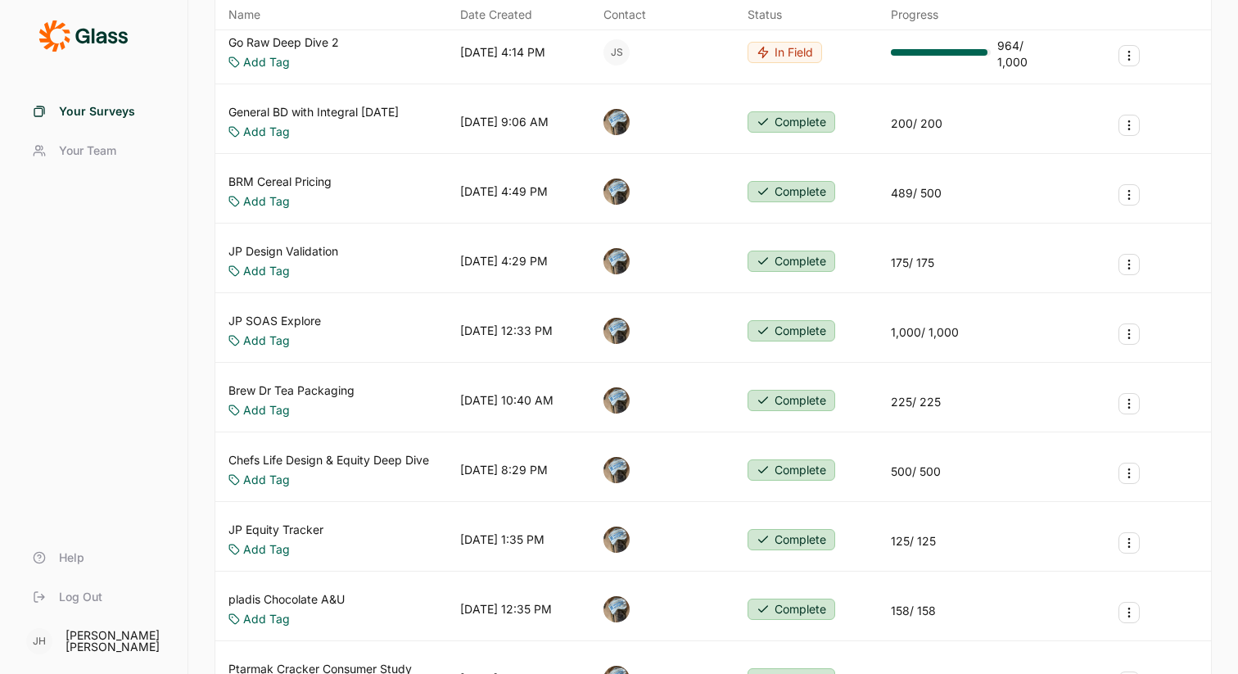
scroll to position [214, 0]
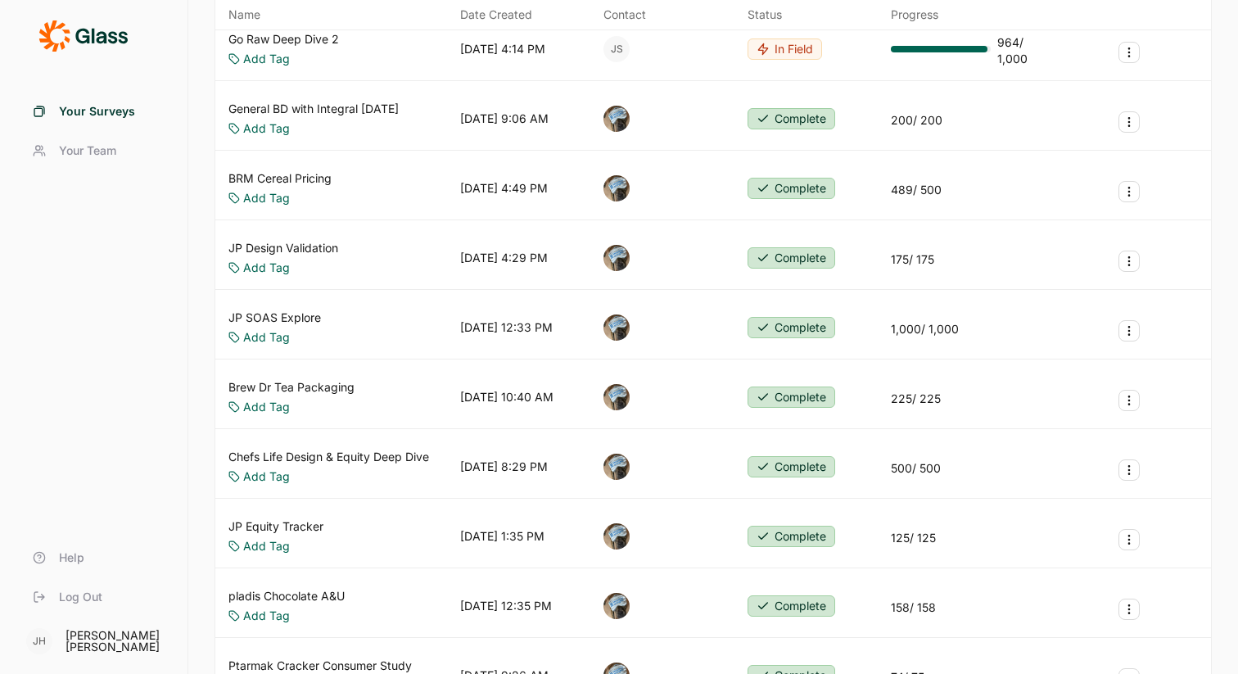
click at [301, 525] on link "JP Equity Tracker" at bounding box center [276, 526] width 95 height 16
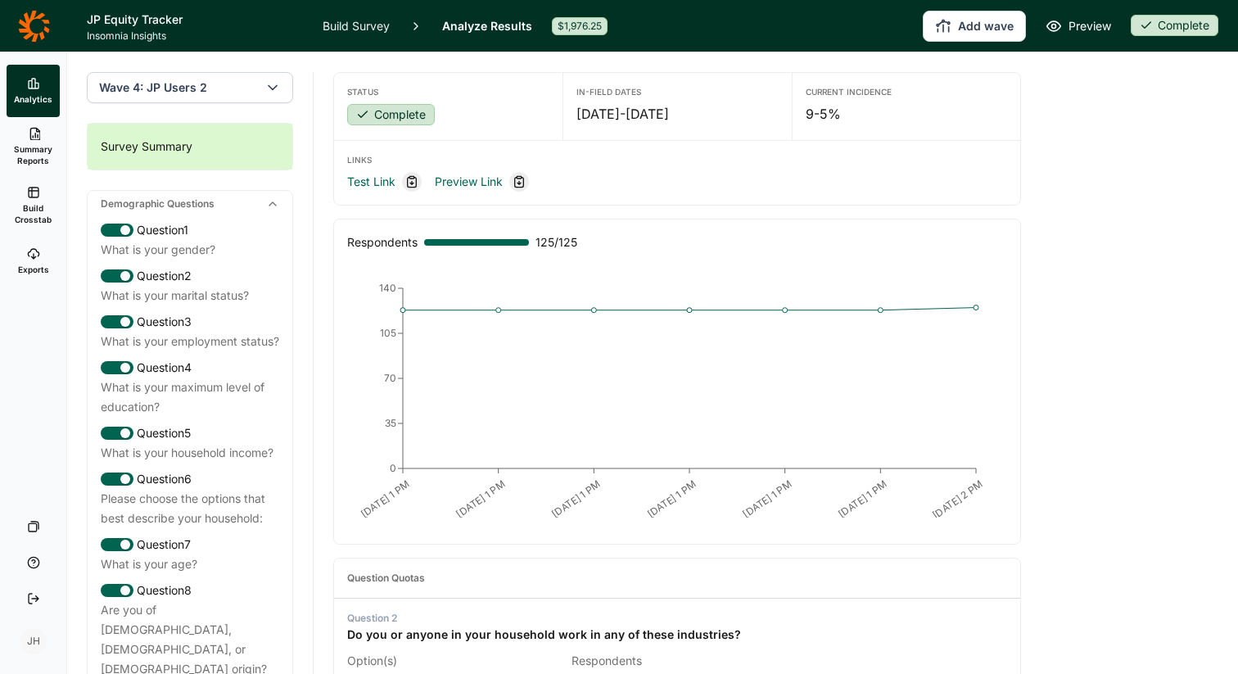
click at [273, 88] on icon "button" at bounding box center [273, 87] width 16 height 16
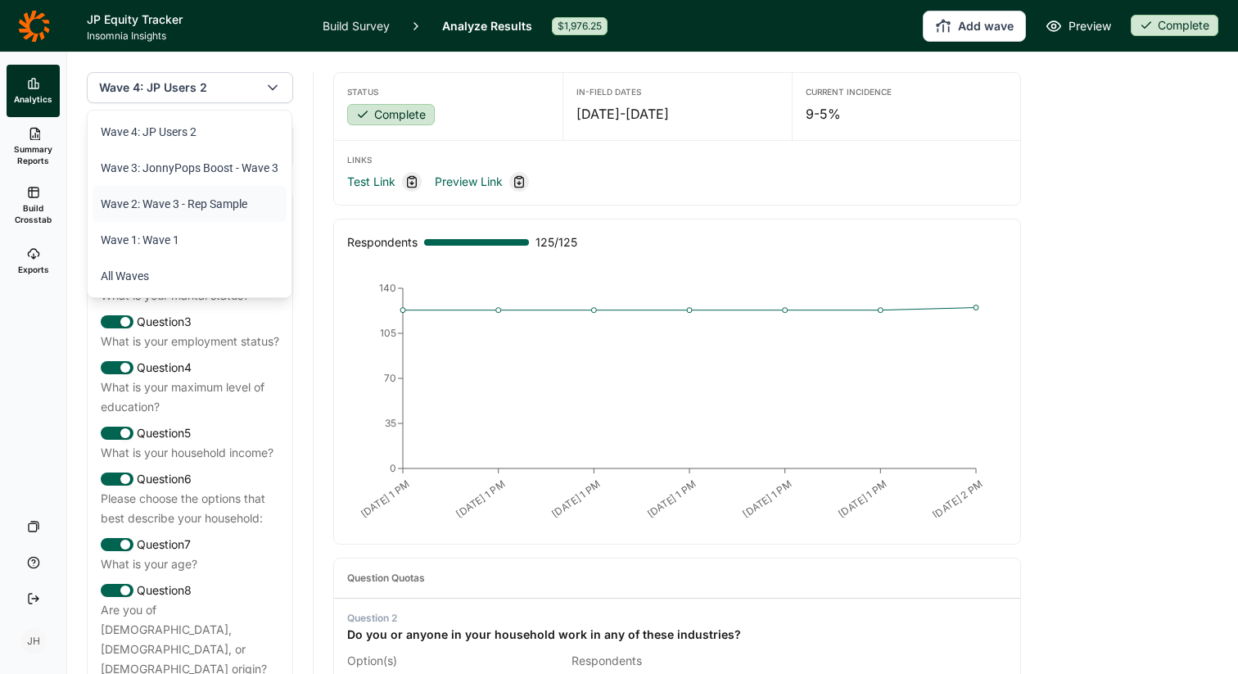
click at [216, 205] on li "Wave 2: Wave 3 - Rep Sample" at bounding box center [190, 204] width 194 height 36
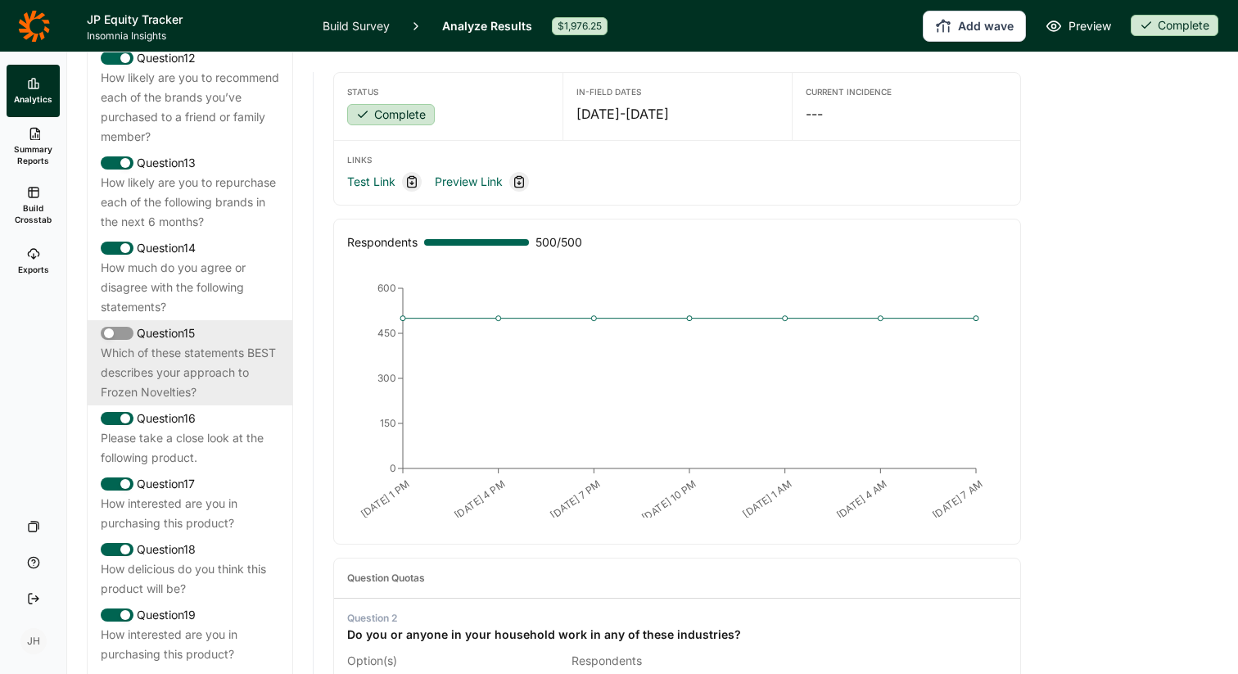
scroll to position [1768, 0]
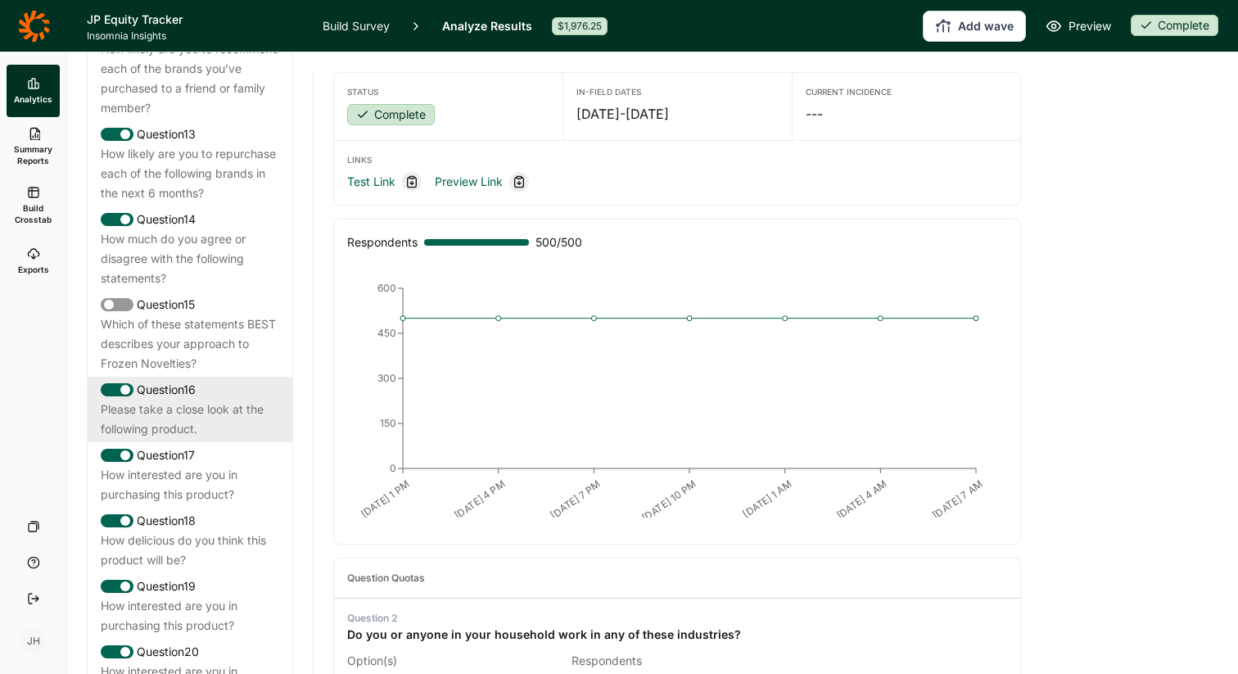
click at [213, 400] on div "Please take a close look at the following product." at bounding box center [190, 419] width 179 height 39
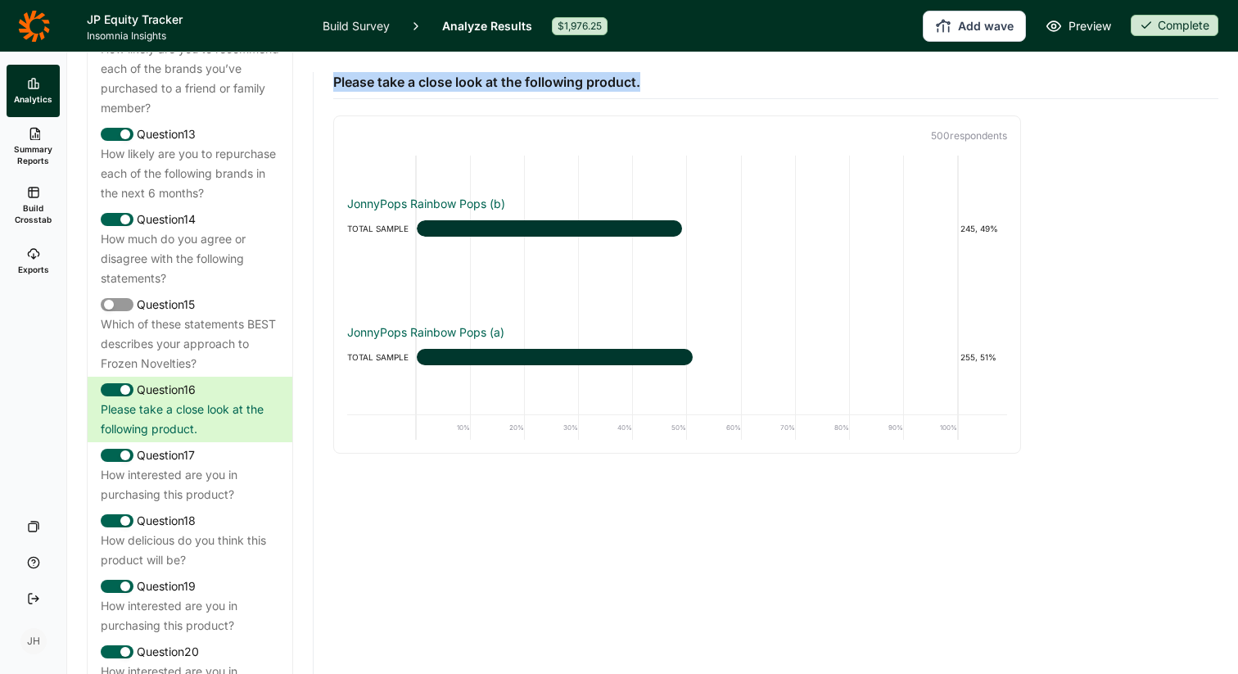
drag, startPoint x: 338, startPoint y: 79, endPoint x: 677, endPoint y: 88, distance: 339.2
click at [677, 88] on div "Please take a close look at the following product." at bounding box center [775, 75] width 885 height 47
copy span "Please take a close look at the following product."
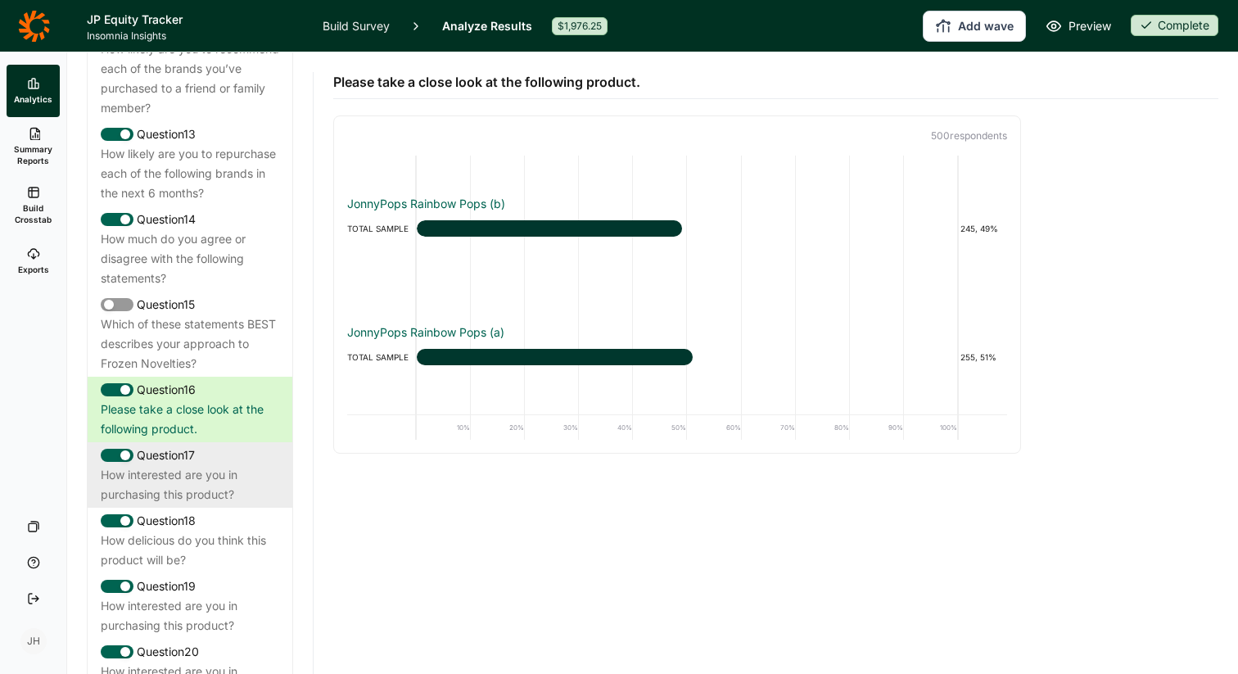
click at [217, 465] on div "How interested are you in purchasing this product?" at bounding box center [190, 484] width 179 height 39
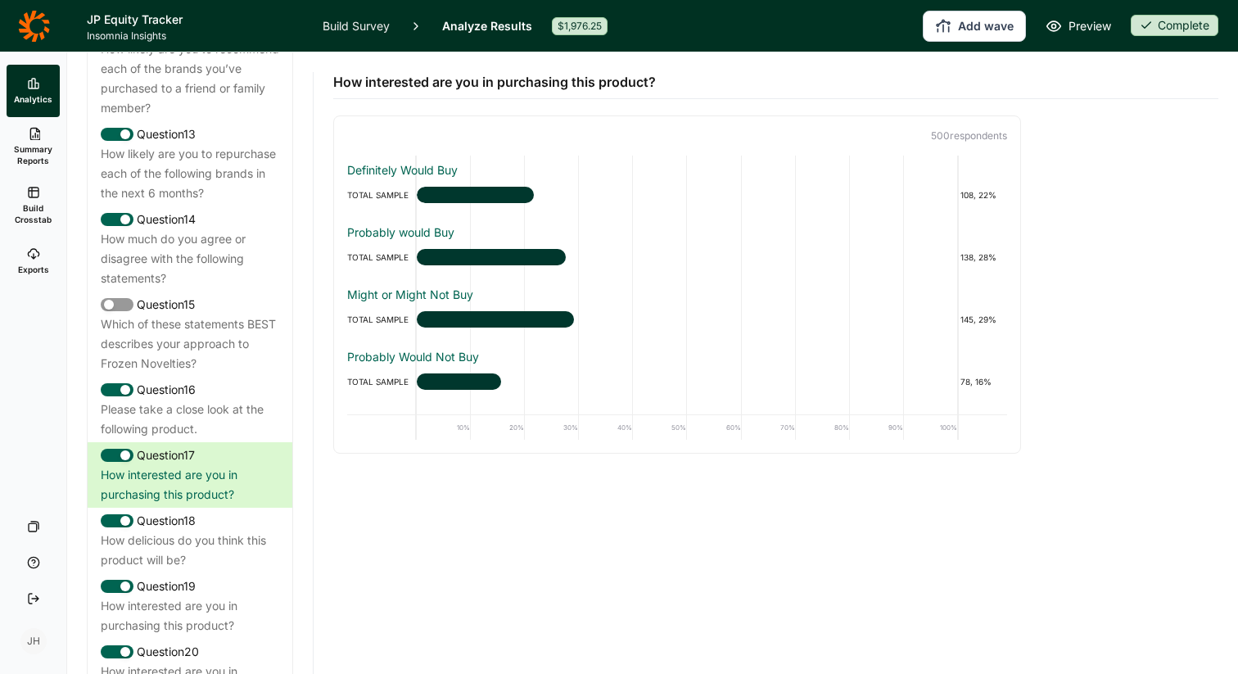
click at [355, 27] on link "Build Survey" at bounding box center [356, 26] width 67 height 52
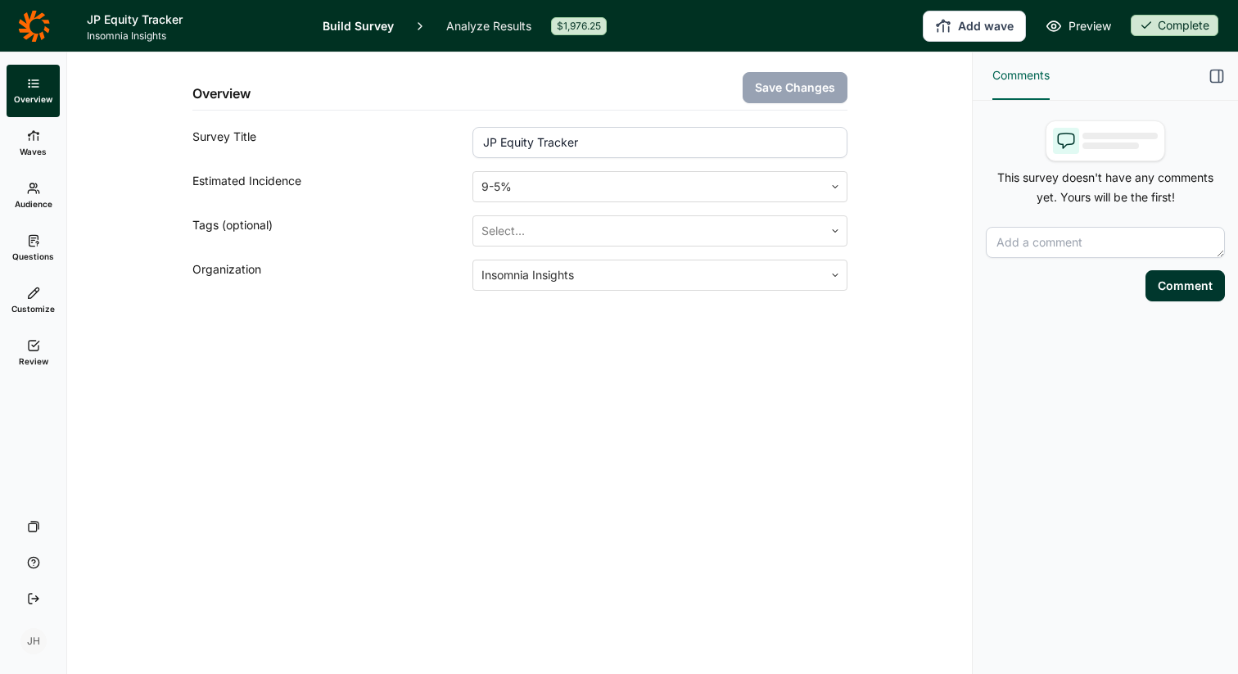
click at [33, 247] on link "Questions" at bounding box center [33, 248] width 53 height 52
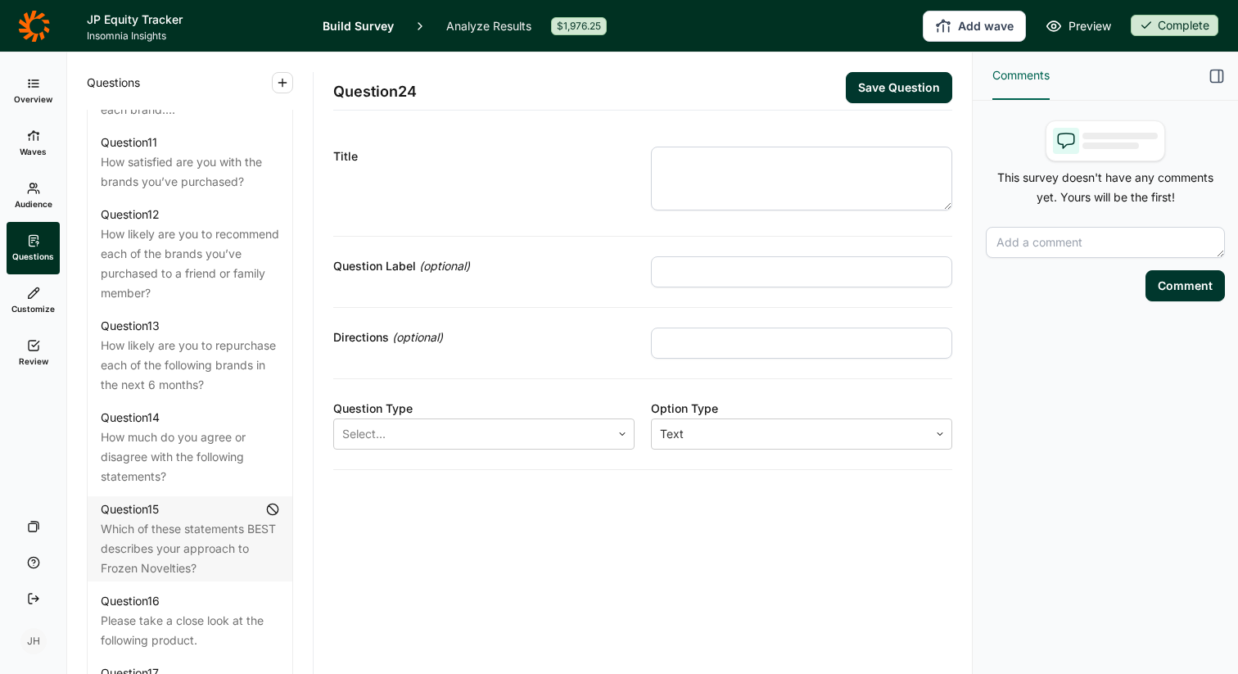
scroll to position [1686, 0]
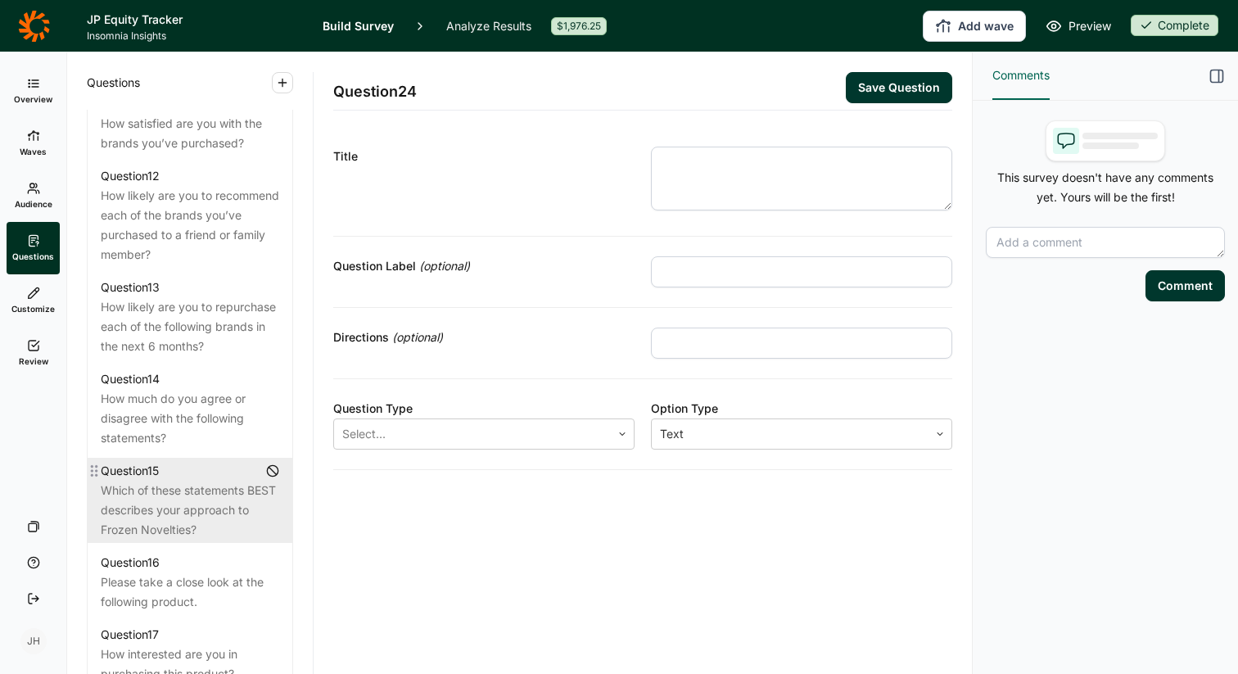
click at [205, 481] on div "Which of these statements BEST describes your approach to Frozen Novelties?" at bounding box center [190, 510] width 179 height 59
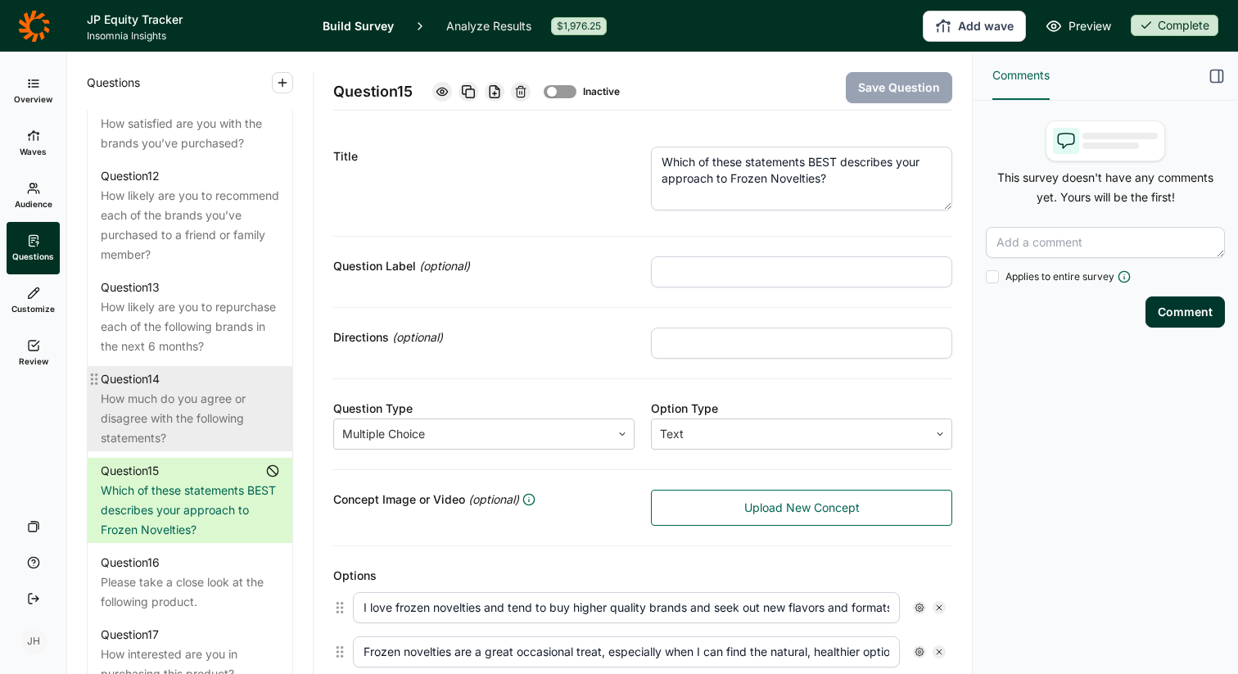
click at [204, 389] on div "How much do you agree or disagree with the following statements?" at bounding box center [190, 418] width 179 height 59
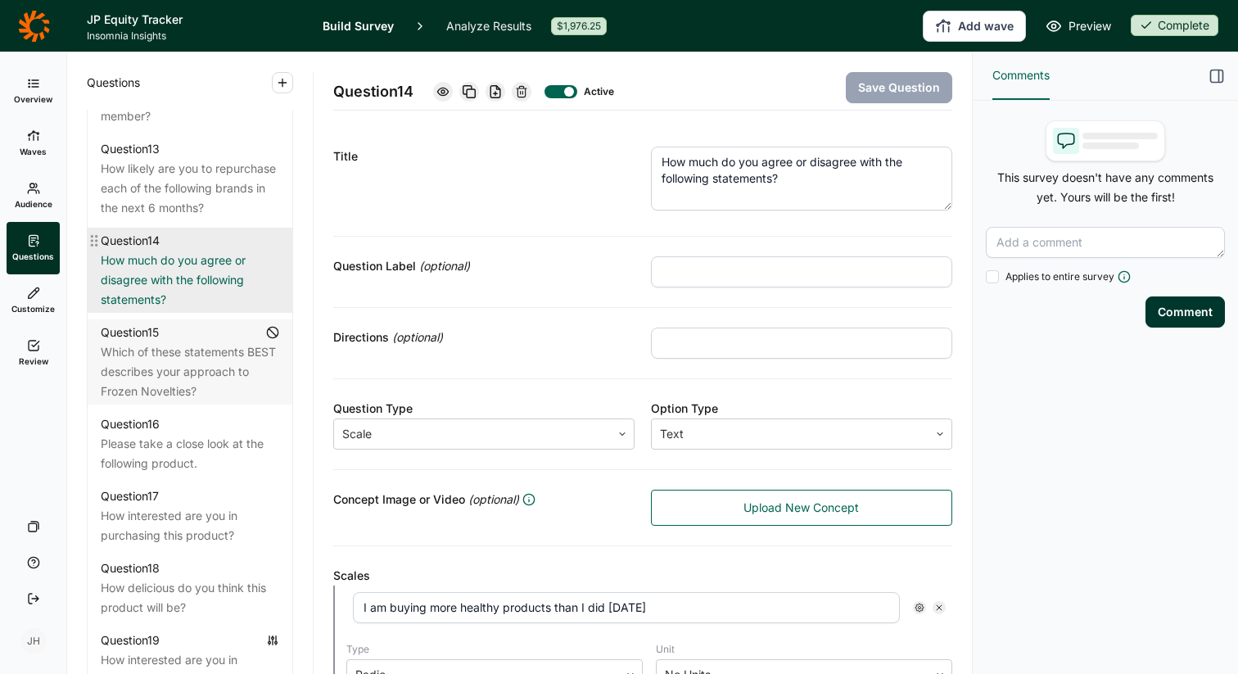
scroll to position [1825, 0]
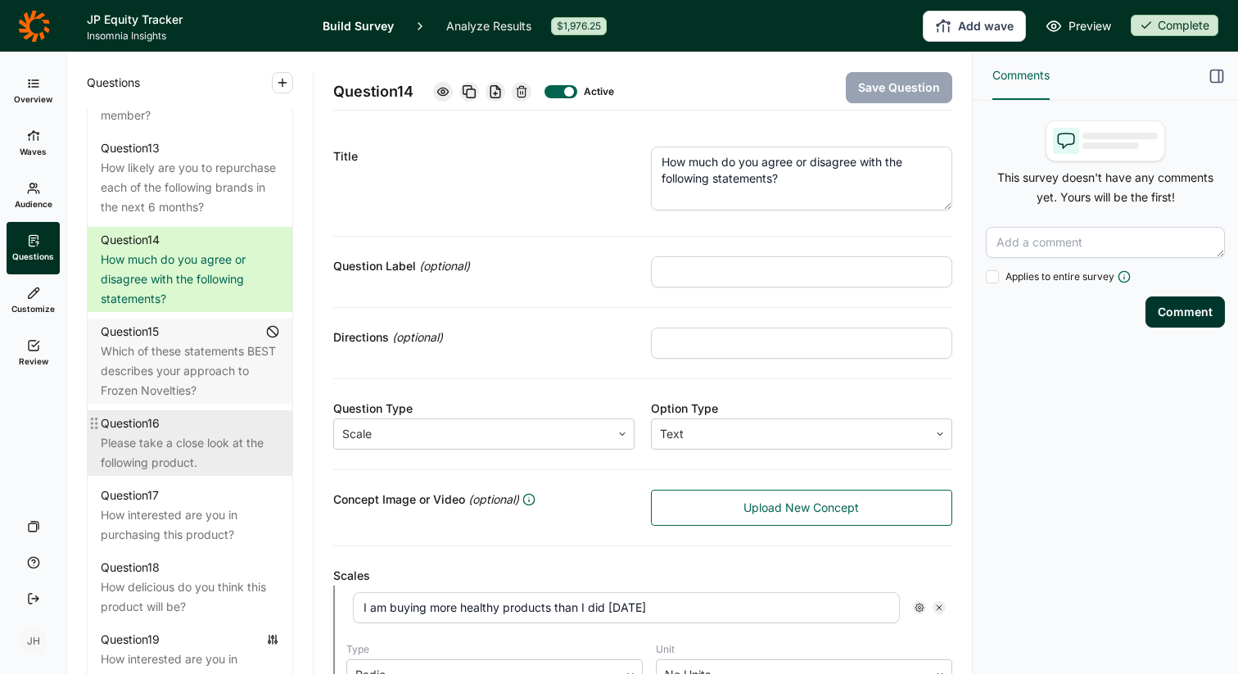
click at [215, 433] on div "Please take a close look at the following product." at bounding box center [190, 452] width 179 height 39
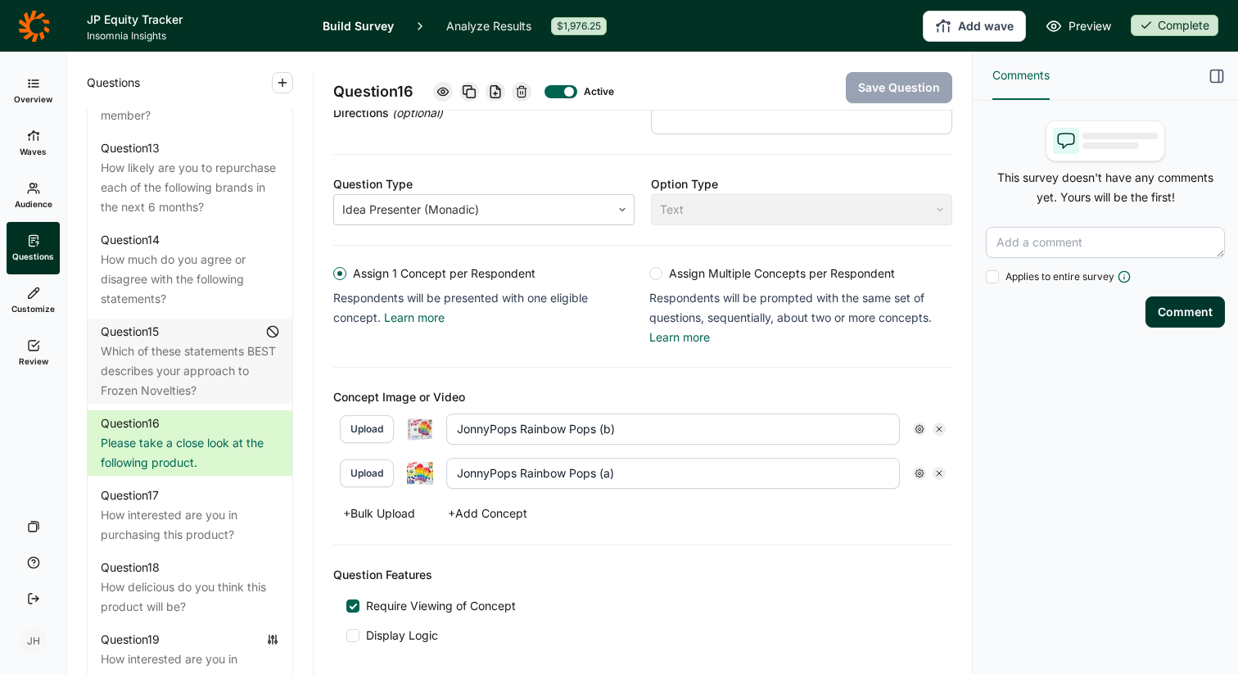
scroll to position [242, 0]
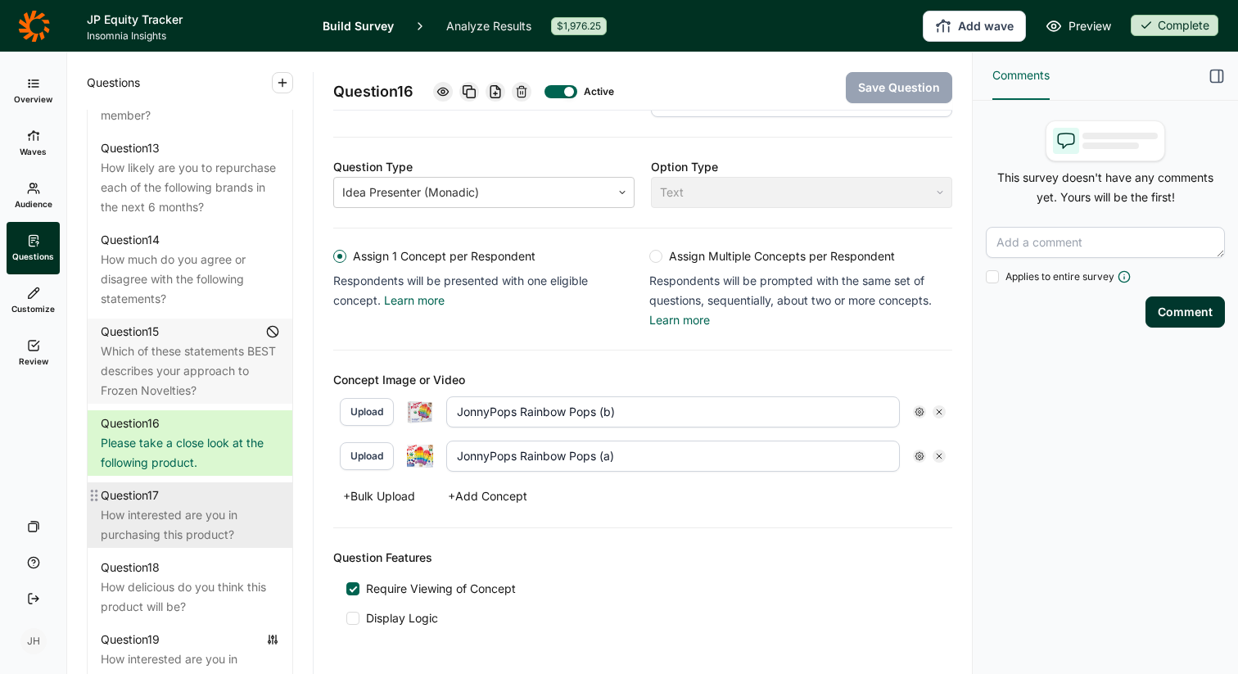
click at [180, 505] on div "How interested are you in purchasing this product?" at bounding box center [190, 524] width 179 height 39
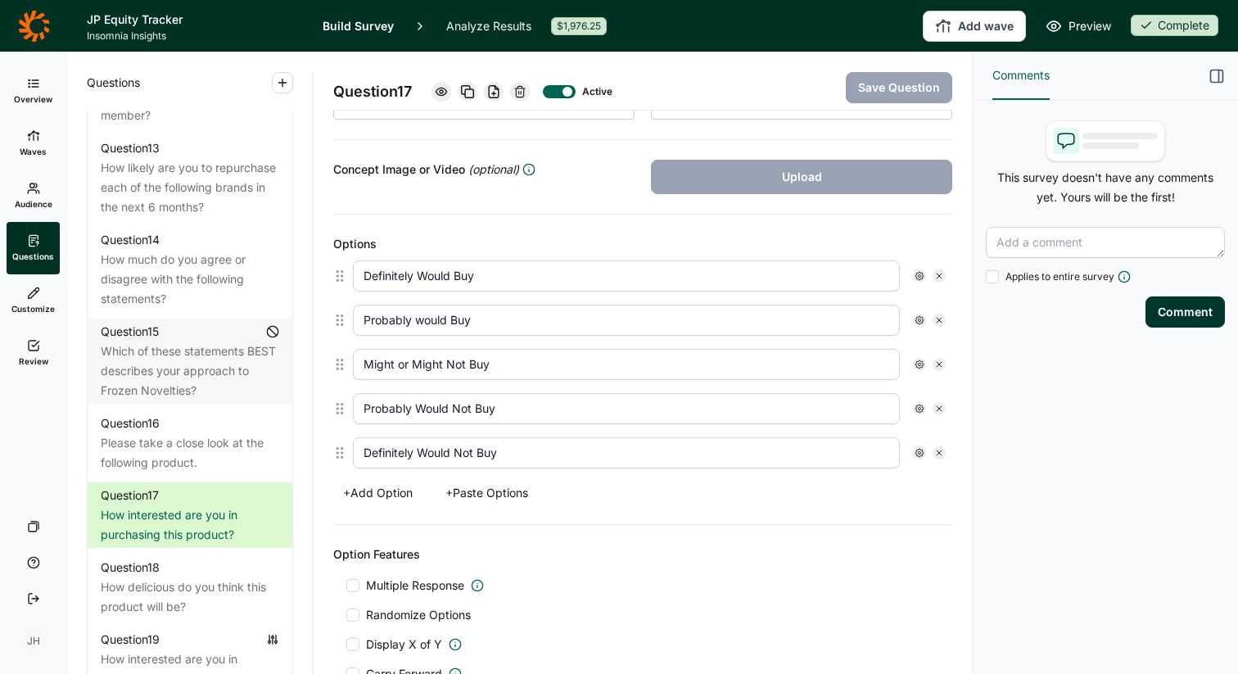
scroll to position [331, 0]
drag, startPoint x: 364, startPoint y: 272, endPoint x: 525, endPoint y: 446, distance: 237.1
click at [525, 446] on div "Definitely Would Buy Probably would Buy Might or Might Not Buy Probably Would N…" at bounding box center [642, 363] width 619 height 221
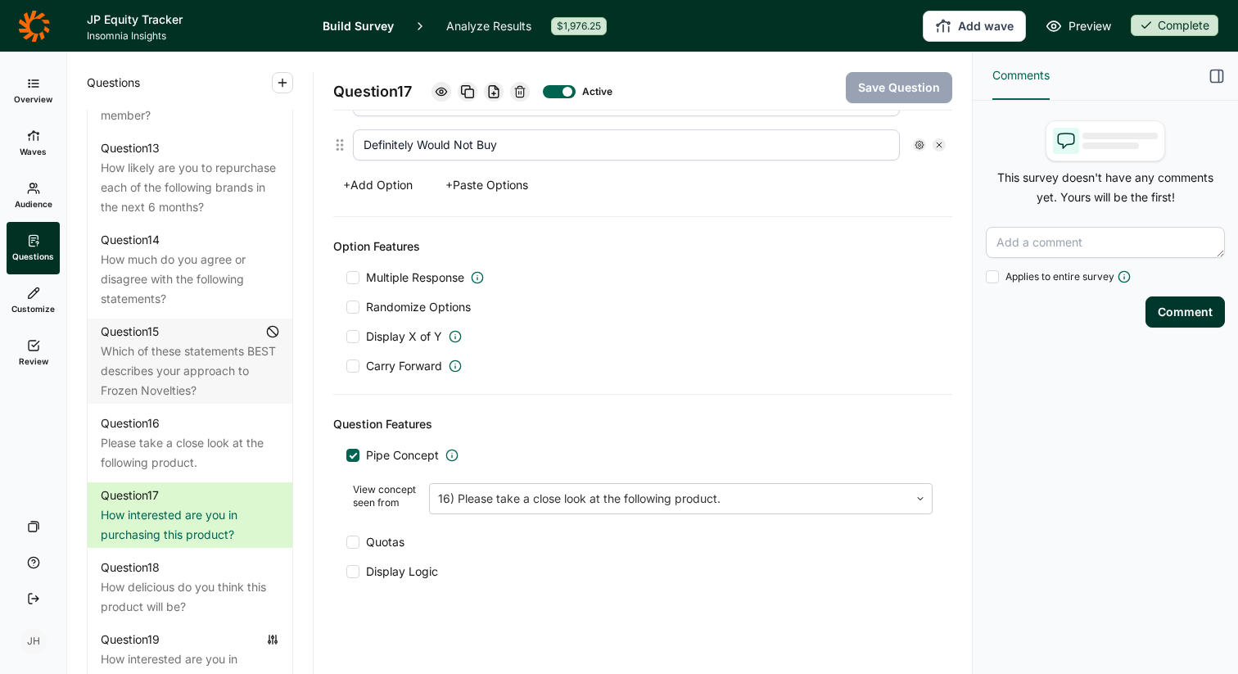
scroll to position [642, 0]
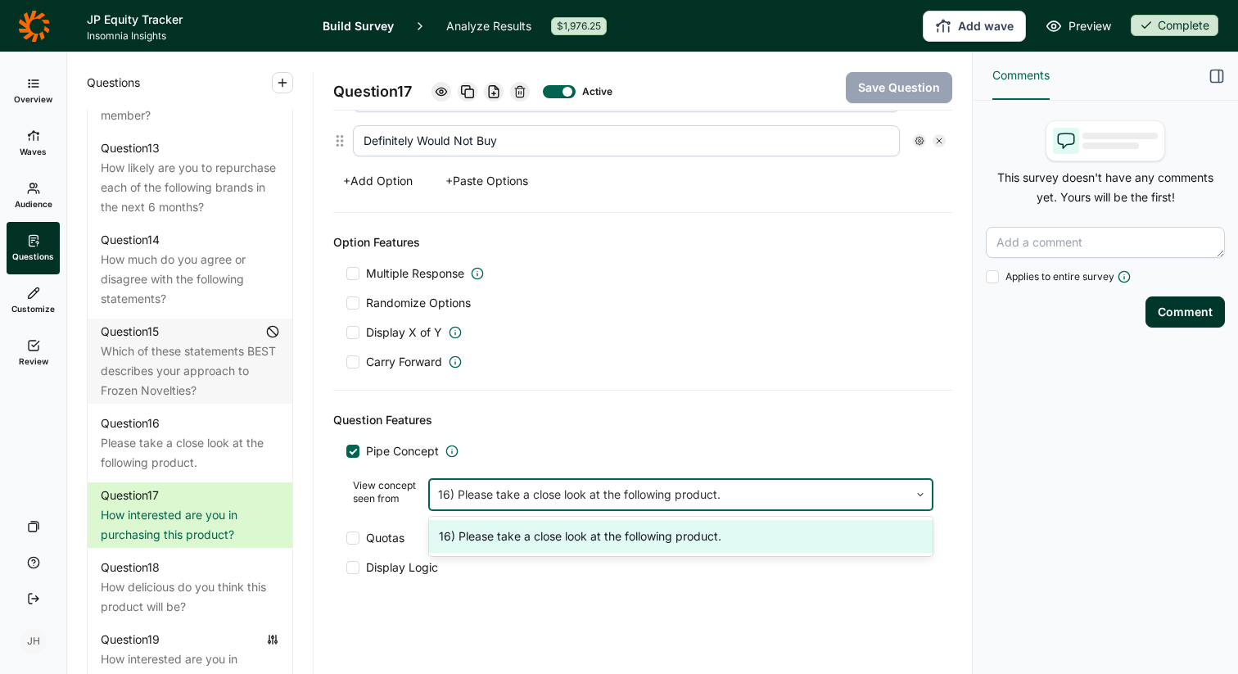
click at [592, 496] on div at bounding box center [669, 494] width 463 height 23
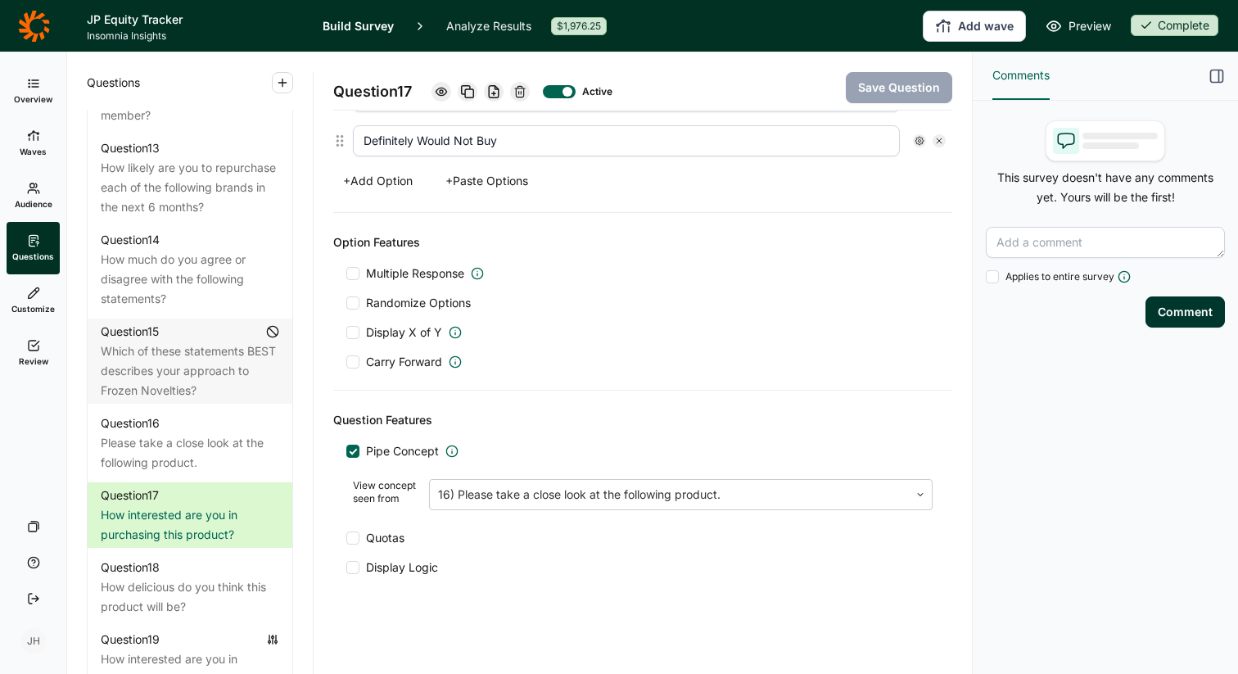
click at [613, 324] on div "Display X of Y" at bounding box center [642, 332] width 593 height 16
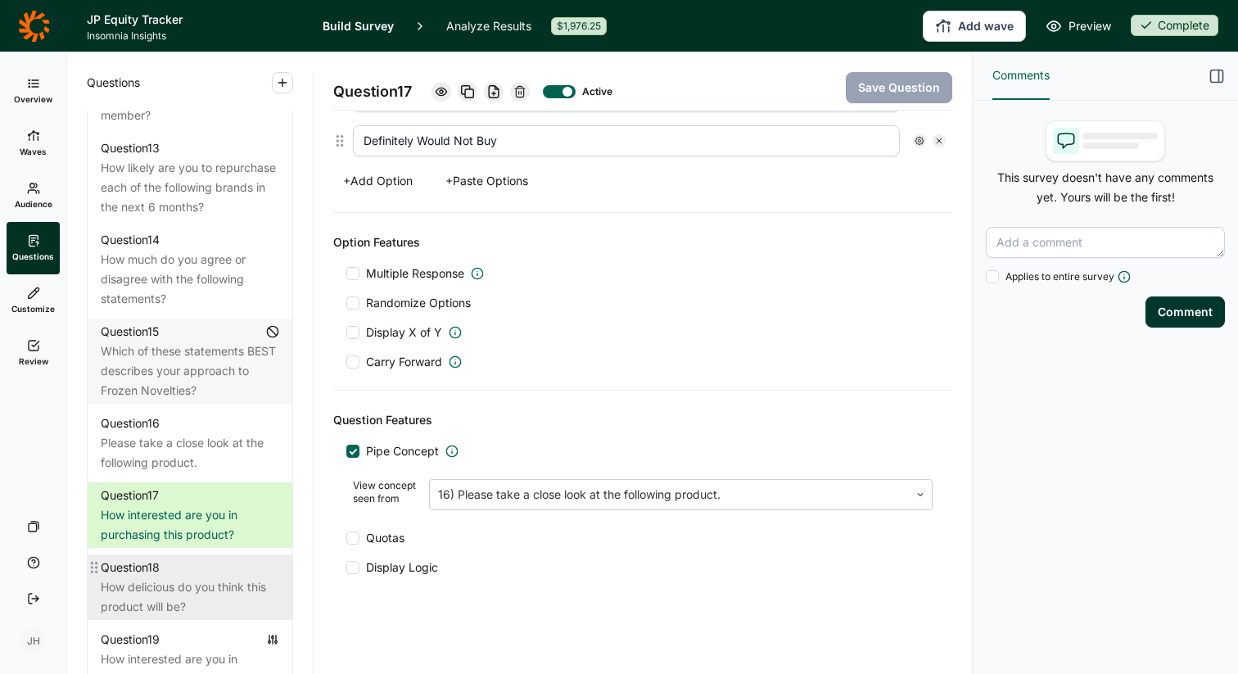
click at [227, 558] on div "Question 18" at bounding box center [190, 568] width 179 height 20
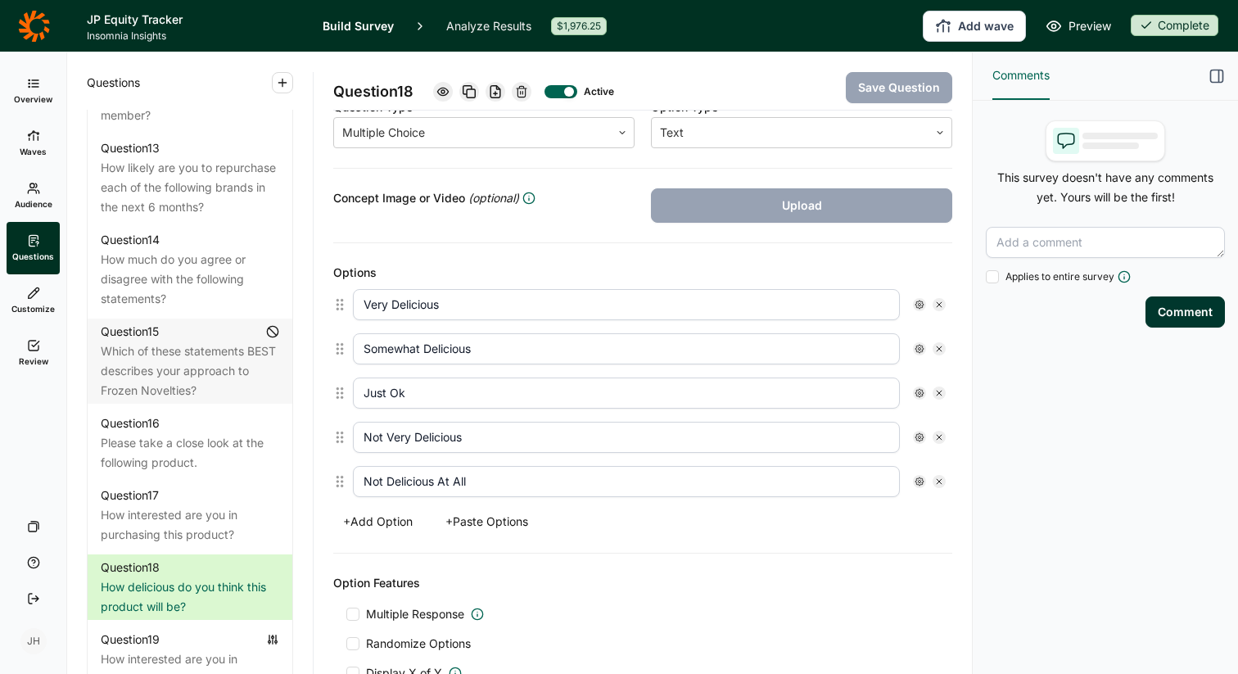
scroll to position [311, 0]
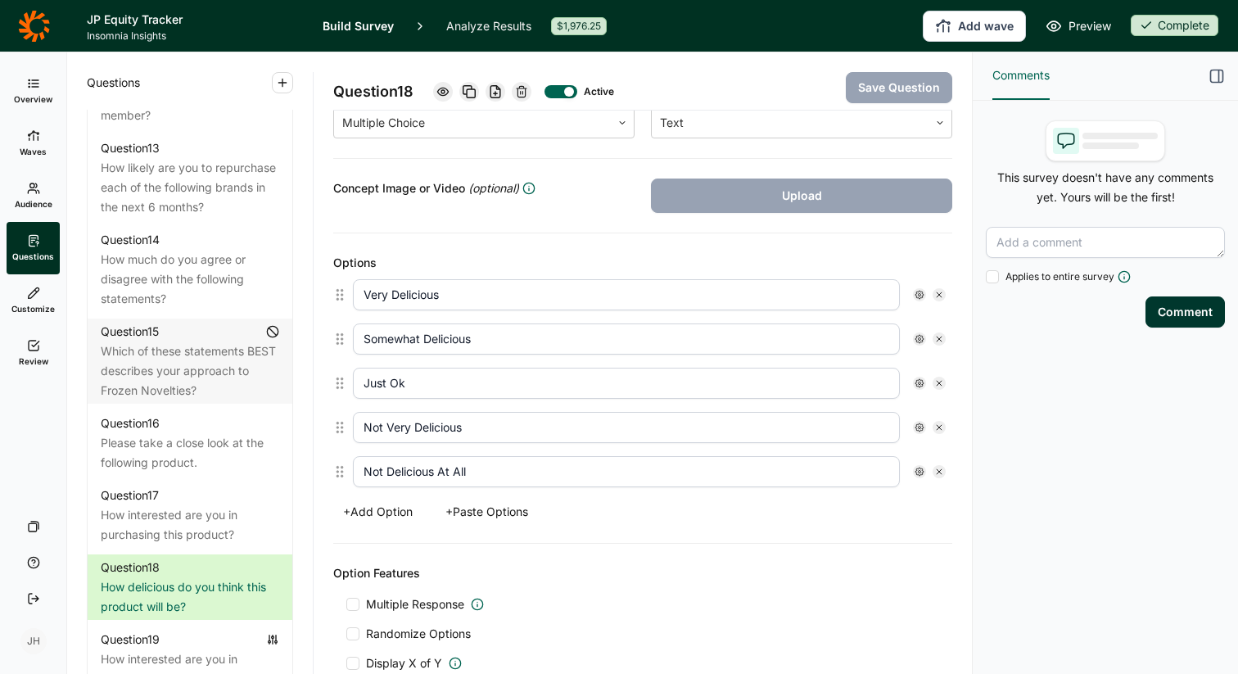
click at [34, 349] on icon at bounding box center [33, 345] width 13 height 13
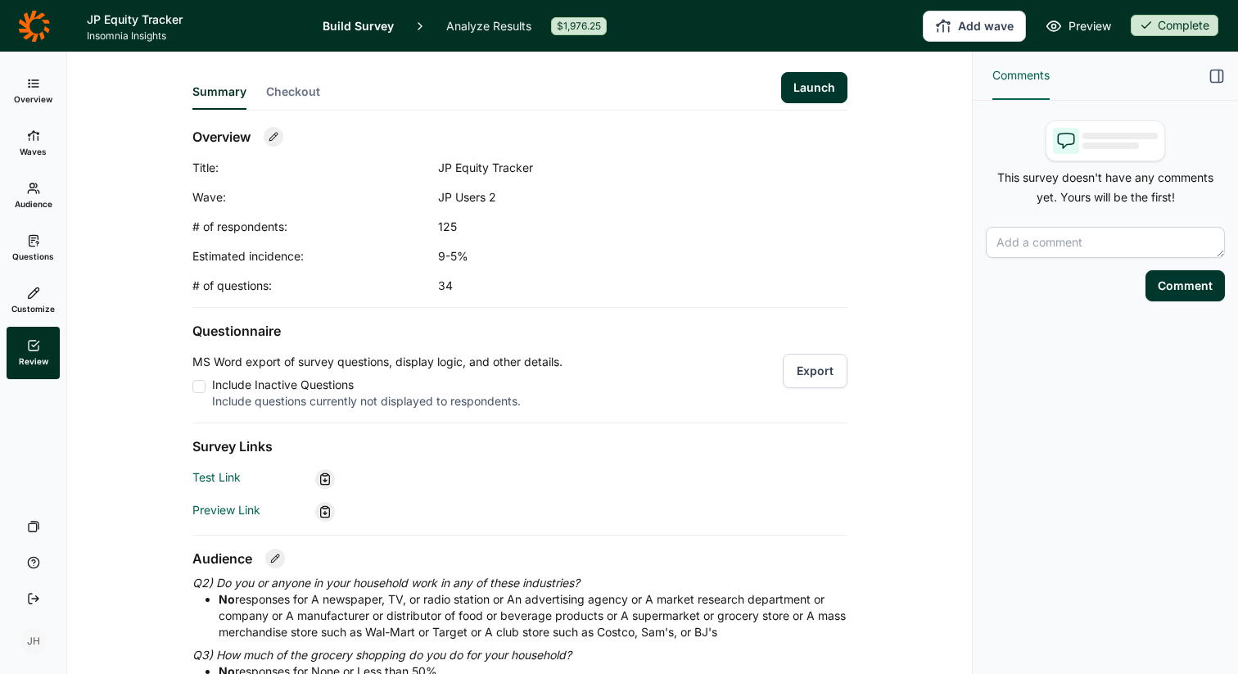
click at [38, 252] on span "Questions" at bounding box center [33, 256] width 42 height 11
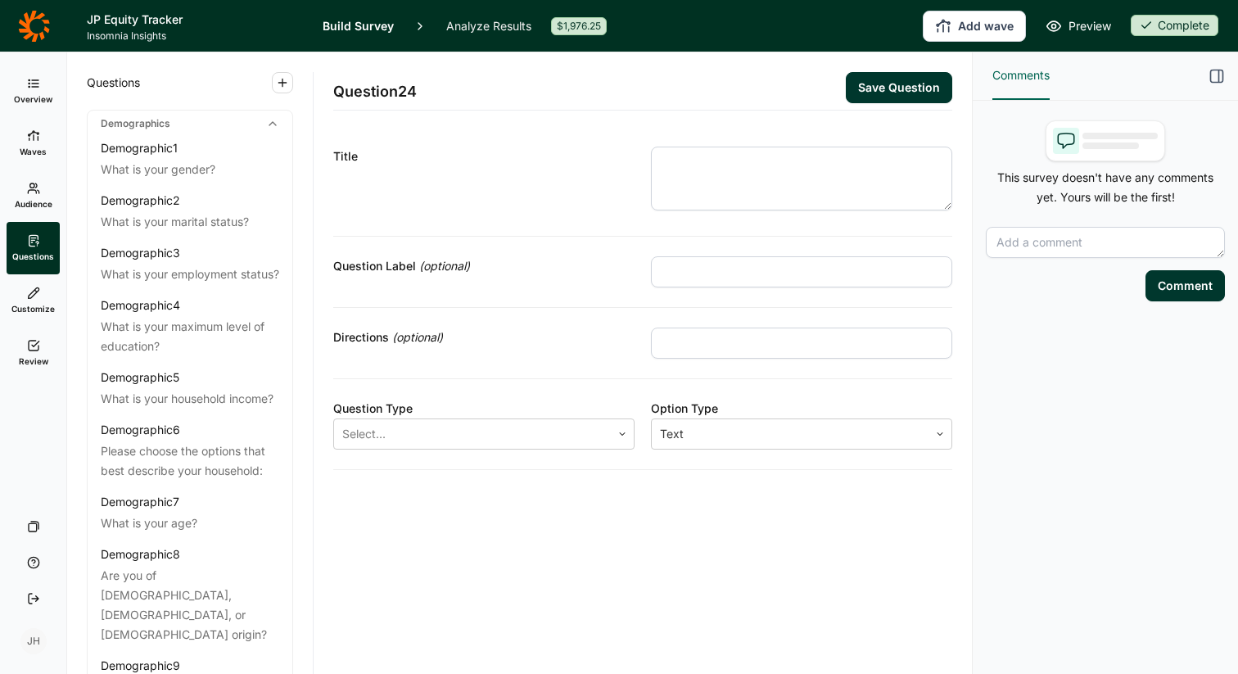
click at [458, 26] on link "Analyze Results" at bounding box center [488, 26] width 85 height 52
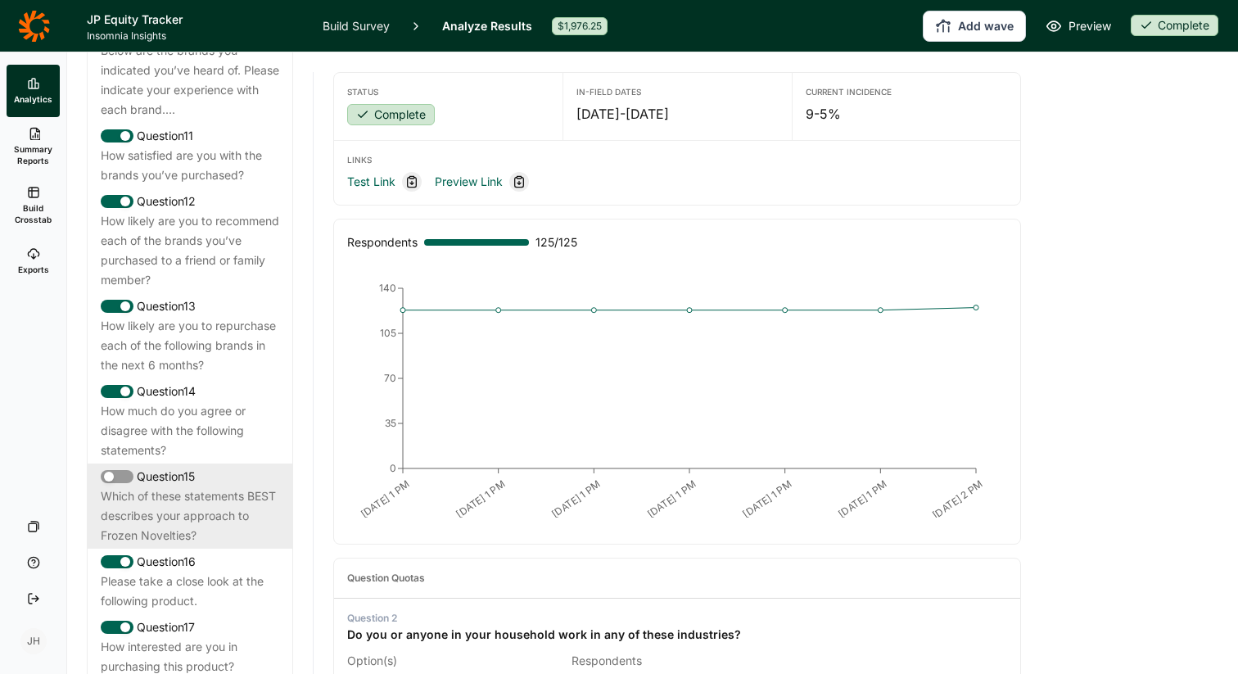
scroll to position [1600, 0]
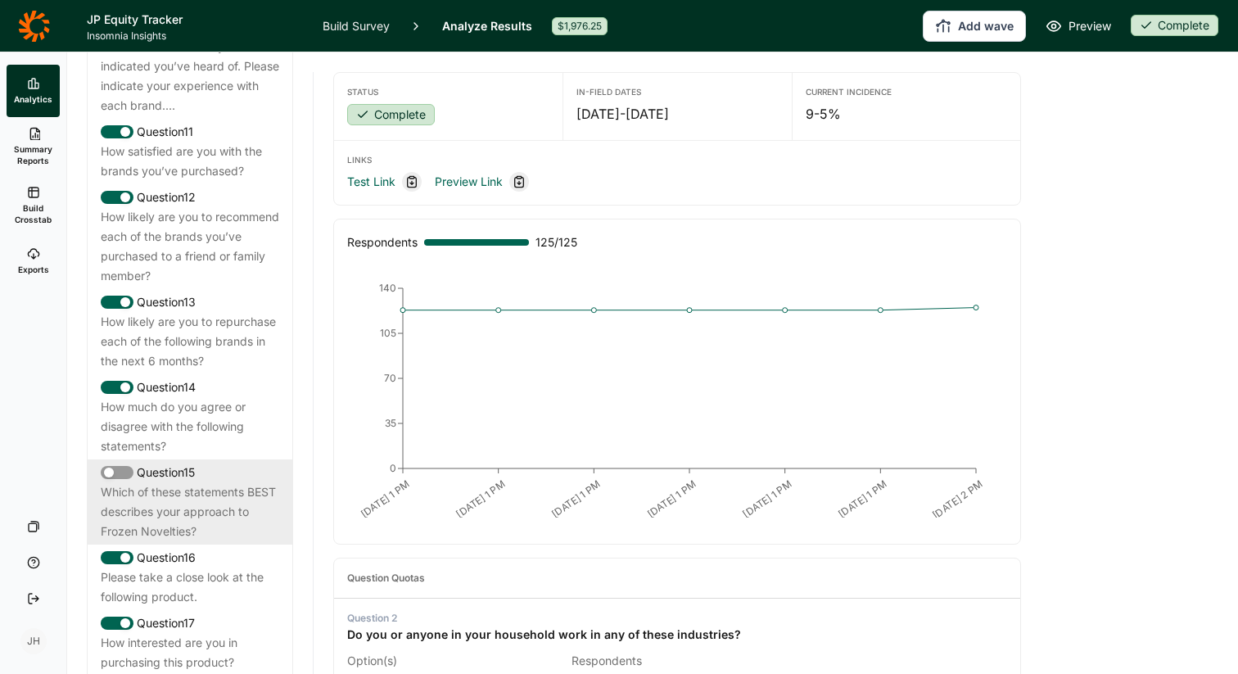
click at [192, 568] on div "Please take a close look at the following product." at bounding box center [190, 587] width 179 height 39
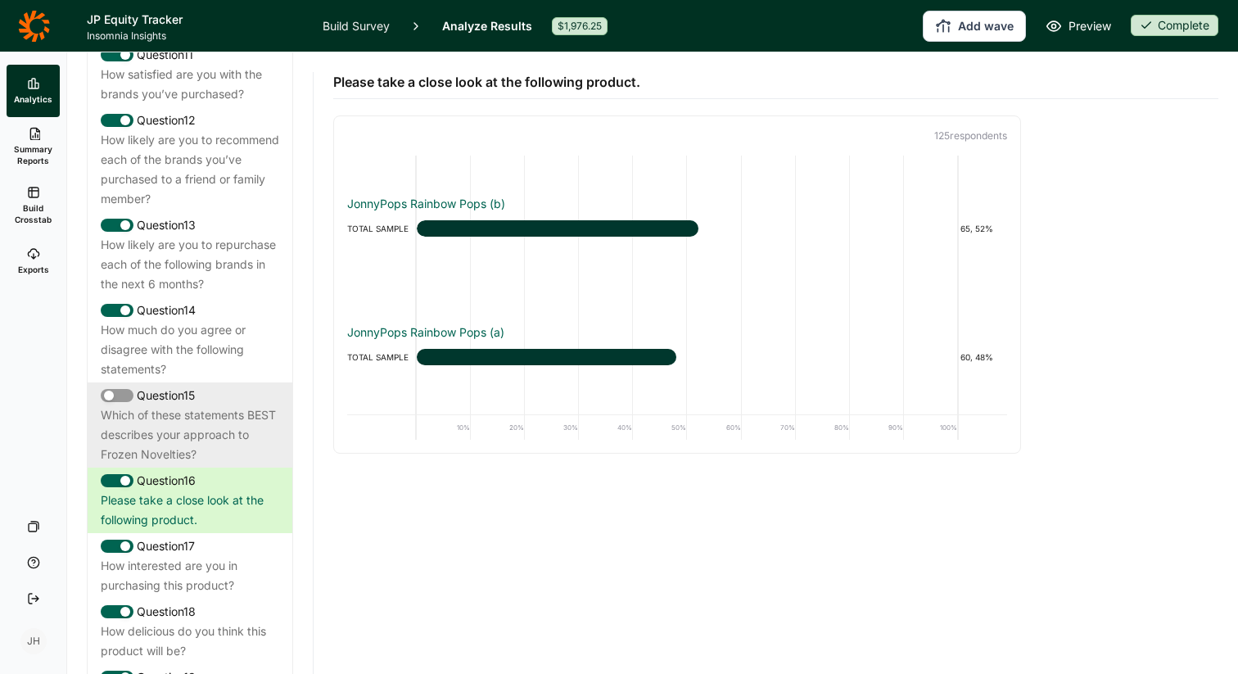
scroll to position [1677, 0]
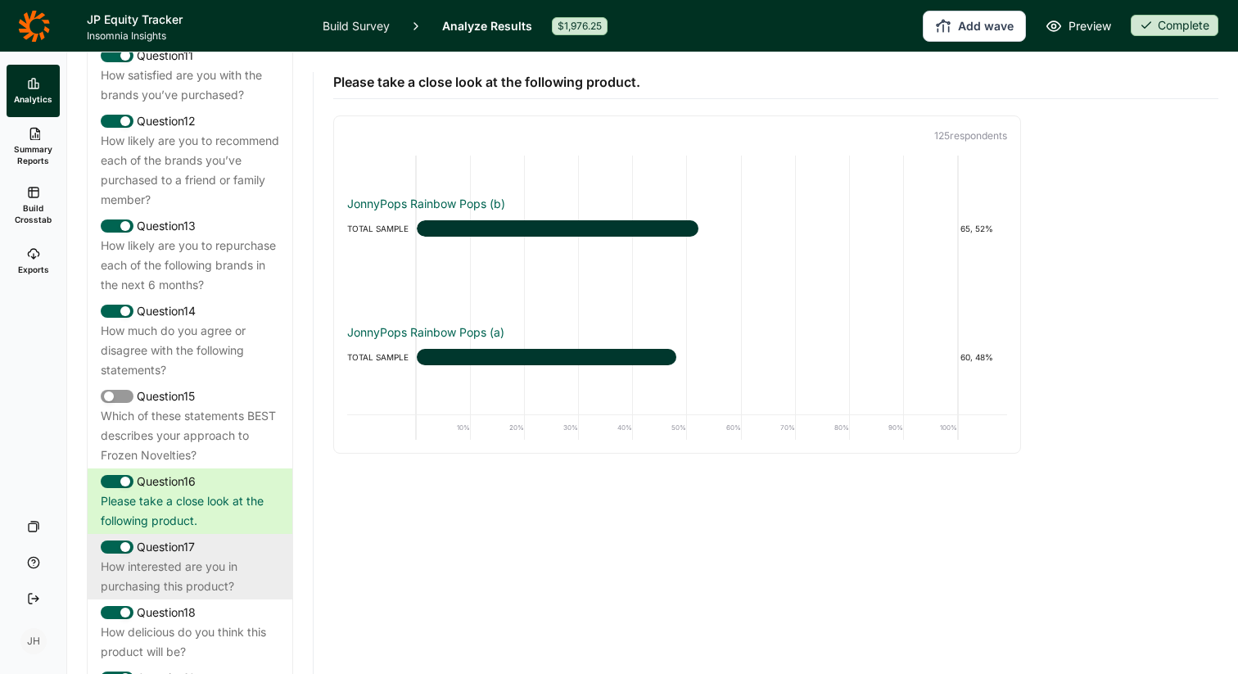
click at [194, 560] on div "How interested are you in purchasing this product?" at bounding box center [190, 576] width 179 height 39
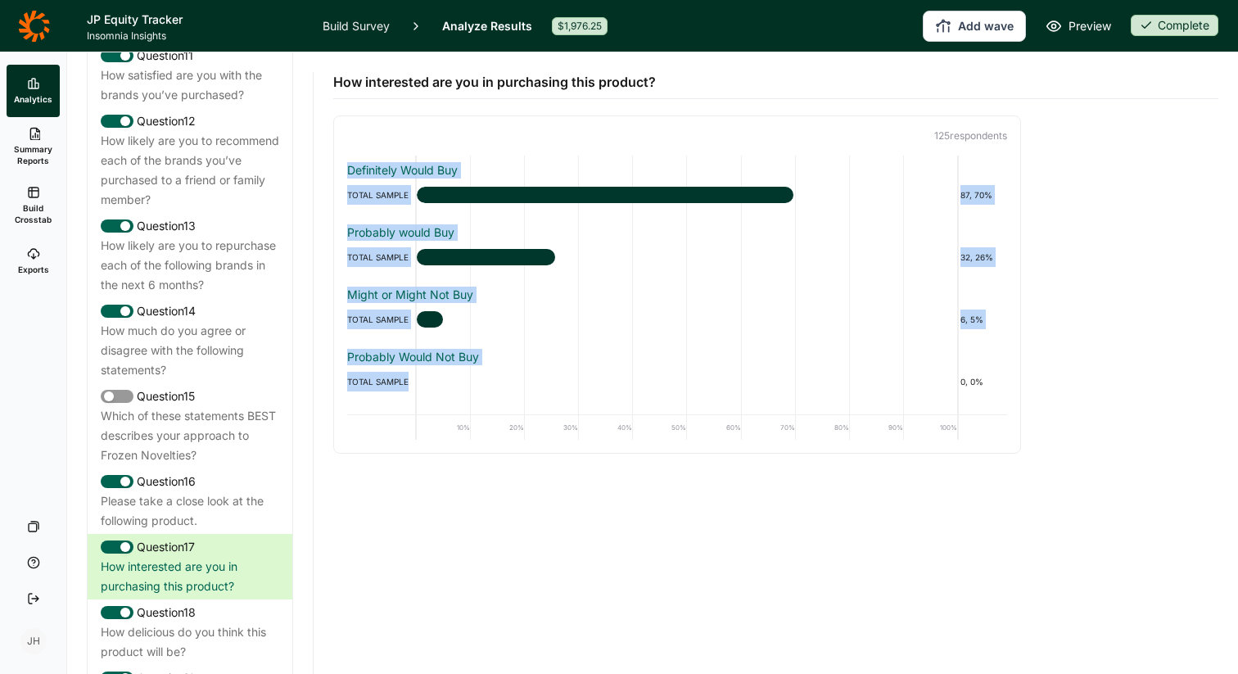
drag, startPoint x: 348, startPoint y: 167, endPoint x: 464, endPoint y: 373, distance: 236.5
click at [464, 373] on div "Definitely Would Buy TOTAL SAMPLE 87, 70% Probably would Buy TOTAL SAMPLE 32, 2…" at bounding box center [677, 285] width 660 height 258
copy div "Definitely Would Buy TOTAL SAMPLE 87, 70% Probably would Buy TOTAL SAMPLE 32, 2…"
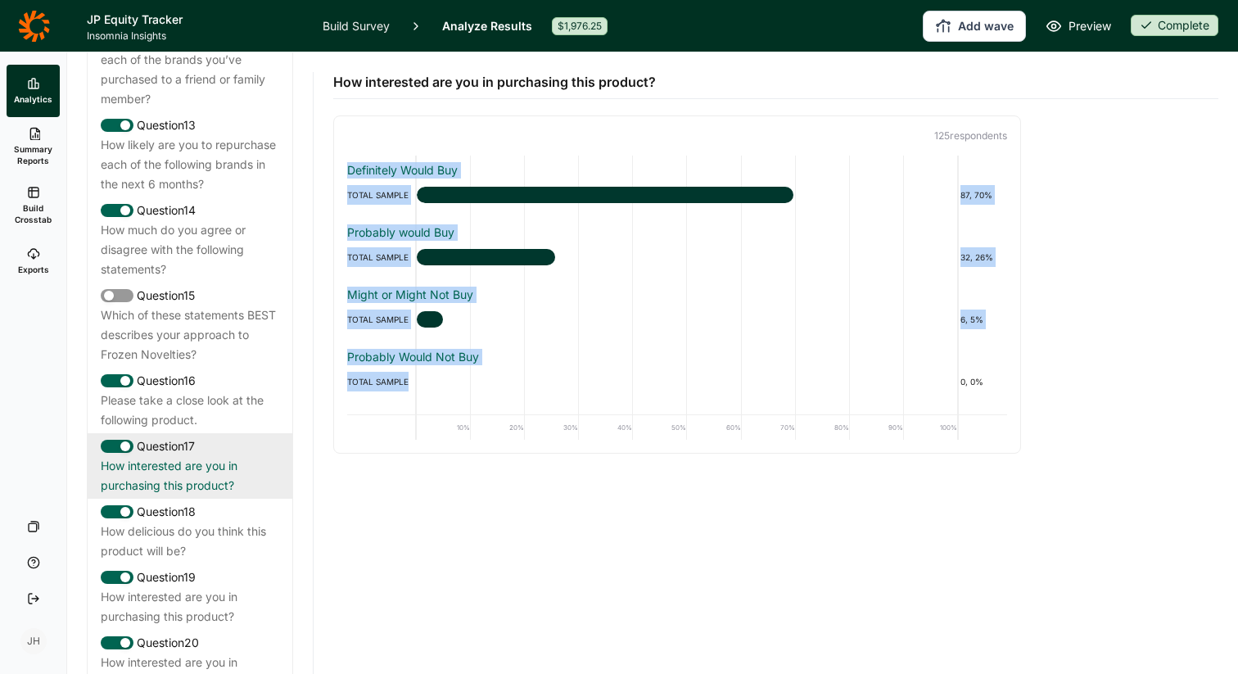
scroll to position [1801, 0]
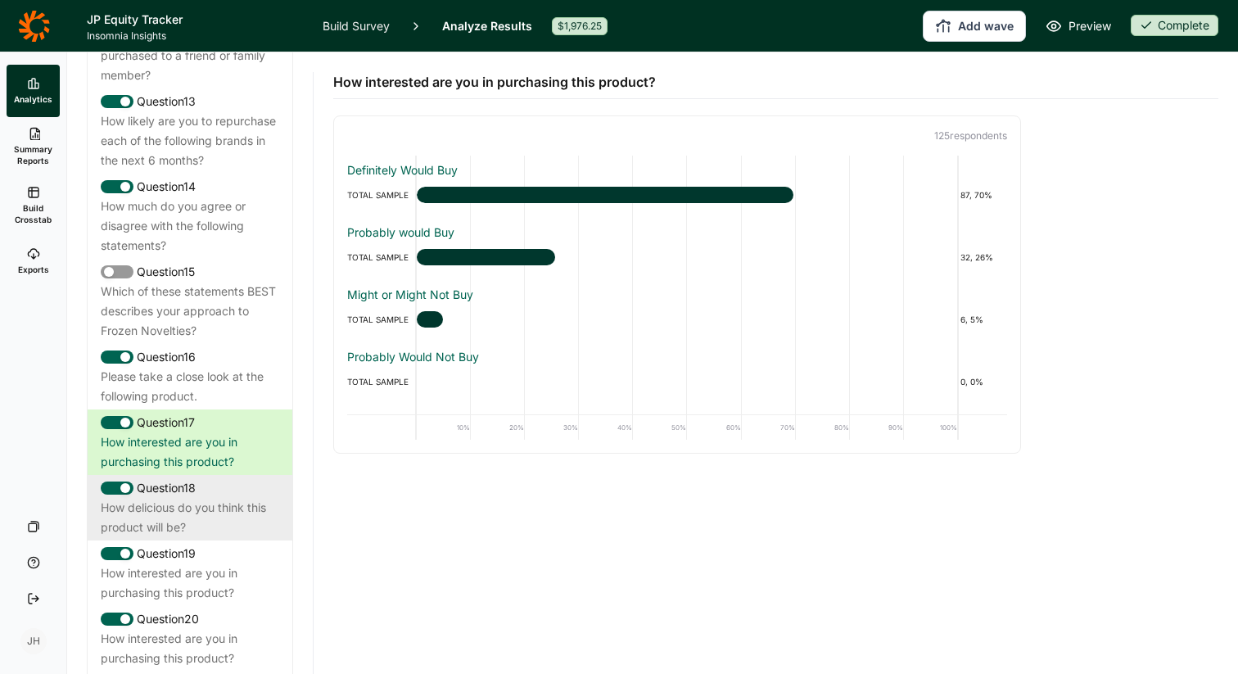
click at [212, 498] on div "How delicious do you think this product will be?" at bounding box center [190, 517] width 179 height 39
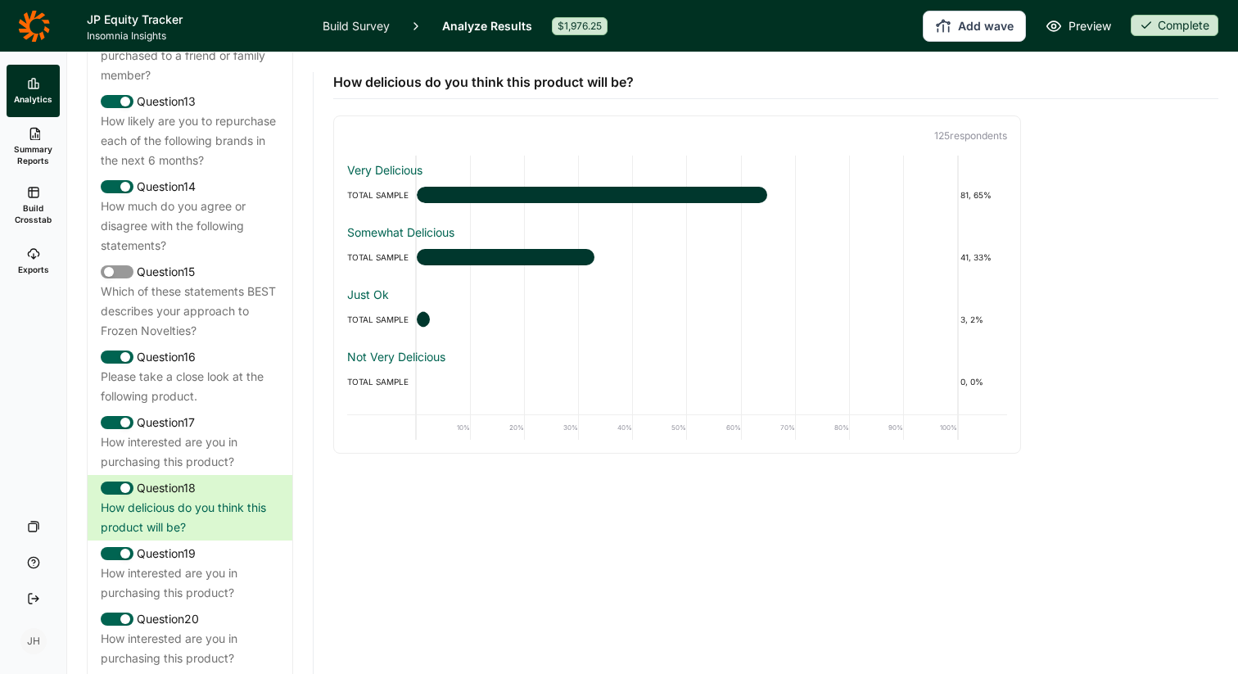
click at [351, 166] on div "Very Delicious" at bounding box center [677, 170] width 660 height 16
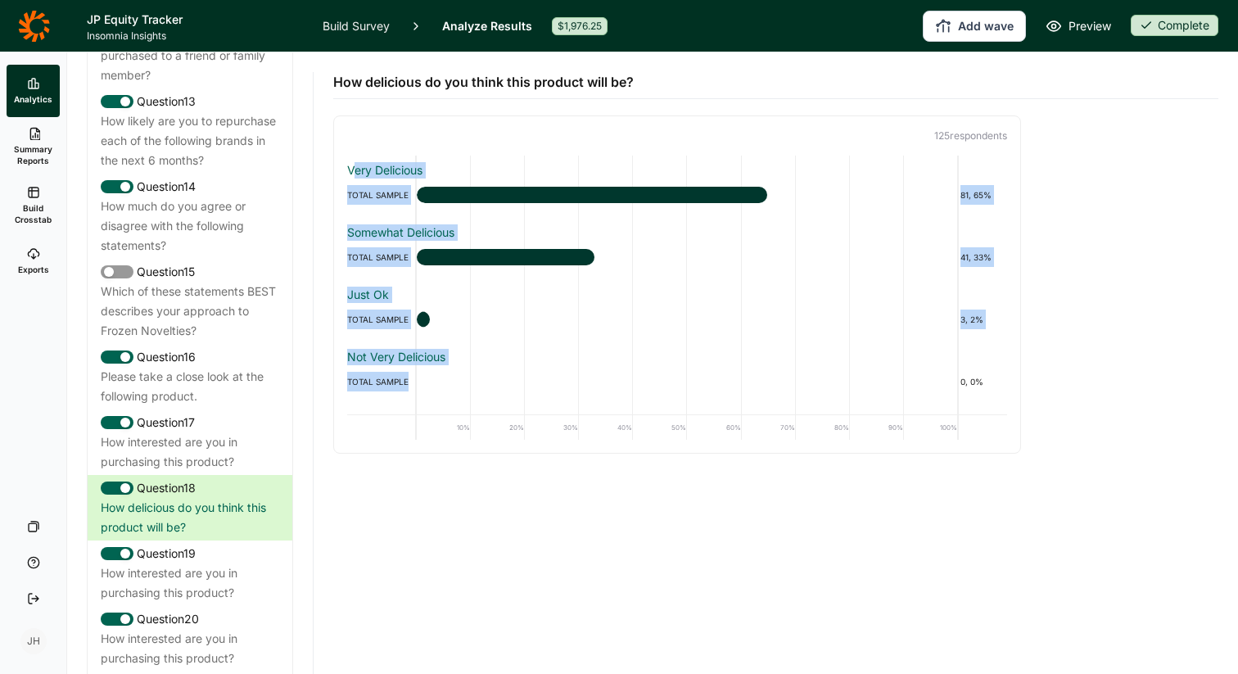
drag, startPoint x: 353, startPoint y: 165, endPoint x: 462, endPoint y: 381, distance: 241.4
click at [462, 381] on div "Very Delicious TOTAL SAMPLE 81, 65% Somewhat Delicious TOTAL SAMPLE 41, 33% Jus…" at bounding box center [677, 285] width 660 height 258
copy div "ery Delicious TOTAL SAMPLE 81, 65% Somewhat Delicious TOTAL SAMPLE 41, 33% Just…"
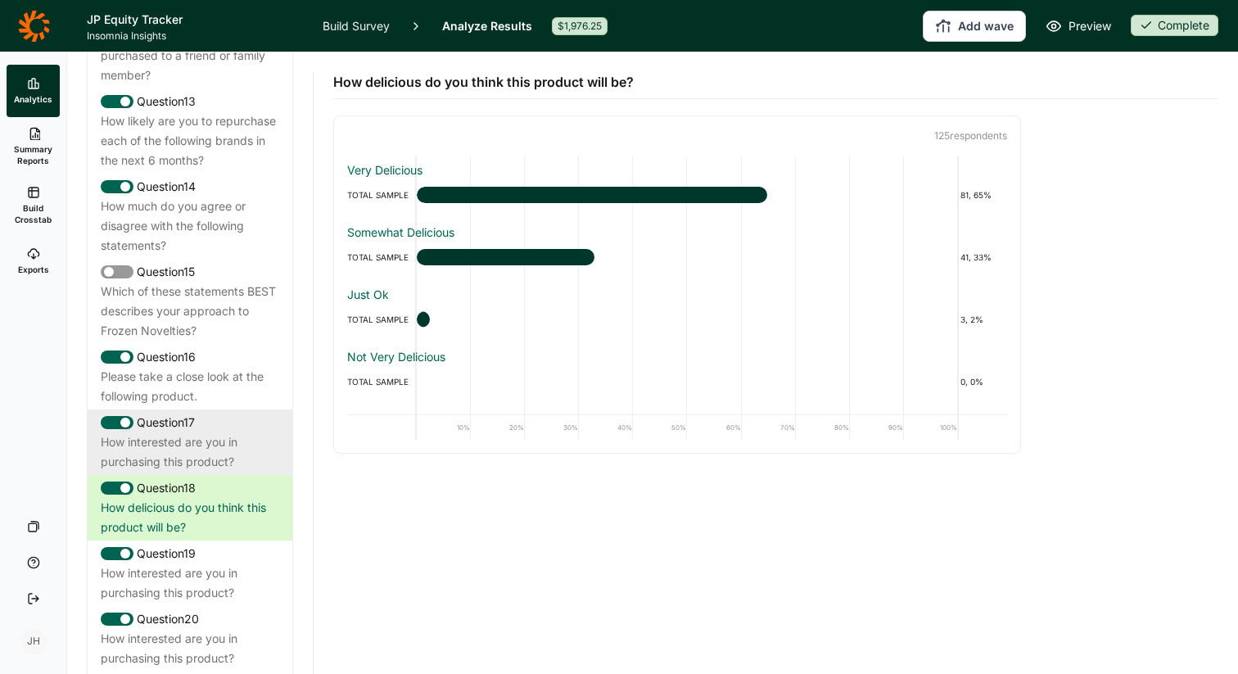
click at [185, 413] on div "Question 17" at bounding box center [190, 423] width 179 height 20
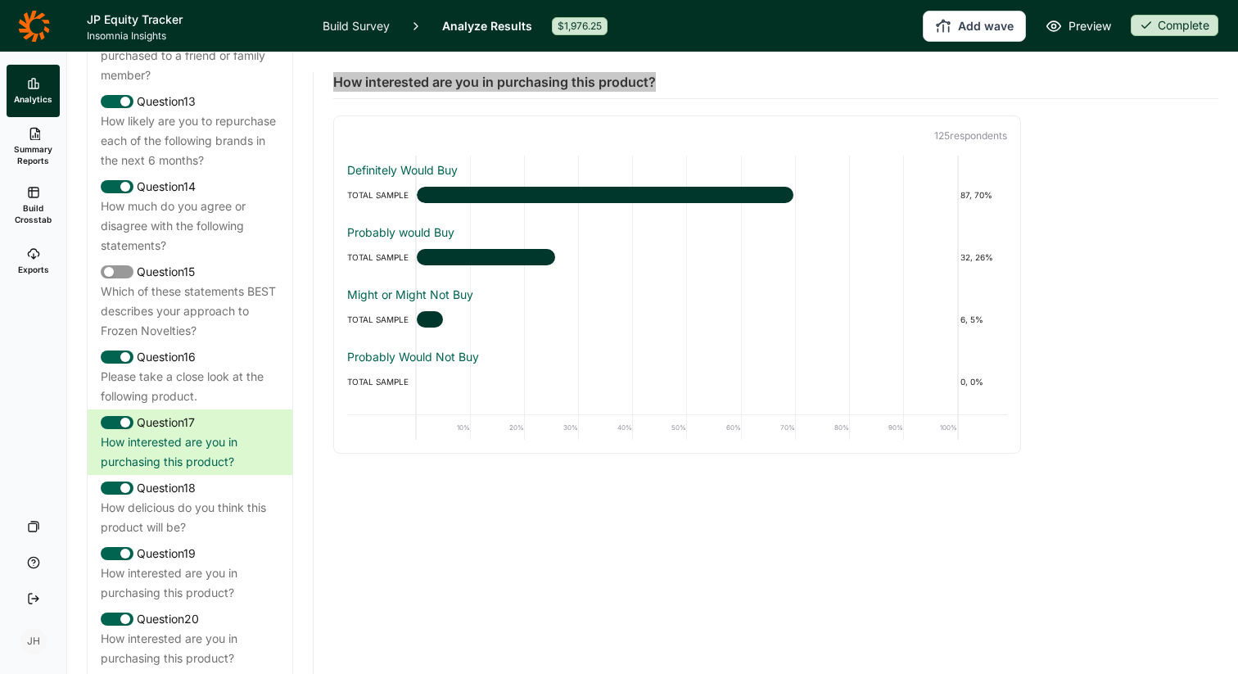
drag, startPoint x: 335, startPoint y: 84, endPoint x: 649, endPoint y: 93, distance: 313.8
click at [649, 93] on div "How interested are you in purchasing this product?" at bounding box center [775, 75] width 885 height 47
click at [618, 102] on div "How interested are you in purchasing this product? 125 respondent s Definitely …" at bounding box center [775, 252] width 885 height 401
click at [659, 81] on div "How interested are you in purchasing this product?" at bounding box center [775, 75] width 885 height 47
drag, startPoint x: 337, startPoint y: 80, endPoint x: 690, endPoint y: 89, distance: 353.1
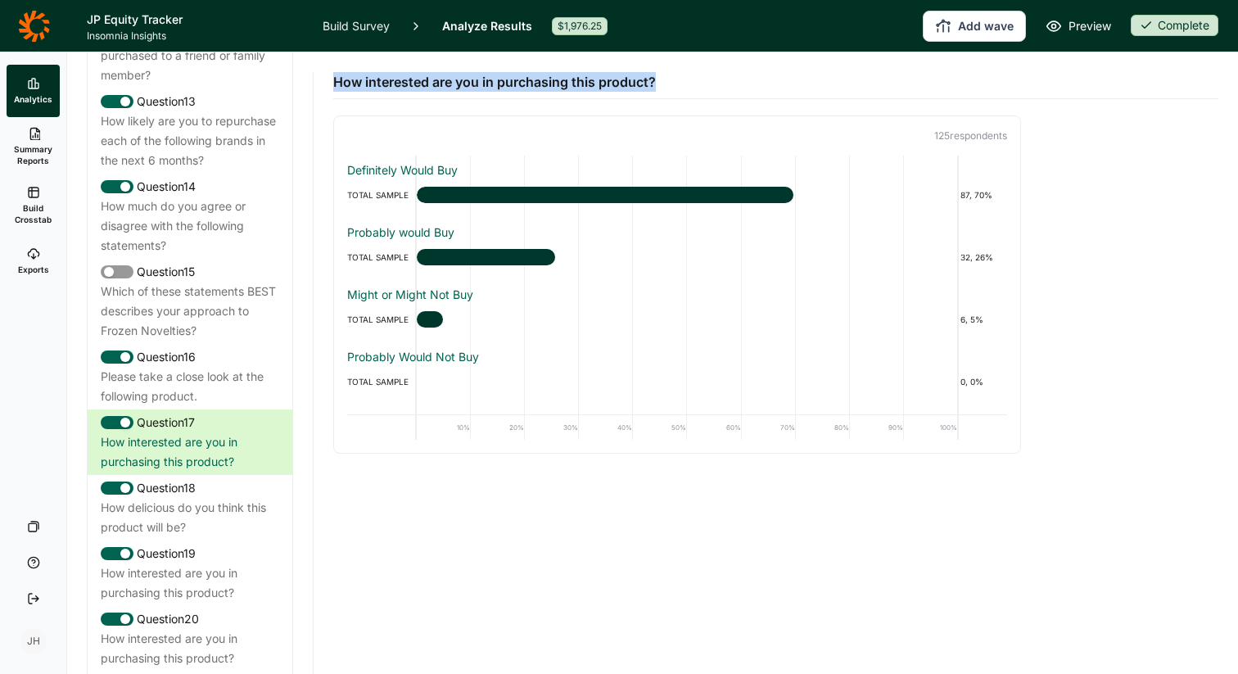
click at [690, 89] on div "How interested are you in purchasing this product?" at bounding box center [775, 75] width 885 height 47
copy span "How interested are you in purchasing this product?"
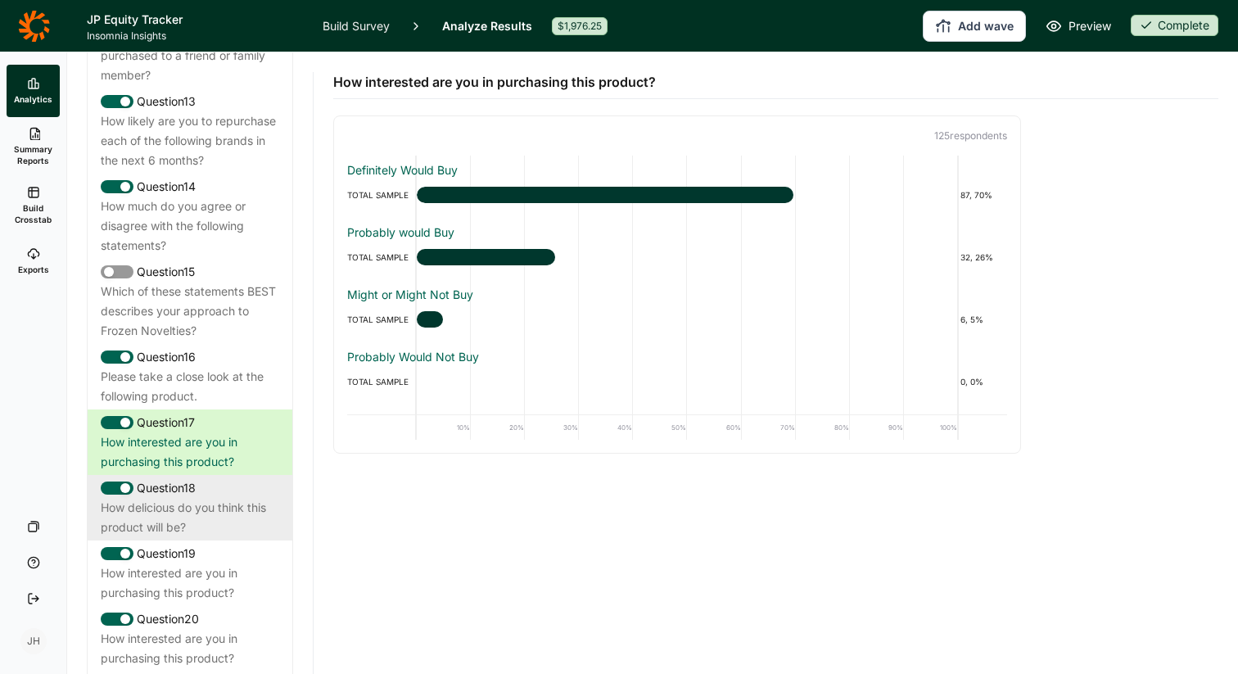
click at [164, 498] on div "How delicious do you think this product will be?" at bounding box center [190, 517] width 179 height 39
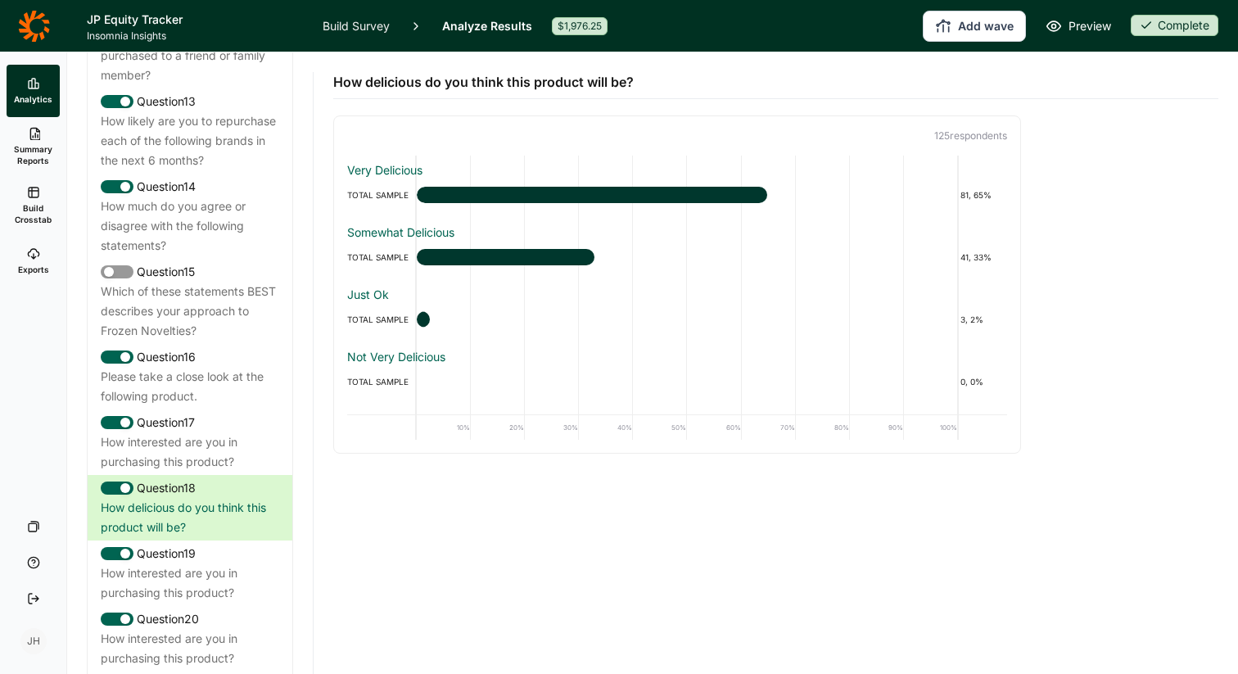
click at [346, 84] on span "How delicious do you think this product will be?" at bounding box center [483, 82] width 301 height 20
drag, startPoint x: 337, startPoint y: 81, endPoint x: 678, endPoint y: 89, distance: 341.7
click at [678, 89] on div "How delicious do you think this product will be?" at bounding box center [775, 75] width 885 height 47
copy span "How delicious do you think this product will be?"
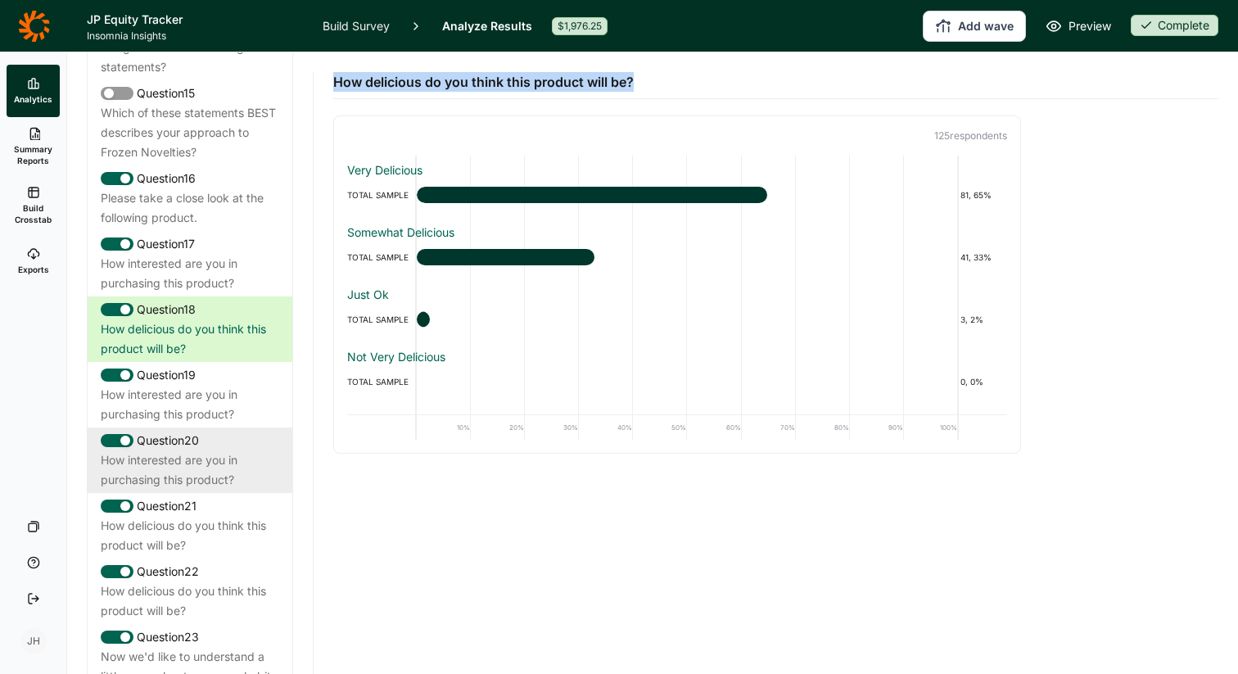
scroll to position [1976, 0]
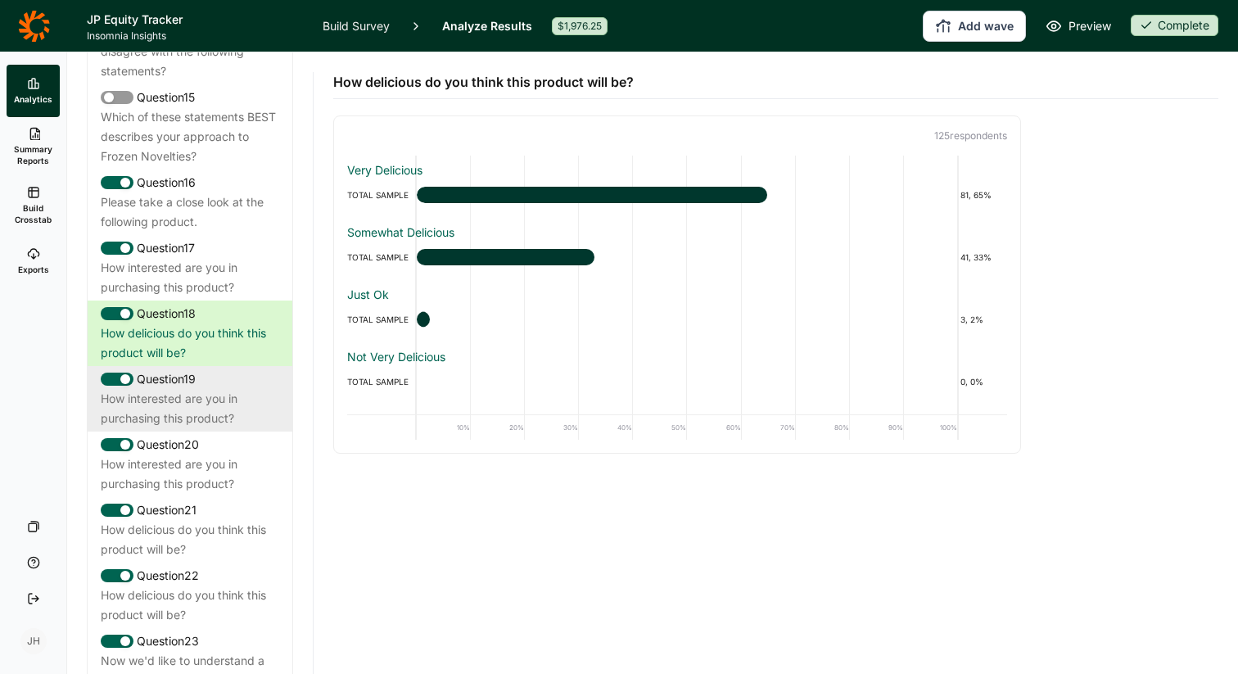
click at [205, 389] on div "How interested are you in purchasing this product?" at bounding box center [190, 408] width 179 height 39
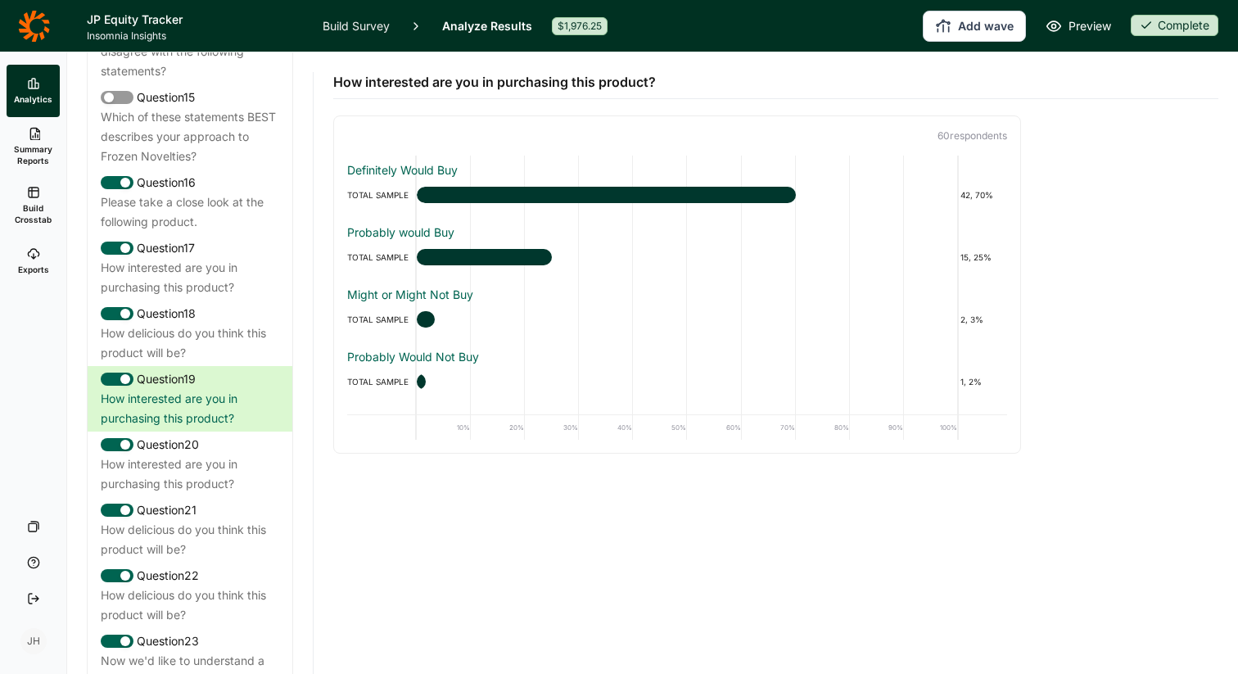
click at [365, 25] on link "Build Survey" at bounding box center [356, 26] width 67 height 52
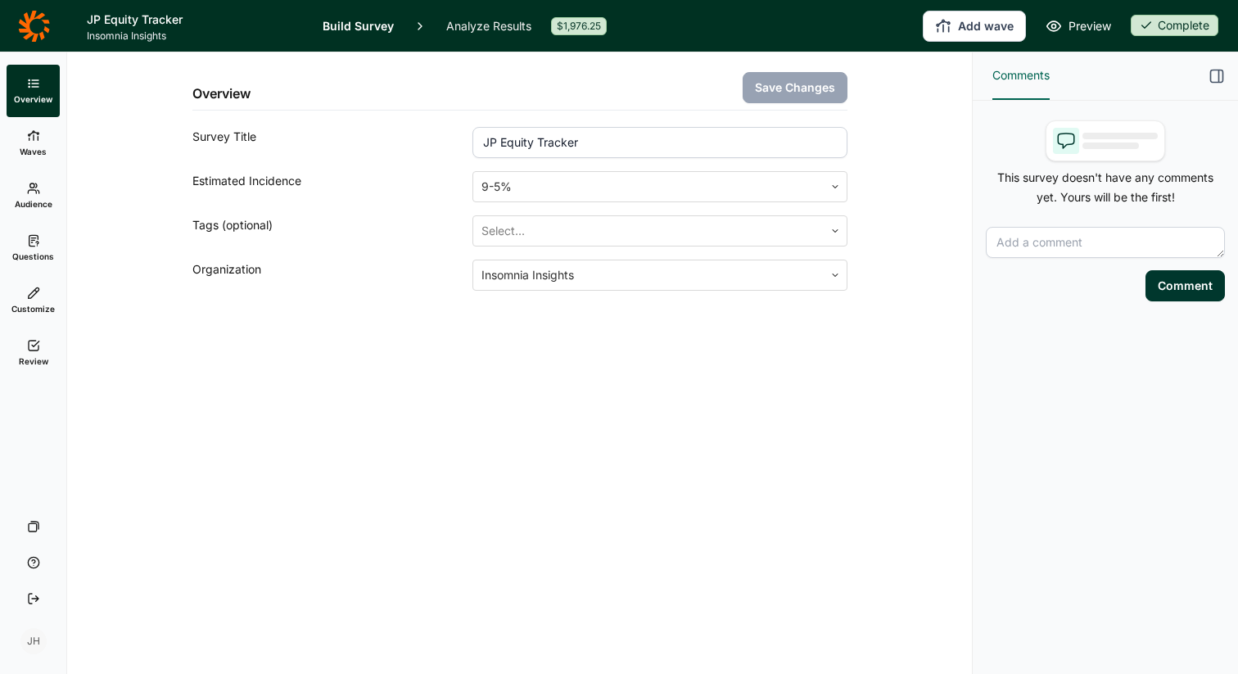
click at [34, 249] on link "Questions" at bounding box center [33, 248] width 53 height 52
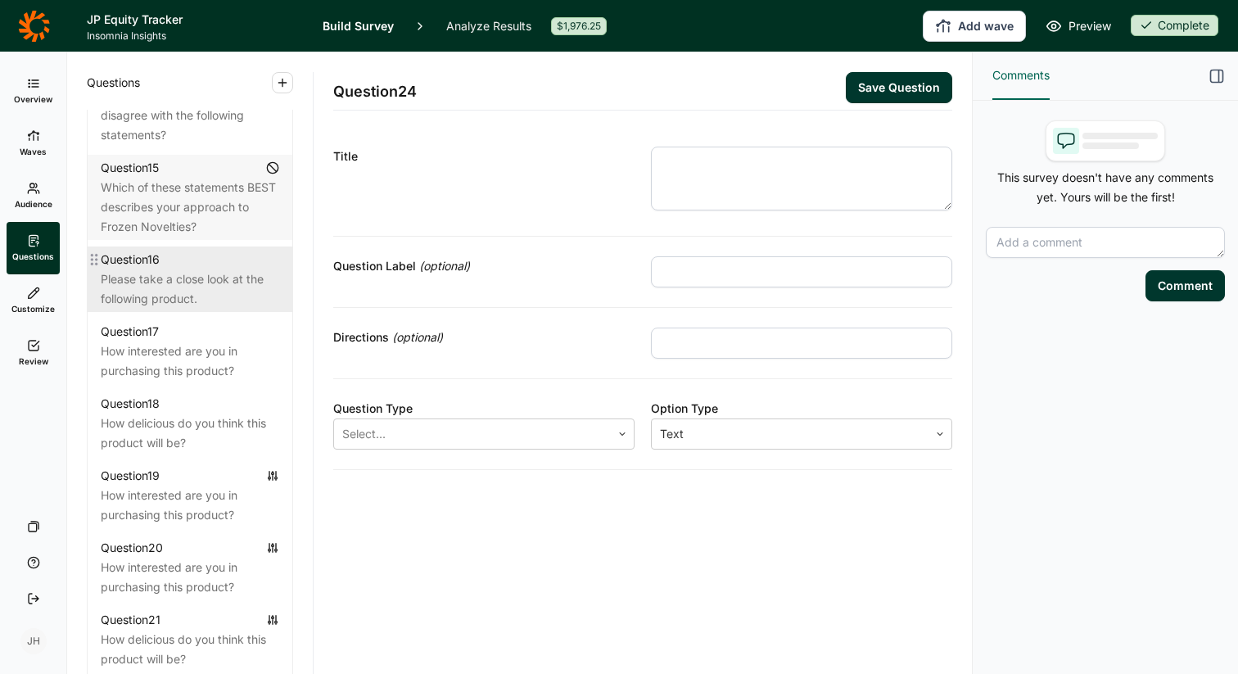
scroll to position [1958, 0]
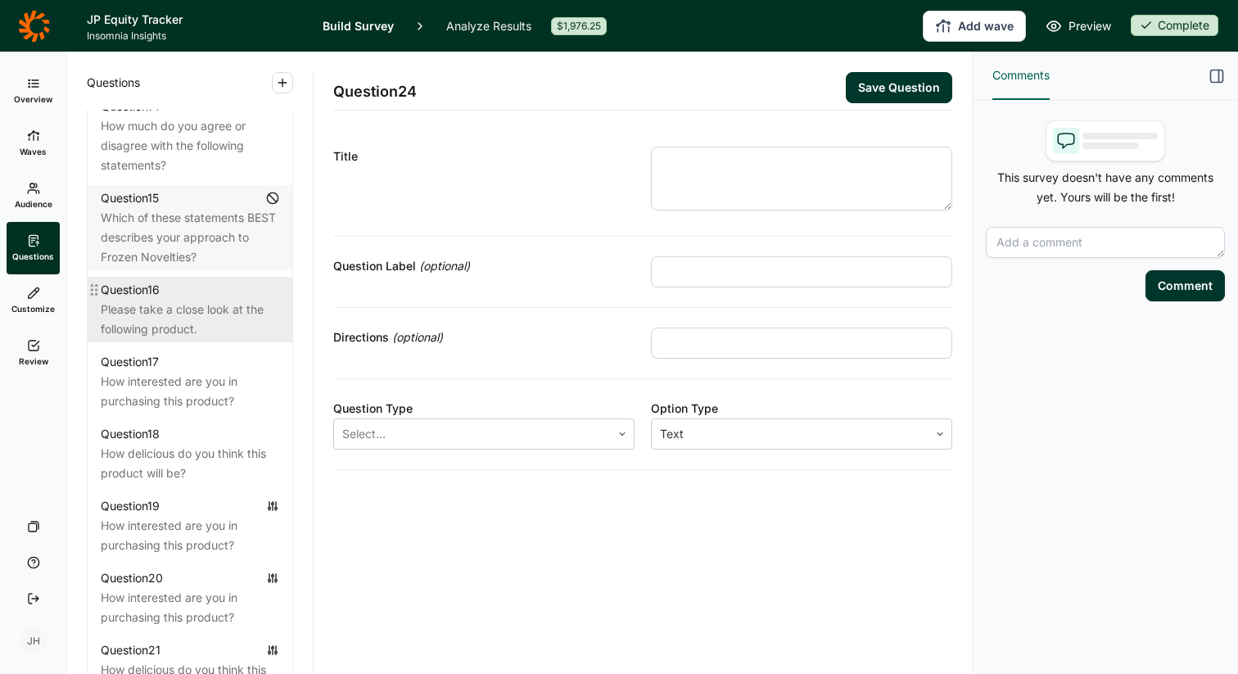
click at [193, 300] on div "Please take a close look at the following product." at bounding box center [190, 319] width 179 height 39
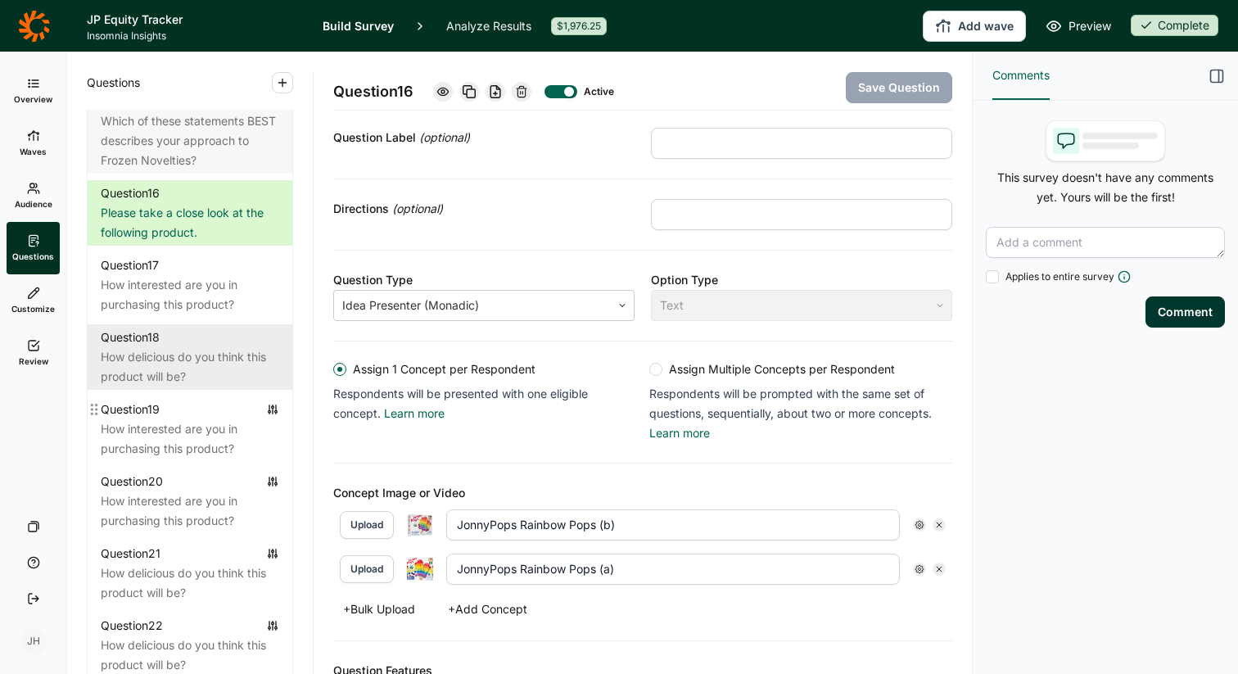
scroll to position [2049, 0]
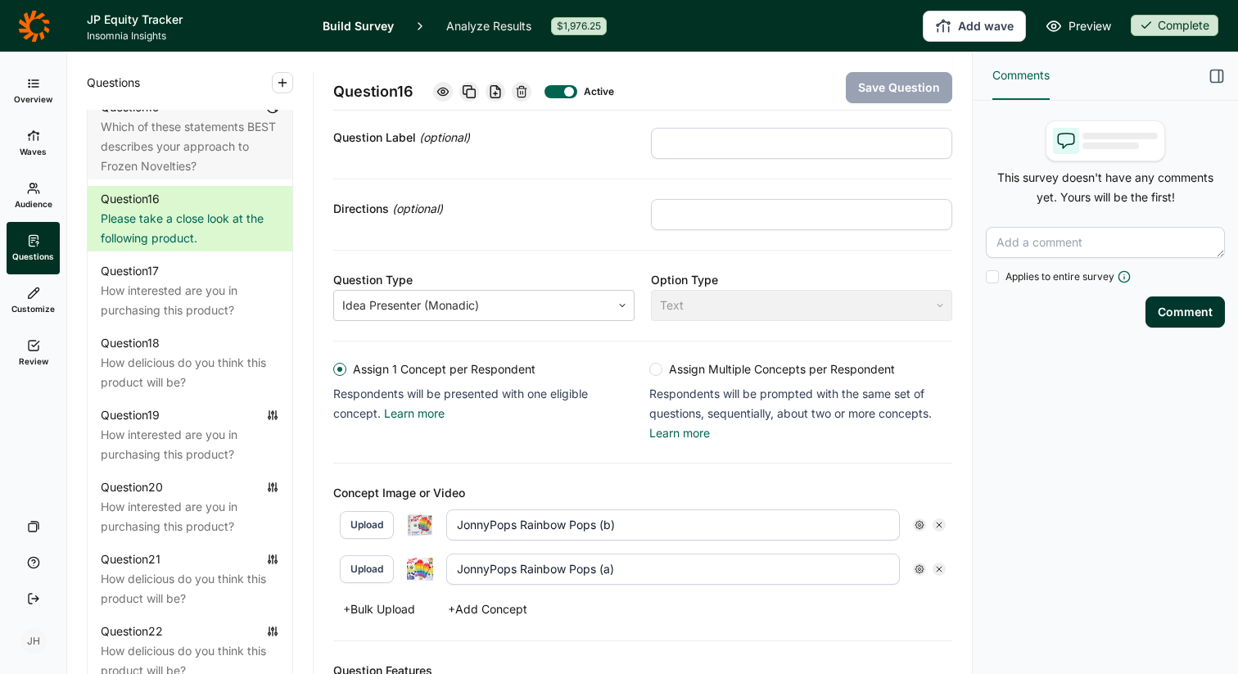
click at [162, 43] on header "JP Equity Tracker Insomnia Insights Build Survey Analyze Results $1,976.25 Add …" at bounding box center [619, 26] width 1238 height 52
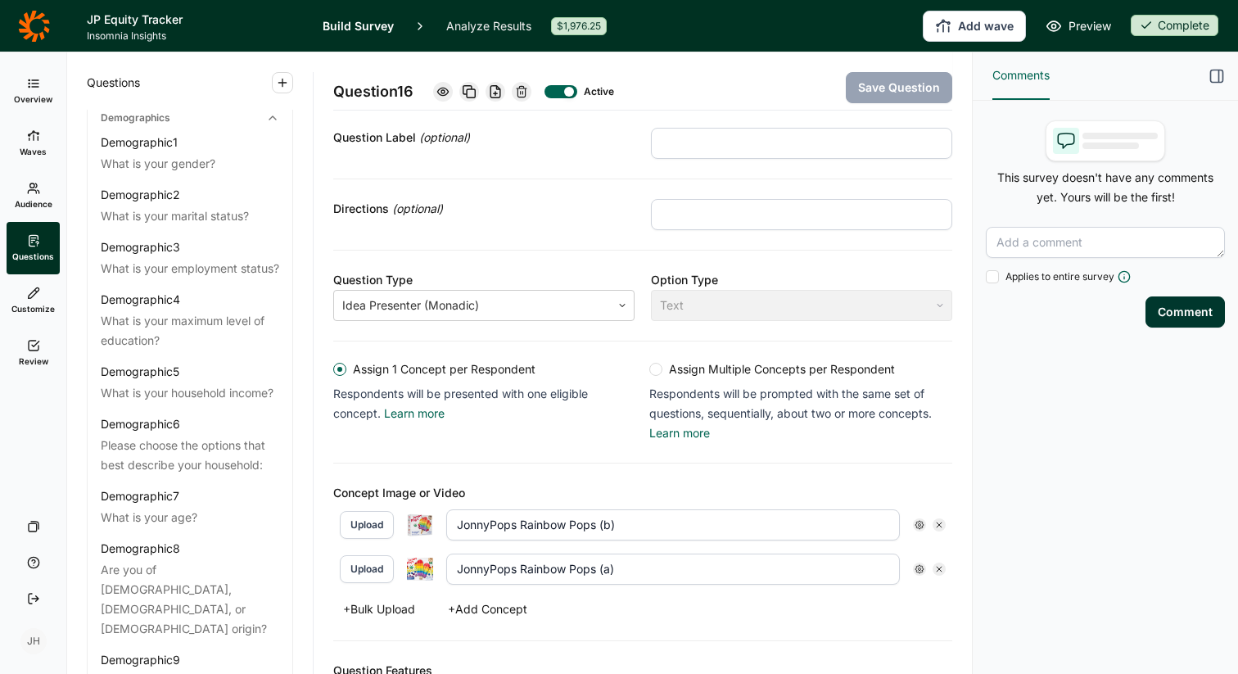
scroll to position [0, 0]
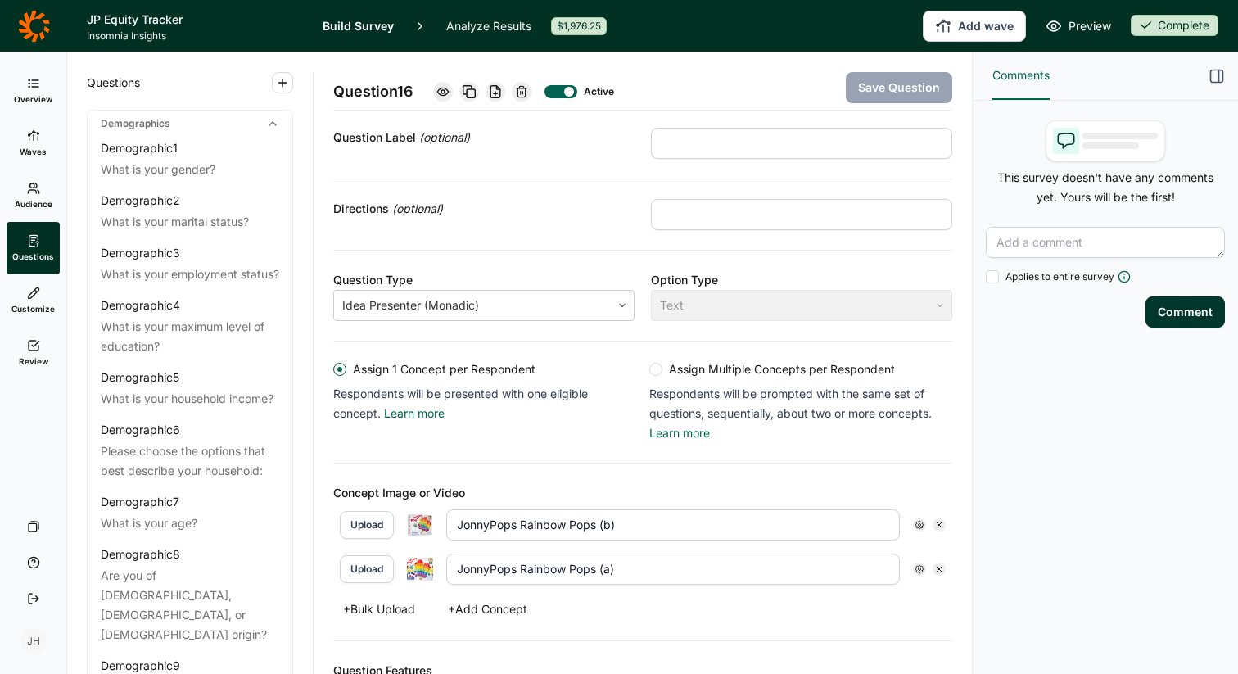
click at [38, 97] on span "Overview" at bounding box center [33, 98] width 38 height 11
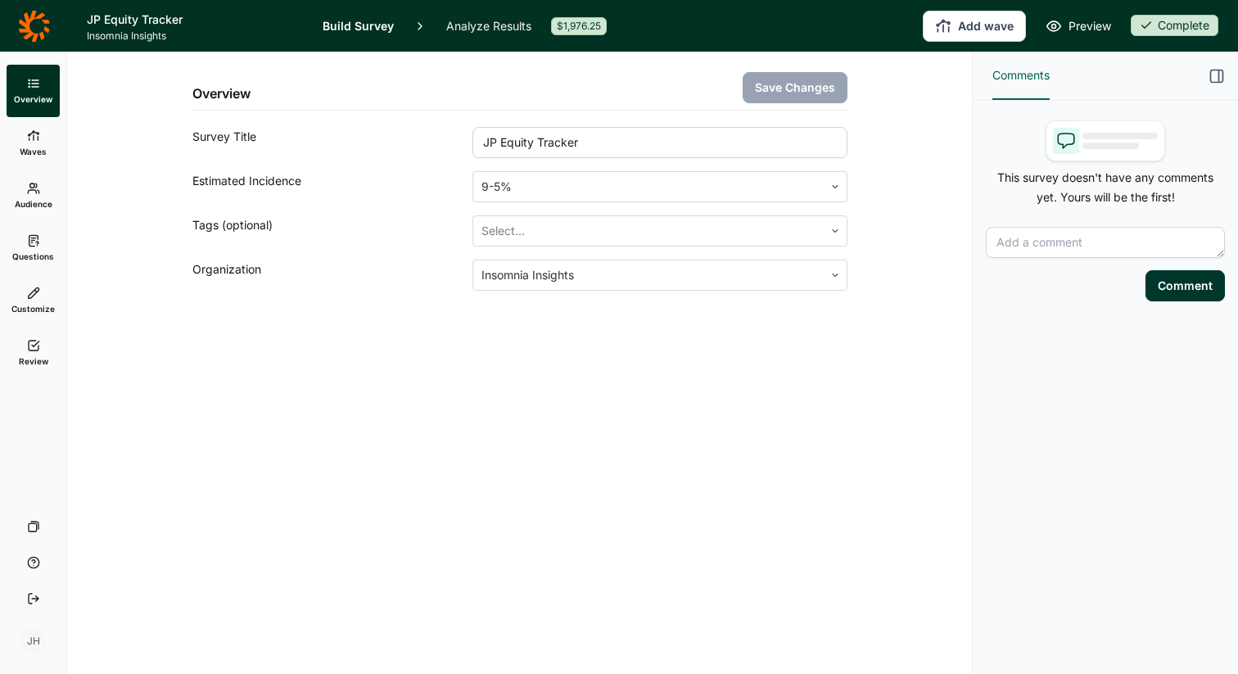
click at [510, 26] on link "Analyze Results" at bounding box center [488, 26] width 85 height 52
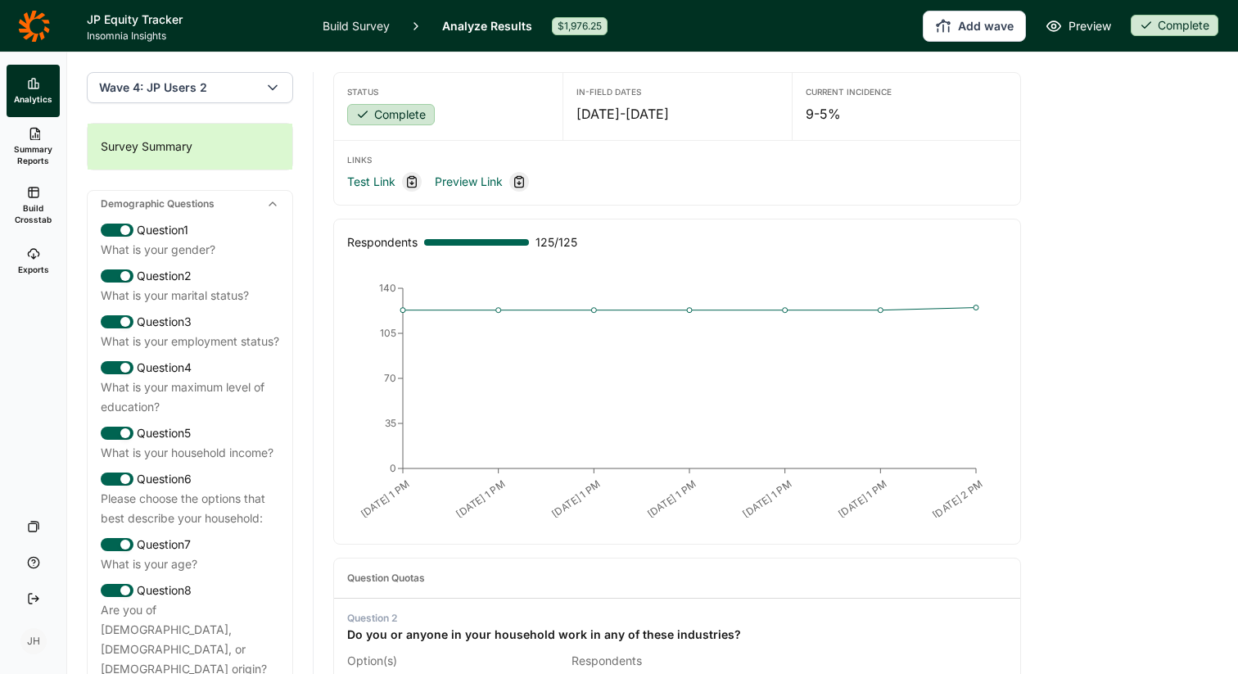
click at [40, 145] on span "Summary Reports" at bounding box center [33, 154] width 40 height 23
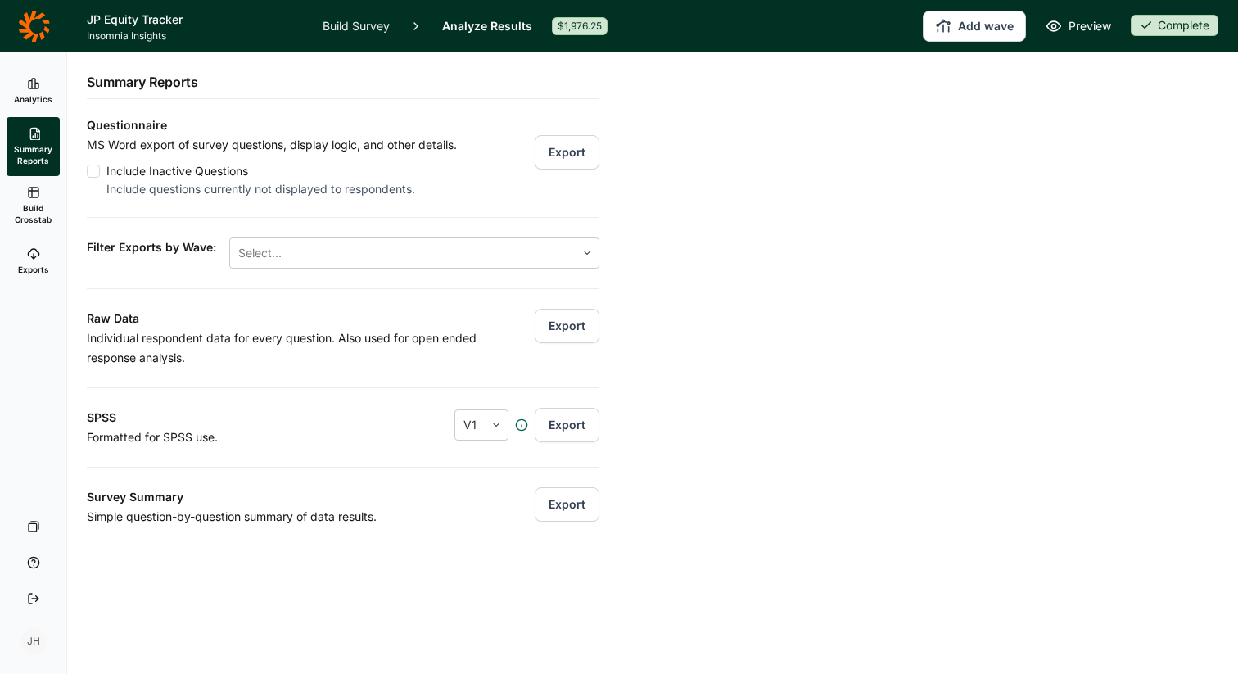
click at [40, 98] on span "Analytics" at bounding box center [33, 98] width 38 height 11
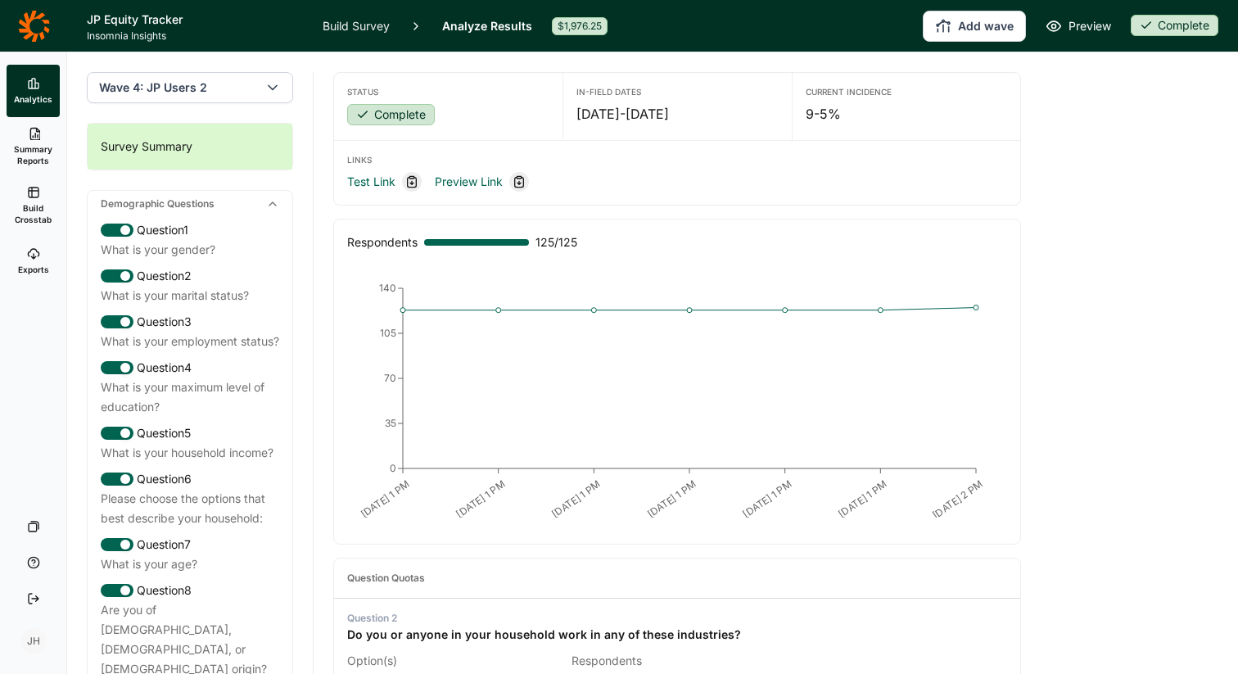
click at [35, 152] on span "Summary Reports" at bounding box center [33, 154] width 40 height 23
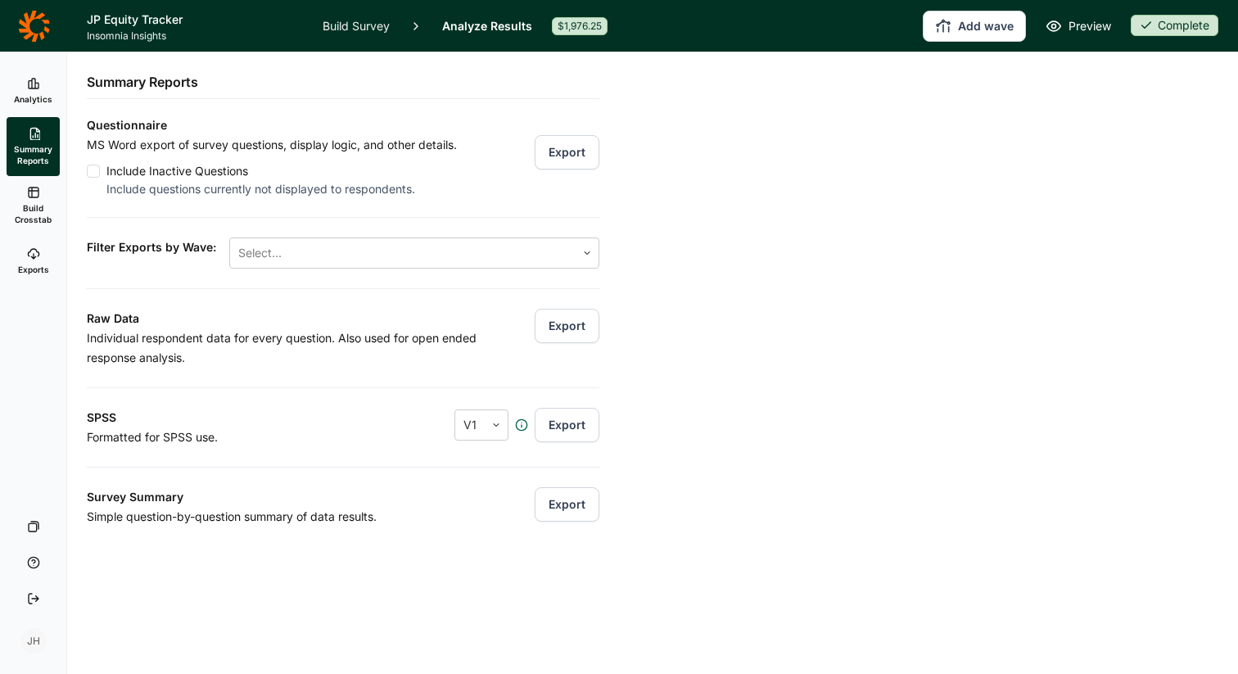
click at [40, 211] on span "Build Crosstab" at bounding box center [33, 213] width 40 height 23
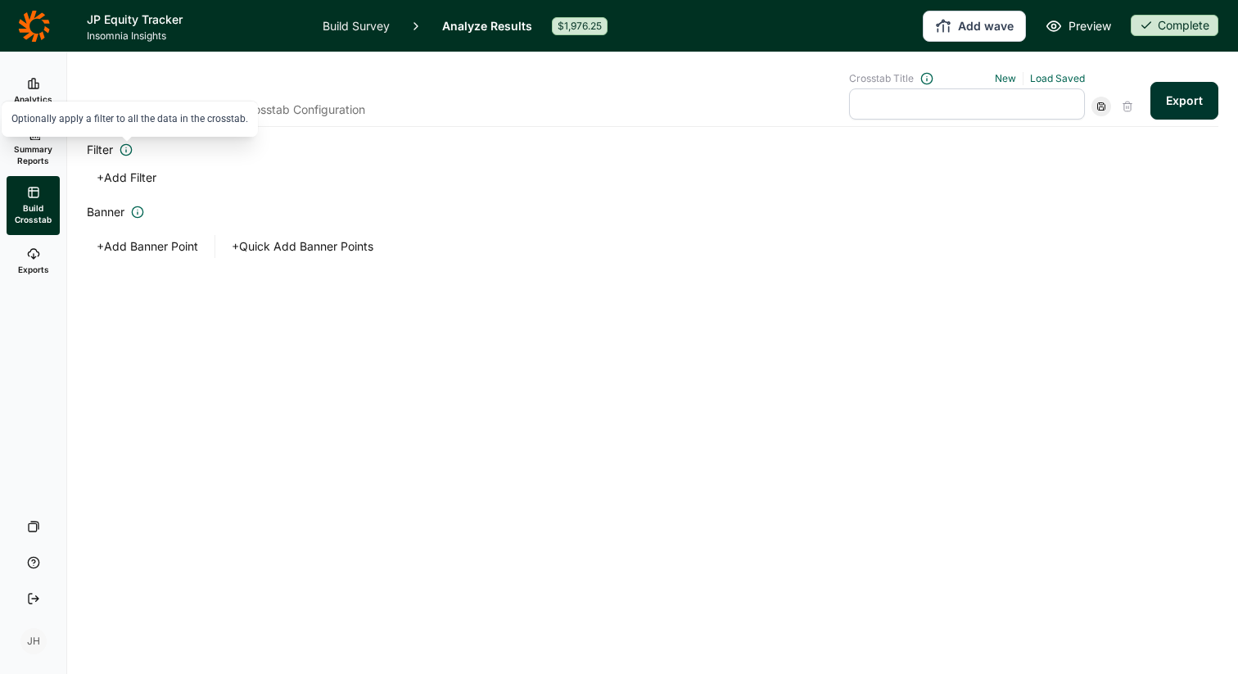
click at [127, 154] on icon at bounding box center [126, 149] width 13 height 13
click at [129, 178] on button "+ Add Filter" at bounding box center [126, 177] width 79 height 23
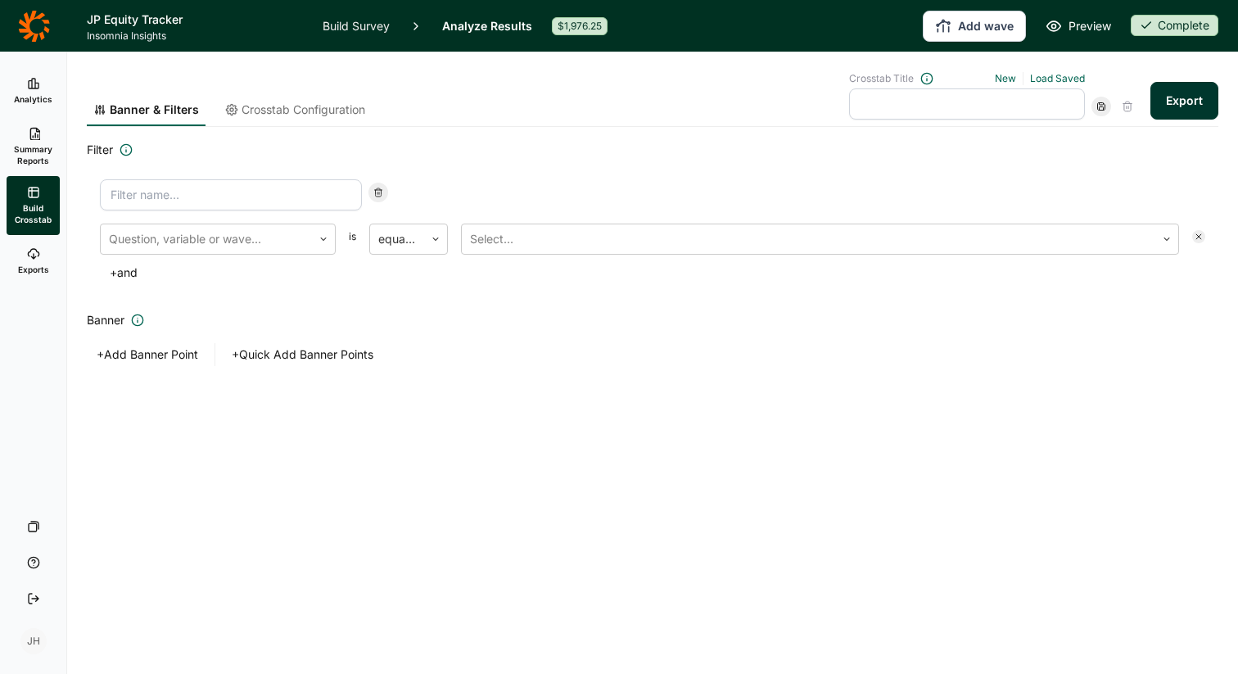
click at [144, 198] on input at bounding box center [231, 194] width 262 height 31
type input "wave boosted"
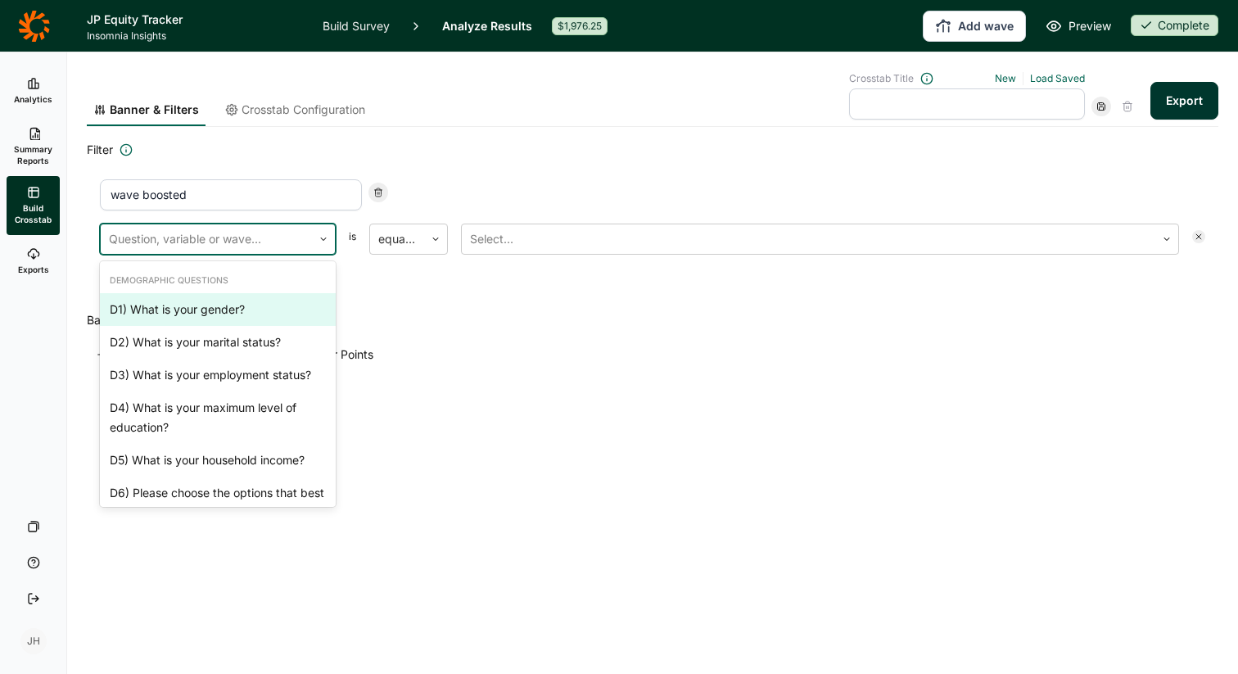
click at [206, 244] on div at bounding box center [206, 239] width 195 height 23
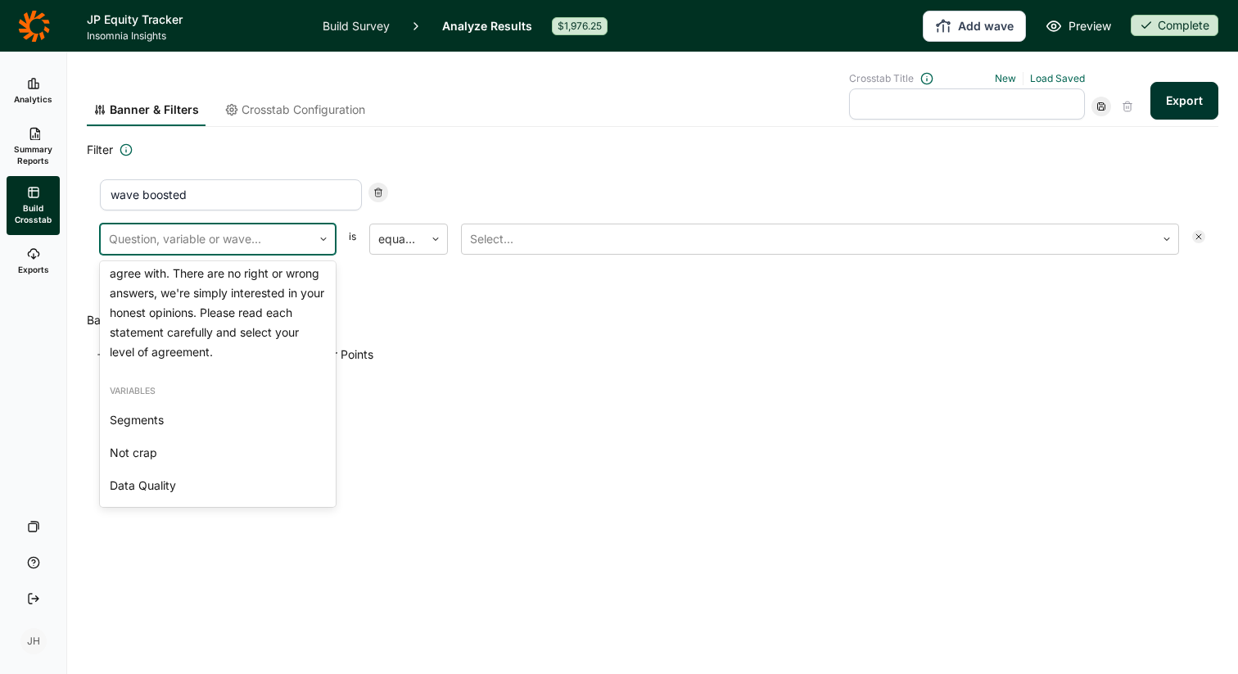
scroll to position [2095, 0]
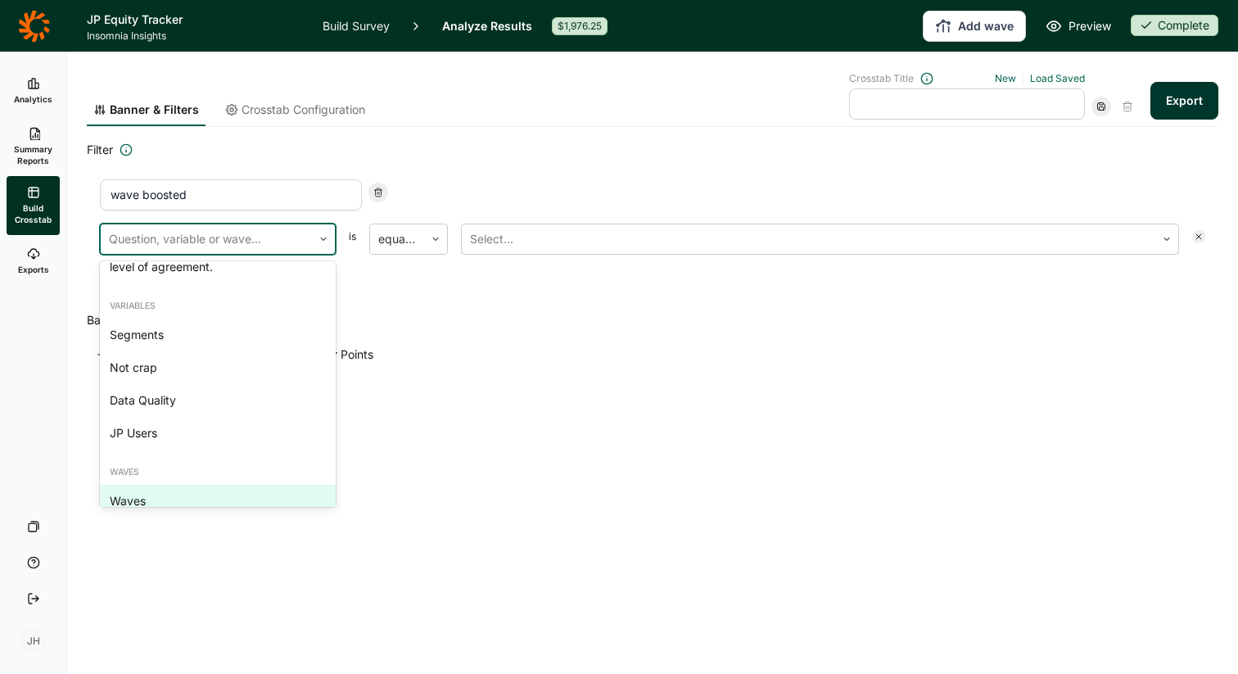
click at [156, 485] on div "Waves" at bounding box center [218, 501] width 236 height 33
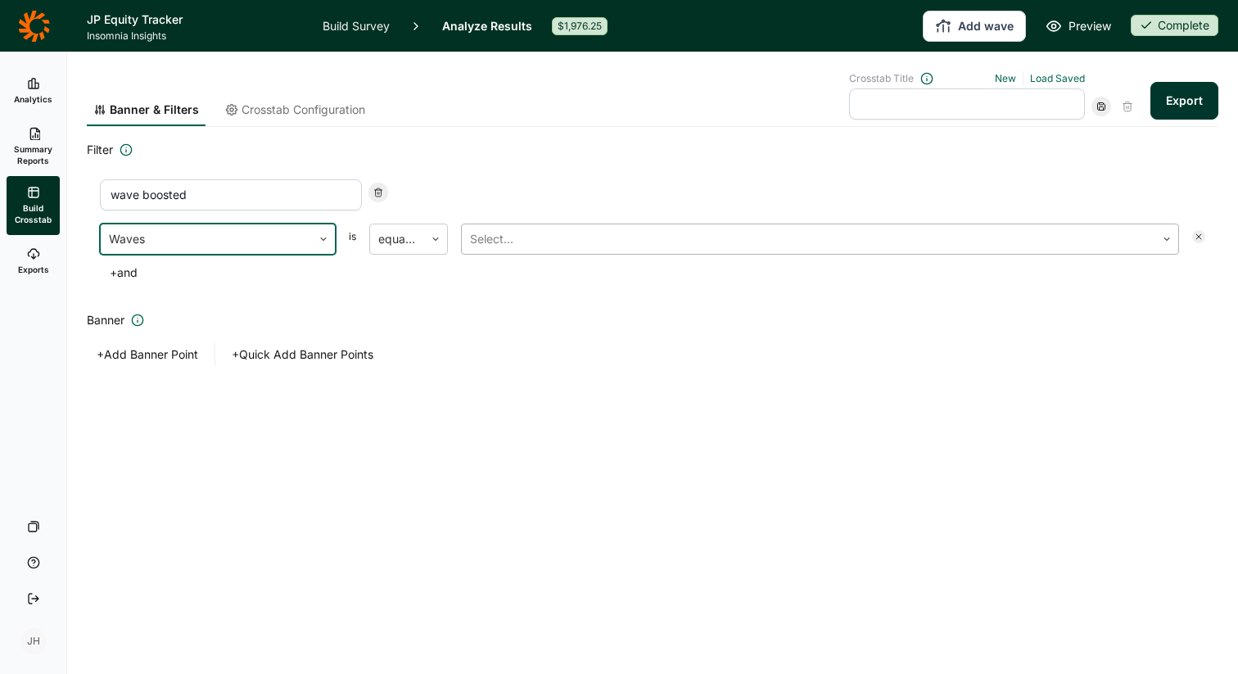
click at [510, 246] on div at bounding box center [808, 239] width 677 height 23
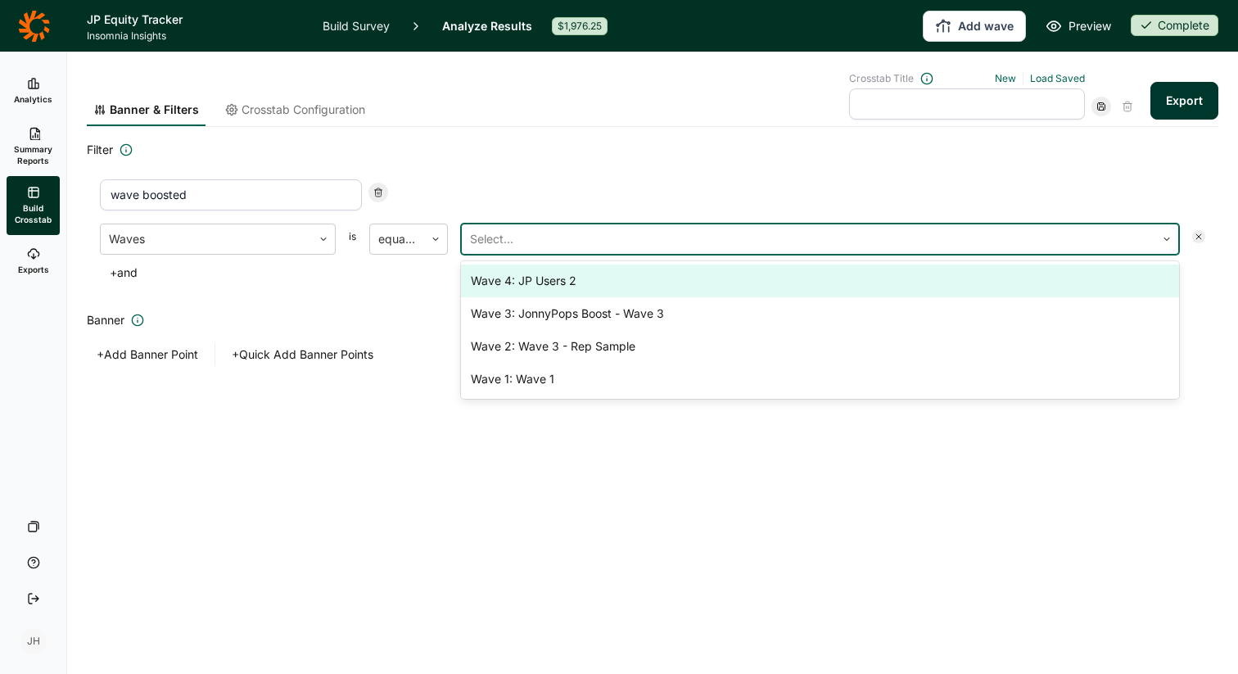
click at [526, 283] on div "Wave 4: JP Users 2" at bounding box center [820, 281] width 718 height 33
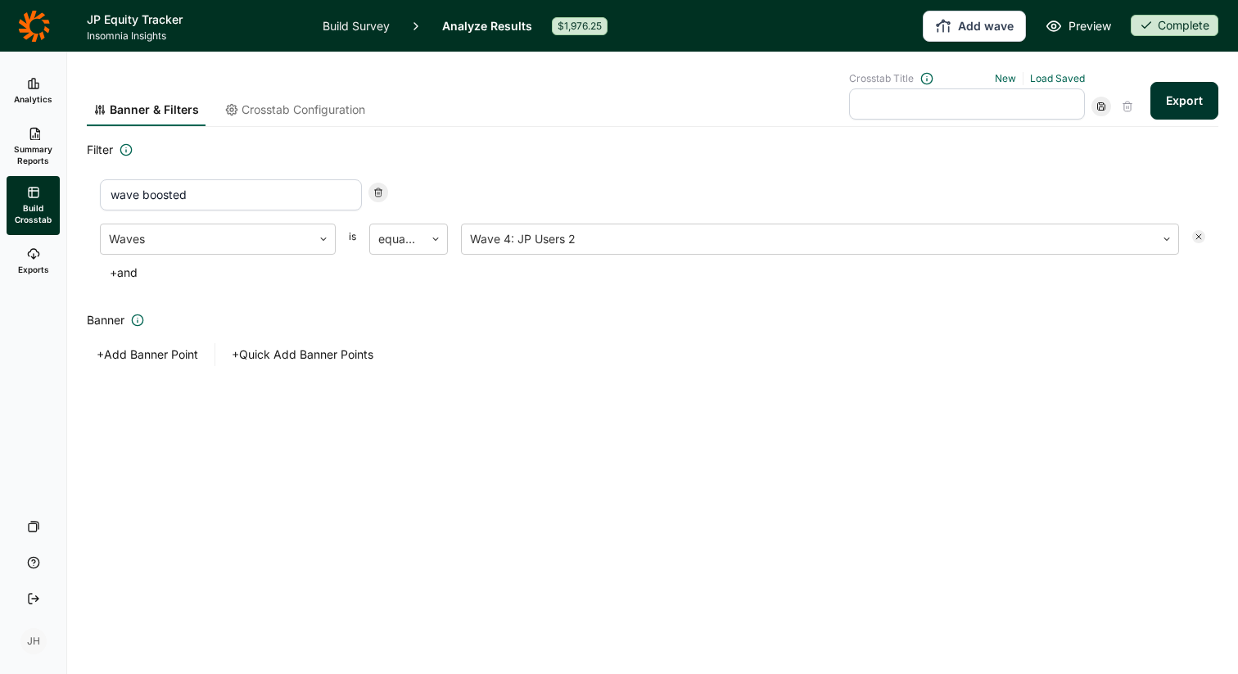
click at [115, 274] on button "+ and" at bounding box center [124, 272] width 48 height 23
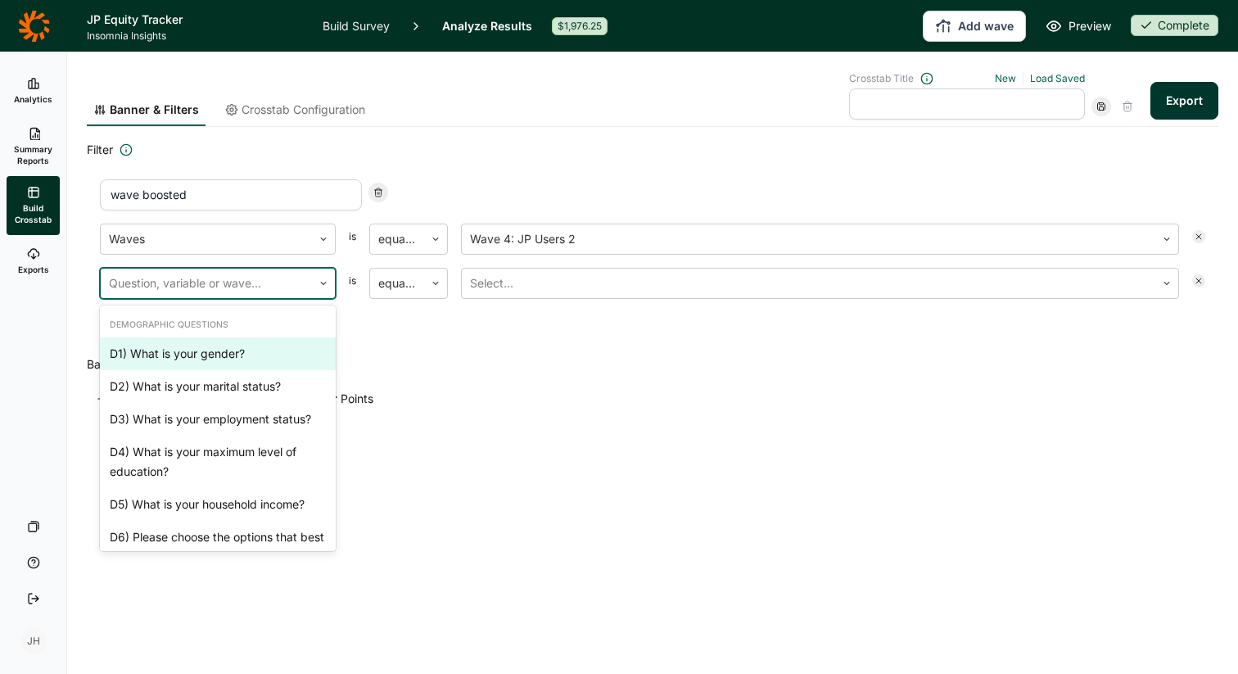
click at [322, 283] on use at bounding box center [323, 284] width 5 height 2
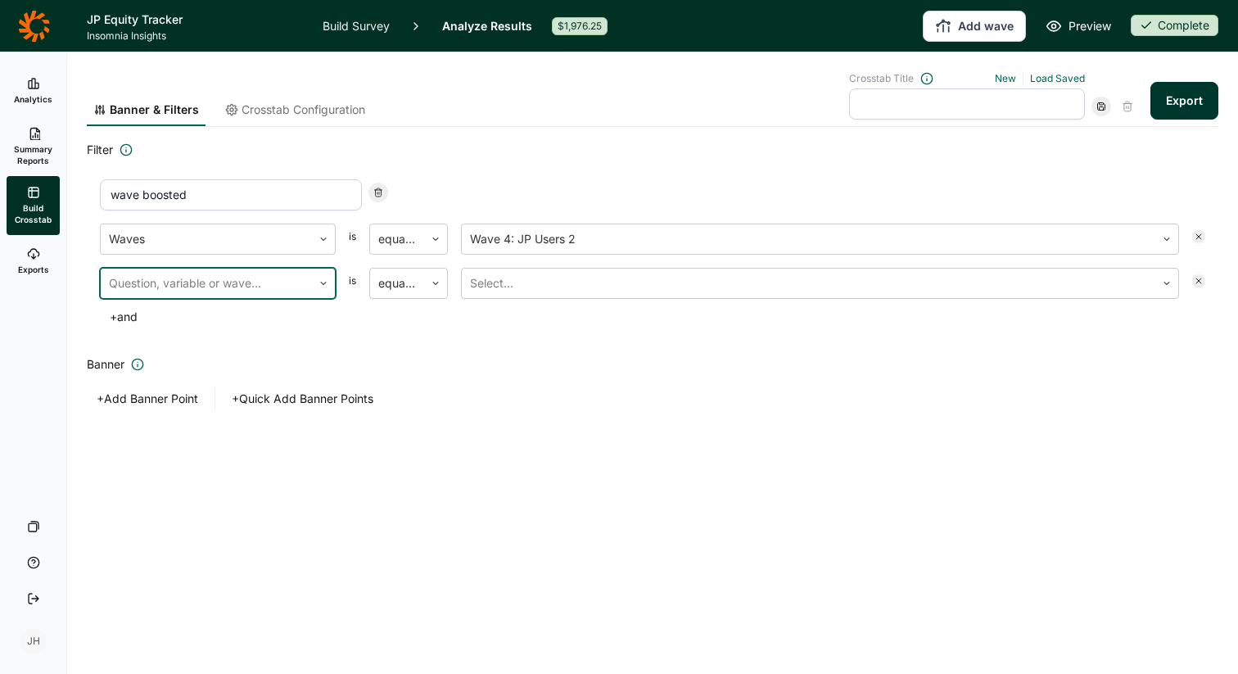
click at [322, 283] on use at bounding box center [323, 284] width 5 height 2
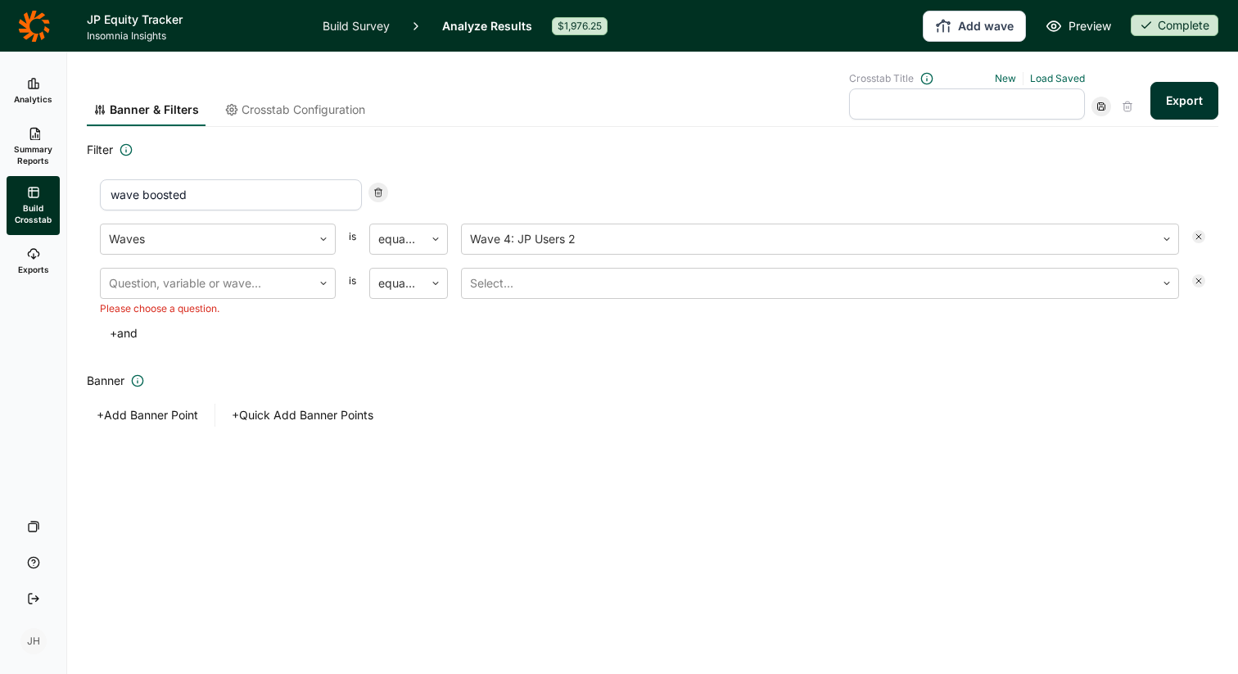
click at [134, 315] on div "Waves is equal to Wave 4: JP Users 2 Question, variable or wave... Please choos…" at bounding box center [653, 284] width 1106 height 121
click at [129, 333] on button "+ and" at bounding box center [124, 333] width 48 height 23
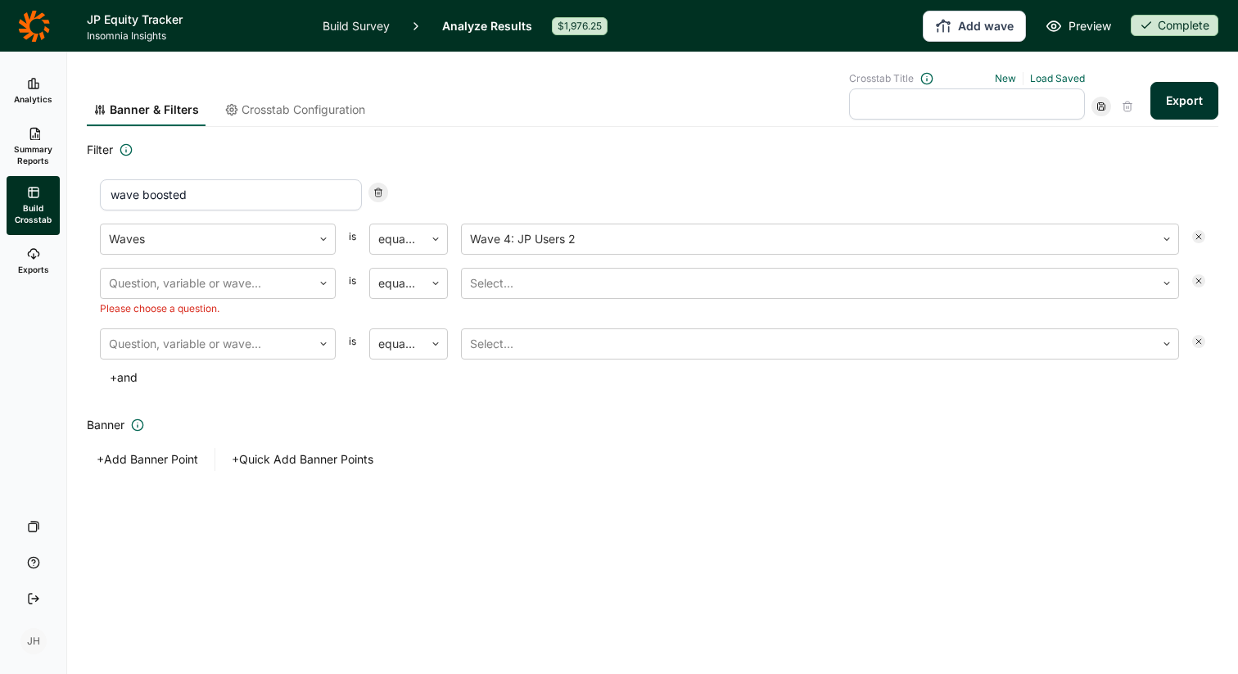
click at [1197, 341] on icon at bounding box center [1199, 342] width 10 height 10
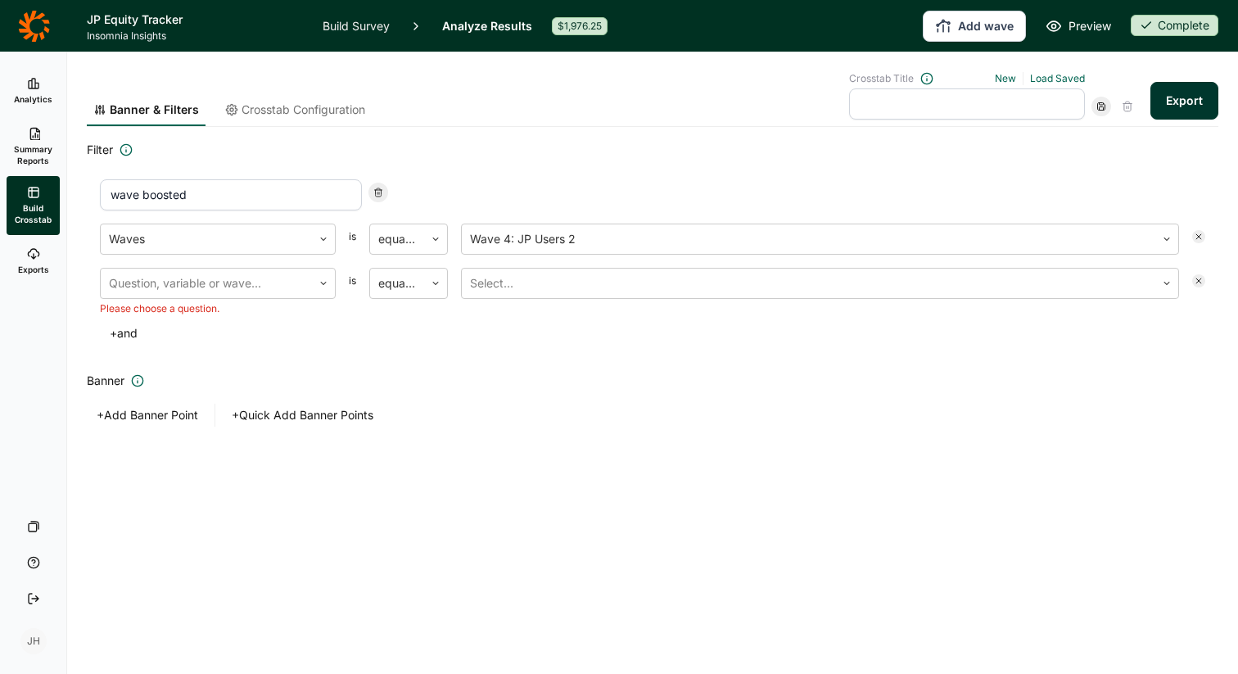
click at [1197, 283] on icon at bounding box center [1199, 281] width 10 height 10
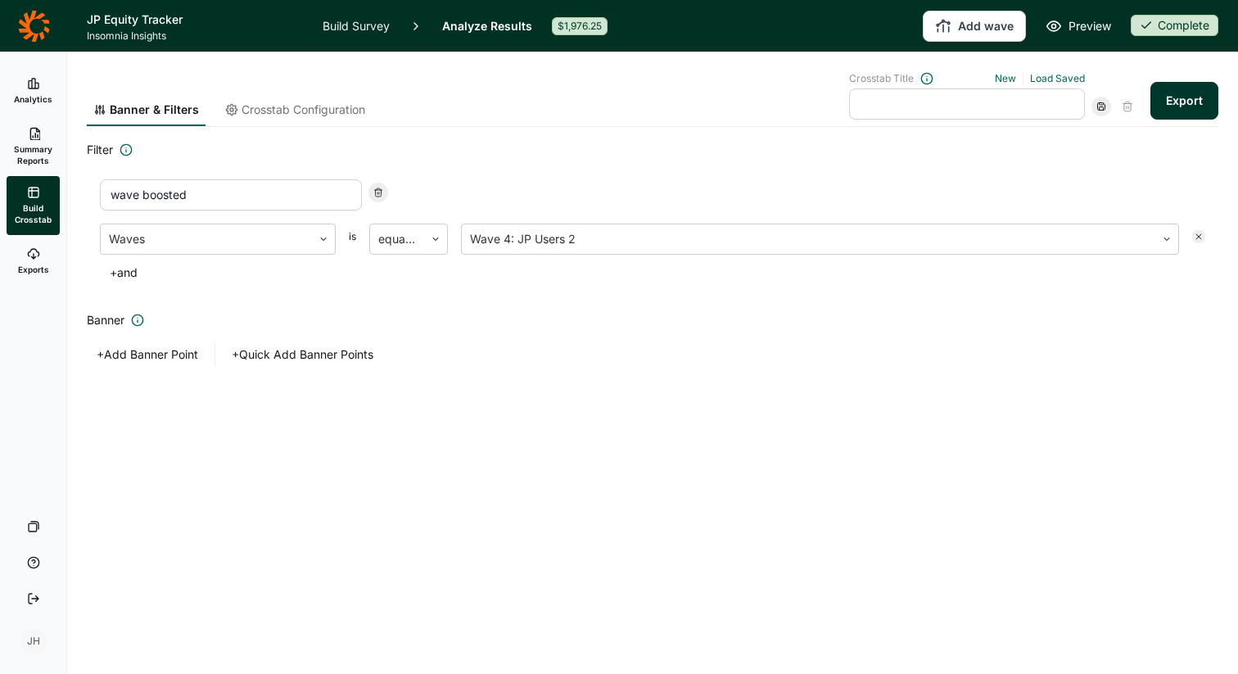
click at [111, 271] on button "+ and" at bounding box center [124, 272] width 48 height 23
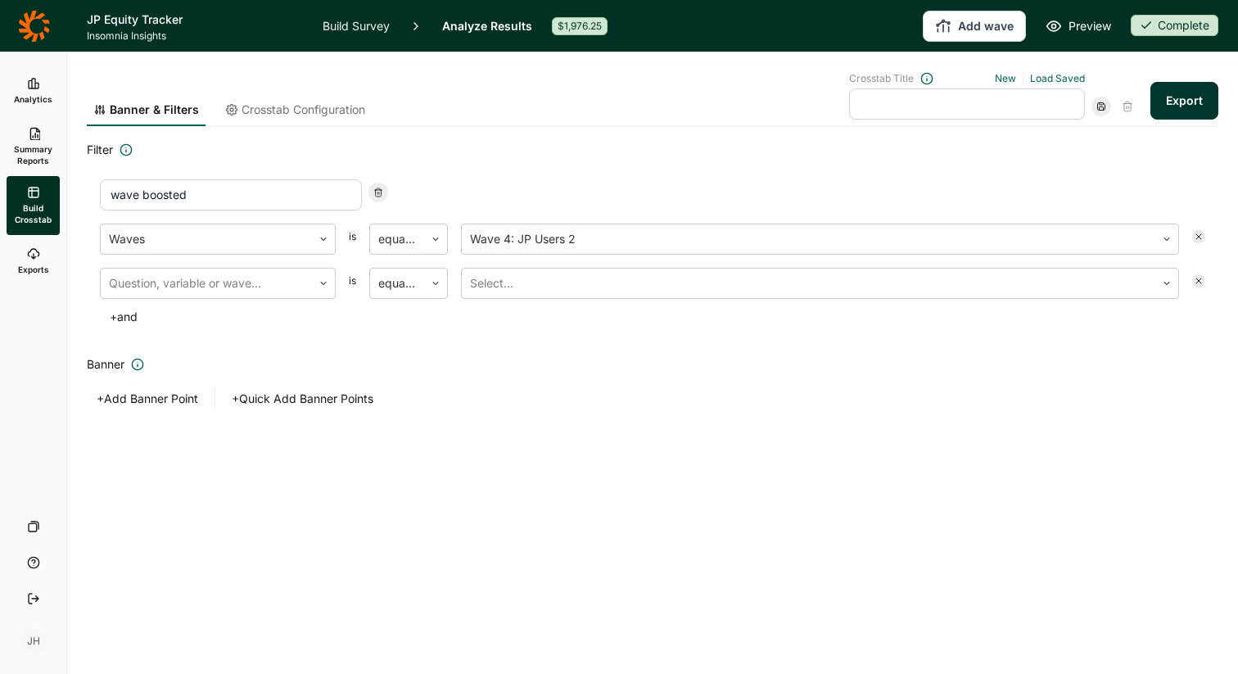
click at [134, 315] on button "+ and" at bounding box center [124, 317] width 48 height 23
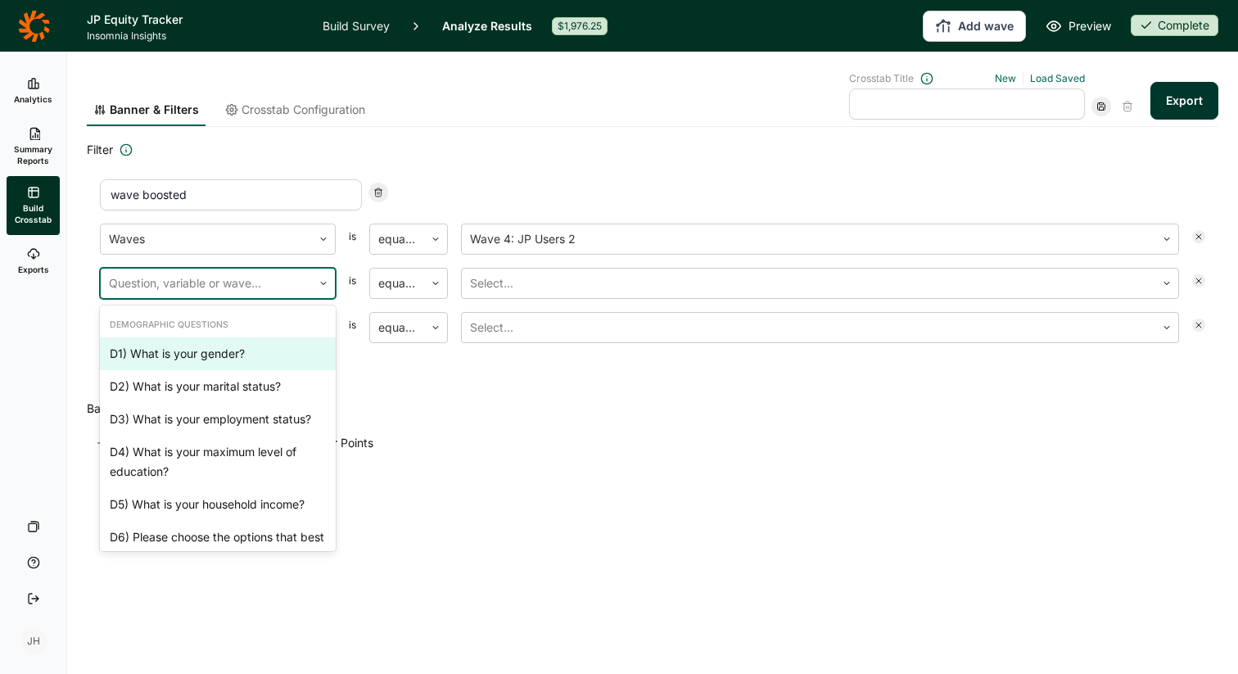
click at [326, 287] on icon at bounding box center [324, 283] width 10 height 10
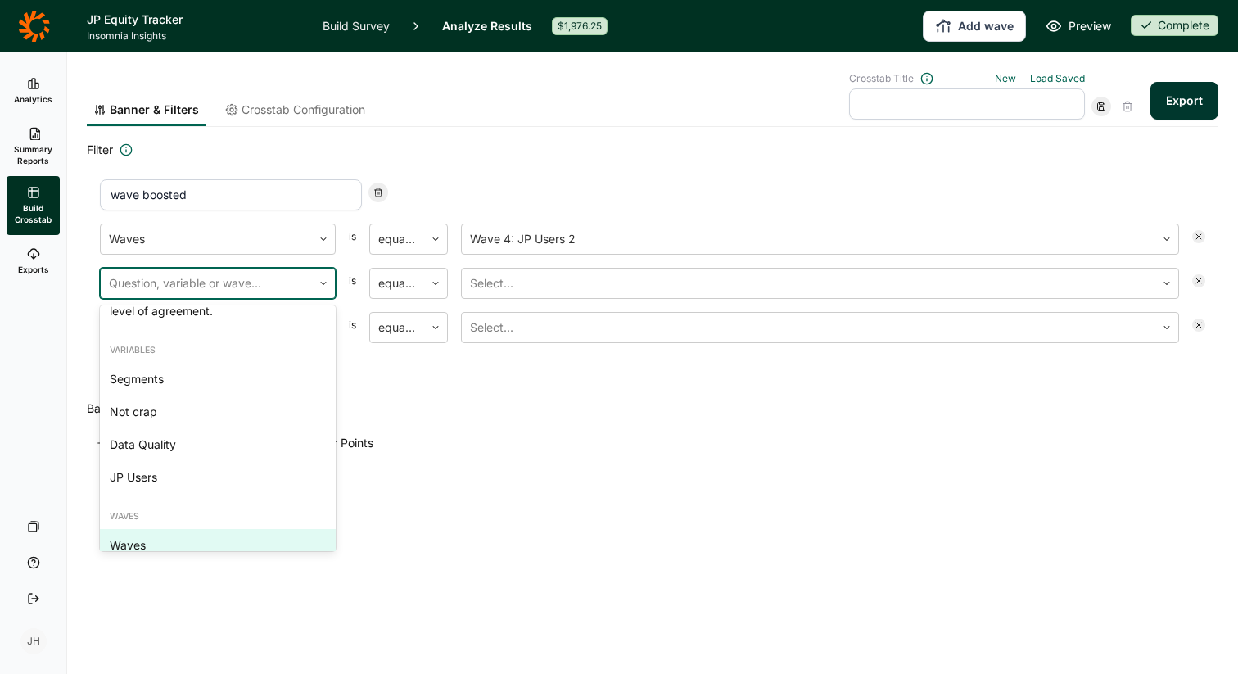
click at [161, 529] on div "Waves" at bounding box center [218, 545] width 236 height 33
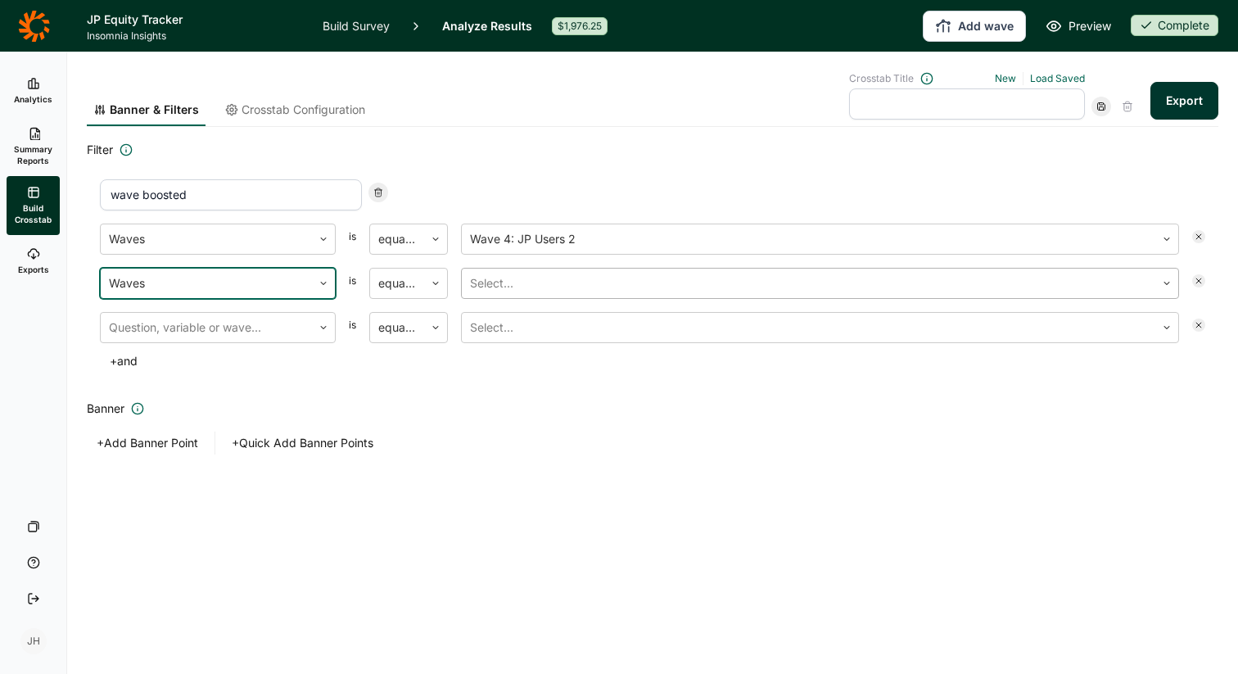
click at [526, 287] on div at bounding box center [808, 283] width 677 height 23
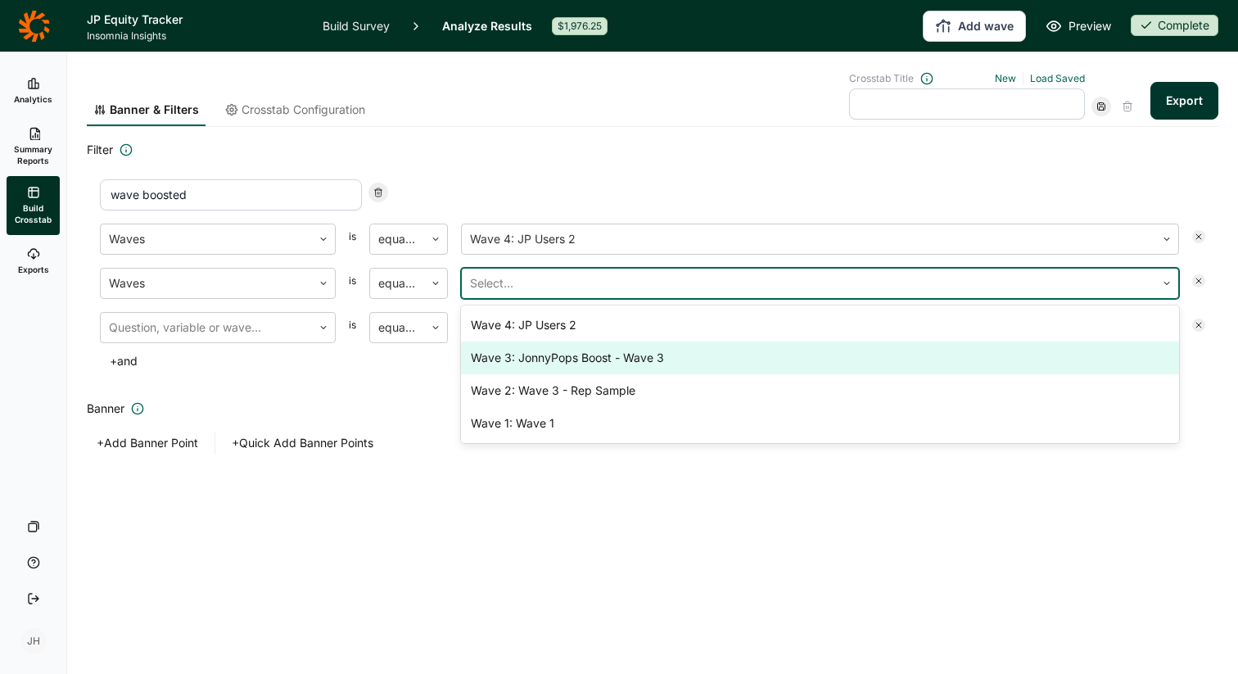
click at [528, 363] on div "Wave 3: JonnyPops Boost - Wave 3" at bounding box center [820, 358] width 718 height 33
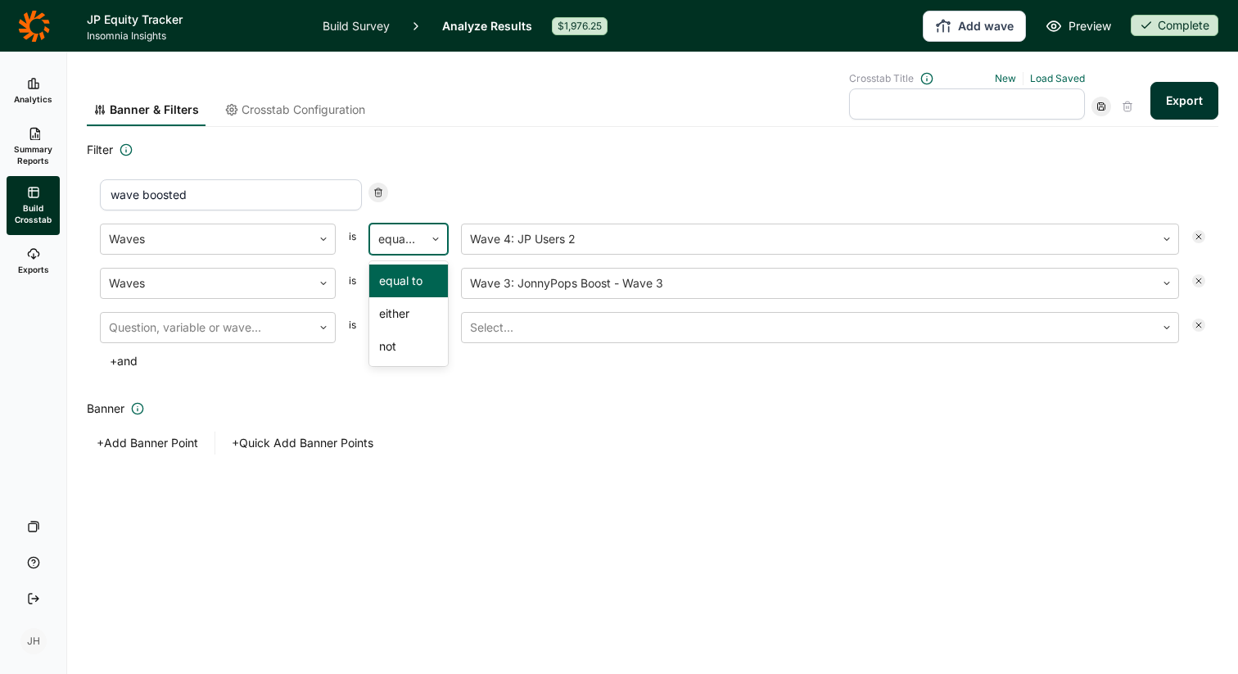
click at [431, 238] on icon at bounding box center [436, 239] width 10 height 10
click at [414, 319] on div "either" at bounding box center [408, 313] width 79 height 33
click at [1198, 279] on icon at bounding box center [1199, 281] width 10 height 10
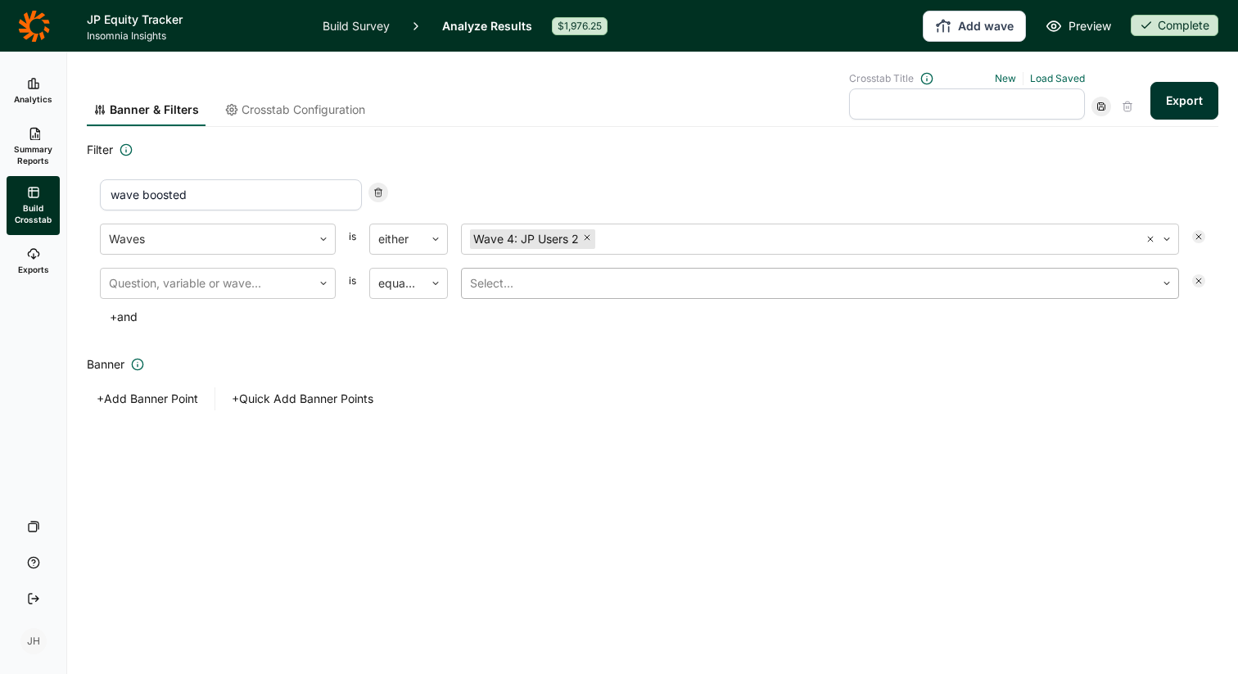
click at [760, 284] on div at bounding box center [808, 283] width 677 height 23
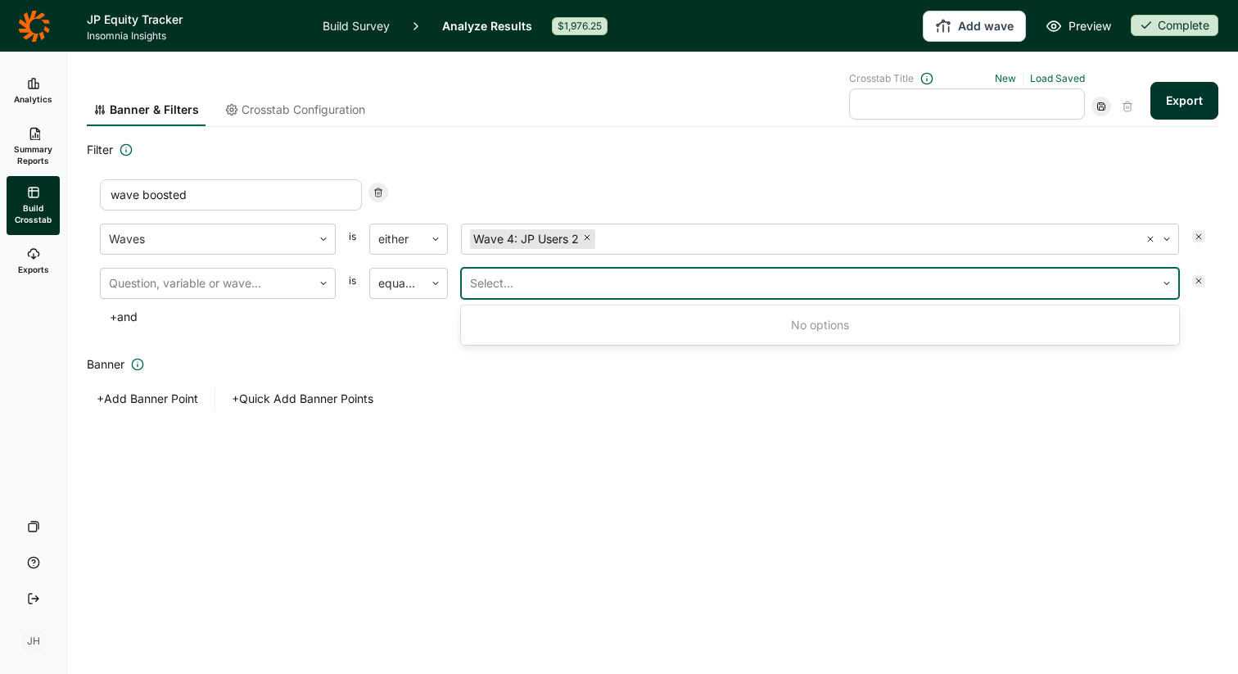
click at [760, 283] on div at bounding box center [808, 283] width 677 height 23
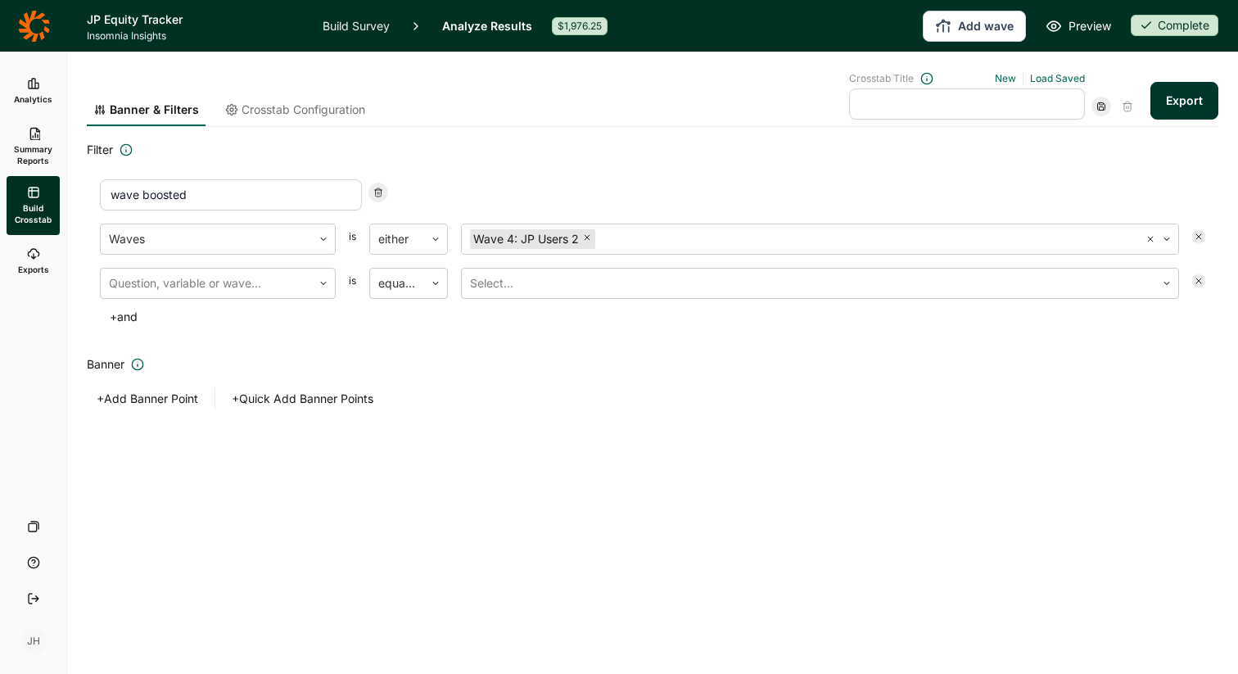
click at [1204, 279] on div at bounding box center [1199, 280] width 13 height 13
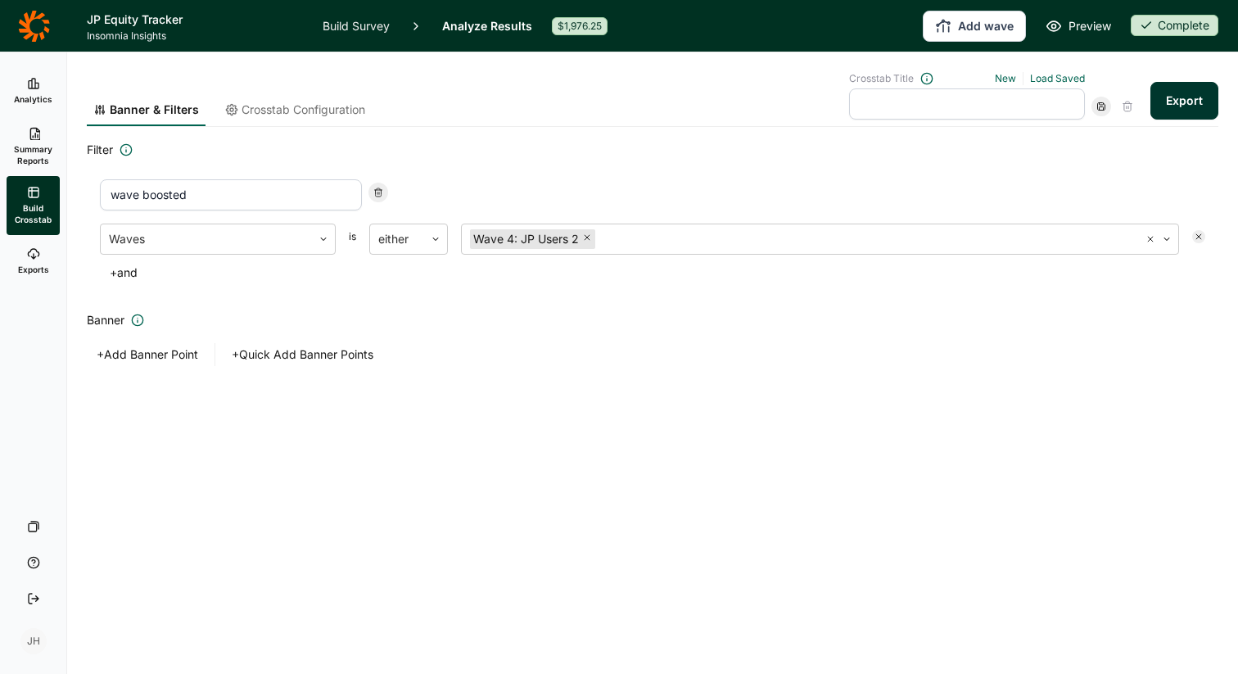
click at [119, 274] on button "+ and" at bounding box center [124, 272] width 48 height 23
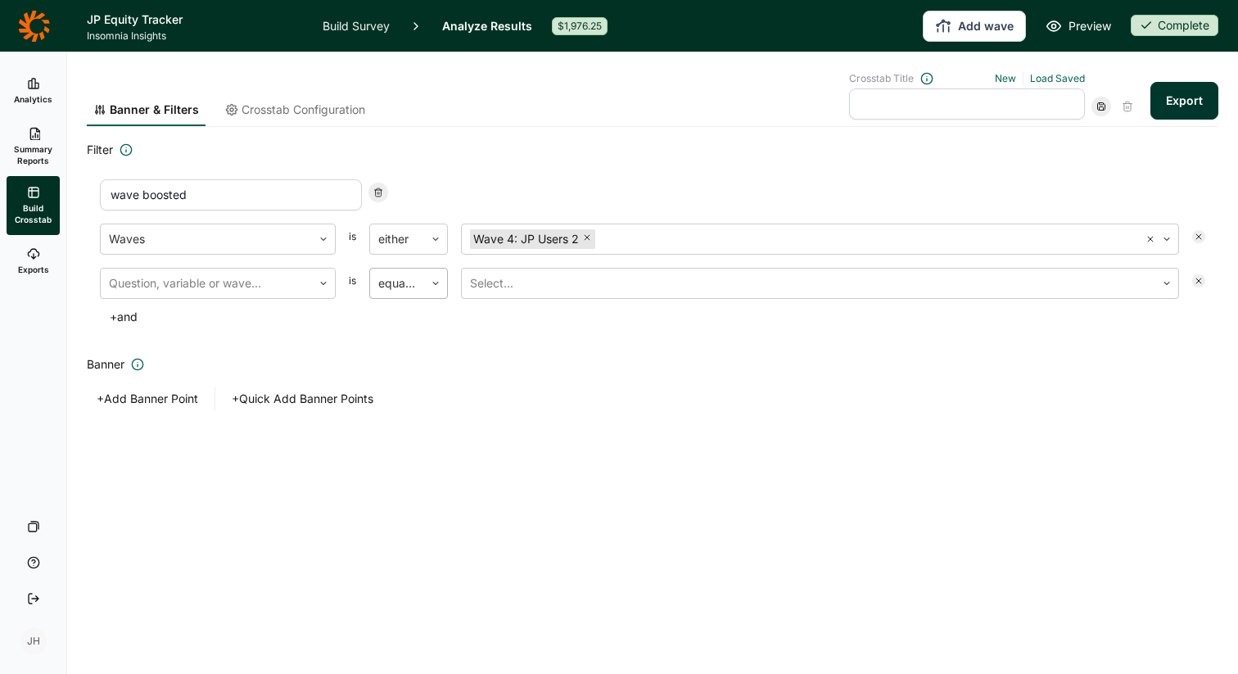
click at [437, 283] on icon at bounding box center [436, 283] width 10 height 10
click at [414, 357] on div "either" at bounding box center [408, 358] width 79 height 33
click at [500, 289] on div at bounding box center [808, 283] width 677 height 23
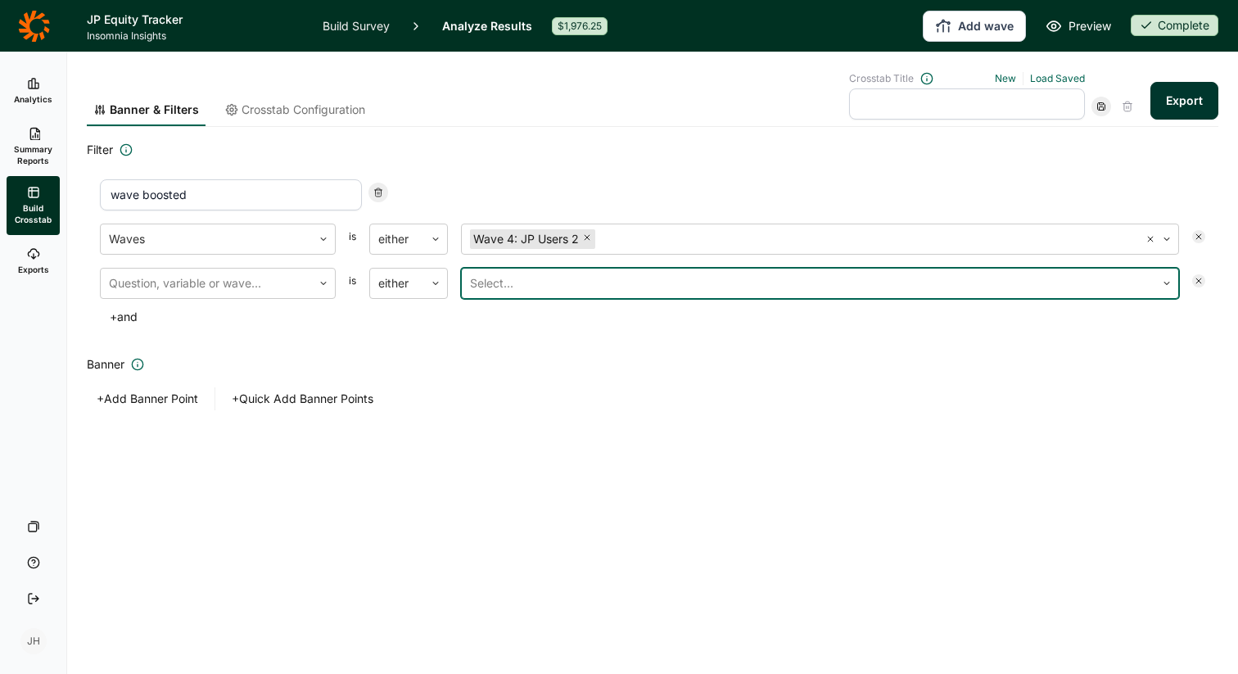
click at [498, 280] on div at bounding box center [808, 283] width 677 height 23
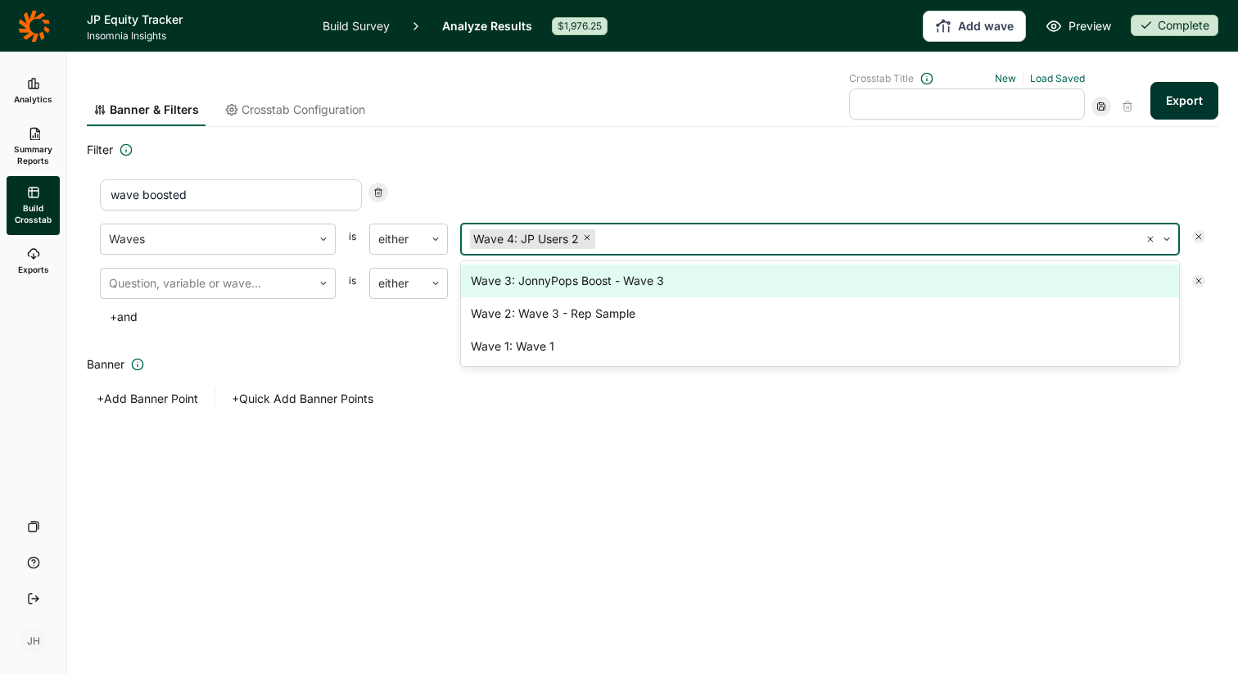
click at [635, 235] on div at bounding box center [865, 239] width 532 height 23
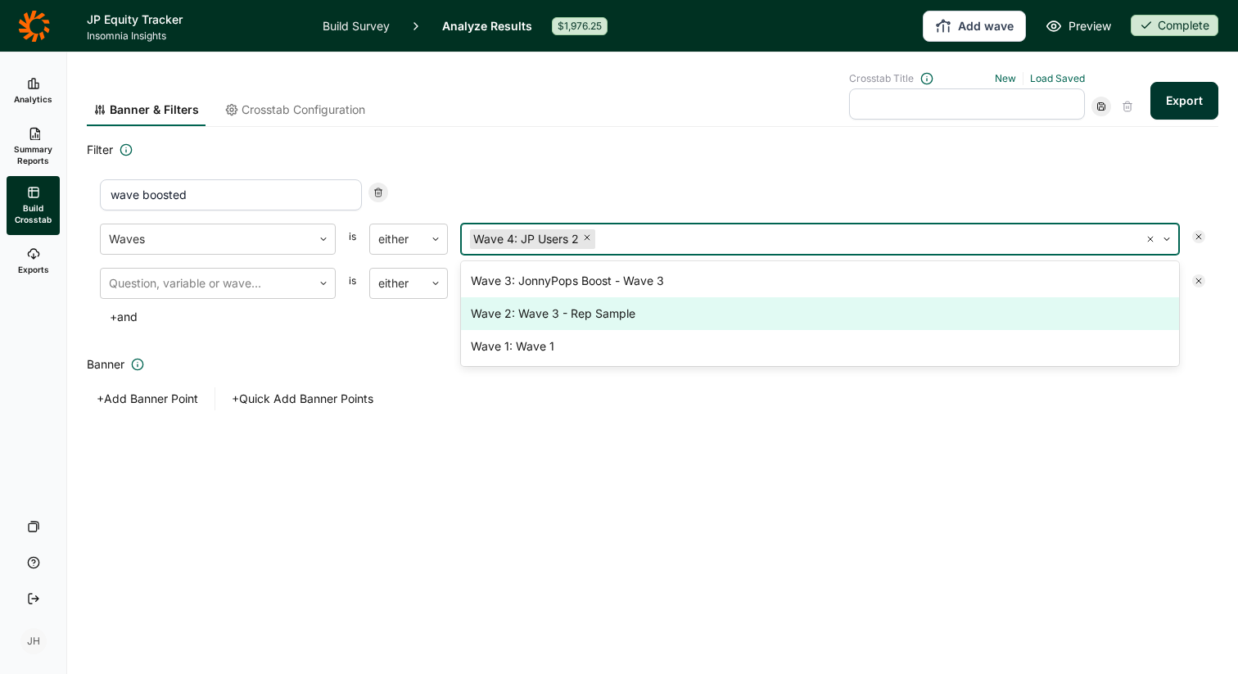
click at [612, 314] on div "Wave 2: Wave 3 - Rep Sample" at bounding box center [820, 313] width 718 height 33
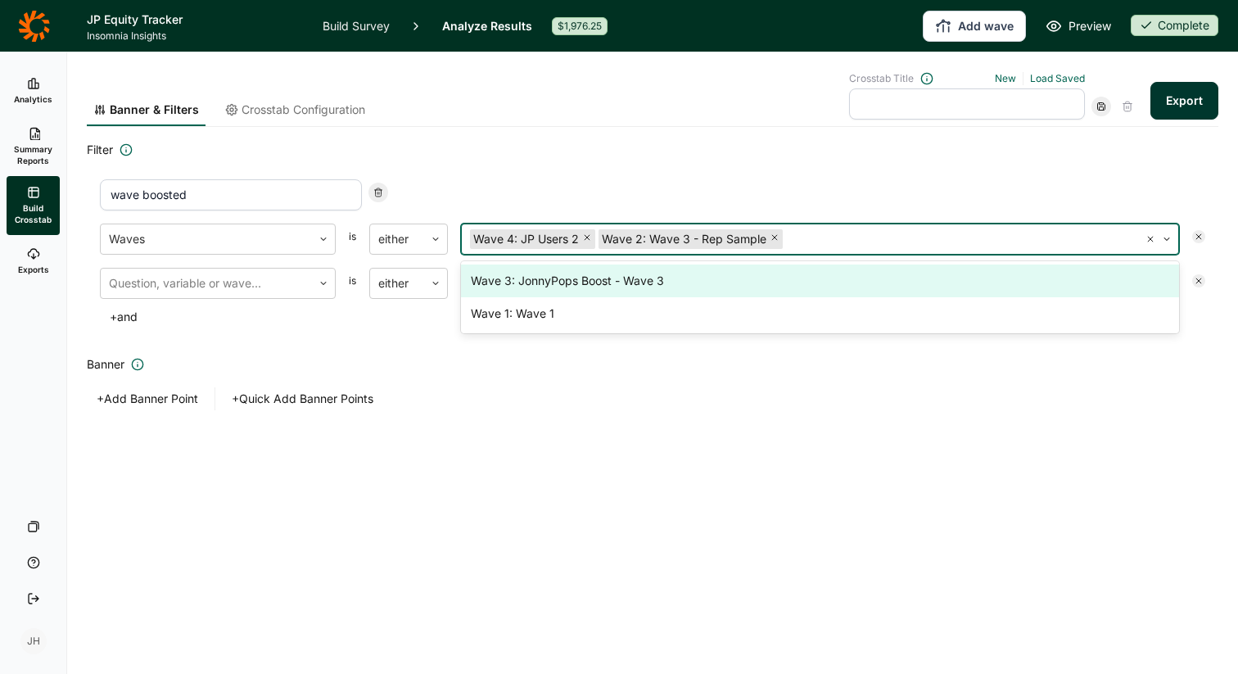
click at [1167, 239] on use at bounding box center [1167, 239] width 5 height 2
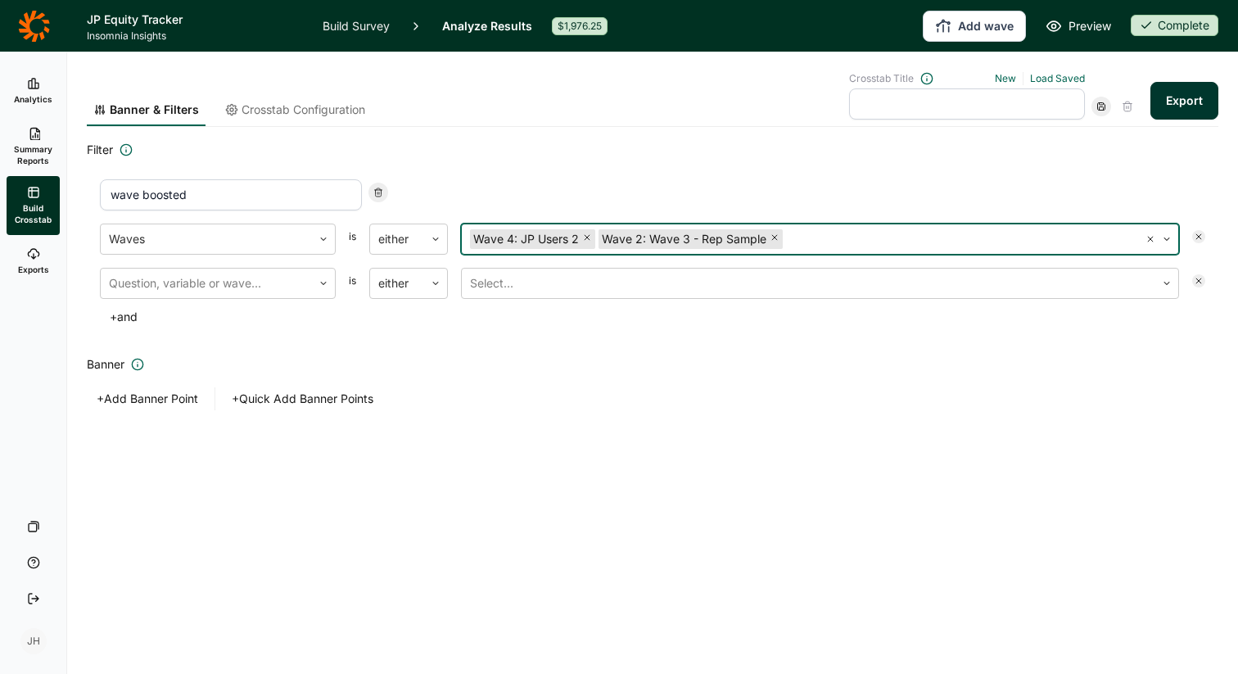
click at [1167, 240] on use at bounding box center [1167, 239] width 5 height 2
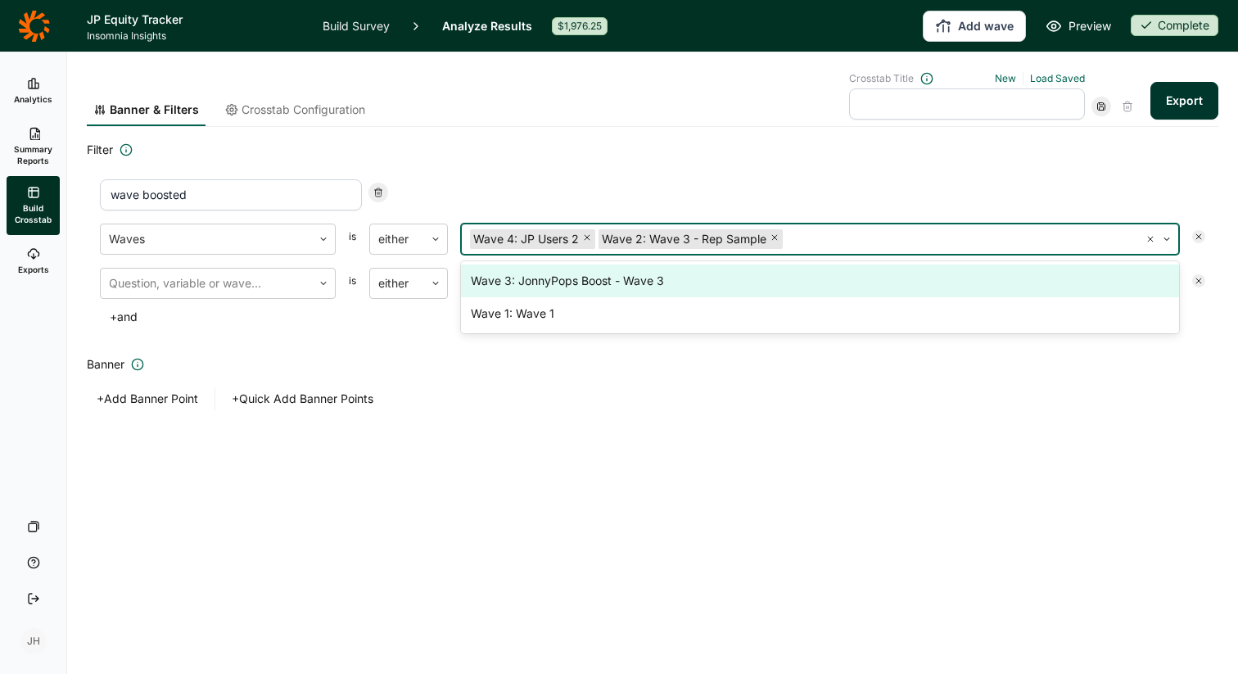
click at [642, 279] on div "Wave 3: JonnyPops Boost - Wave 3" at bounding box center [820, 281] width 718 height 33
click at [1199, 281] on icon at bounding box center [1199, 281] width 10 height 10
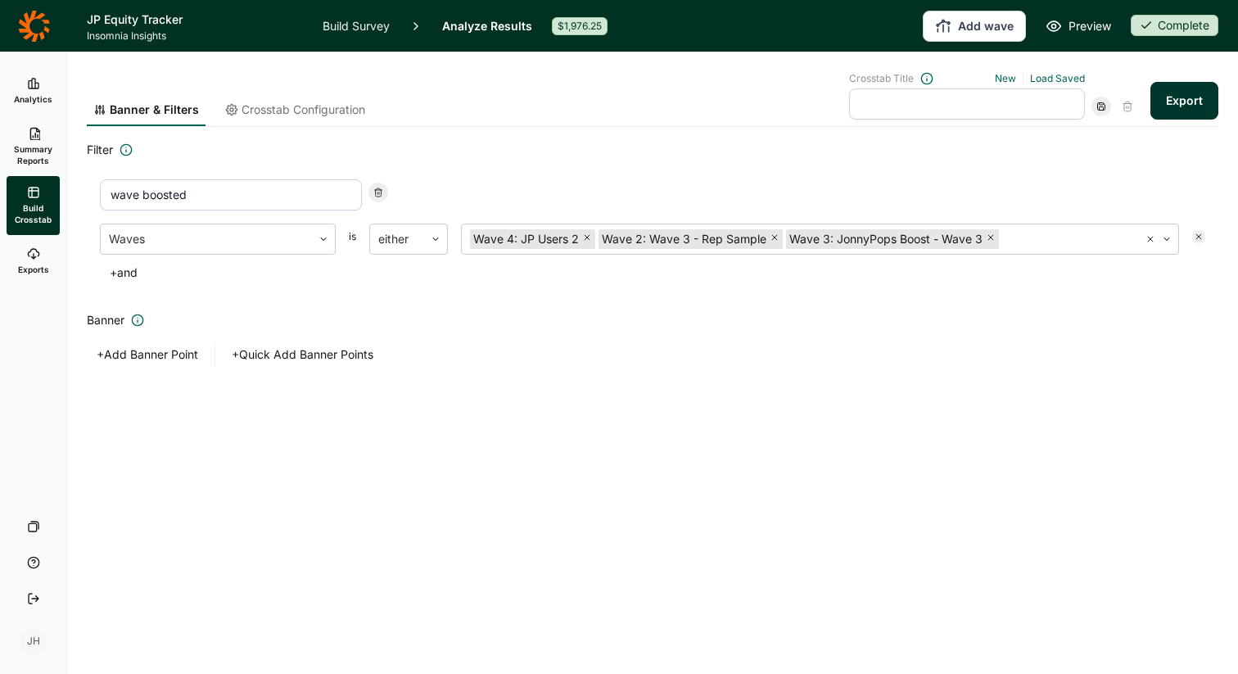
click at [333, 110] on span "Crosstab Configuration" at bounding box center [304, 110] width 124 height 16
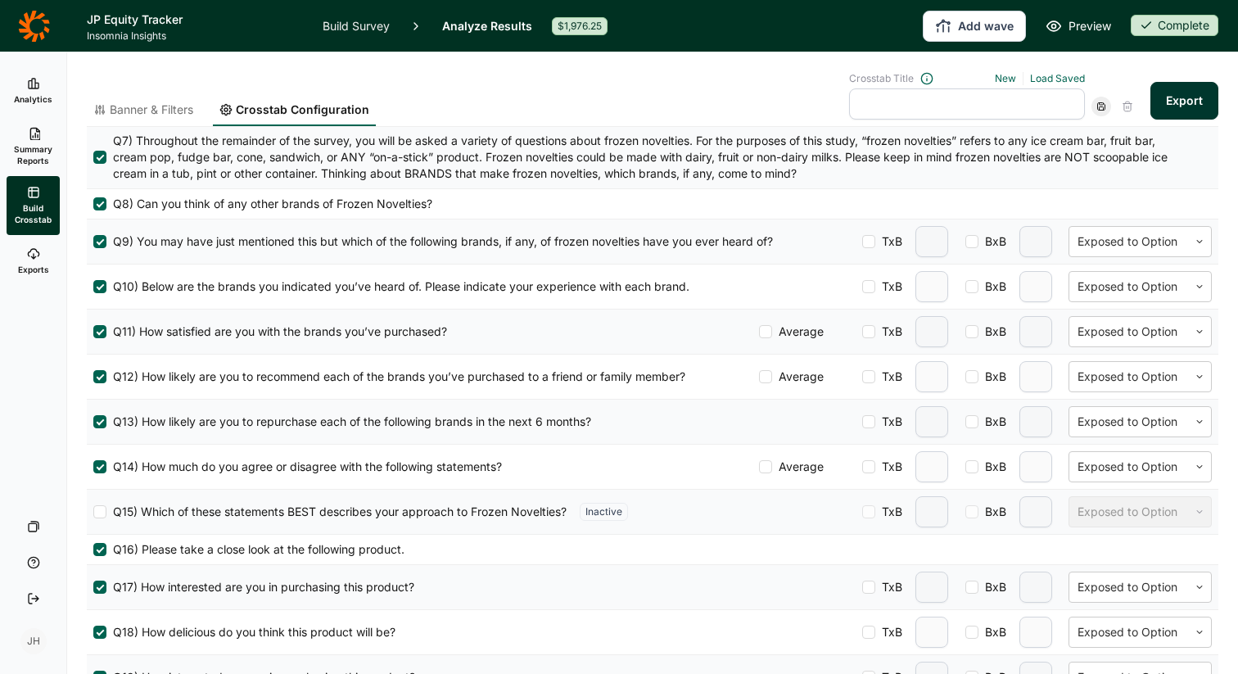
scroll to position [847, 0]
click at [1132, 291] on div at bounding box center [1129, 288] width 102 height 20
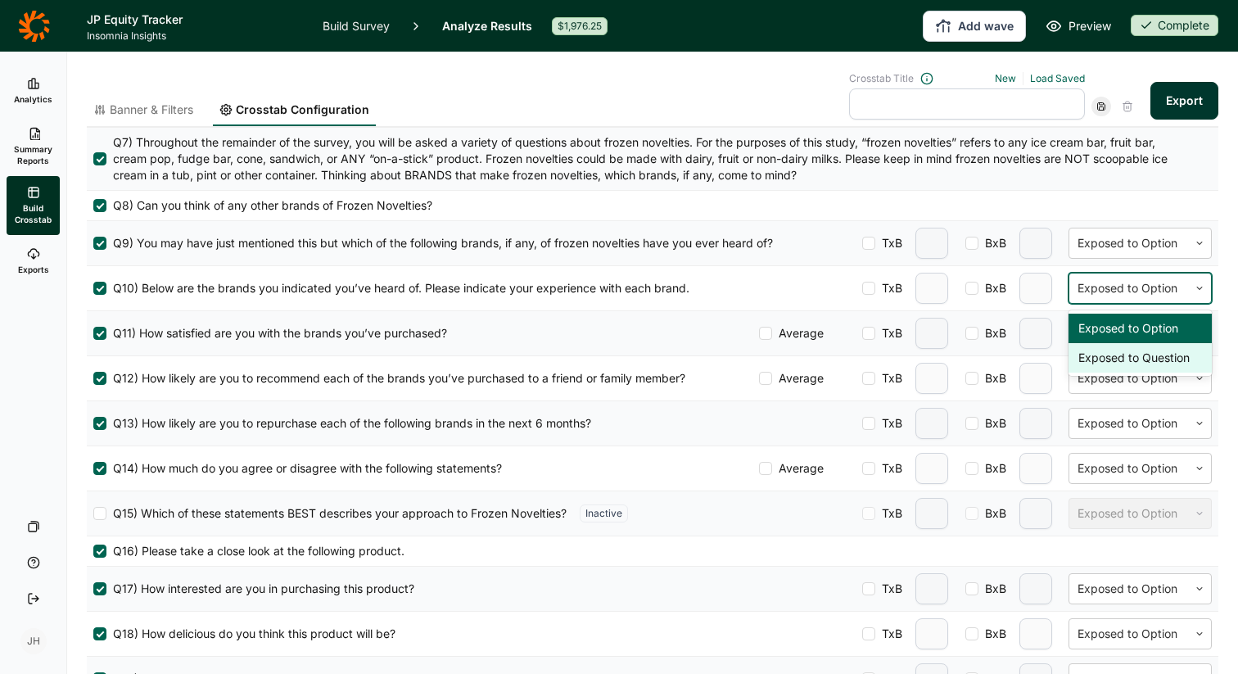
click at [1119, 360] on div "Exposed to Question" at bounding box center [1140, 357] width 143 height 29
click at [865, 337] on div at bounding box center [868, 333] width 13 height 13
click at [862, 333] on input "TxB" at bounding box center [862, 333] width 0 height 0
type input "2"
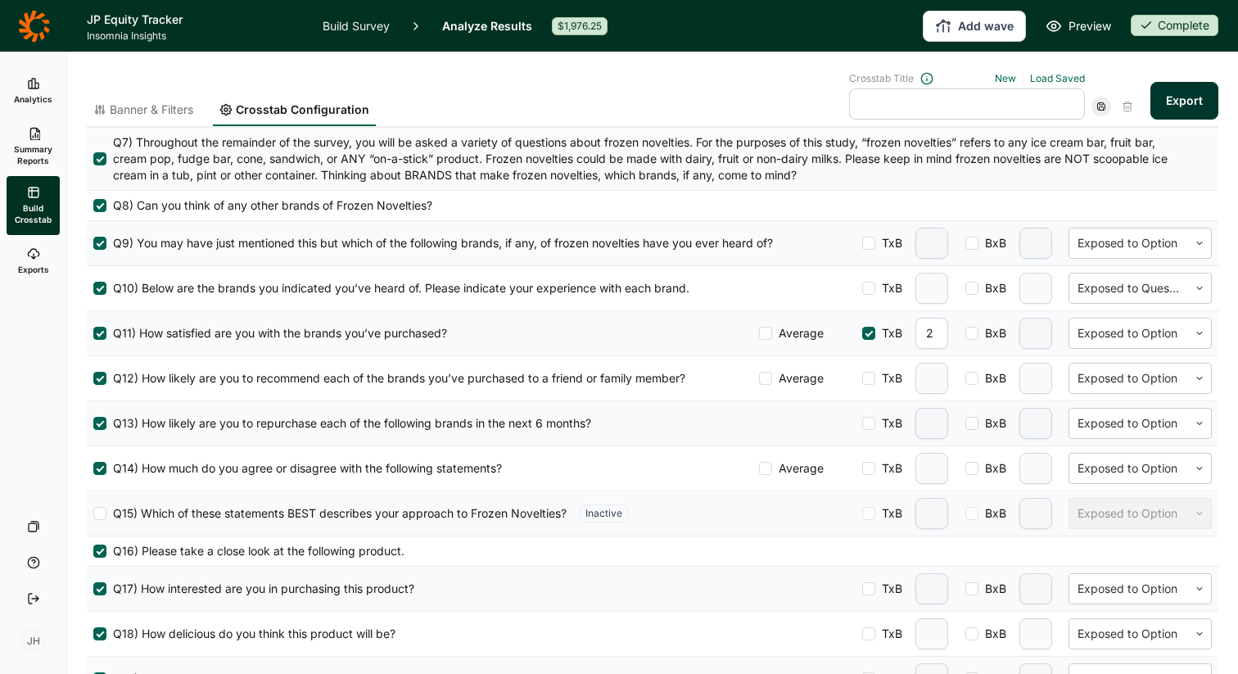
click at [943, 333] on input "2" at bounding box center [932, 333] width 33 height 31
type input "3"
click at [862, 380] on div at bounding box center [868, 378] width 13 height 13
click at [862, 378] on input "TxB" at bounding box center [862, 378] width 0 height 0
type input "2"
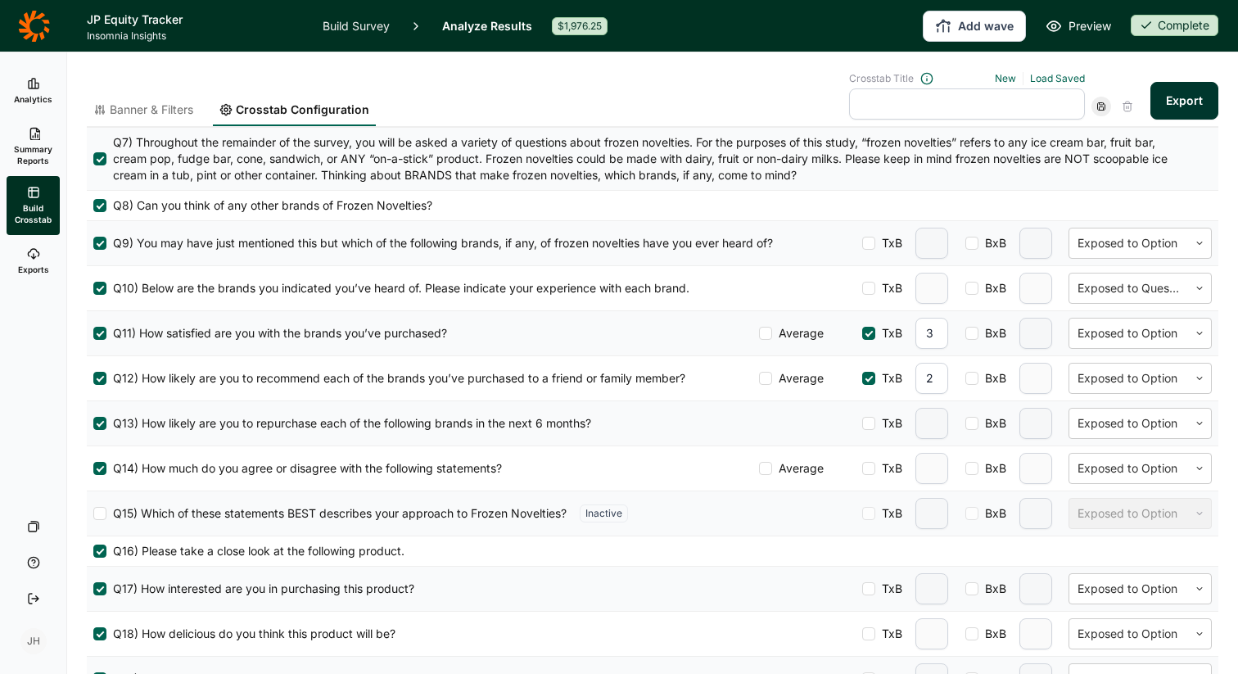
click at [935, 378] on input "2" at bounding box center [932, 378] width 33 height 31
type input "3"
click at [871, 427] on div at bounding box center [868, 423] width 13 height 13
click at [862, 423] on input "TxB" at bounding box center [862, 423] width 0 height 0
type input "2"
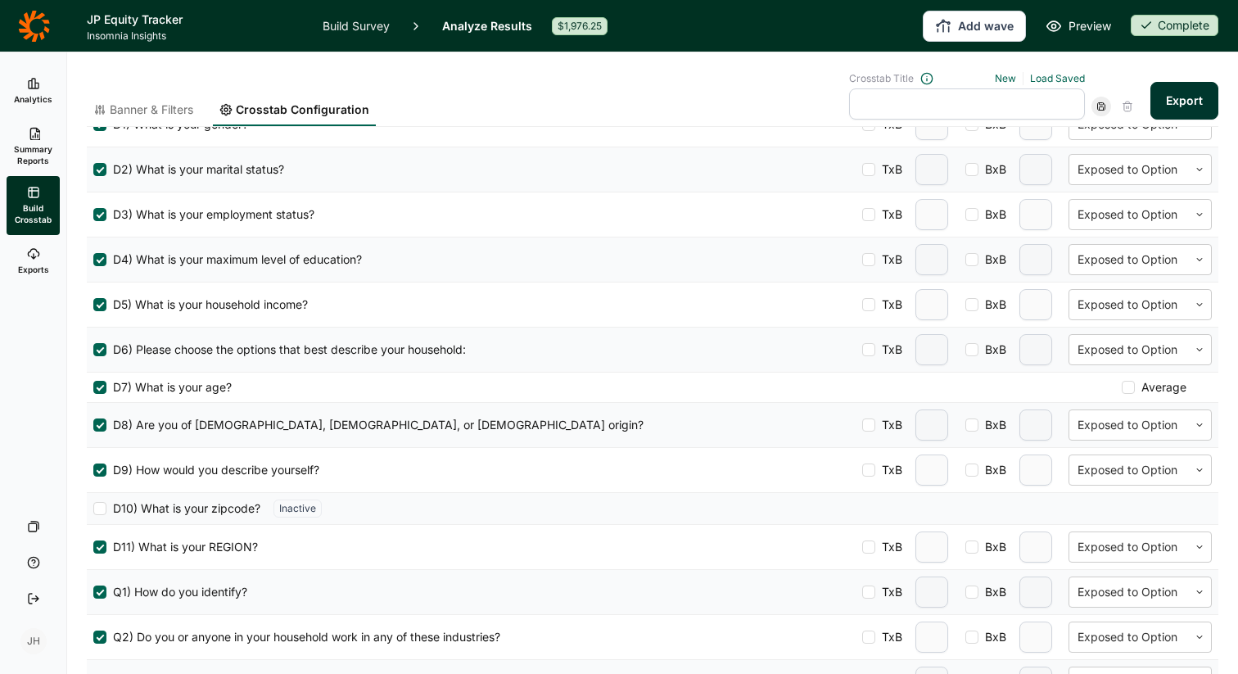
scroll to position [0, 0]
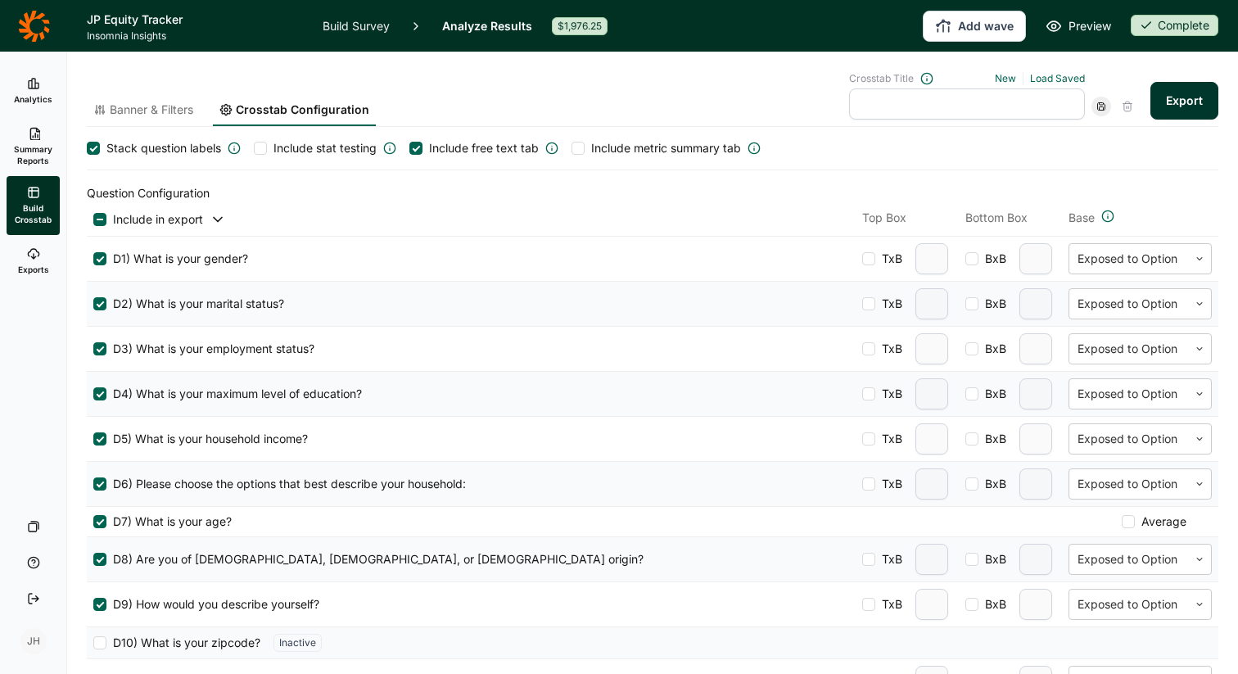
click at [271, 152] on span "Include stat testing" at bounding box center [331, 148] width 129 height 16
click at [254, 148] on input "Include stat testing" at bounding box center [254, 148] width 0 height 0
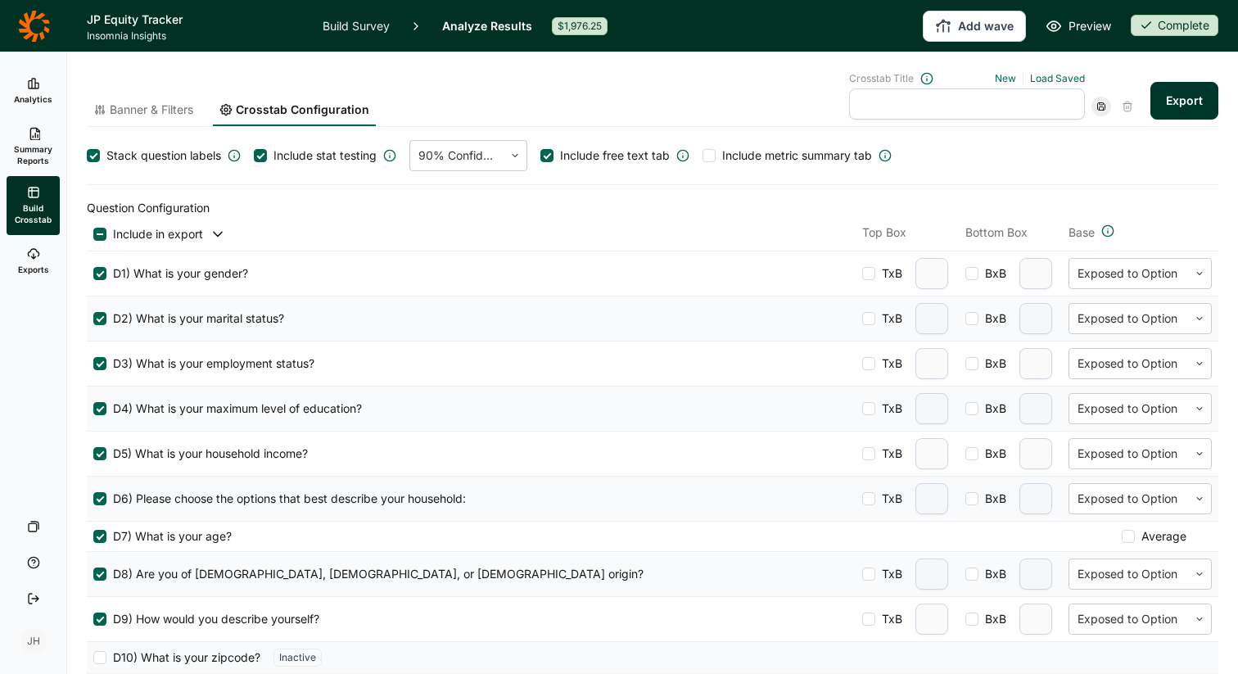
click at [713, 158] on div at bounding box center [709, 155] width 13 height 13
click at [703, 156] on input "Include metric summary tab" at bounding box center [703, 156] width 0 height 0
click at [1180, 106] on button "Export" at bounding box center [1185, 101] width 68 height 38
click at [34, 261] on link "Exports" at bounding box center [33, 261] width 53 height 52
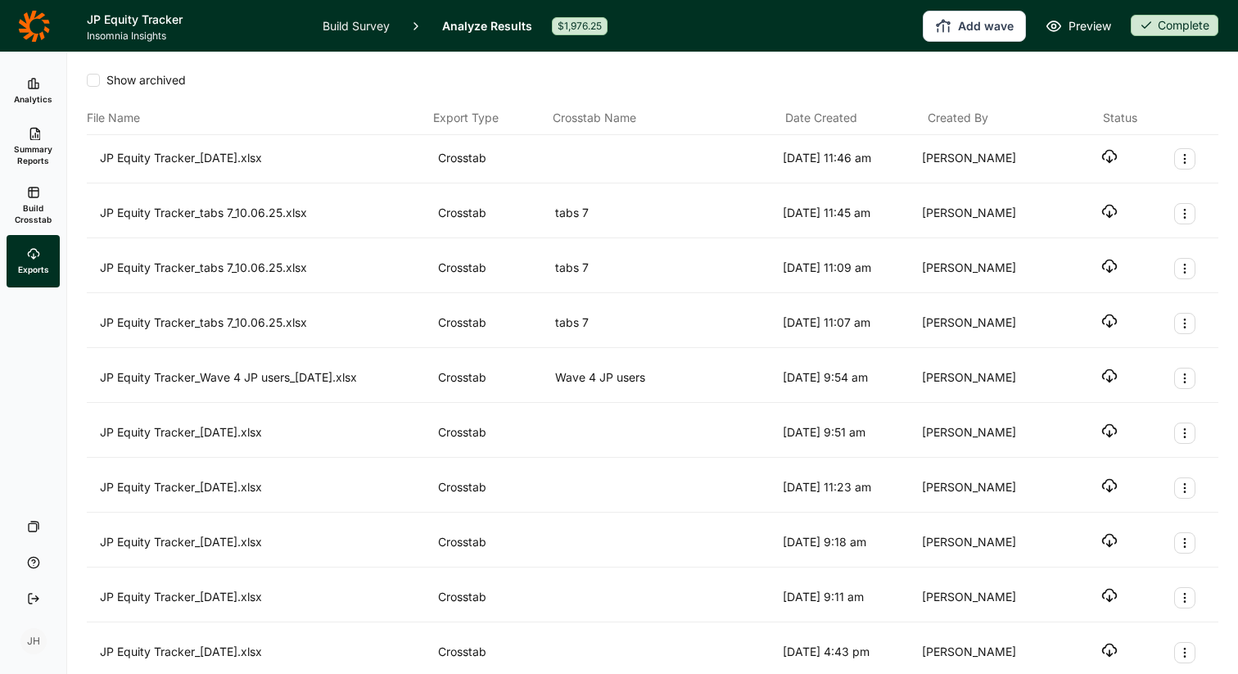
click at [1108, 159] on icon "button" at bounding box center [1110, 156] width 16 height 16
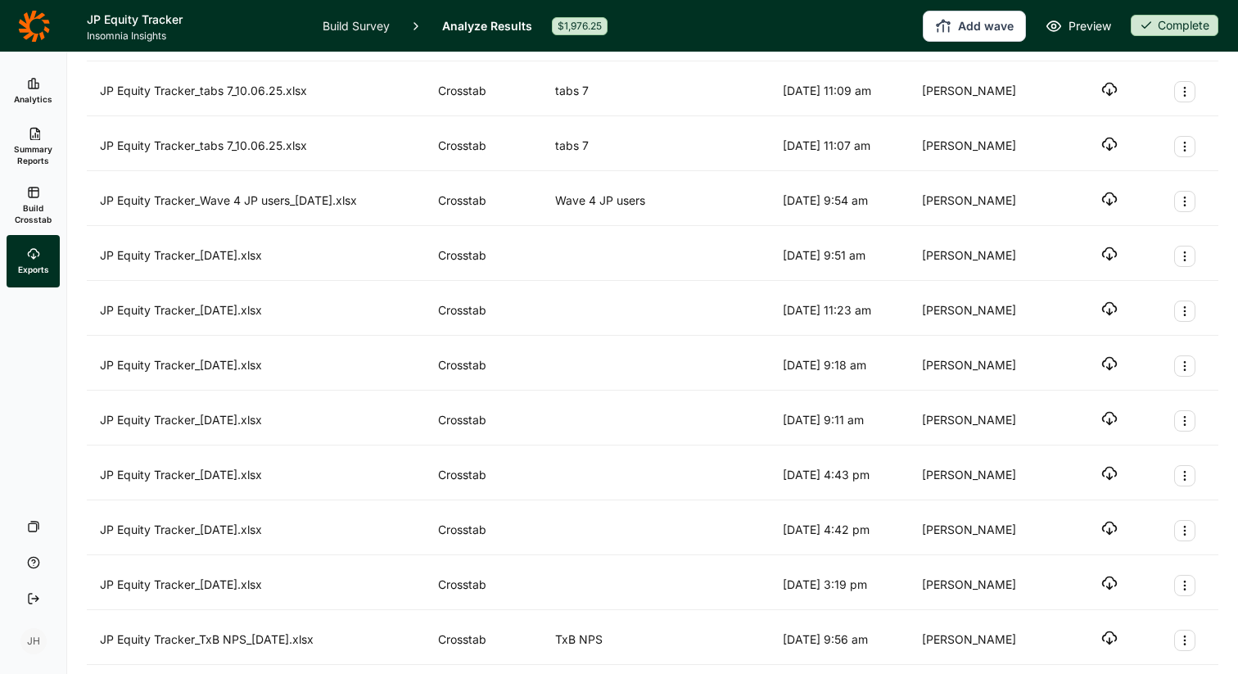
scroll to position [233, 0]
click at [1109, 360] on icon "button" at bounding box center [1110, 362] width 16 height 16
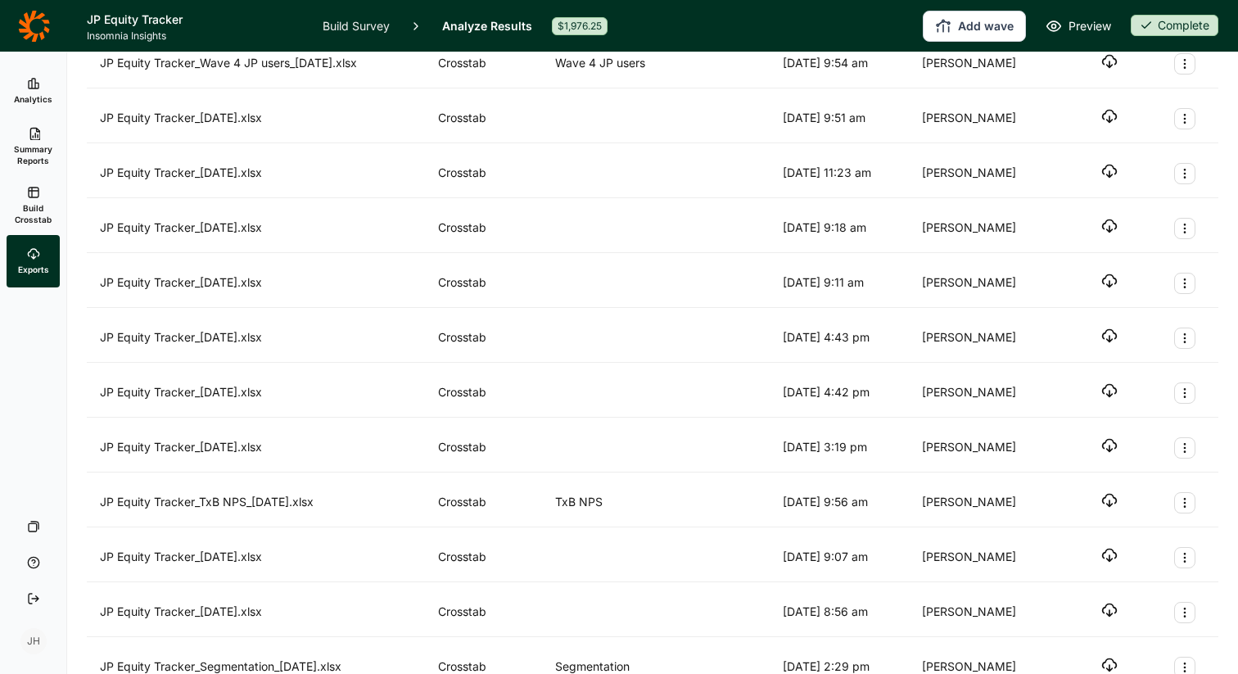
scroll to position [369, 0]
click at [1105, 284] on icon "button" at bounding box center [1110, 282] width 16 height 16
click at [1103, 337] on use "button" at bounding box center [1110, 337] width 14 height 12
click at [1111, 394] on use "button" at bounding box center [1110, 392] width 14 height 12
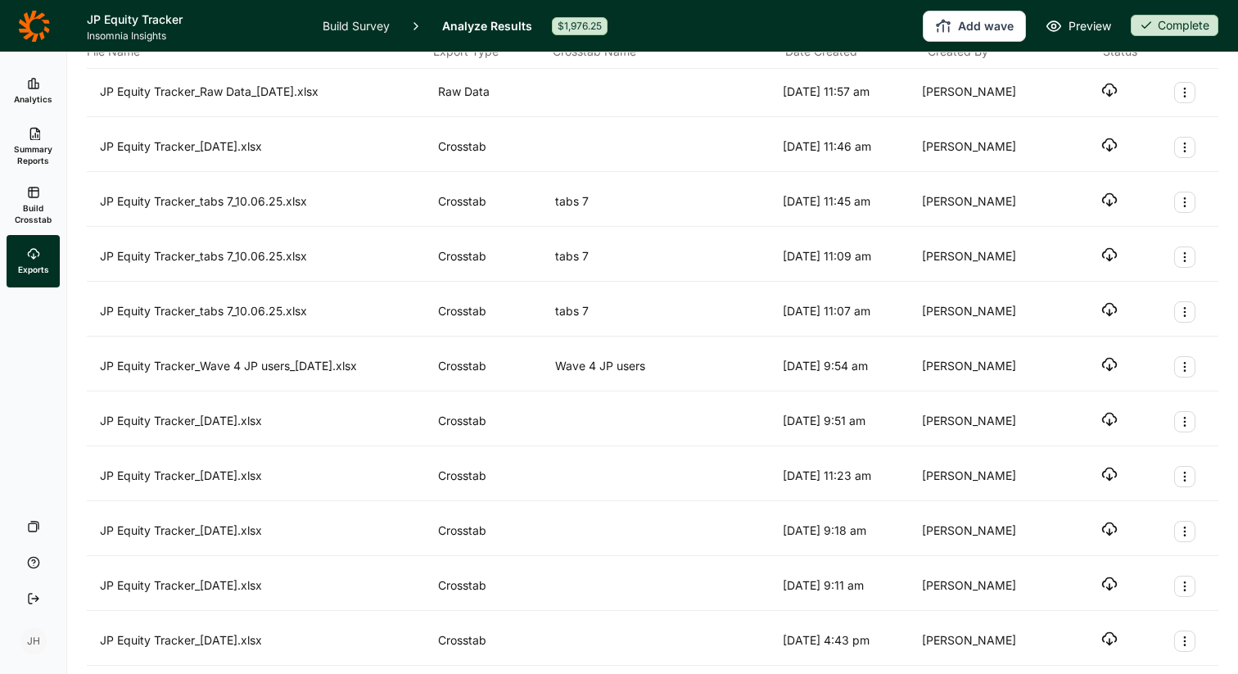
scroll to position [0, 0]
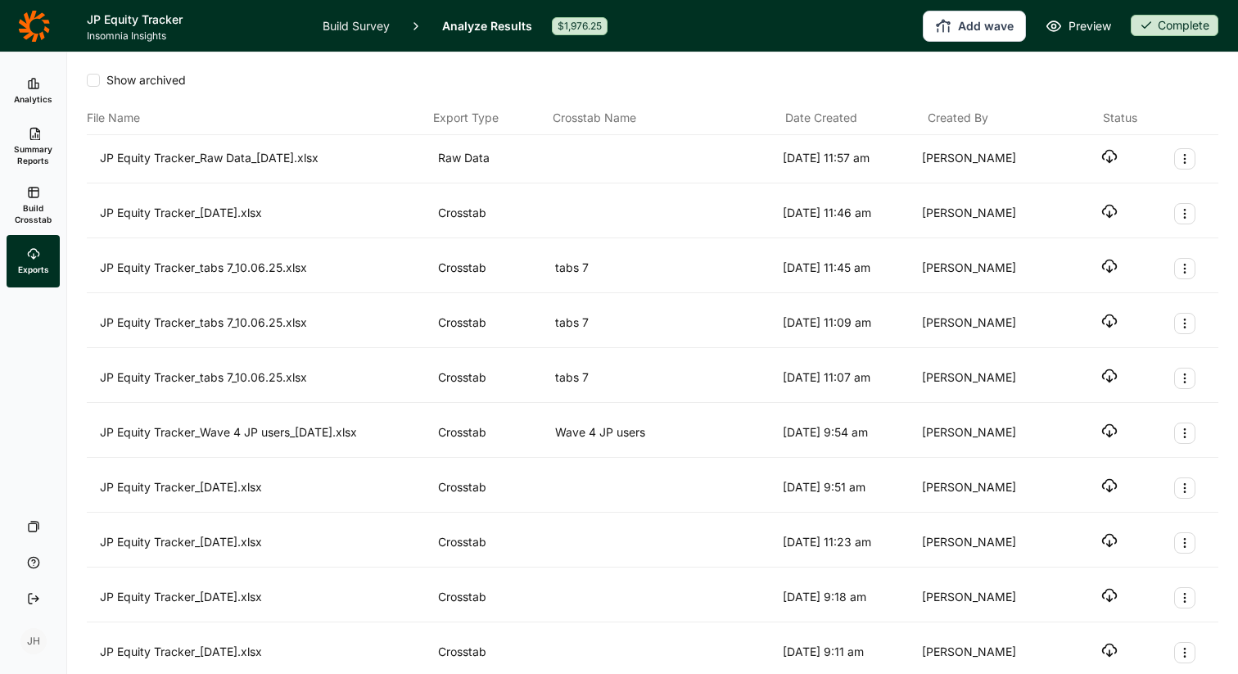
click at [1105, 157] on icon "button" at bounding box center [1110, 156] width 16 height 16
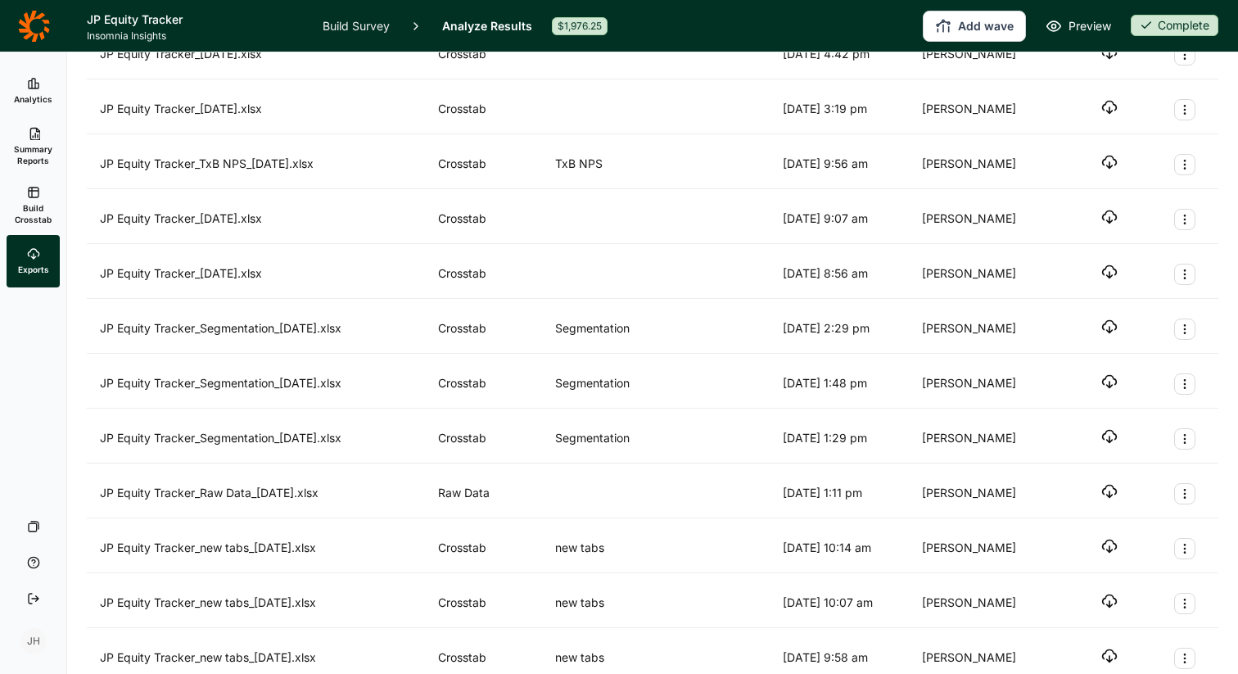
scroll to position [705, 0]
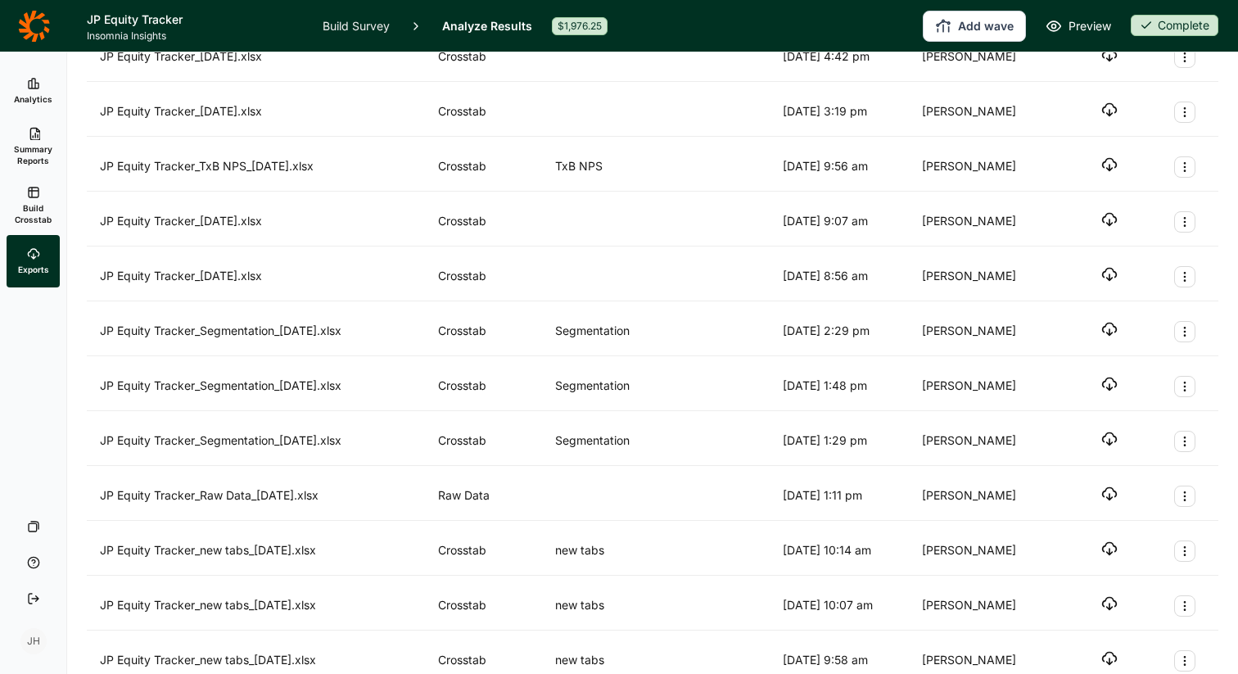
click at [668, 76] on div "JP Equity Tracker_09.30.25.xlsx Crosstab 9/30/2025 4:42 pm Arwen Kimmell" at bounding box center [653, 58] width 1132 height 48
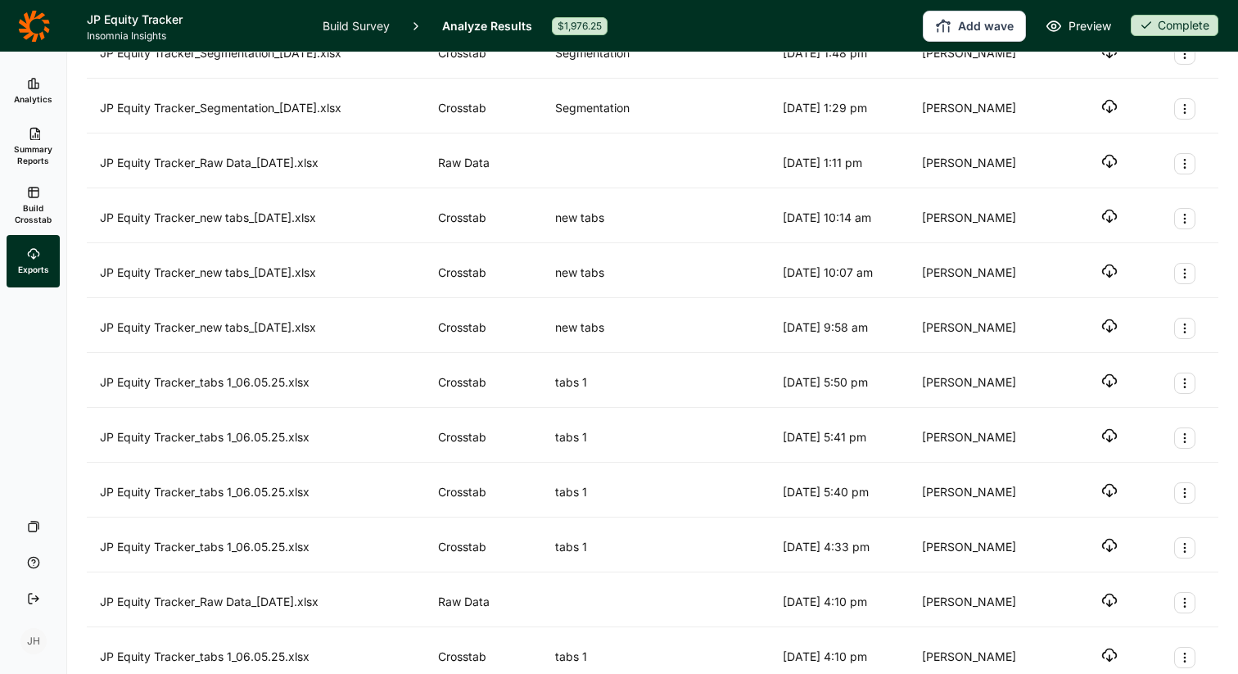
scroll to position [1125, 0]
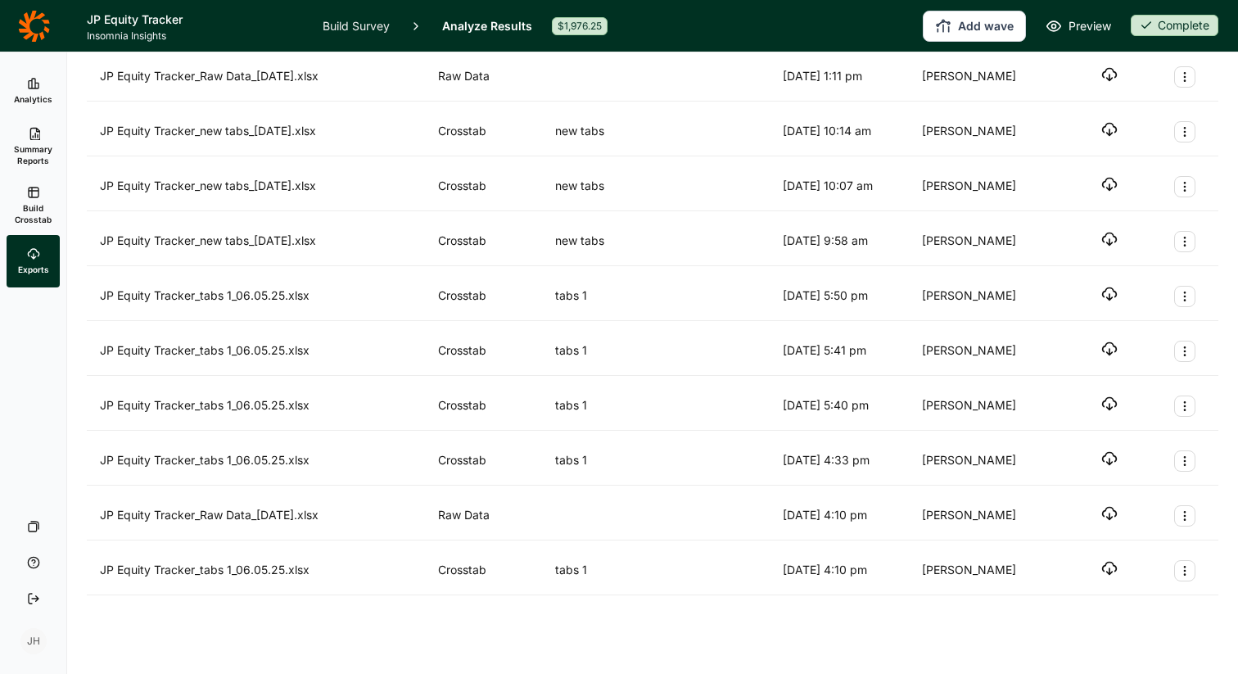
click at [1109, 295] on use "button" at bounding box center [1110, 294] width 14 height 12
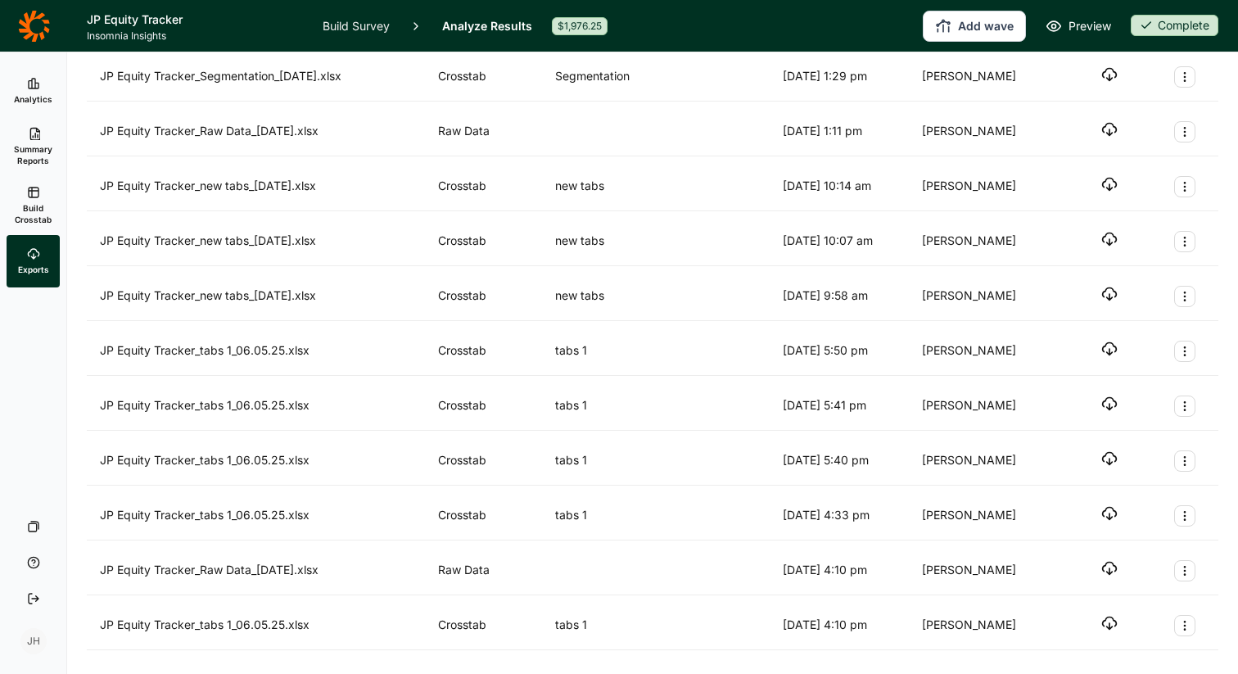
scroll to position [1179, 0]
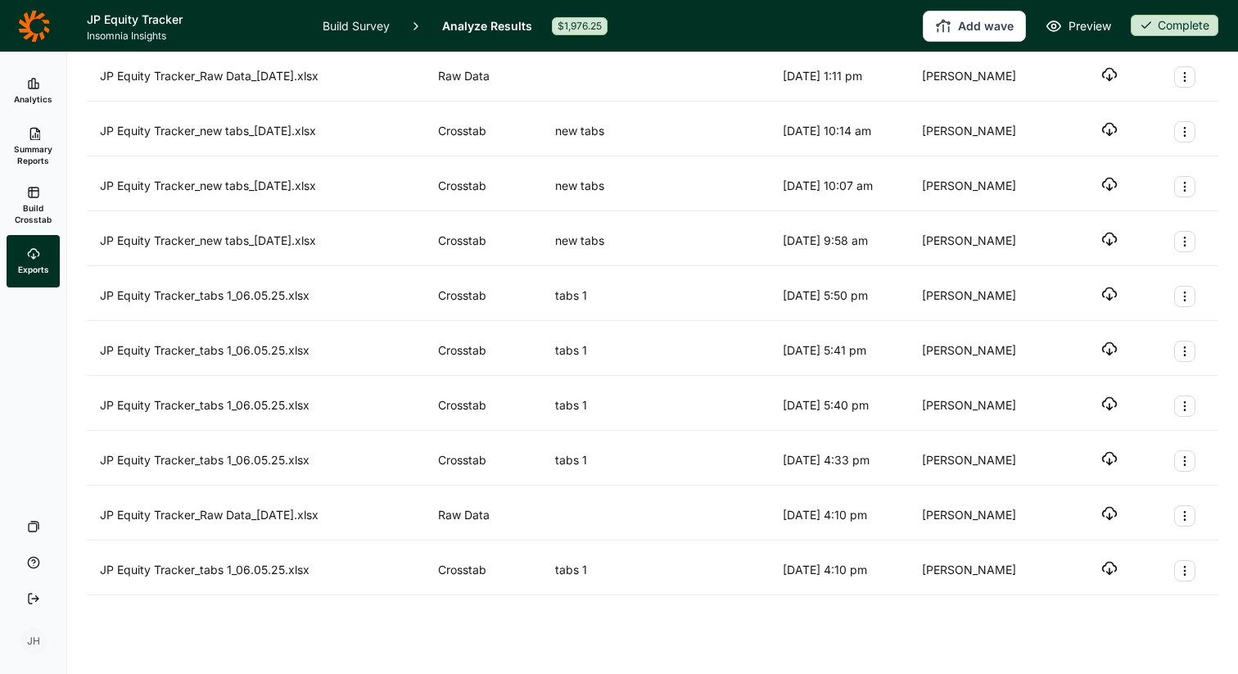
click at [1111, 571] on icon "button" at bounding box center [1110, 568] width 16 height 16
click at [1114, 514] on icon "button" at bounding box center [1110, 513] width 16 height 16
click at [1112, 457] on icon "button" at bounding box center [1110, 458] width 16 height 16
click at [1109, 402] on icon "button" at bounding box center [1110, 404] width 16 height 16
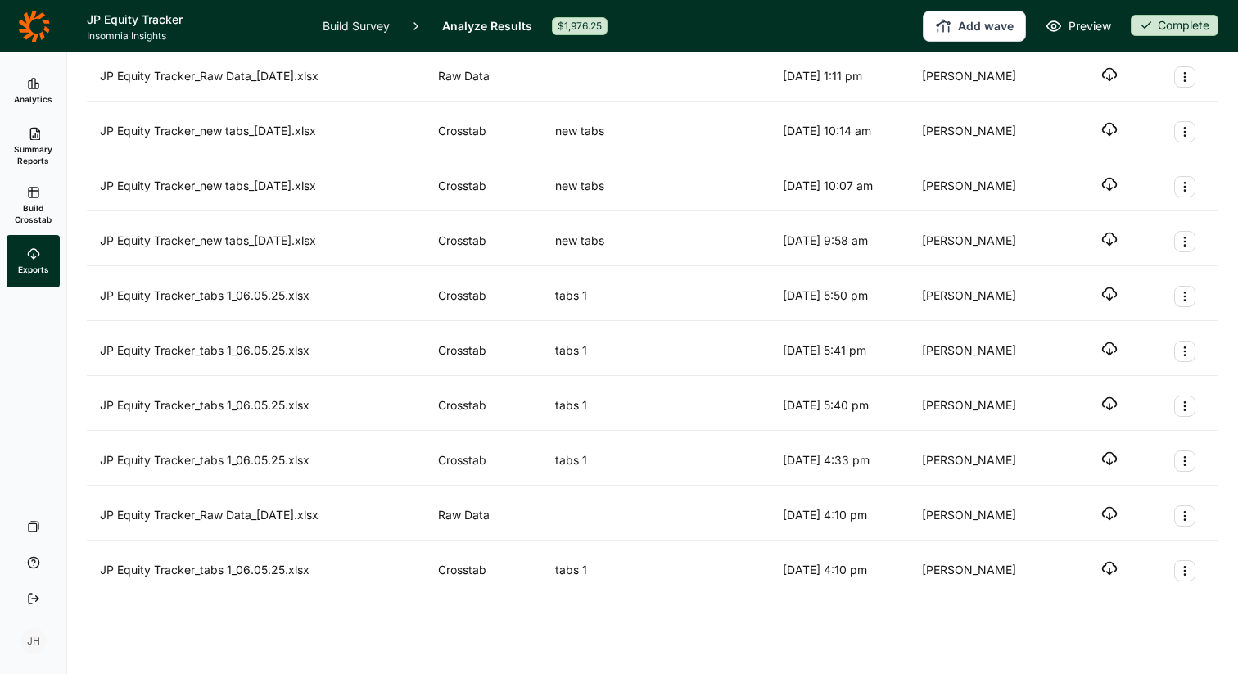
scroll to position [1289, 0]
click at [1110, 346] on icon "button" at bounding box center [1110, 349] width 16 height 16
click at [1108, 295] on icon "button" at bounding box center [1110, 294] width 16 height 16
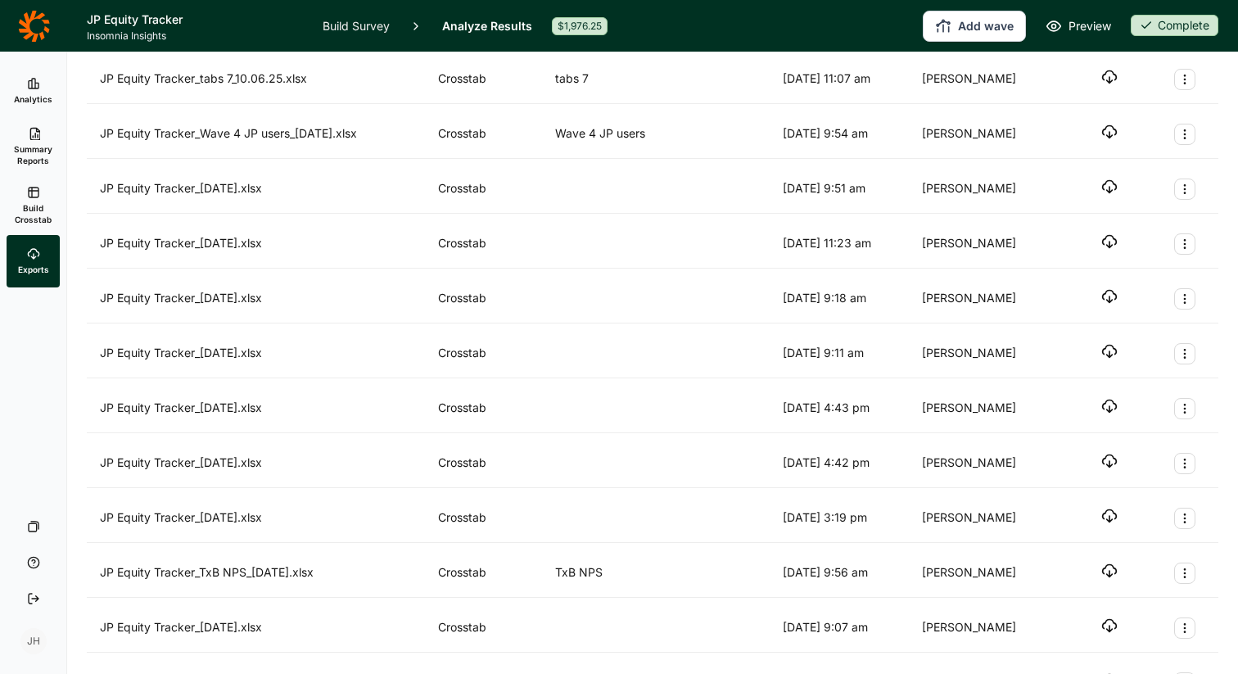
scroll to position [0, 0]
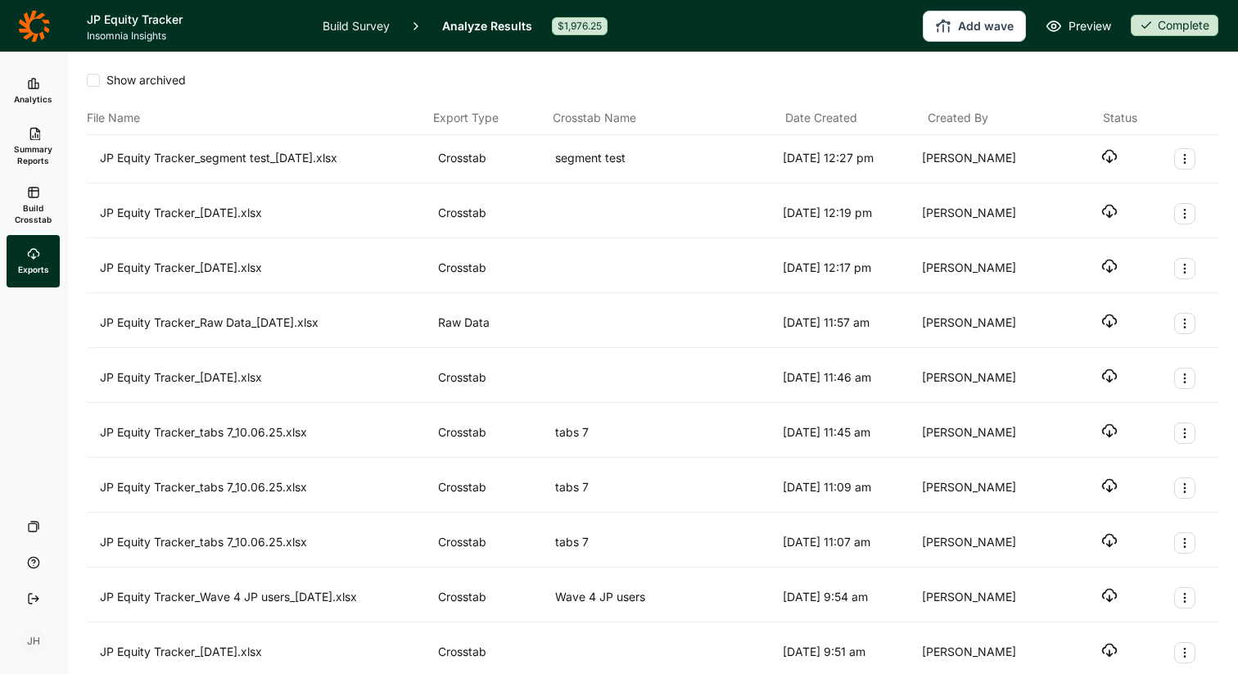
click at [1109, 377] on use "button" at bounding box center [1110, 376] width 14 height 12
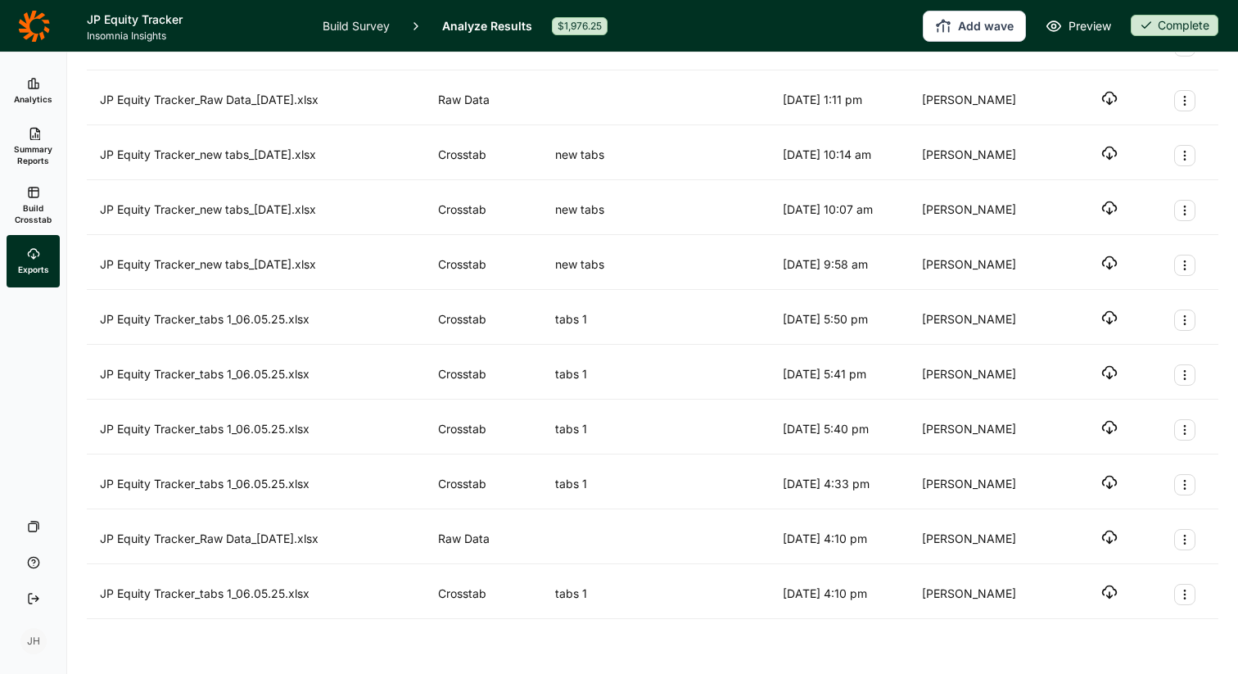
scroll to position [1262, 0]
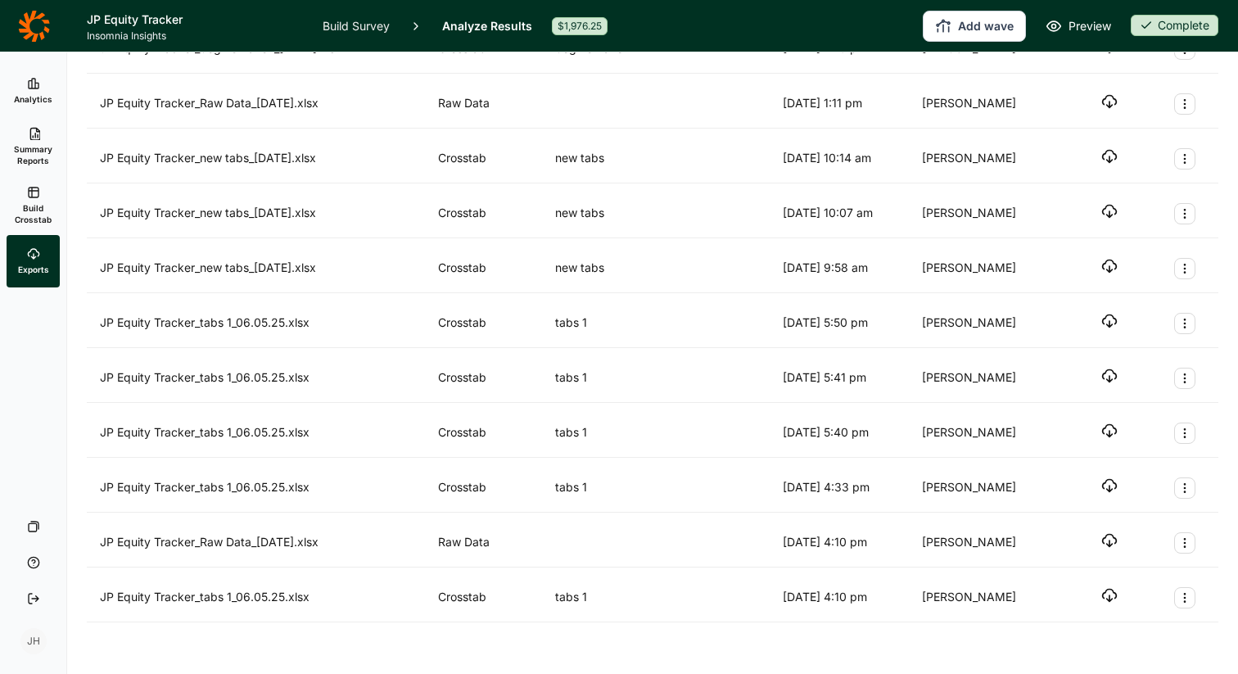
click at [1105, 327] on icon "button" at bounding box center [1110, 321] width 16 height 16
click at [43, 145] on span "Summary Reports" at bounding box center [33, 154] width 40 height 23
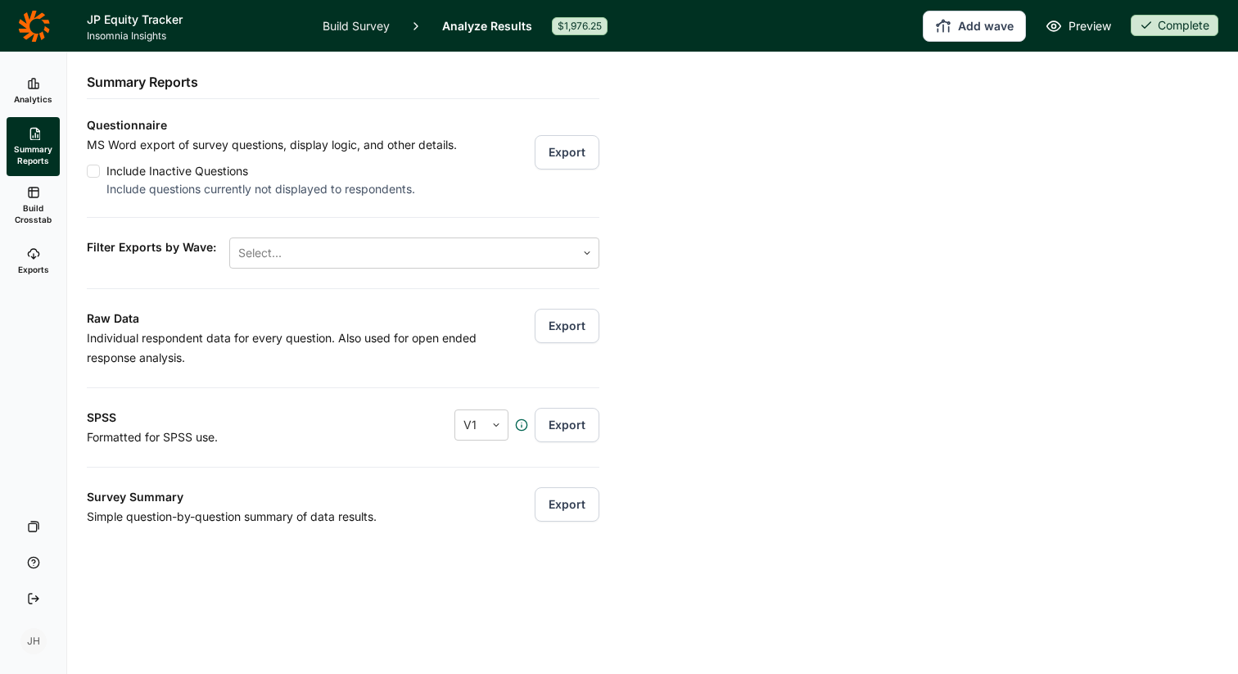
click at [361, 28] on link "Build Survey" at bounding box center [356, 26] width 67 height 52
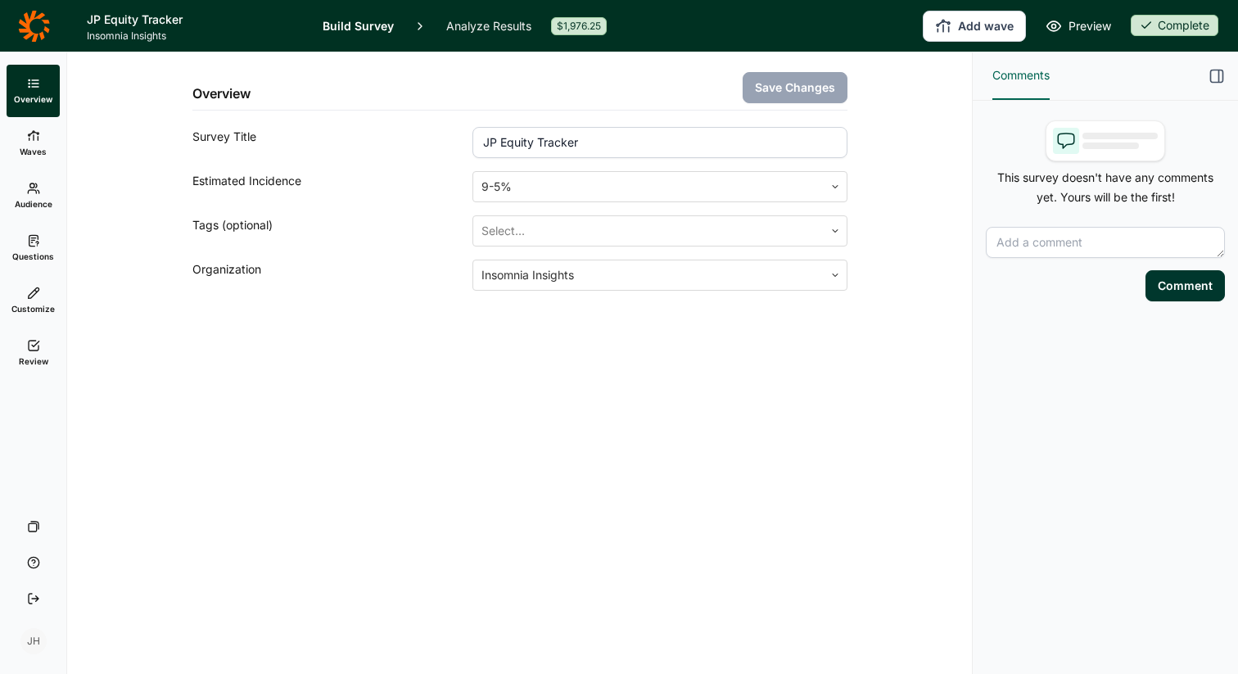
click at [38, 252] on span "Questions" at bounding box center [33, 256] width 42 height 11
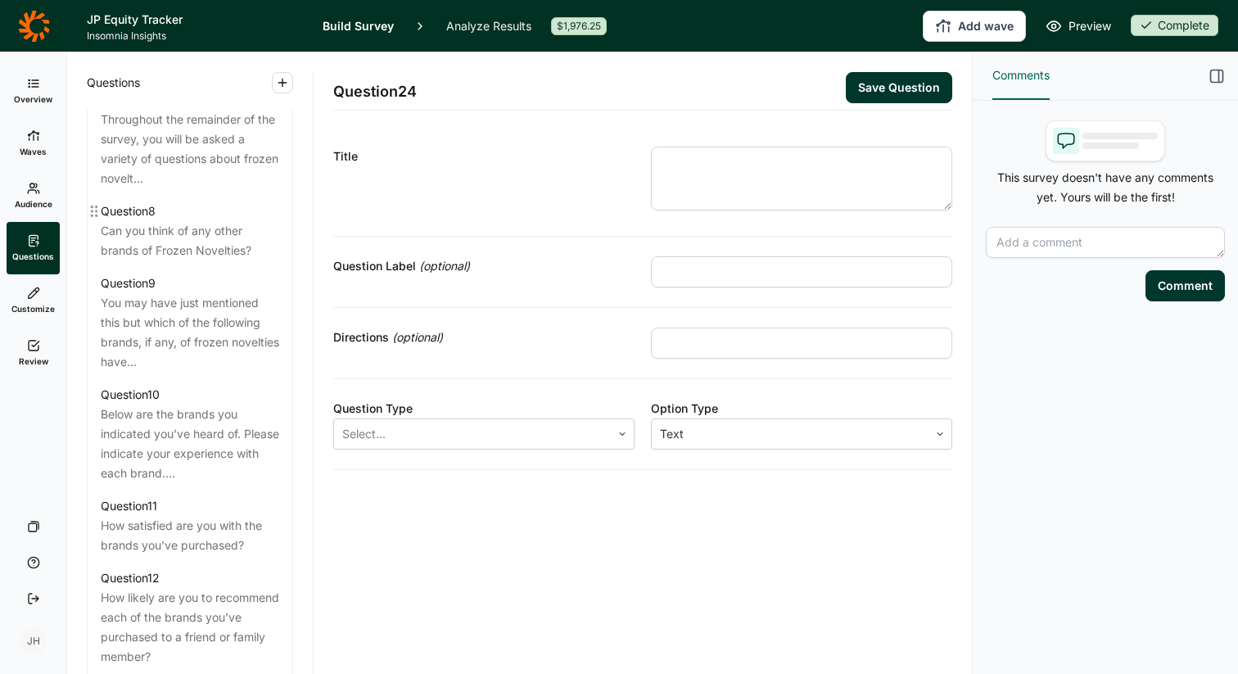
scroll to position [1286, 0]
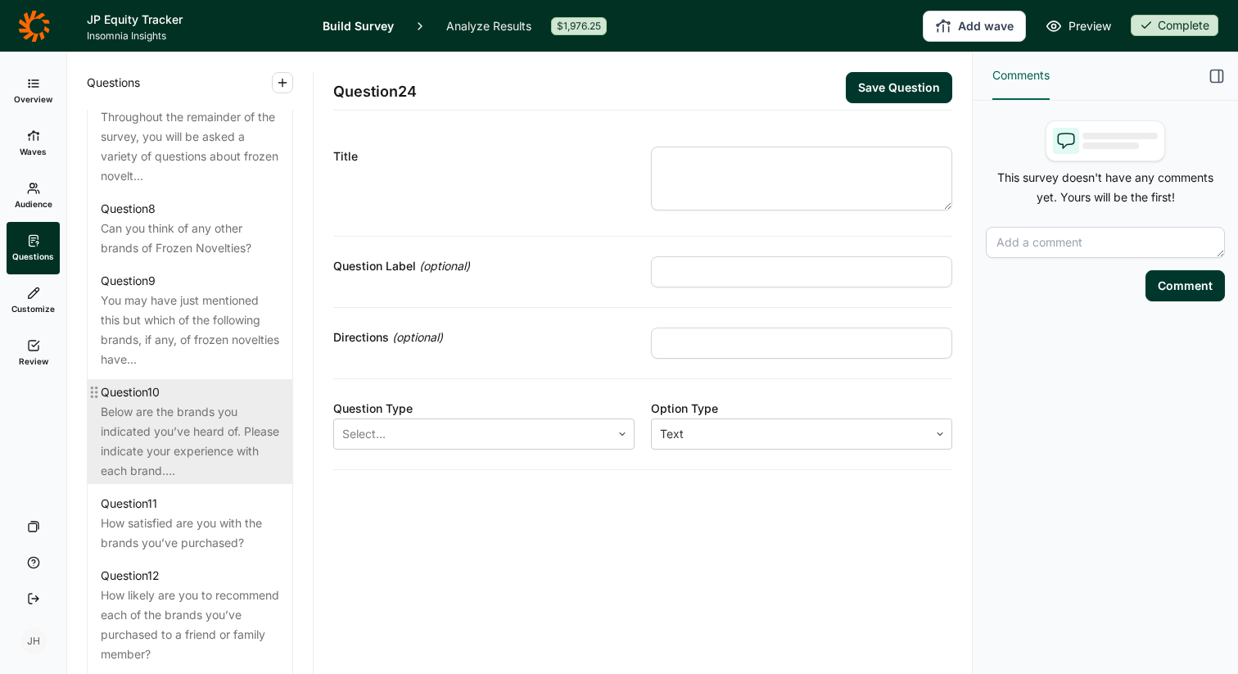
click at [183, 414] on div "Below are the brands you indicated you’ve heard of. Please indicate your experi…" at bounding box center [190, 441] width 179 height 79
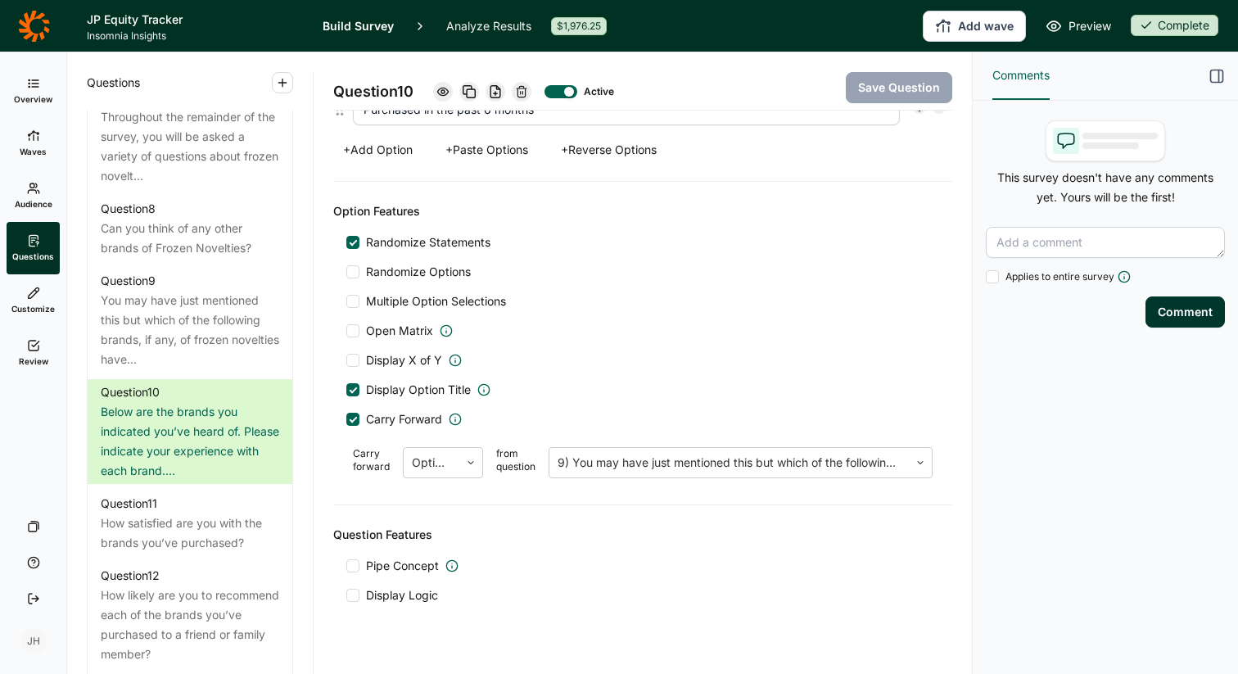
scroll to position [1323, 0]
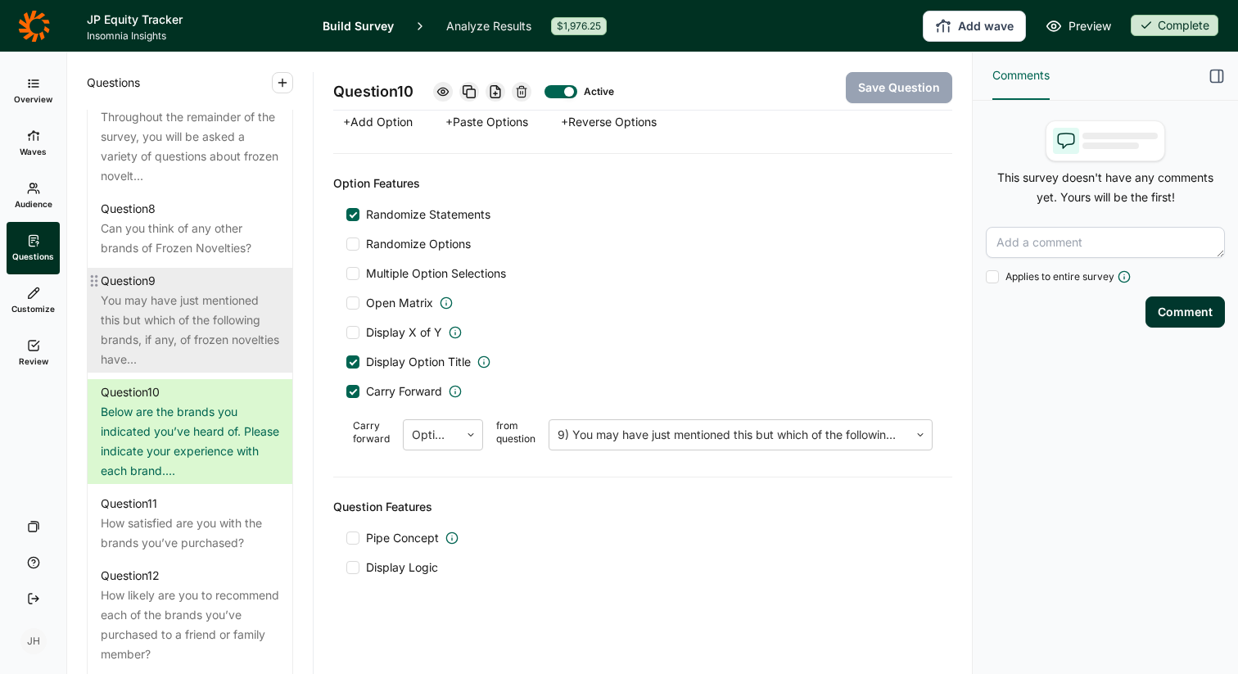
click at [189, 309] on div "You may have just mentioned this but which of the following brands, if any, of …" at bounding box center [190, 330] width 179 height 79
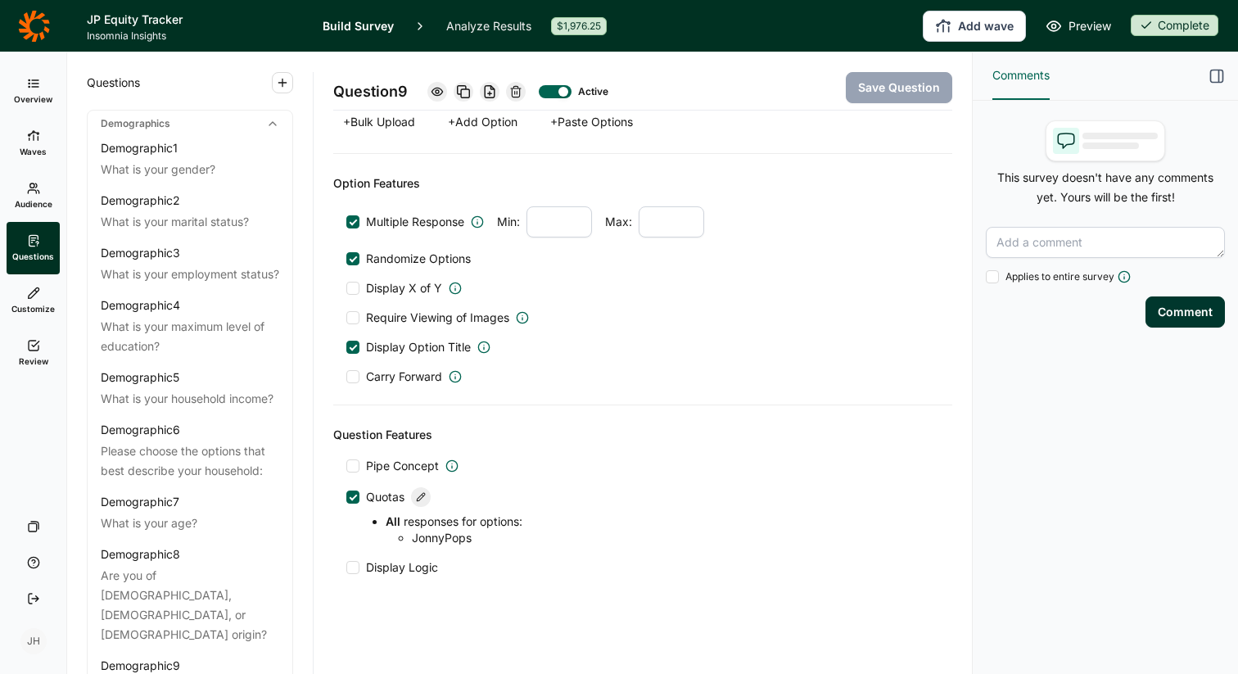
click at [32, 95] on span "Overview" at bounding box center [33, 98] width 38 height 11
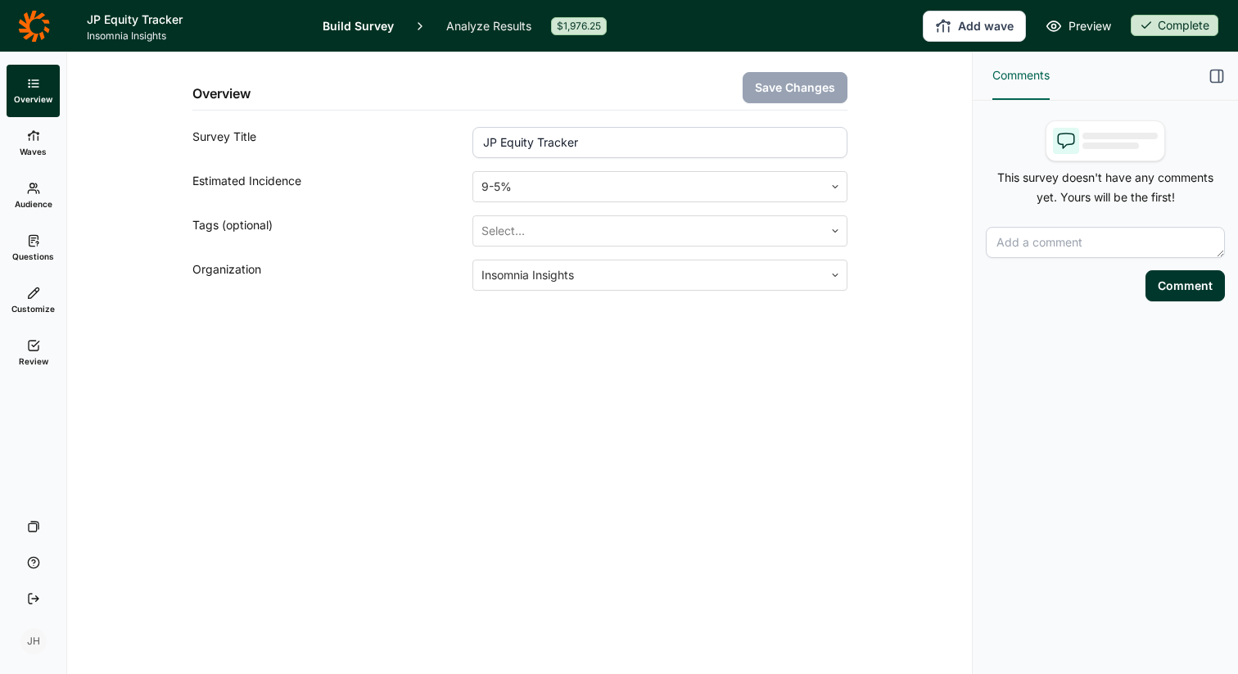
click at [34, 186] on use at bounding box center [33, 188] width 11 height 10
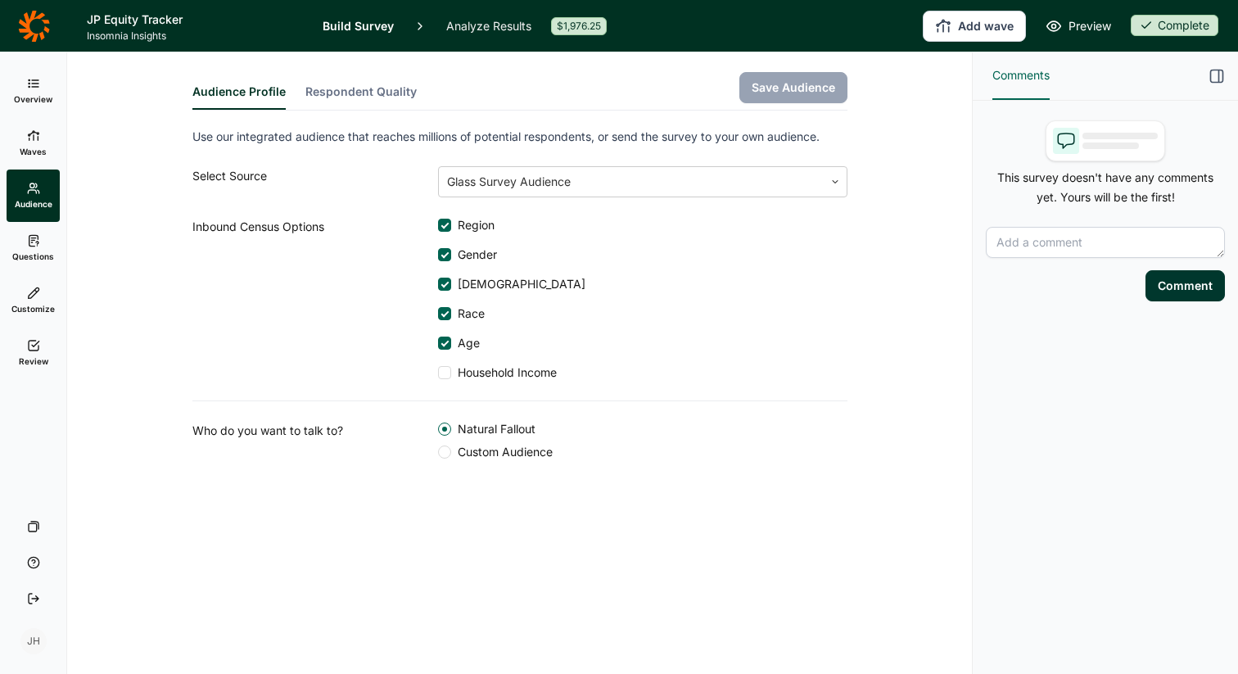
click at [35, 141] on icon at bounding box center [33, 135] width 13 height 13
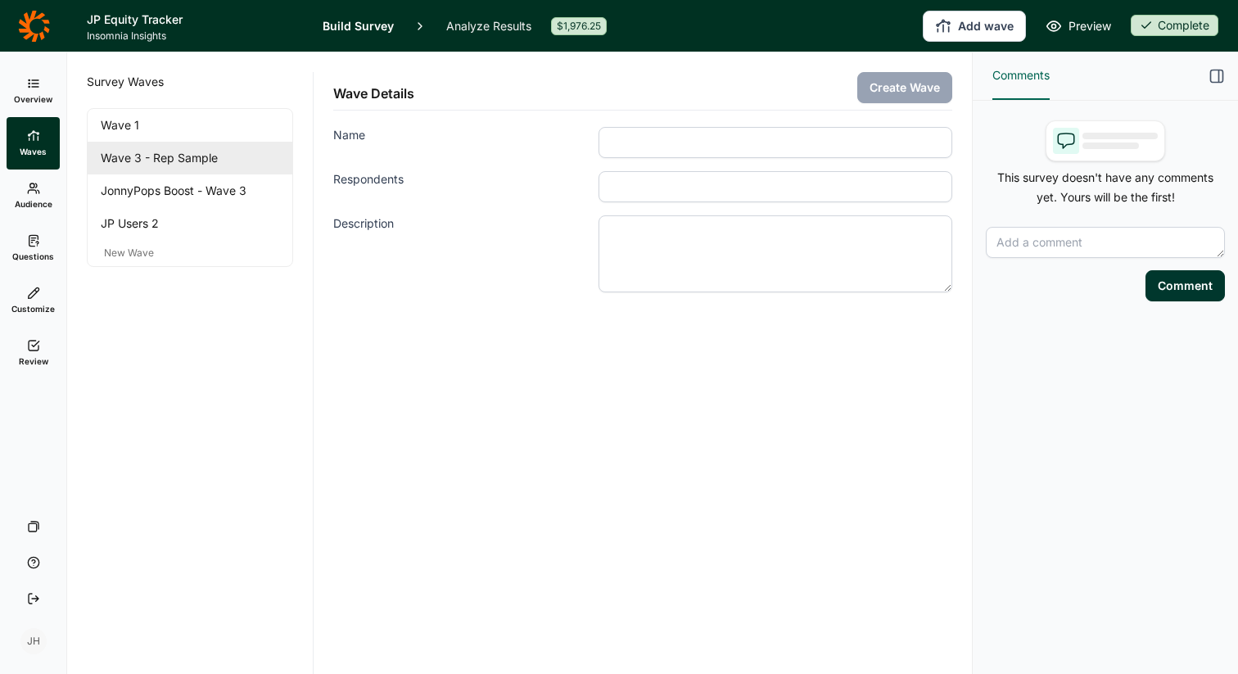
click at [158, 151] on link "Wave 3 - Rep Sample" at bounding box center [190, 158] width 205 height 33
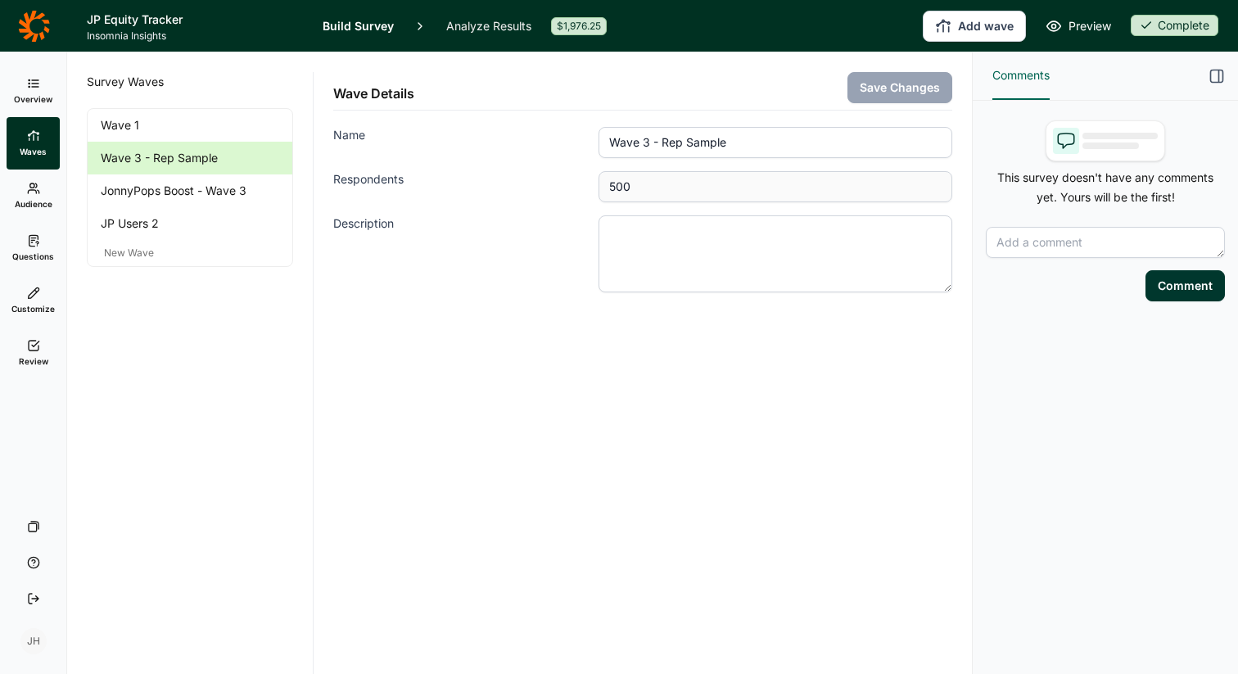
click at [38, 38] on icon at bounding box center [34, 26] width 32 height 33
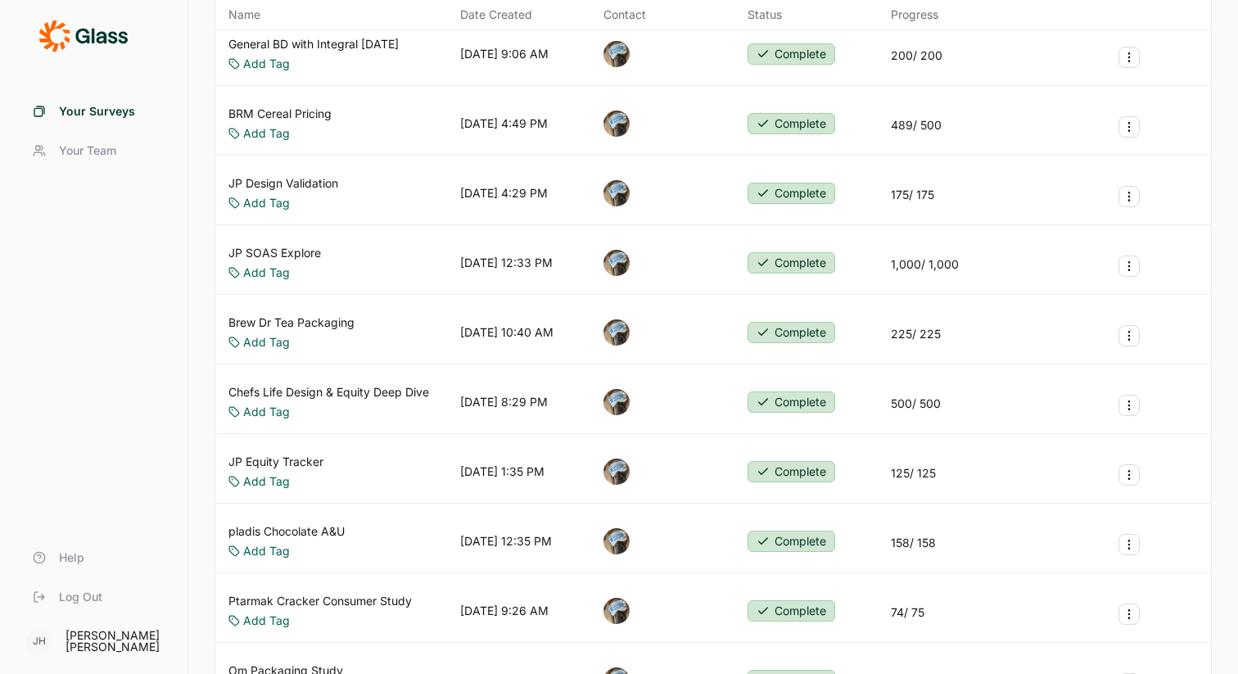
scroll to position [335, 0]
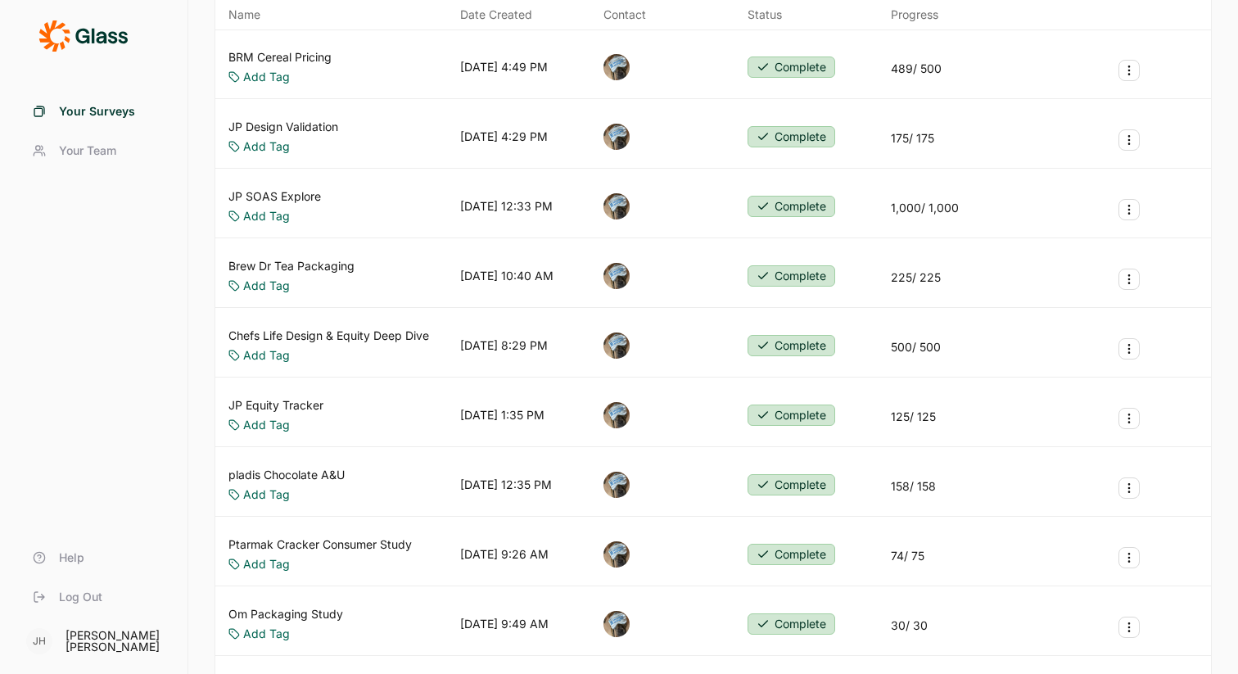
click at [287, 405] on link "JP Equity Tracker" at bounding box center [276, 405] width 95 height 16
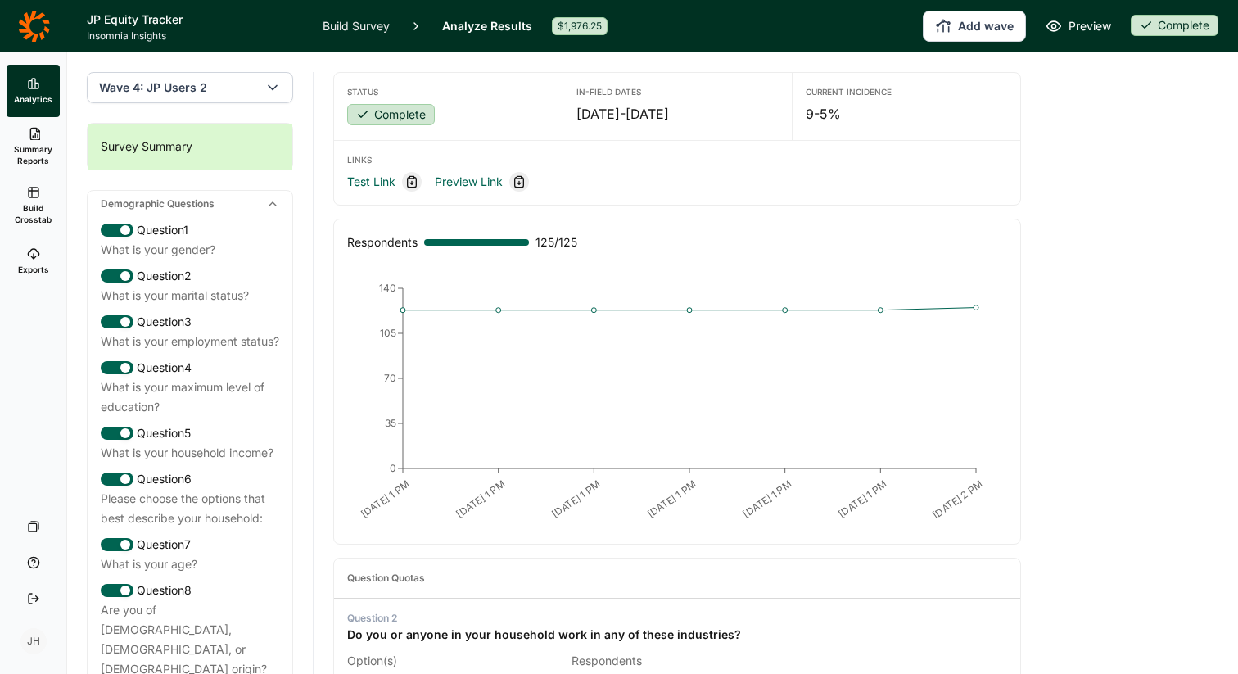
click at [276, 88] on icon "button" at bounding box center [273, 87] width 16 height 16
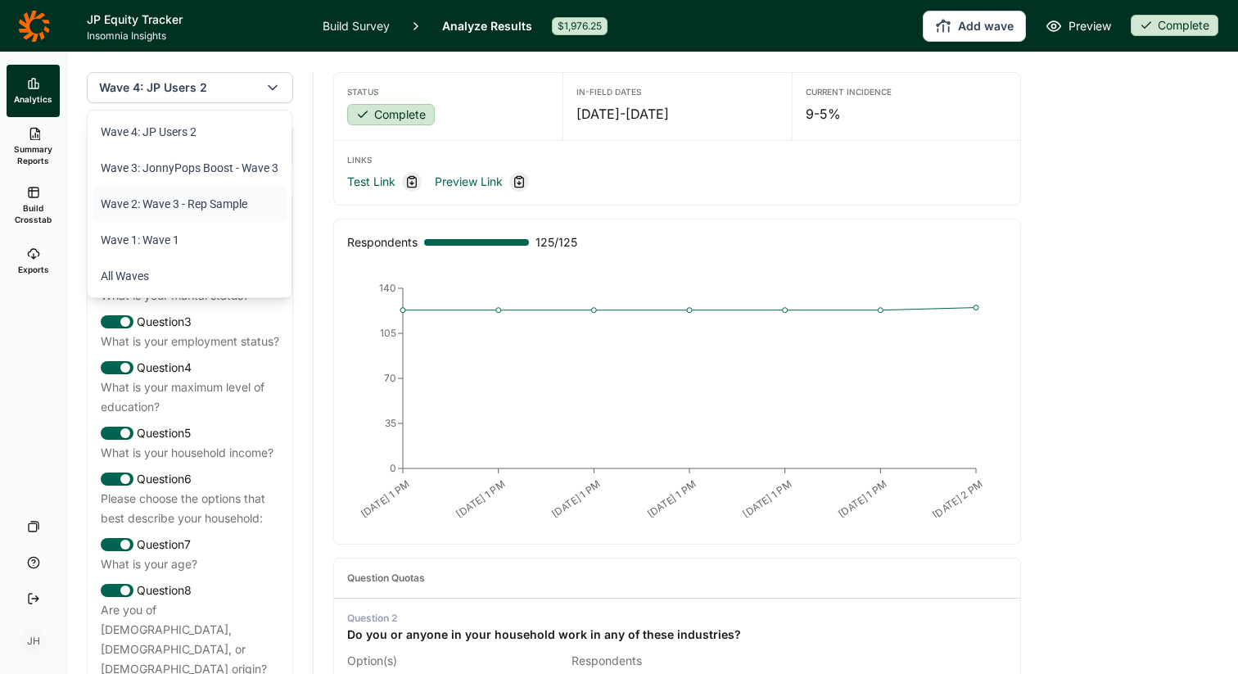
click at [229, 201] on li "Wave 2: Wave 3 - Rep Sample" at bounding box center [190, 204] width 194 height 36
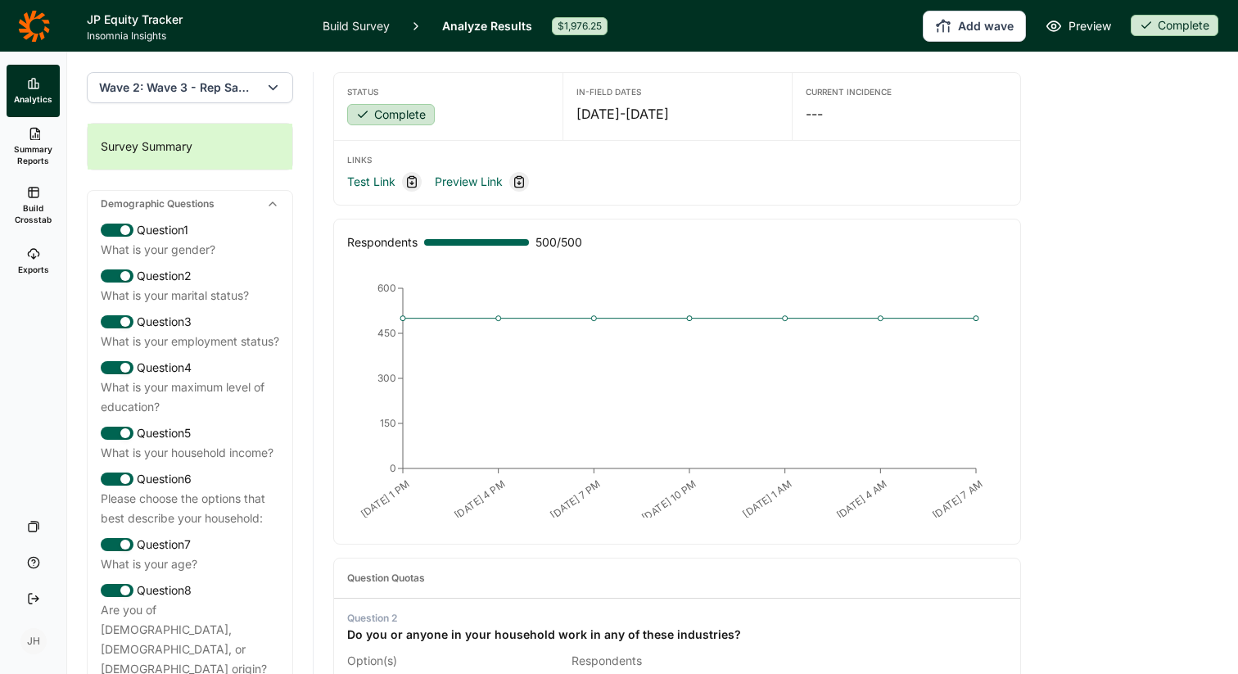
click at [349, 29] on link "Build Survey" at bounding box center [356, 26] width 67 height 52
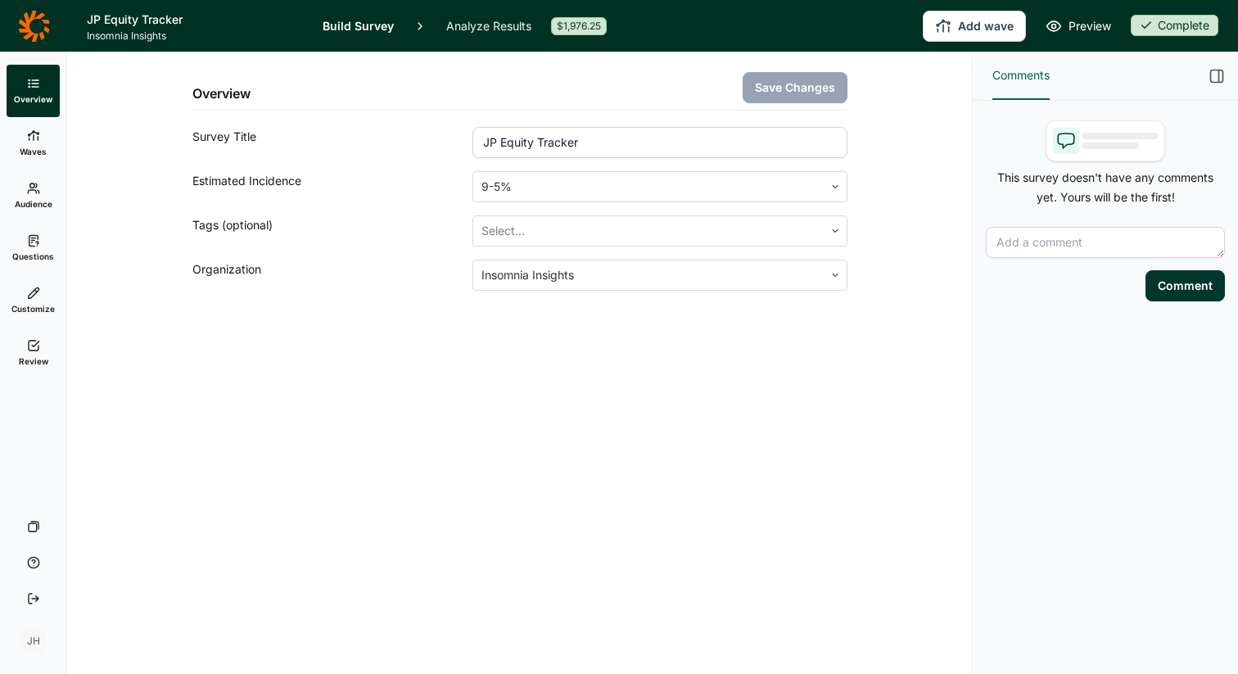
click at [38, 244] on icon at bounding box center [33, 240] width 13 height 13
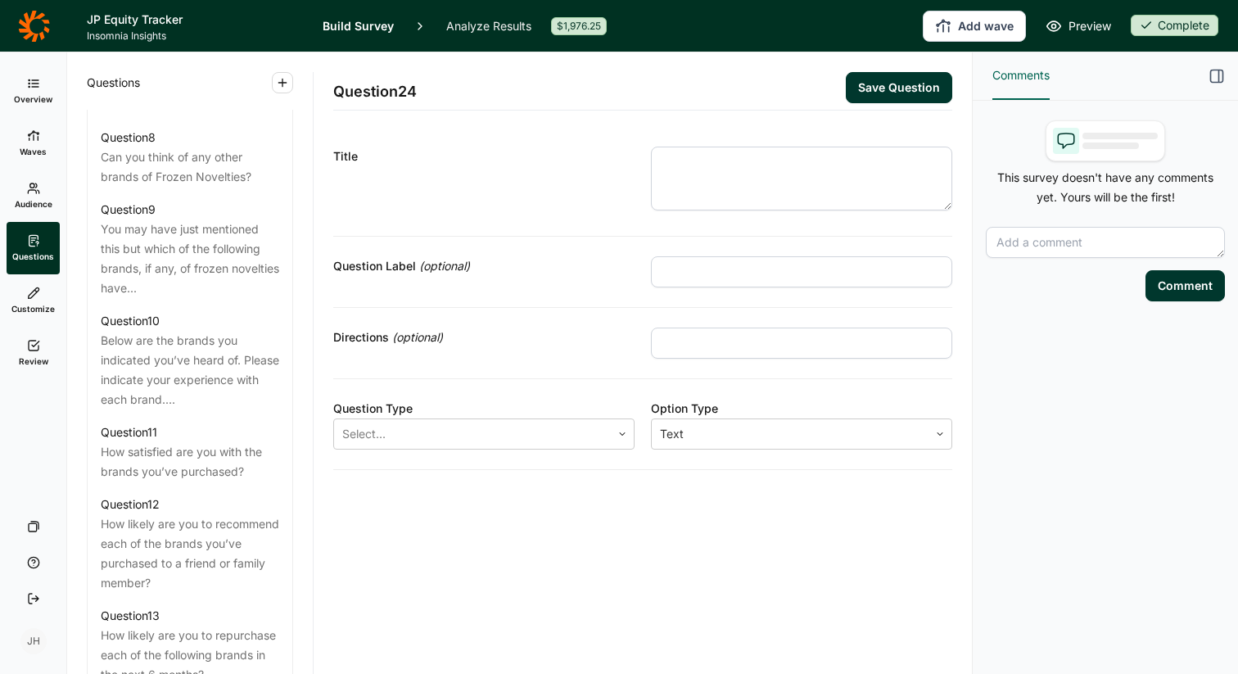
scroll to position [1382, 0]
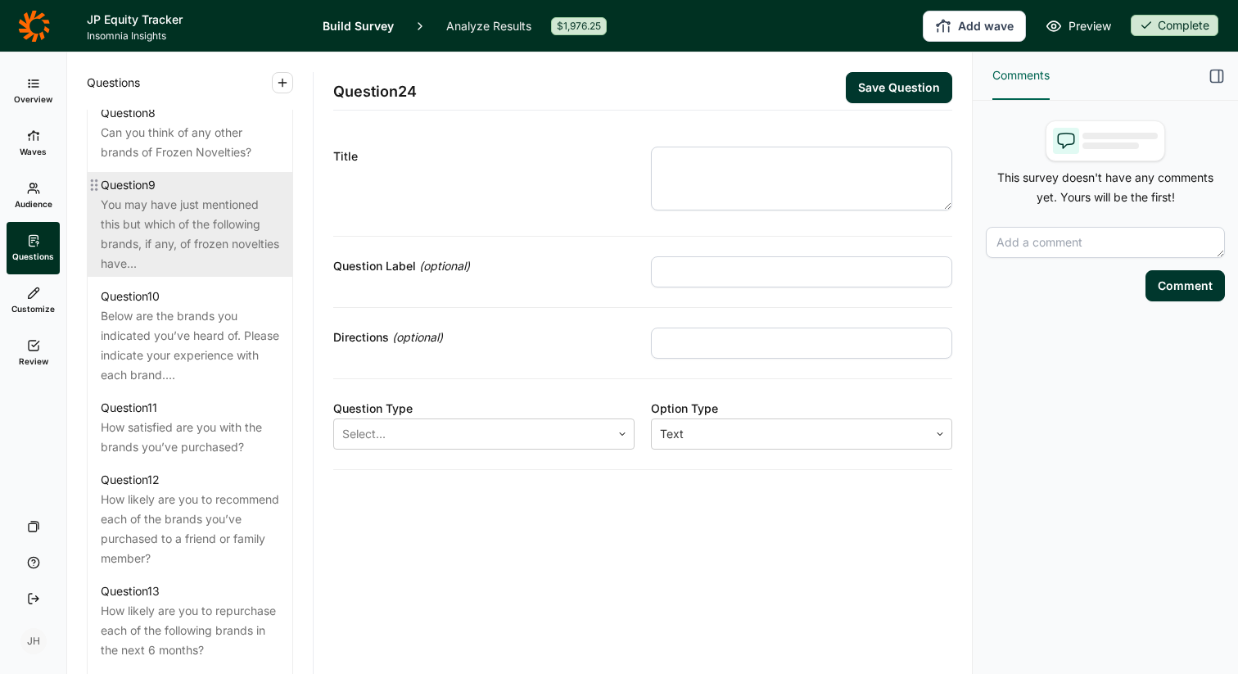
click at [189, 204] on div "You may have just mentioned this but which of the following brands, if any, of …" at bounding box center [190, 234] width 179 height 79
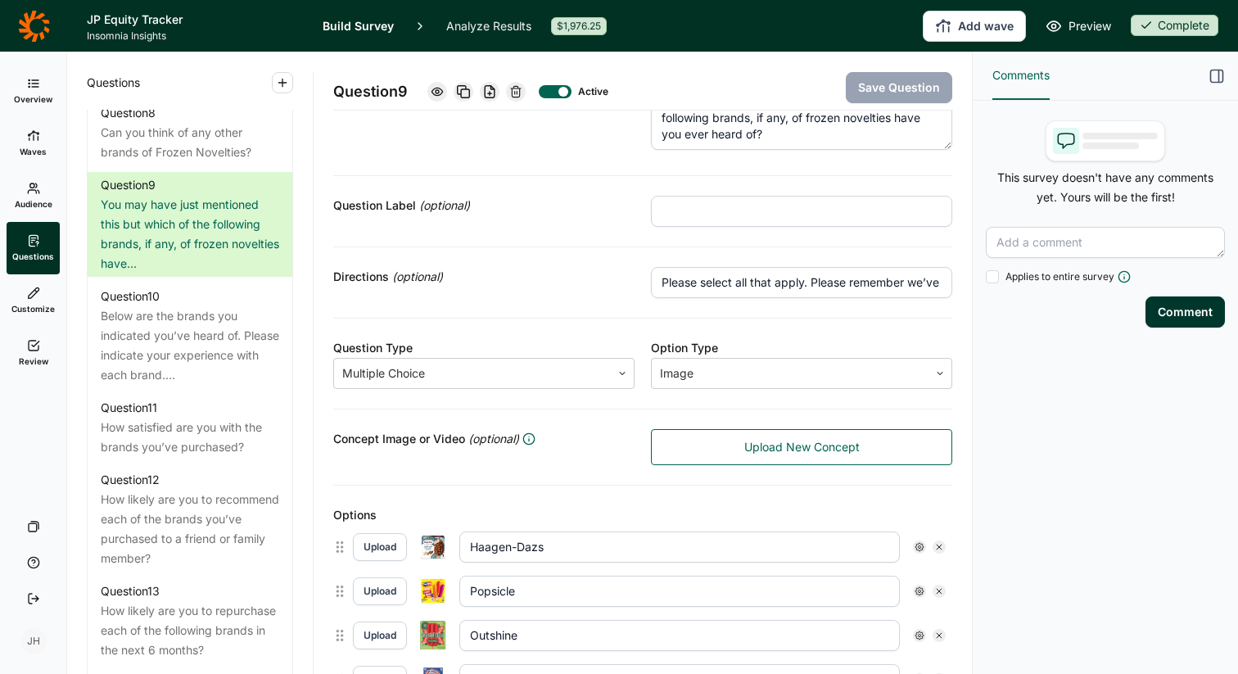
scroll to position [49, 0]
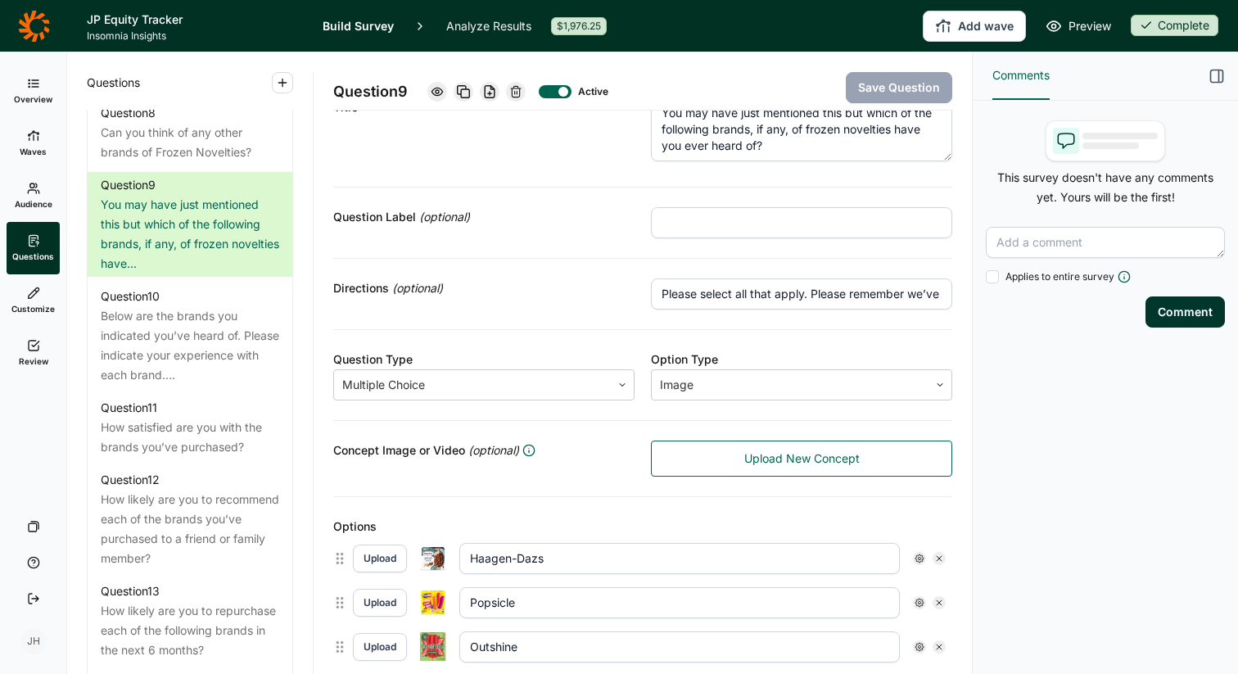
click at [726, 293] on input "Please select all that apply. Please remember we’ve just pictured an example of…" at bounding box center [801, 293] width 301 height 31
drag, startPoint x: 726, startPoint y: 293, endPoint x: 967, endPoint y: 294, distance: 240.8
click at [967, 294] on div "Question 9 Active Save Question Title You may have just mentioned this but whic…" at bounding box center [643, 363] width 659 height 622
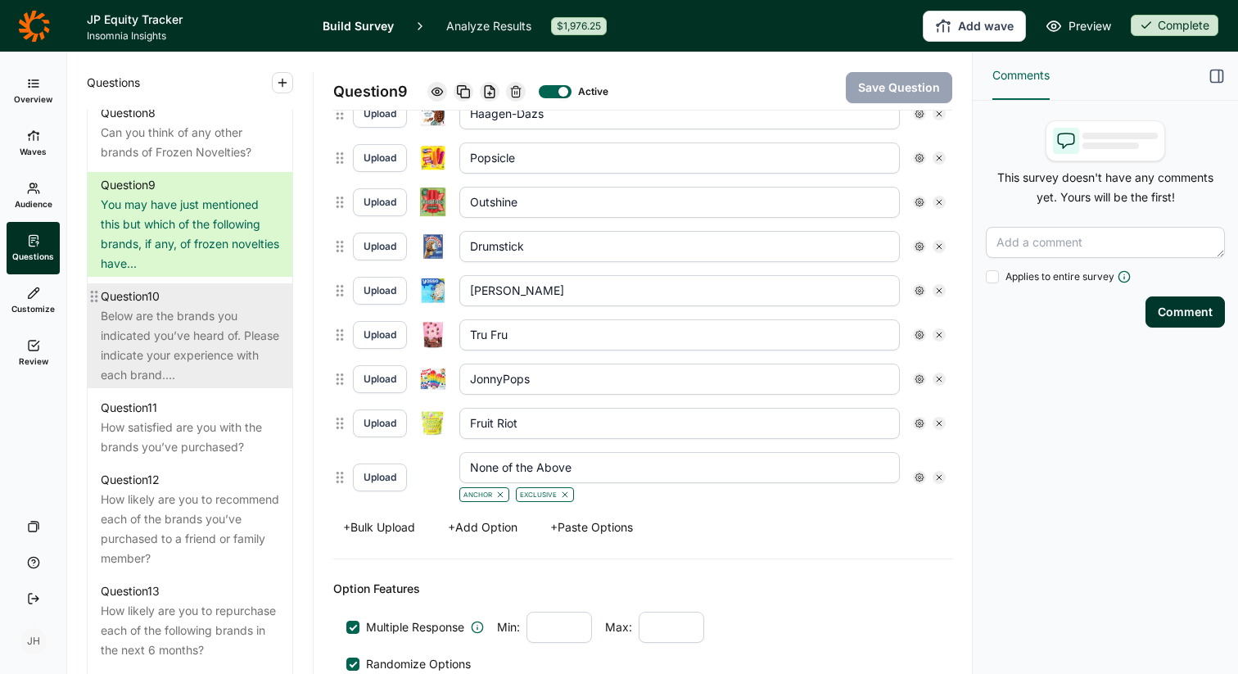
scroll to position [0, 0]
click at [185, 324] on div "Below are the brands you indicated you’ve heard of. Please indicate your experi…" at bounding box center [190, 345] width 179 height 79
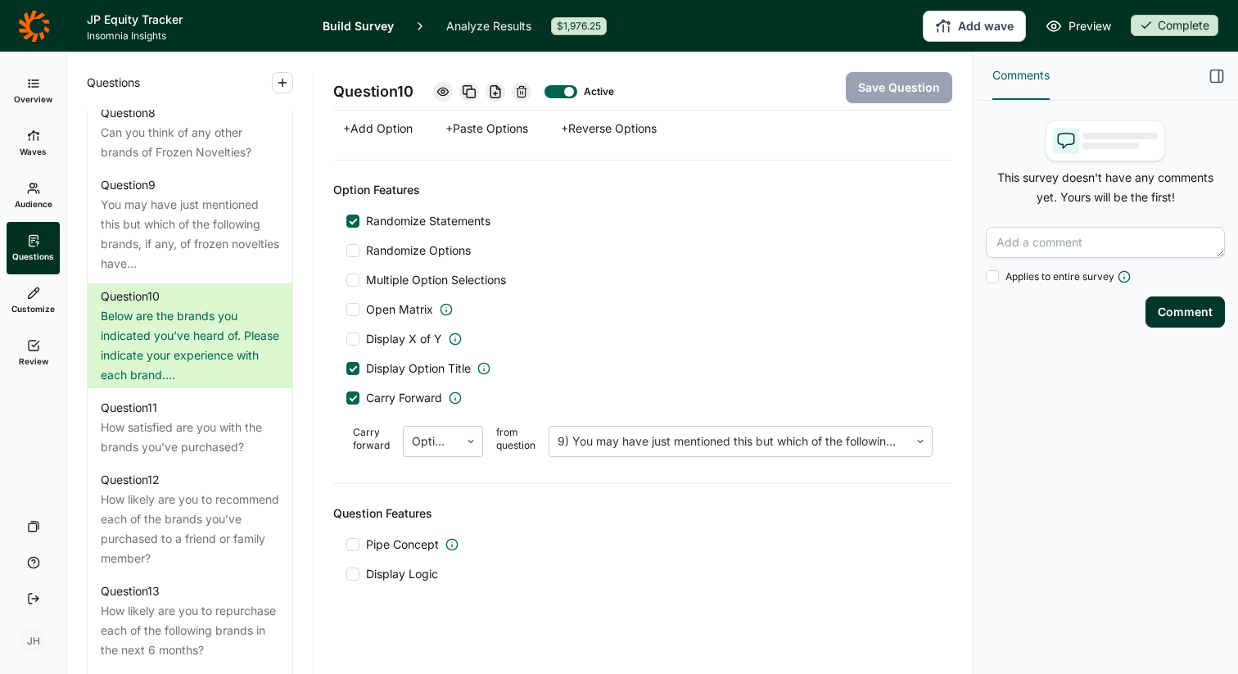
scroll to position [1323, 0]
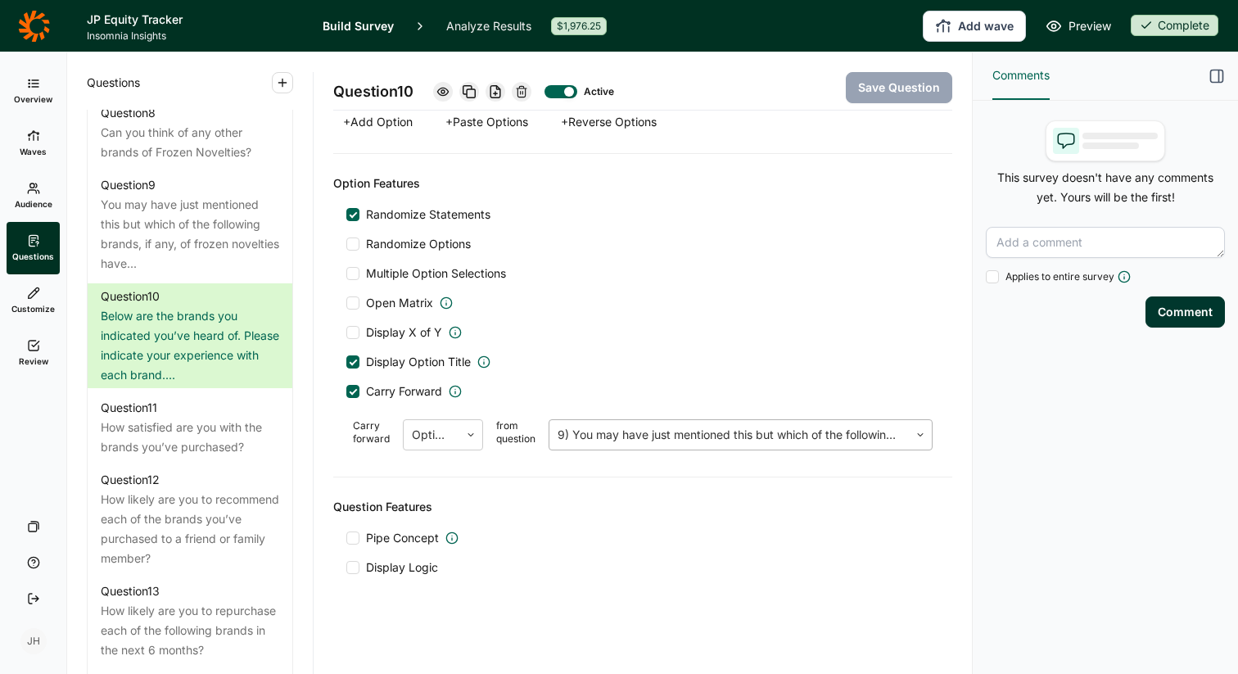
click at [920, 434] on icon at bounding box center [921, 435] width 10 height 10
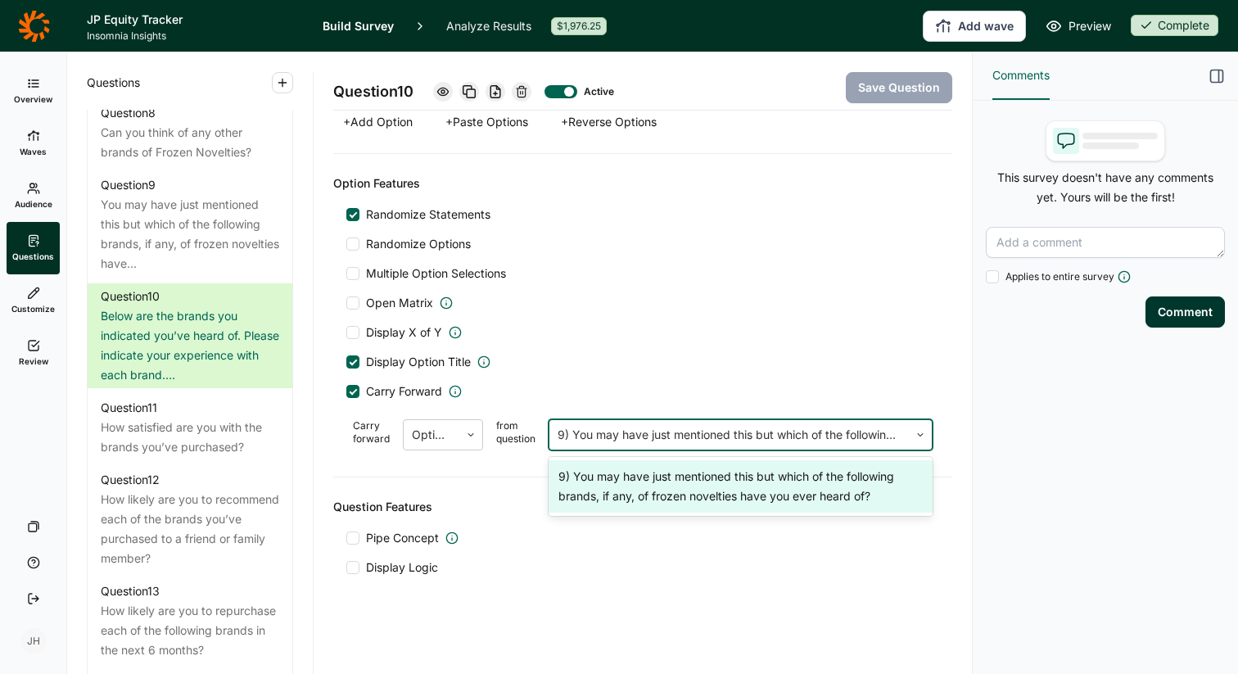
click at [823, 299] on div "Open Matrix" at bounding box center [642, 303] width 593 height 16
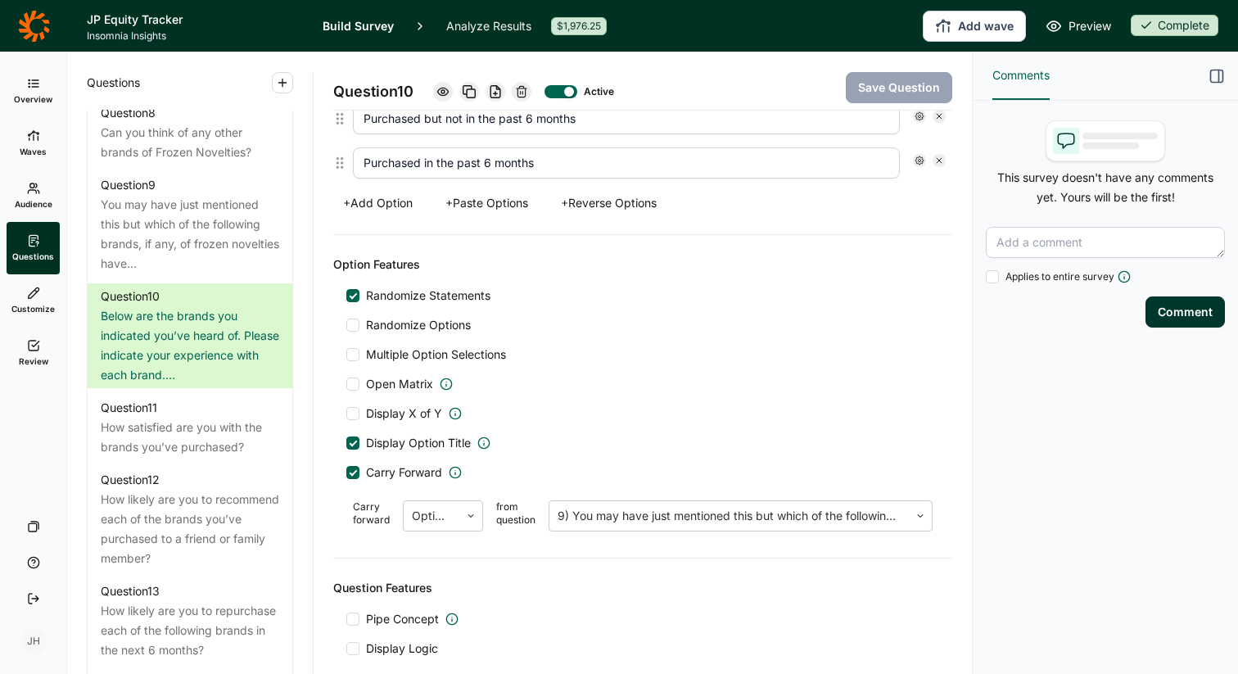
scroll to position [1240, 0]
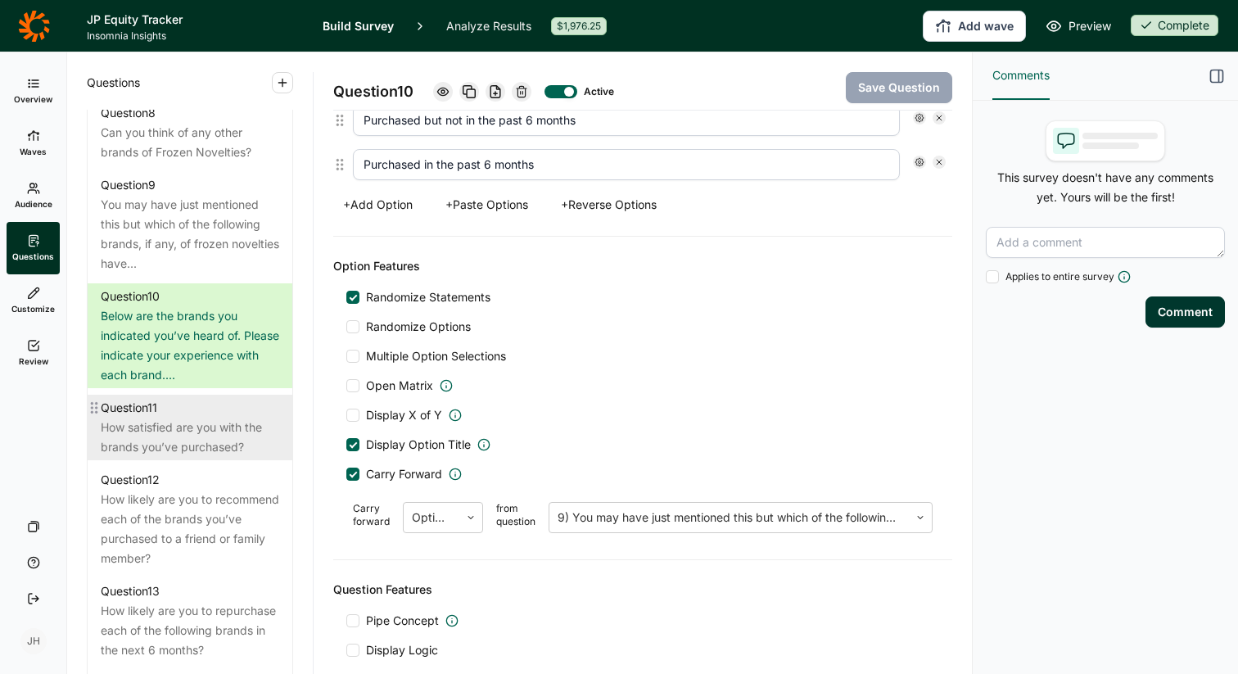
click at [166, 418] on div "How satisfied are you with the brands you’ve purchased?" at bounding box center [190, 437] width 179 height 39
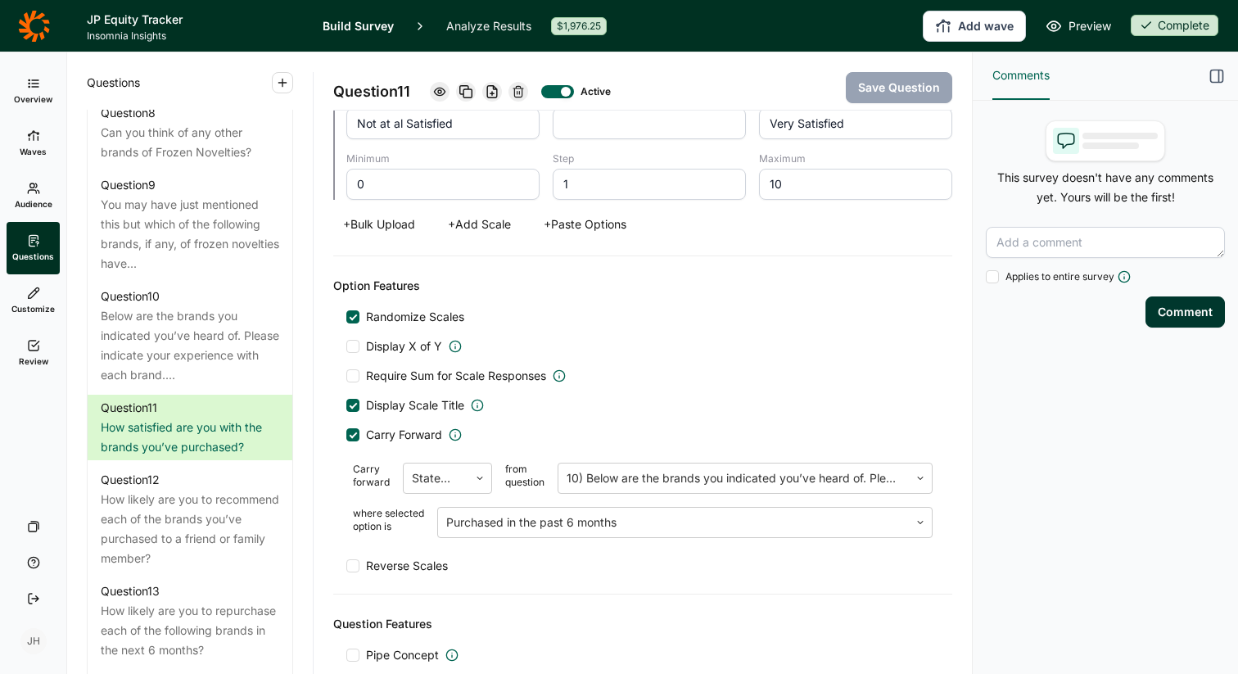
scroll to position [2606, 0]
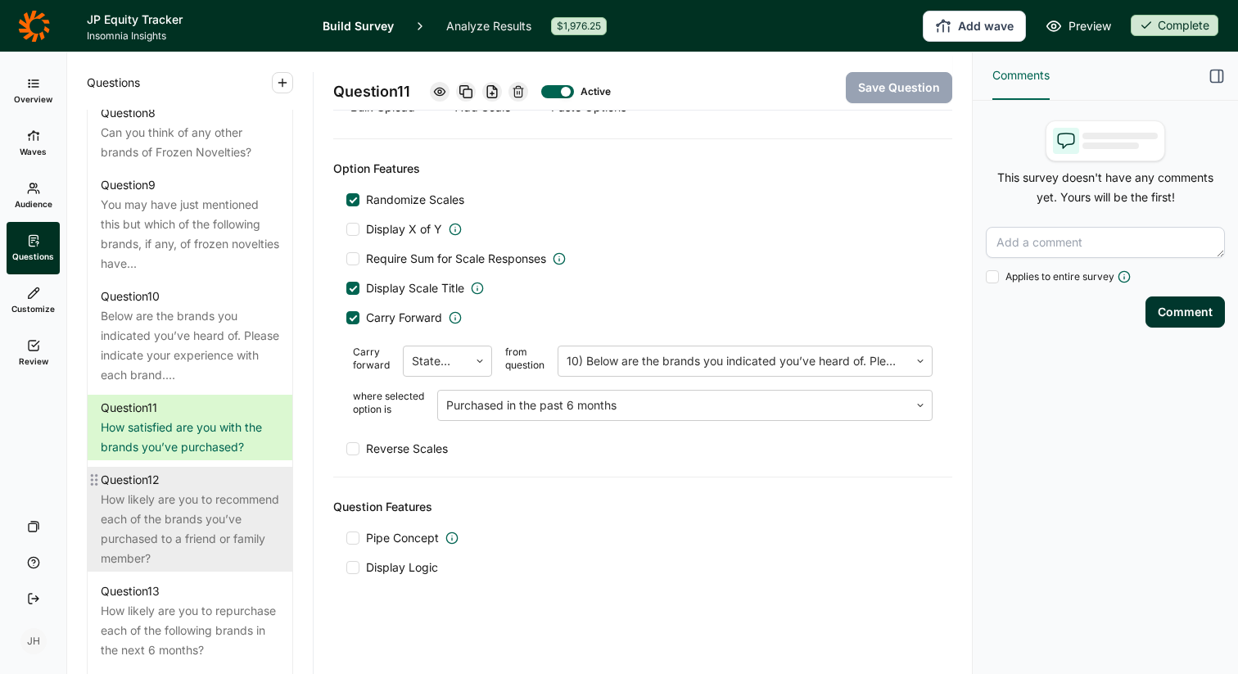
click at [201, 492] on div "How likely are you to recommend each of the brands you’ve purchased to a friend…" at bounding box center [190, 529] width 179 height 79
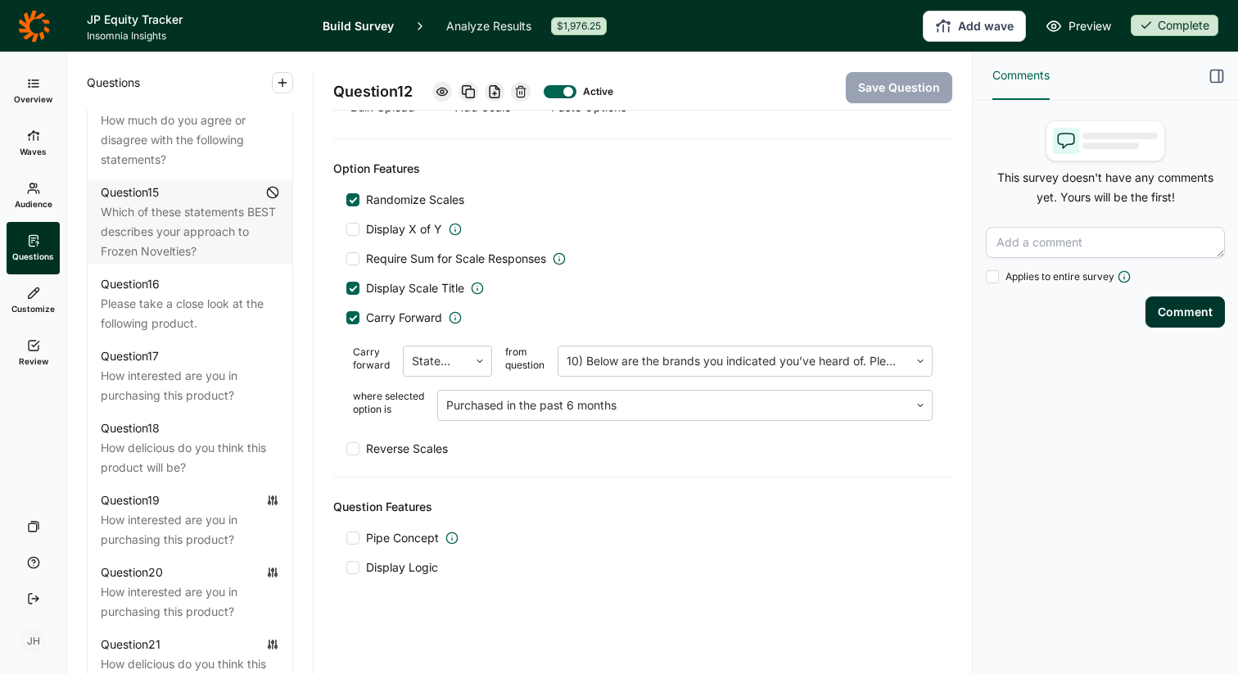
scroll to position [1971, 0]
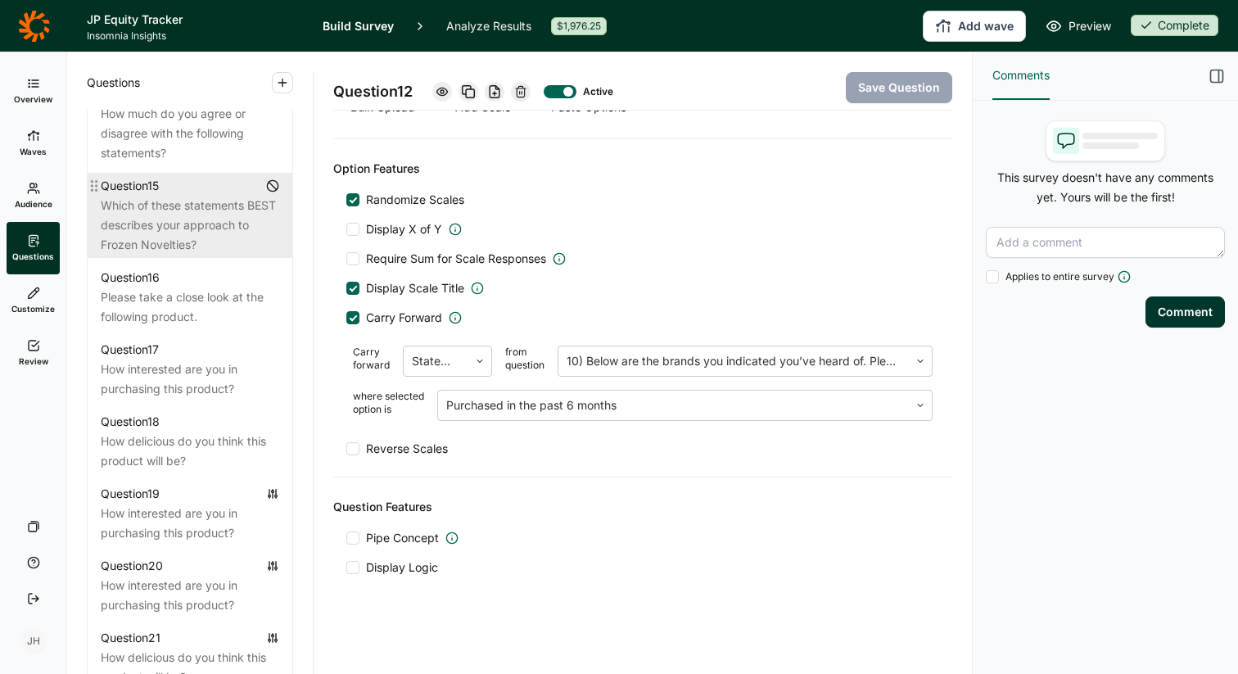
click at [158, 212] on div "Which of these statements BEST describes your approach to Frozen Novelties?" at bounding box center [190, 225] width 179 height 59
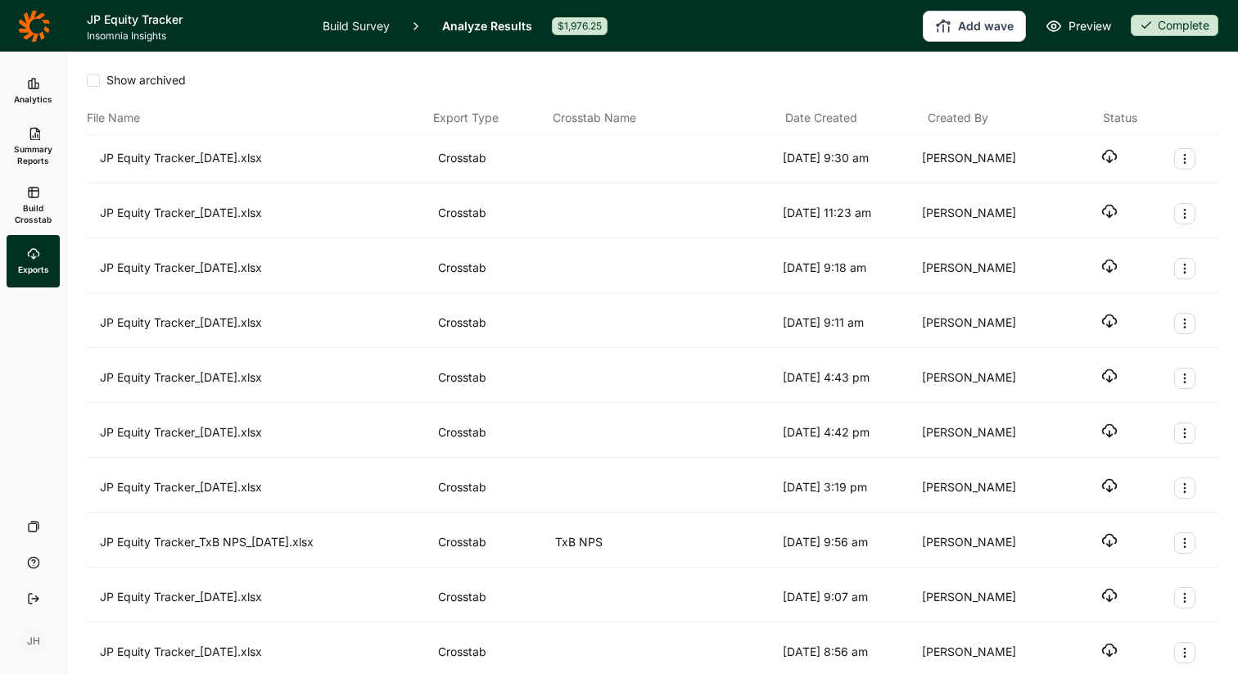
click at [1107, 156] on icon "button" at bounding box center [1110, 156] width 16 height 16
click at [1184, 158] on icon "Export Actions" at bounding box center [1185, 158] width 13 height 13
click at [1072, 196] on button "Archive" at bounding box center [1097, 198] width 185 height 36
